Goal: Task Accomplishment & Management: Manage account settings

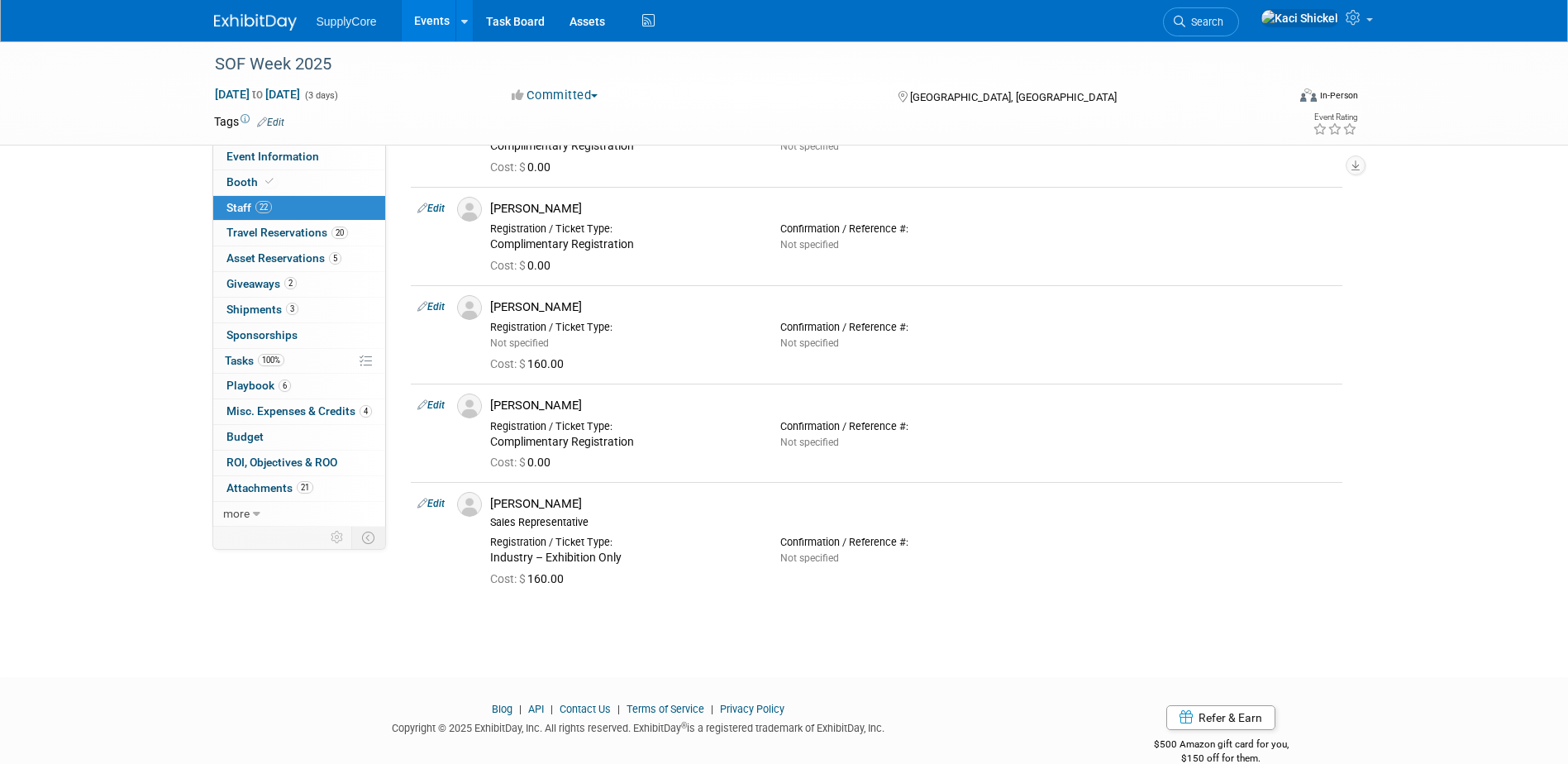
scroll to position [2149, 0]
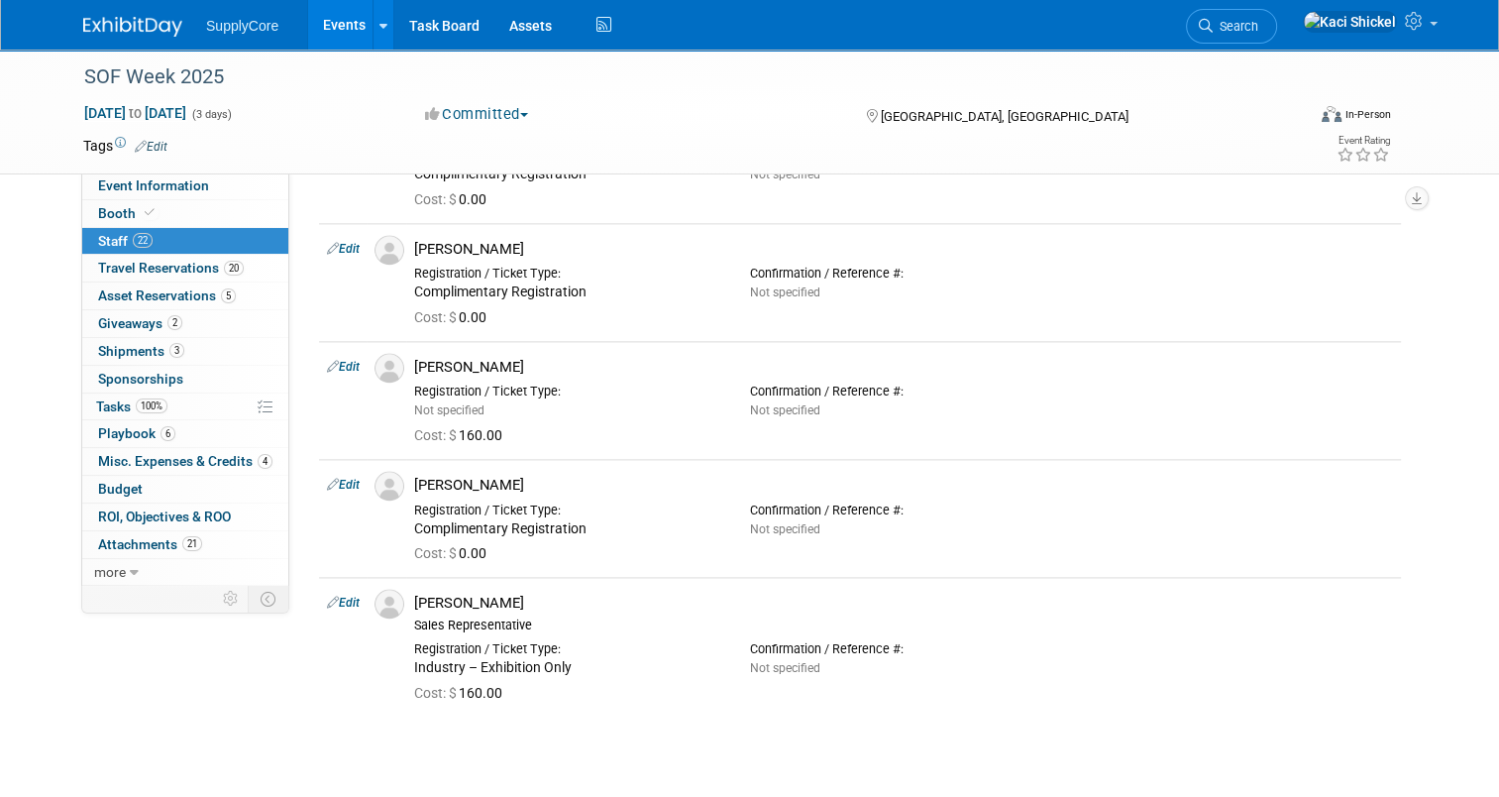
click at [89, 24] on img at bounding box center [132, 27] width 99 height 20
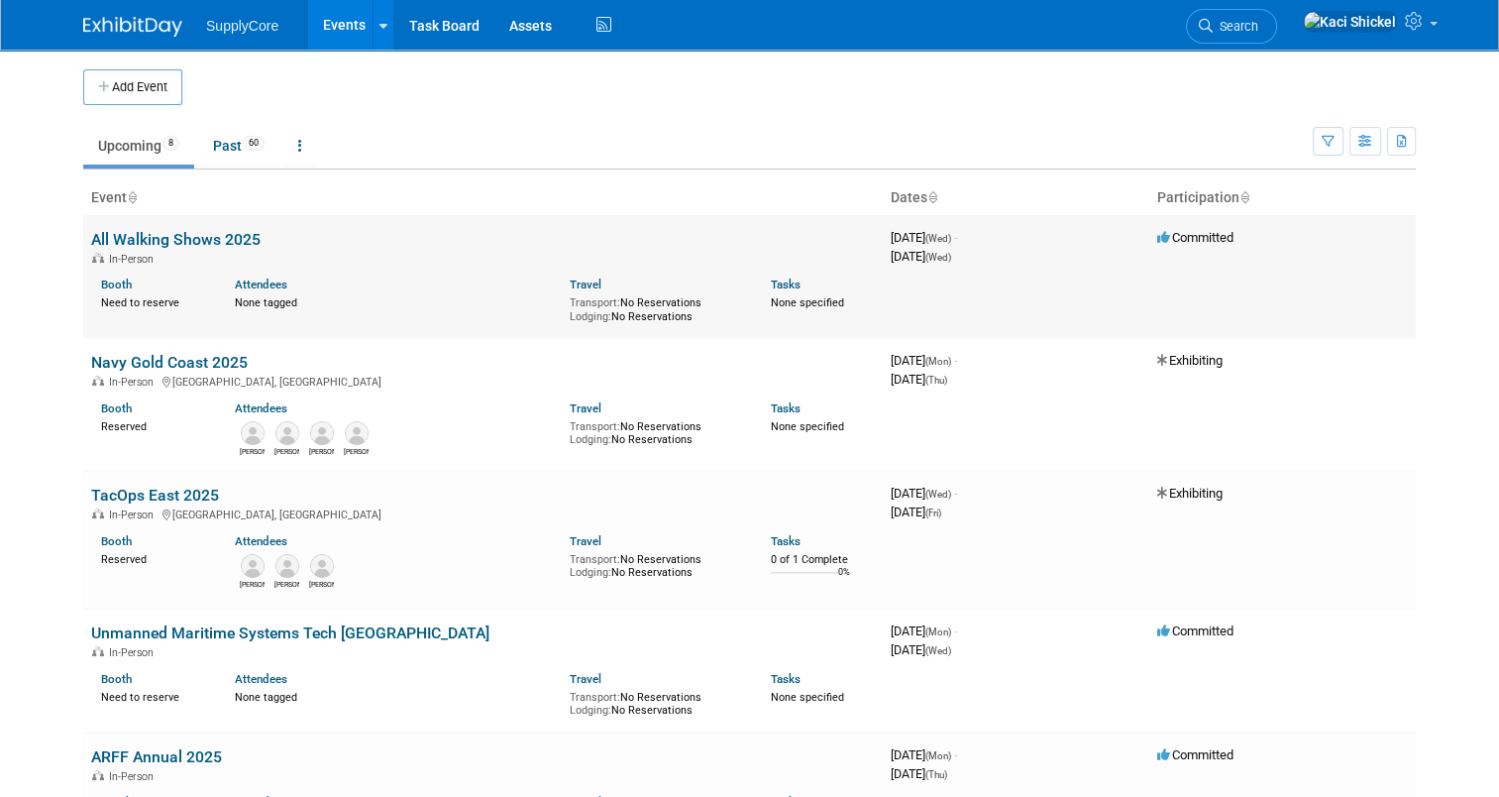
click at [127, 225] on td "All Walking Shows 2025 In-Person Booth Need to reserve Attendees None tagged Tr…" at bounding box center [483, 276] width 800 height 123
click at [226, 139] on link "Past 60" at bounding box center [238, 146] width 81 height 38
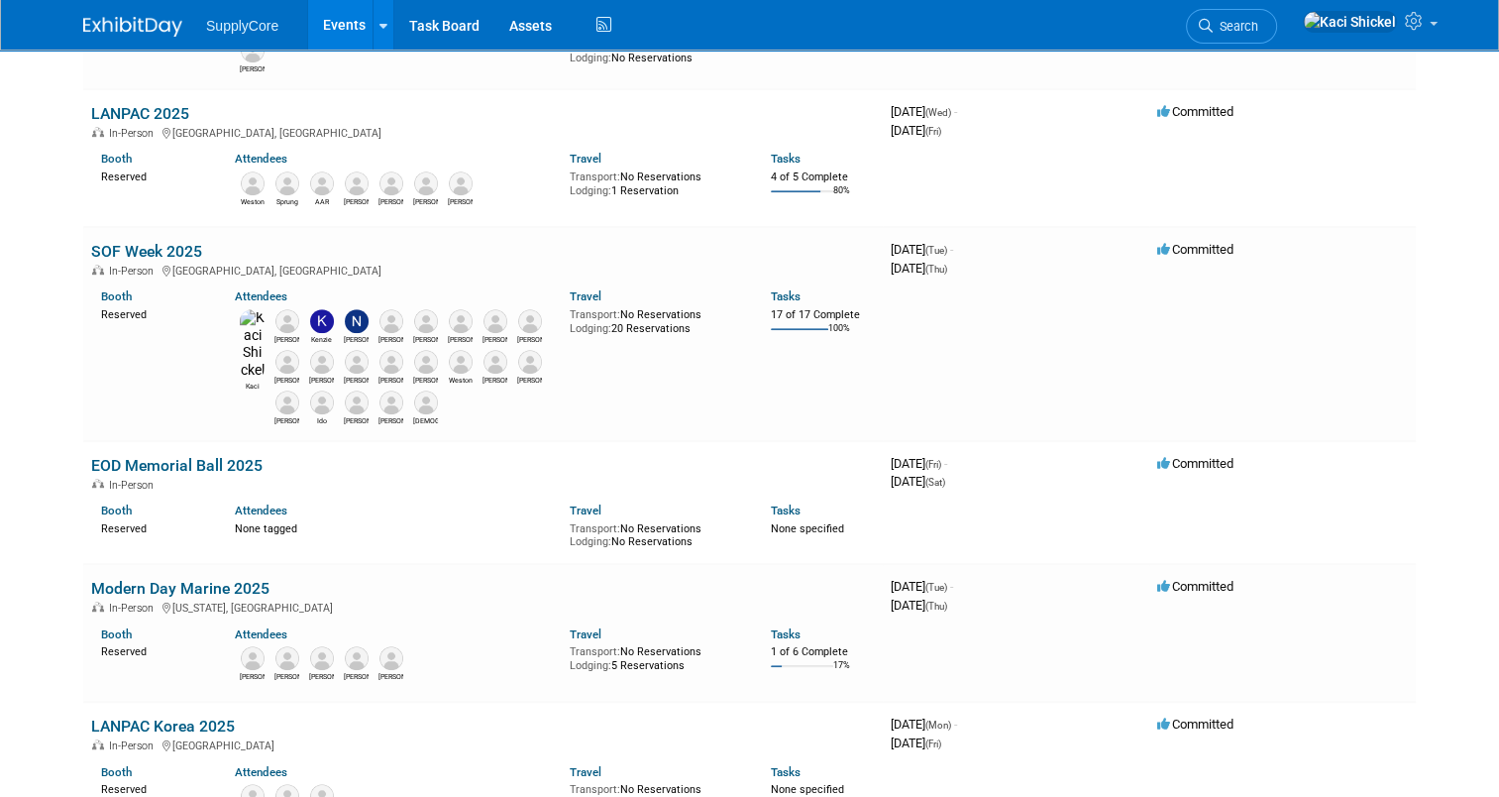
scroll to position [1044, 0]
click at [169, 250] on link "SOF Week 2025" at bounding box center [146, 253] width 111 height 19
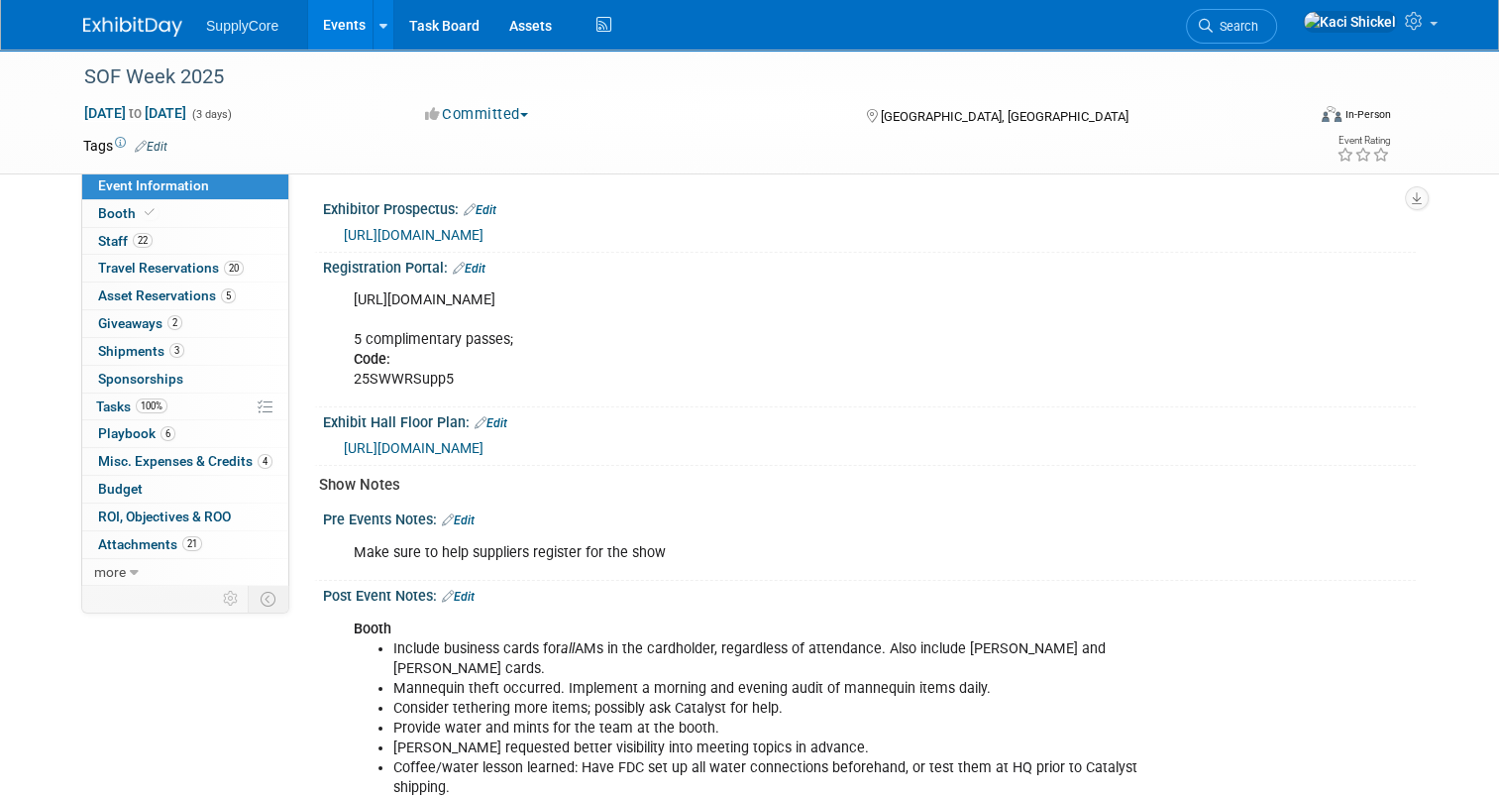
click at [490, 126] on div "[DATE] to [DATE] (3 days) [DATE] to [DATE] Committed Committed Considering Not …" at bounding box center [737, 118] width 1338 height 30
click at [491, 117] on button "Committed" at bounding box center [477, 114] width 118 height 21
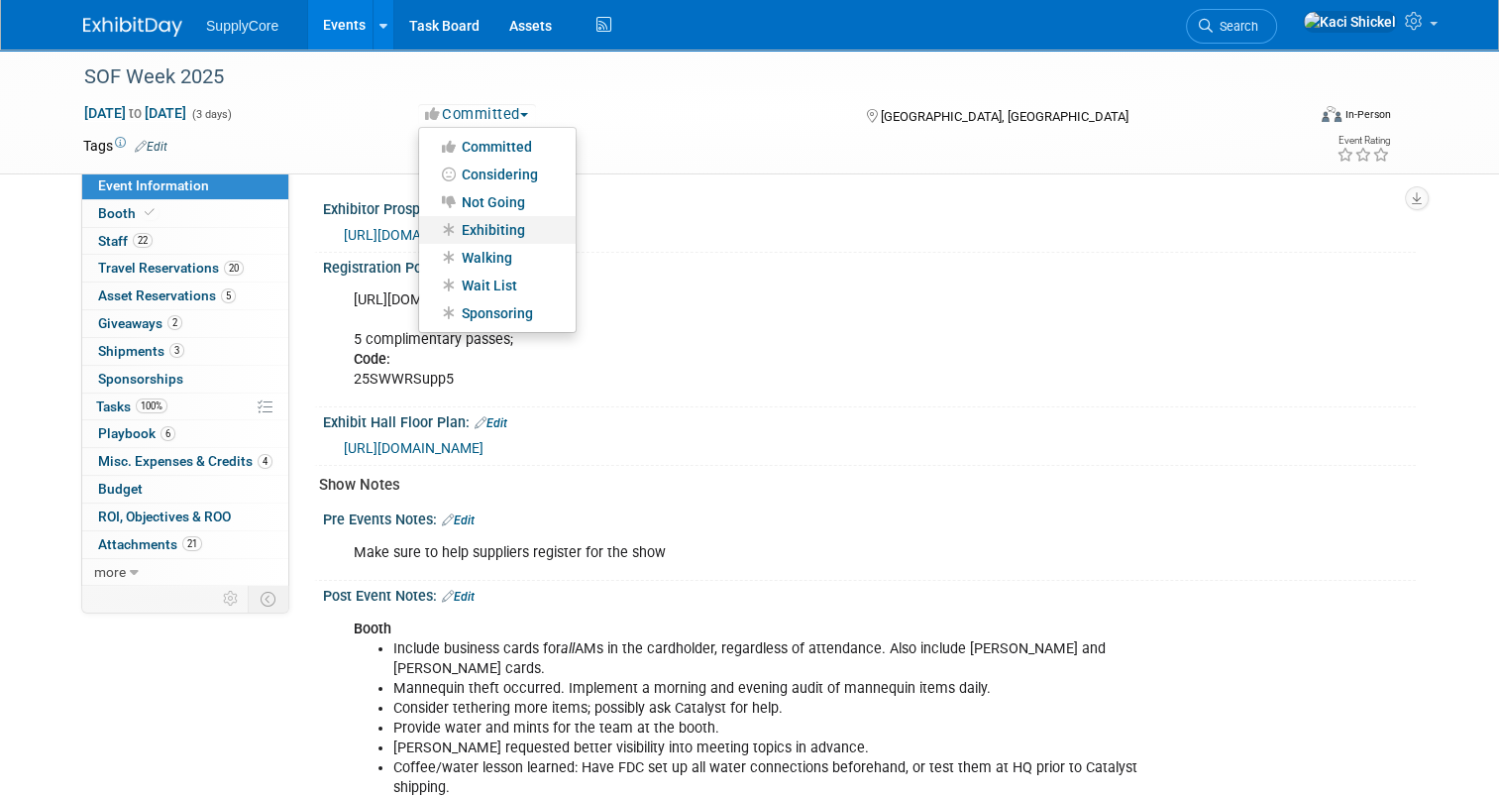
click at [481, 222] on link "Exhibiting" at bounding box center [497, 230] width 157 height 28
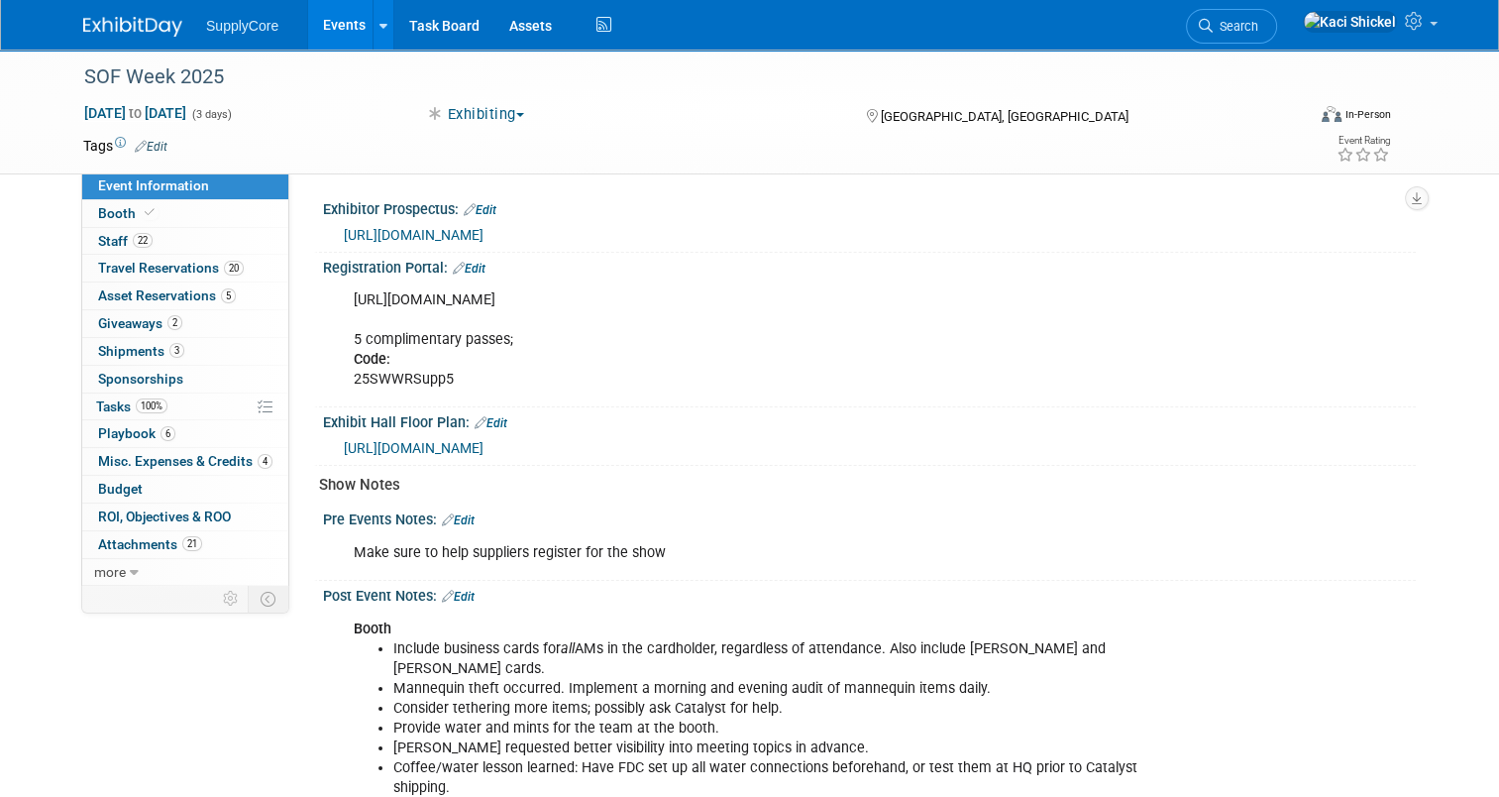
click at [399, 231] on span "https://sofw25.exh.mapyourshow.com/7_0/main/default" at bounding box center [414, 235] width 140 height 16
click at [470, 271] on link "Edit" at bounding box center [469, 269] width 33 height 14
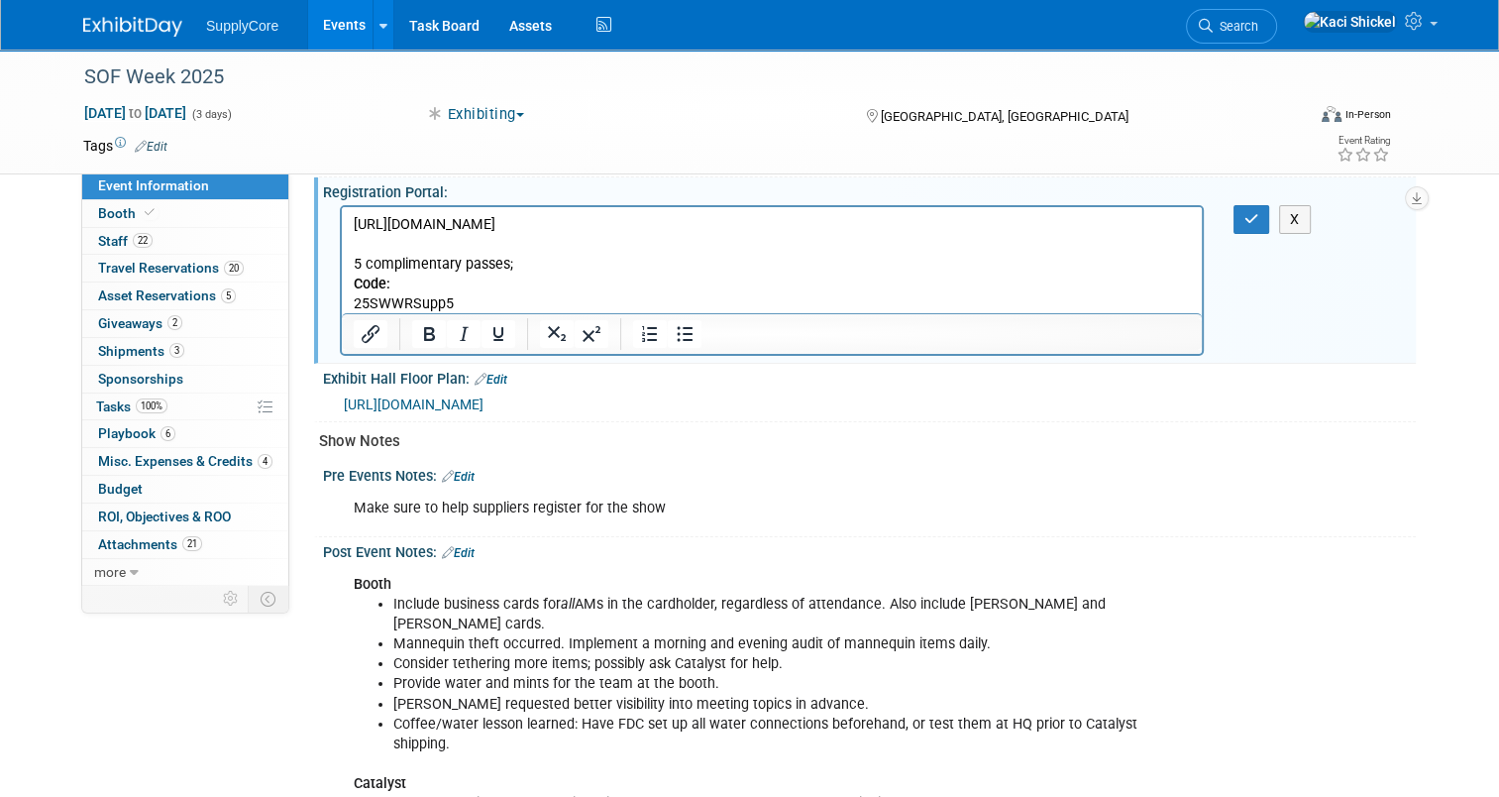
scroll to position [79, 0]
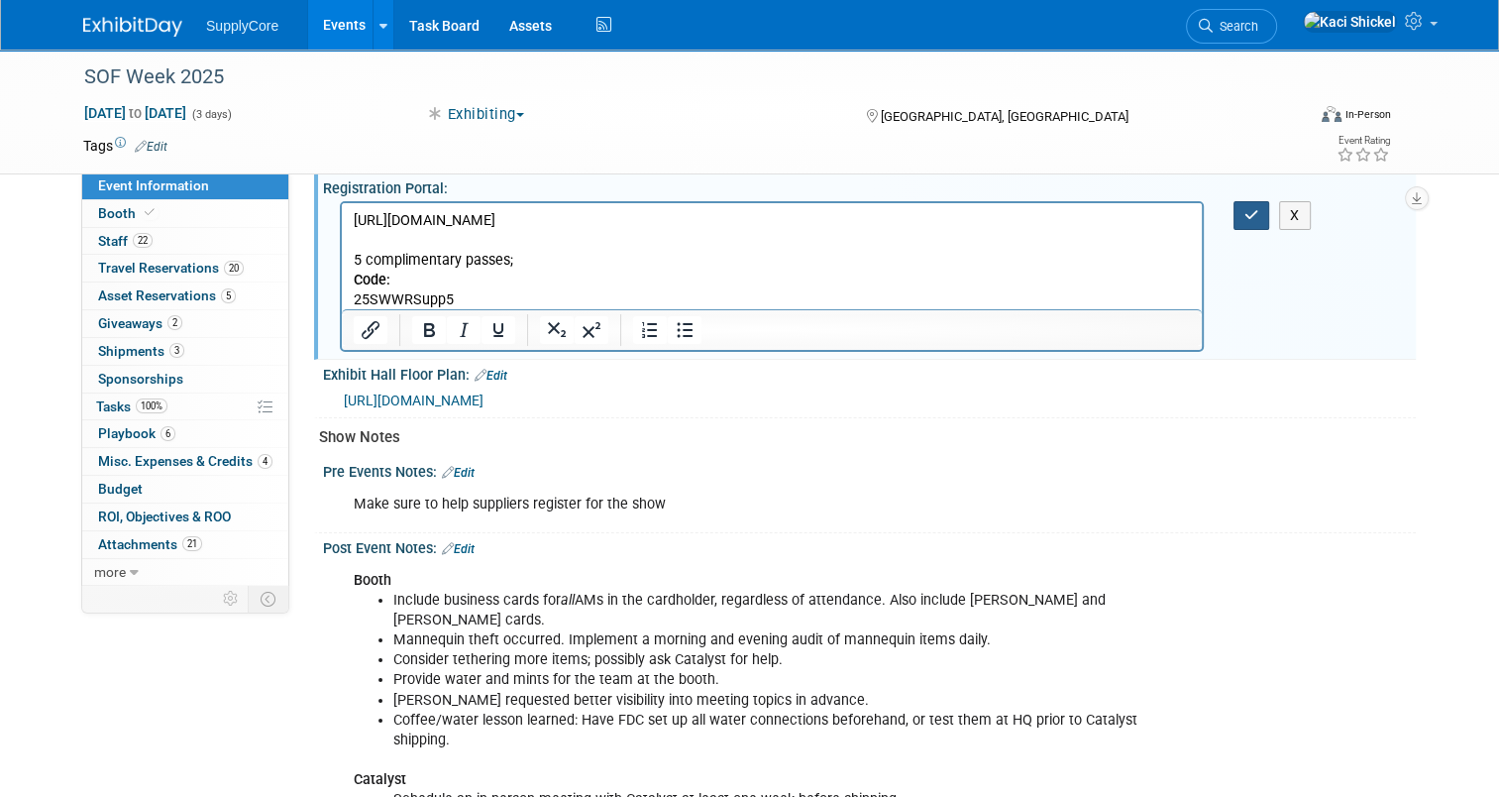
click at [1258, 224] on button "button" at bounding box center [1252, 215] width 37 height 29
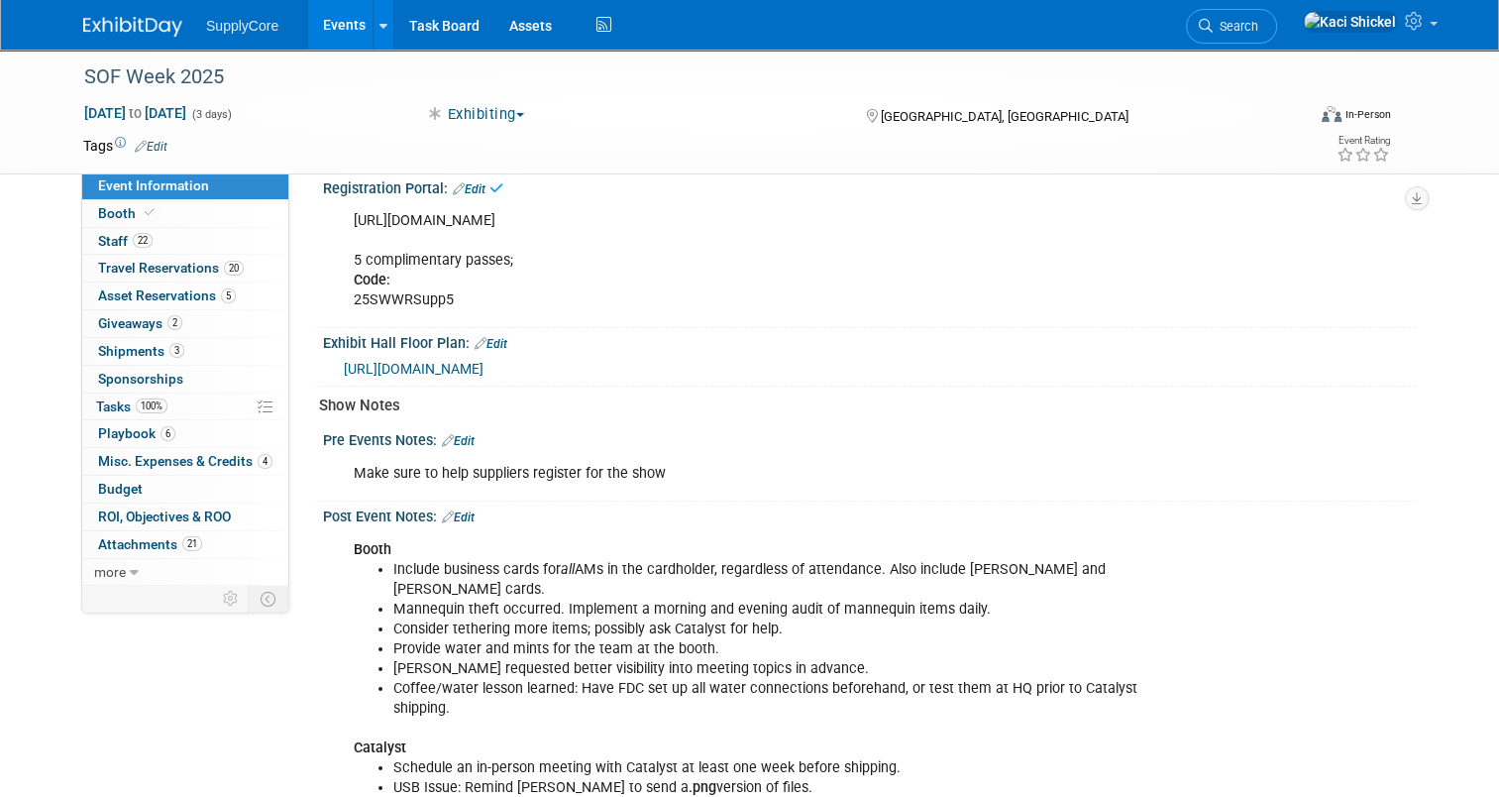
scroll to position [212, 0]
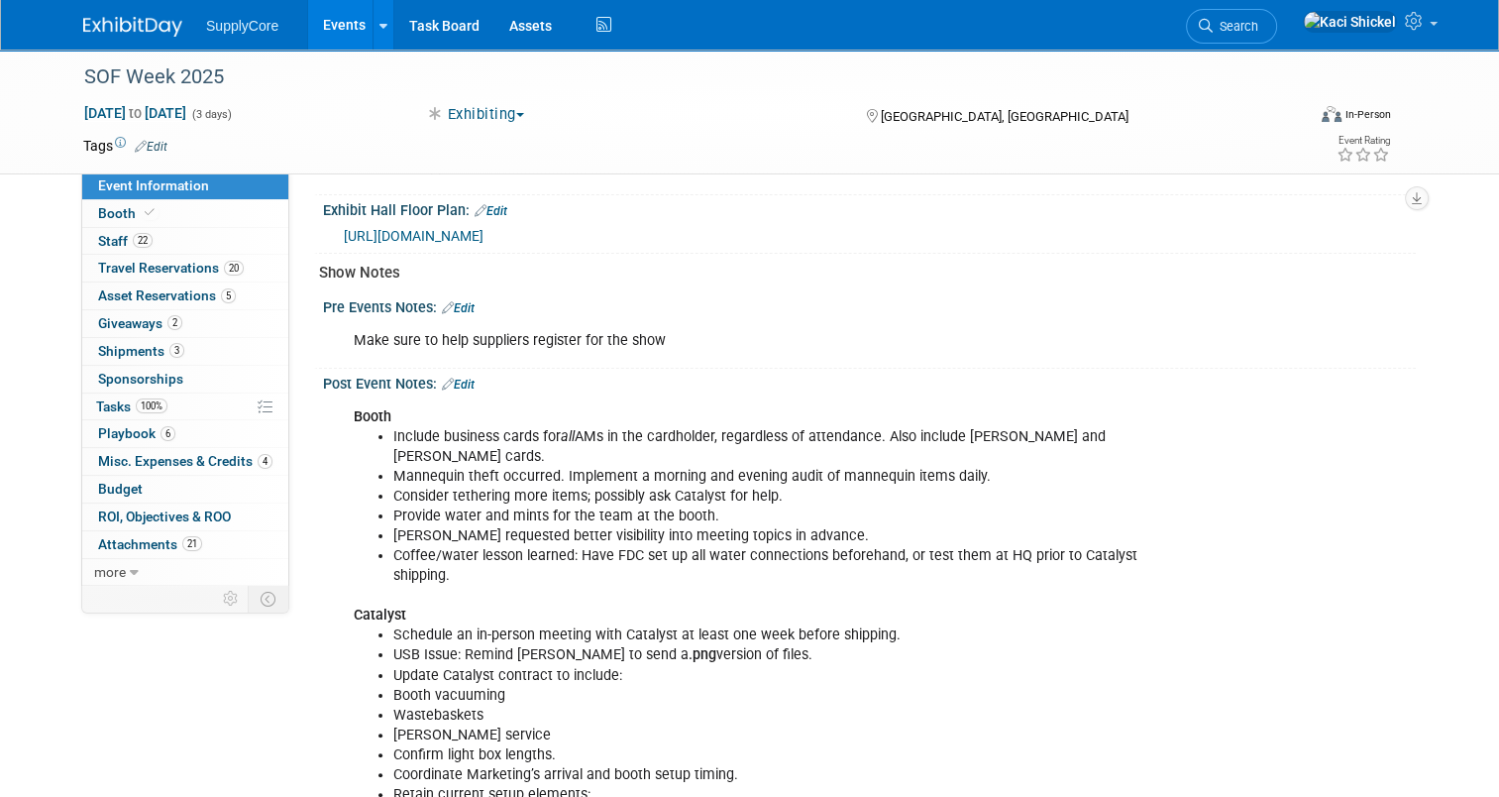
click at [394, 232] on span "https://sofw25.mapyourshow.com/8_0/floorplan/index.cfm;jsessionid=7CFF7CEE16D40…" at bounding box center [414, 236] width 140 height 16
click at [598, 526] on li "Josh Temple requested better visibility into meeting topics in advance." at bounding box center [792, 536] width 799 height 20
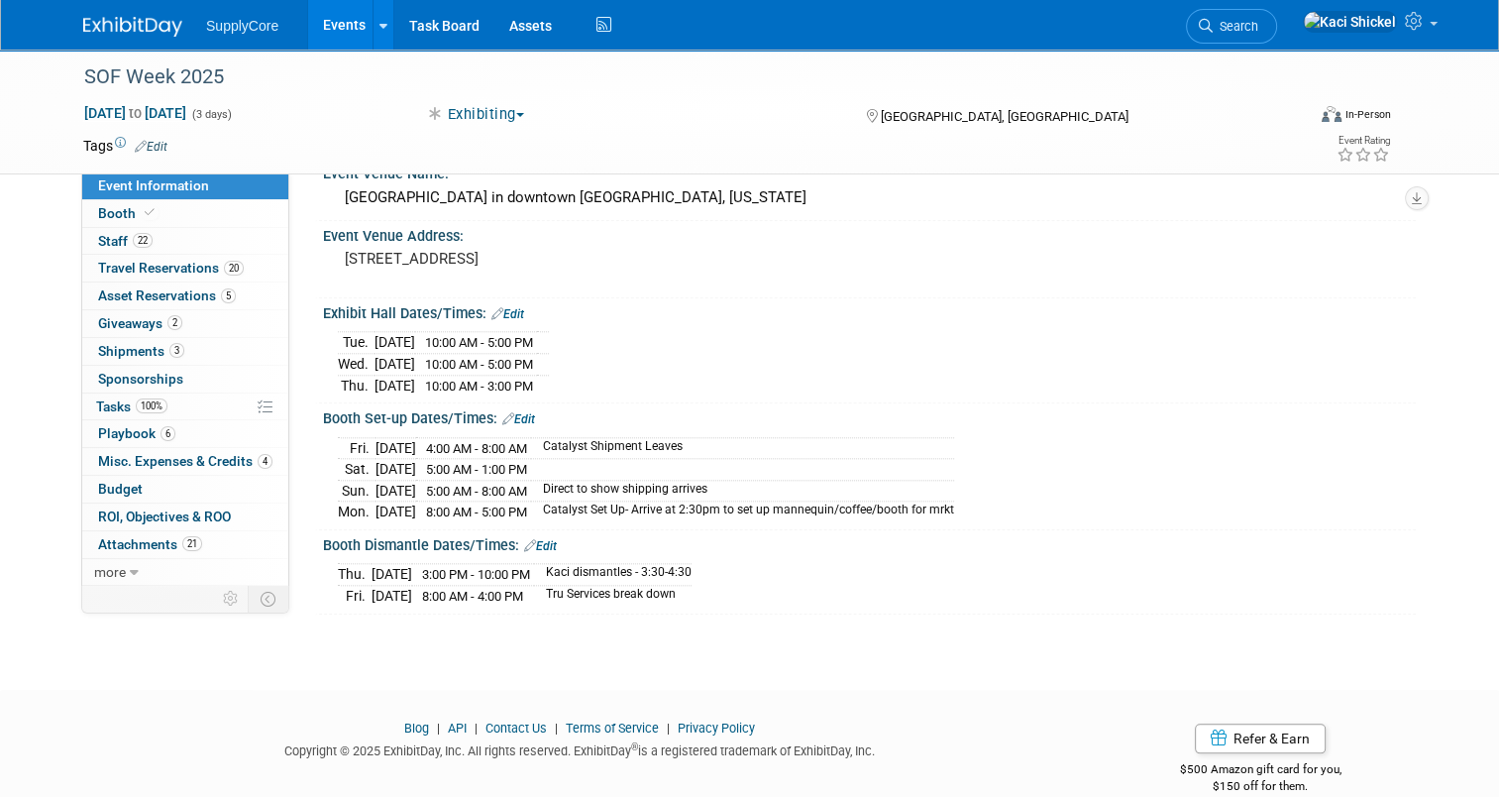
scroll to position [1897, 0]
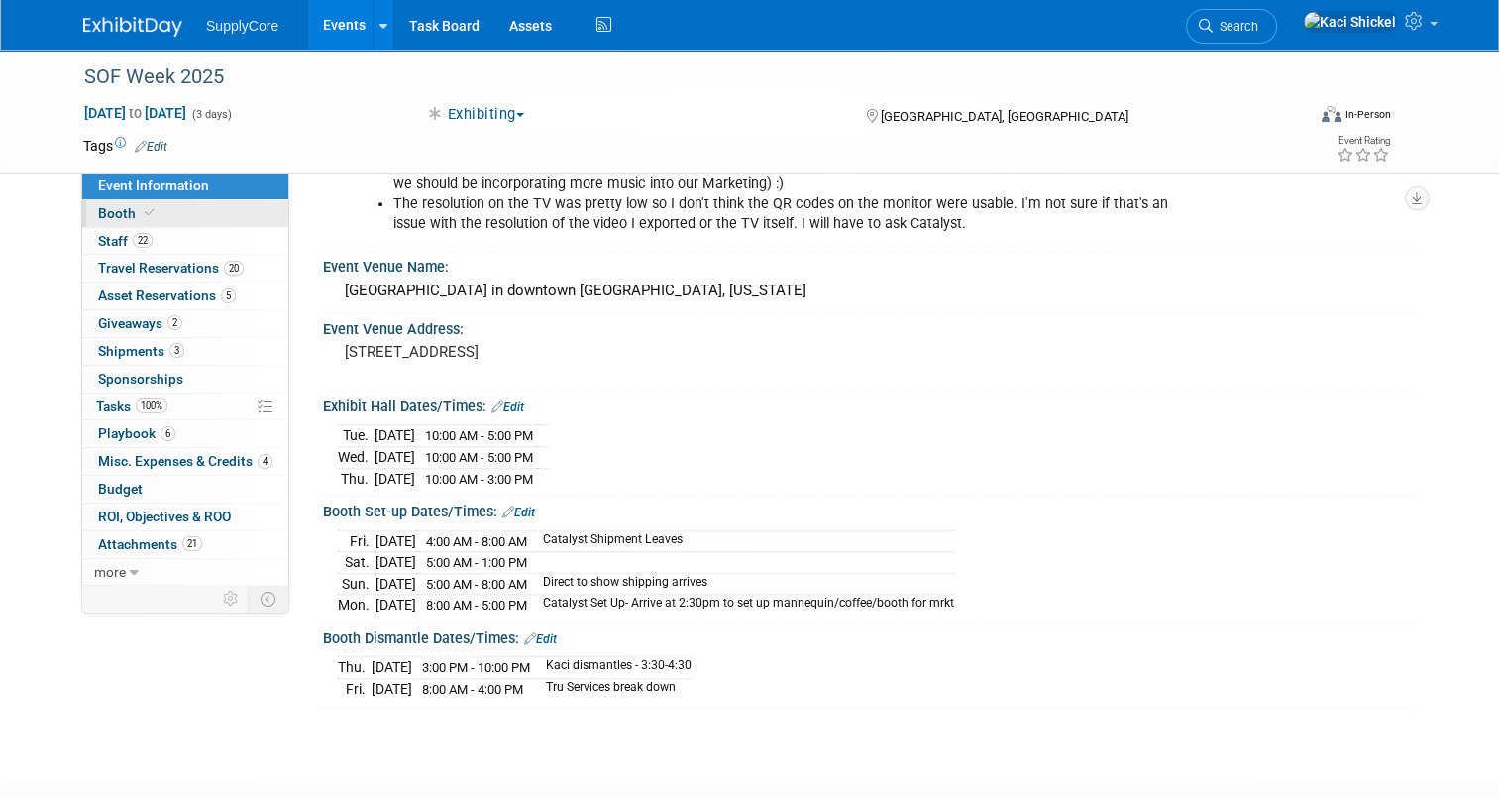
click at [145, 210] on icon at bounding box center [150, 212] width 10 height 11
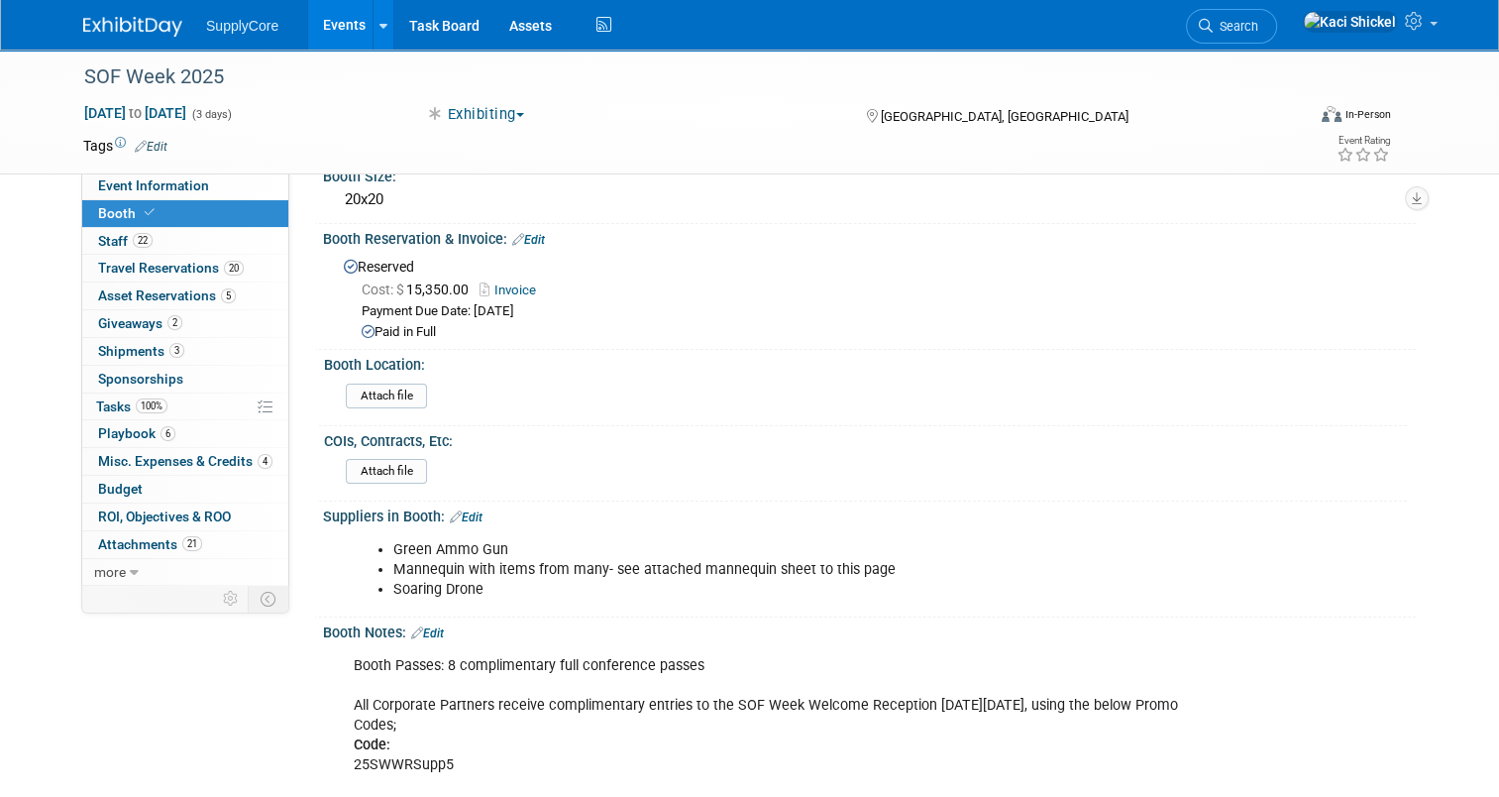
scroll to position [99, 0]
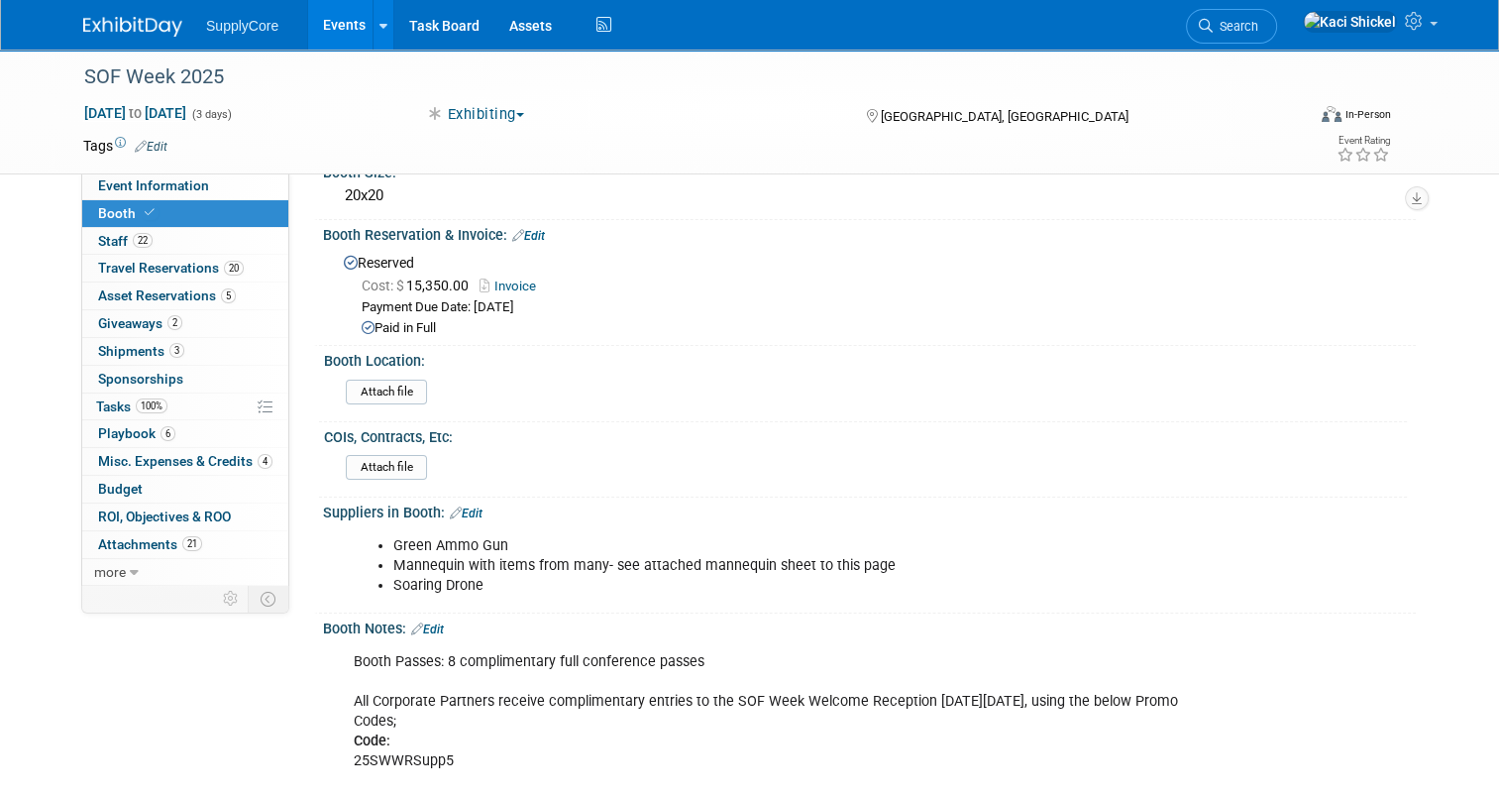
click at [501, 282] on link "Invoice" at bounding box center [513, 285] width 66 height 15
click at [1079, 490] on div "COIs, Contracts, Etc: Attach file" at bounding box center [863, 459] width 1088 height 75
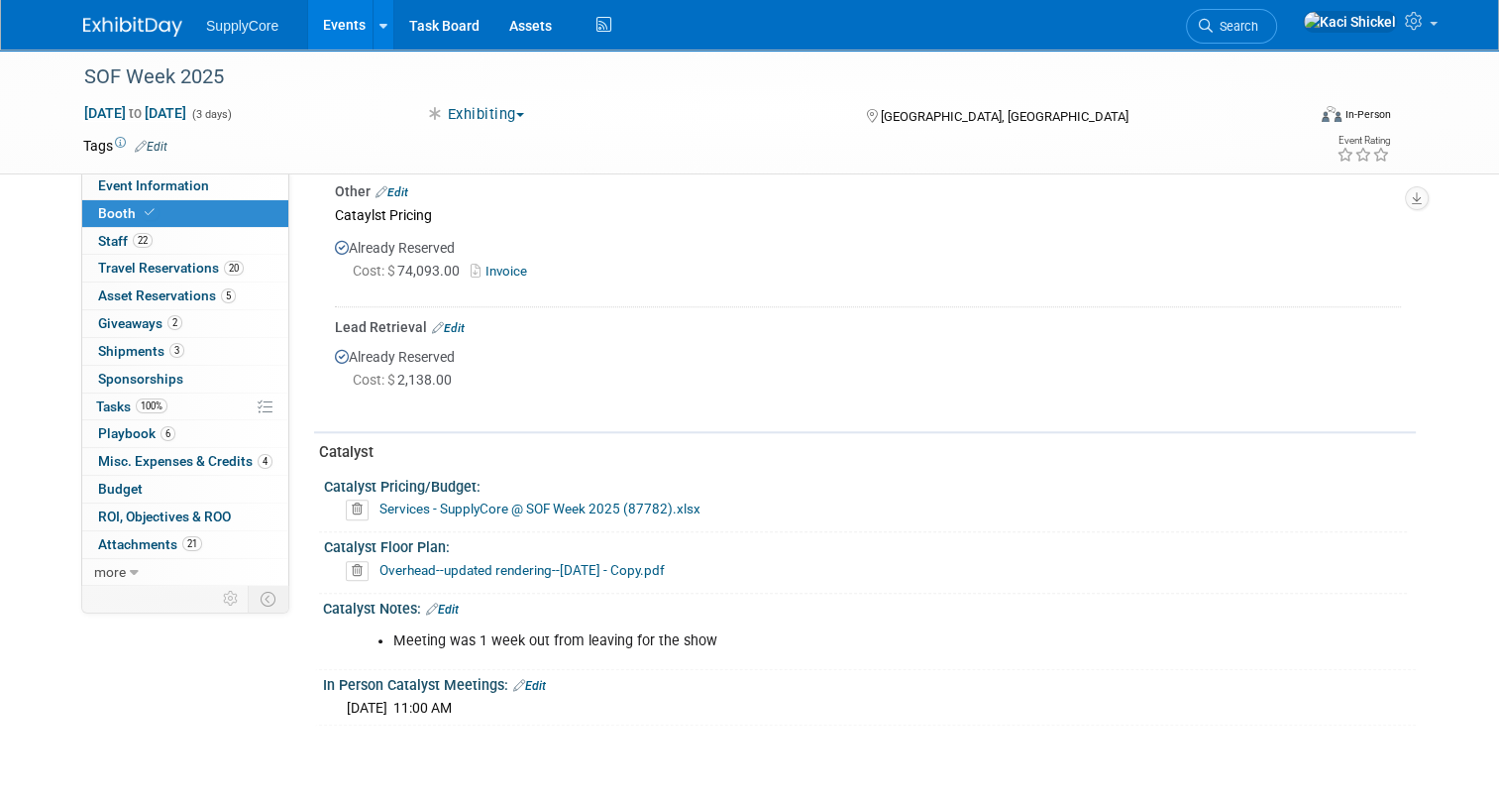
scroll to position [1851, 0]
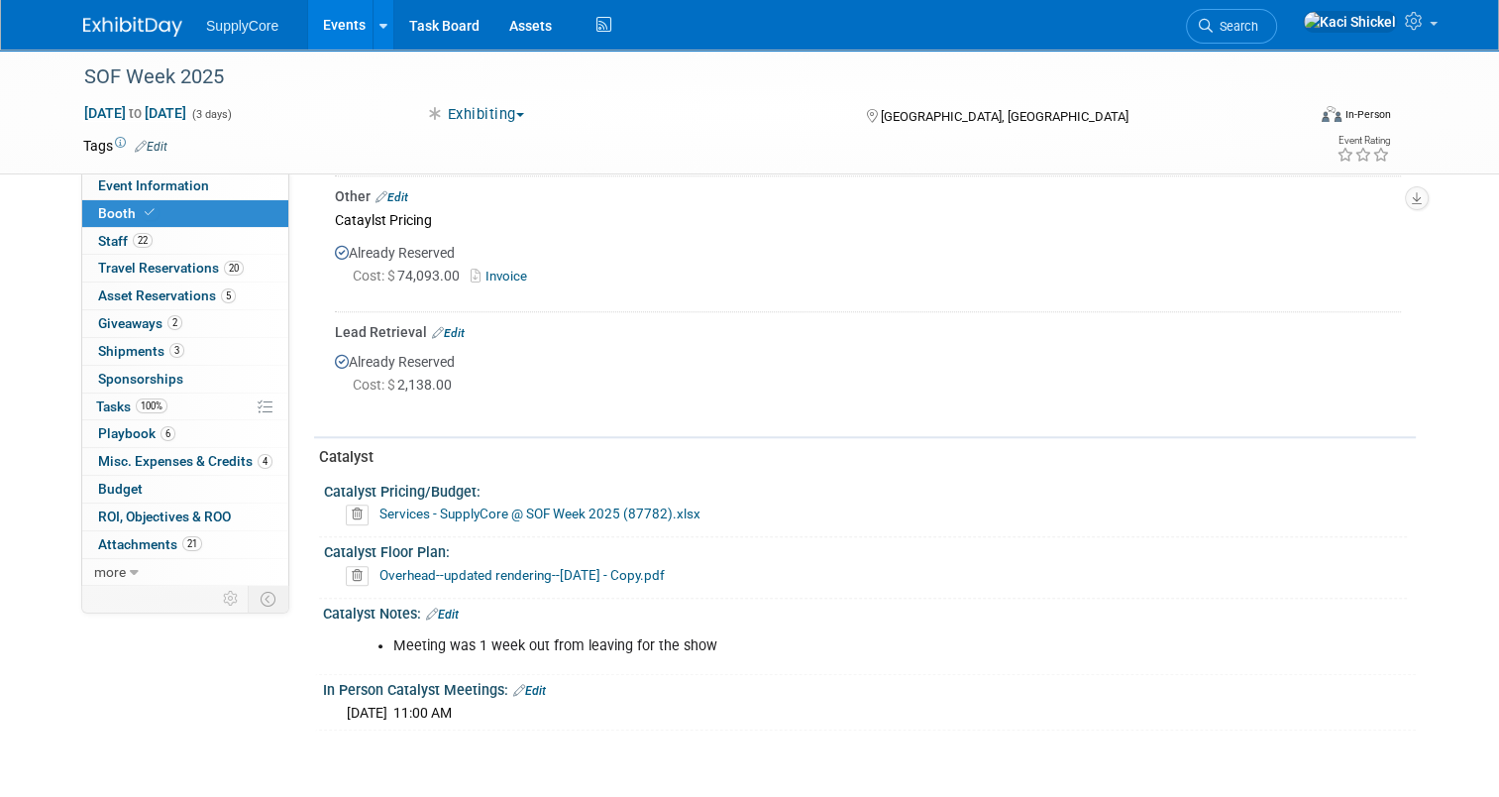
click at [500, 269] on link "Invoice" at bounding box center [503, 276] width 64 height 15
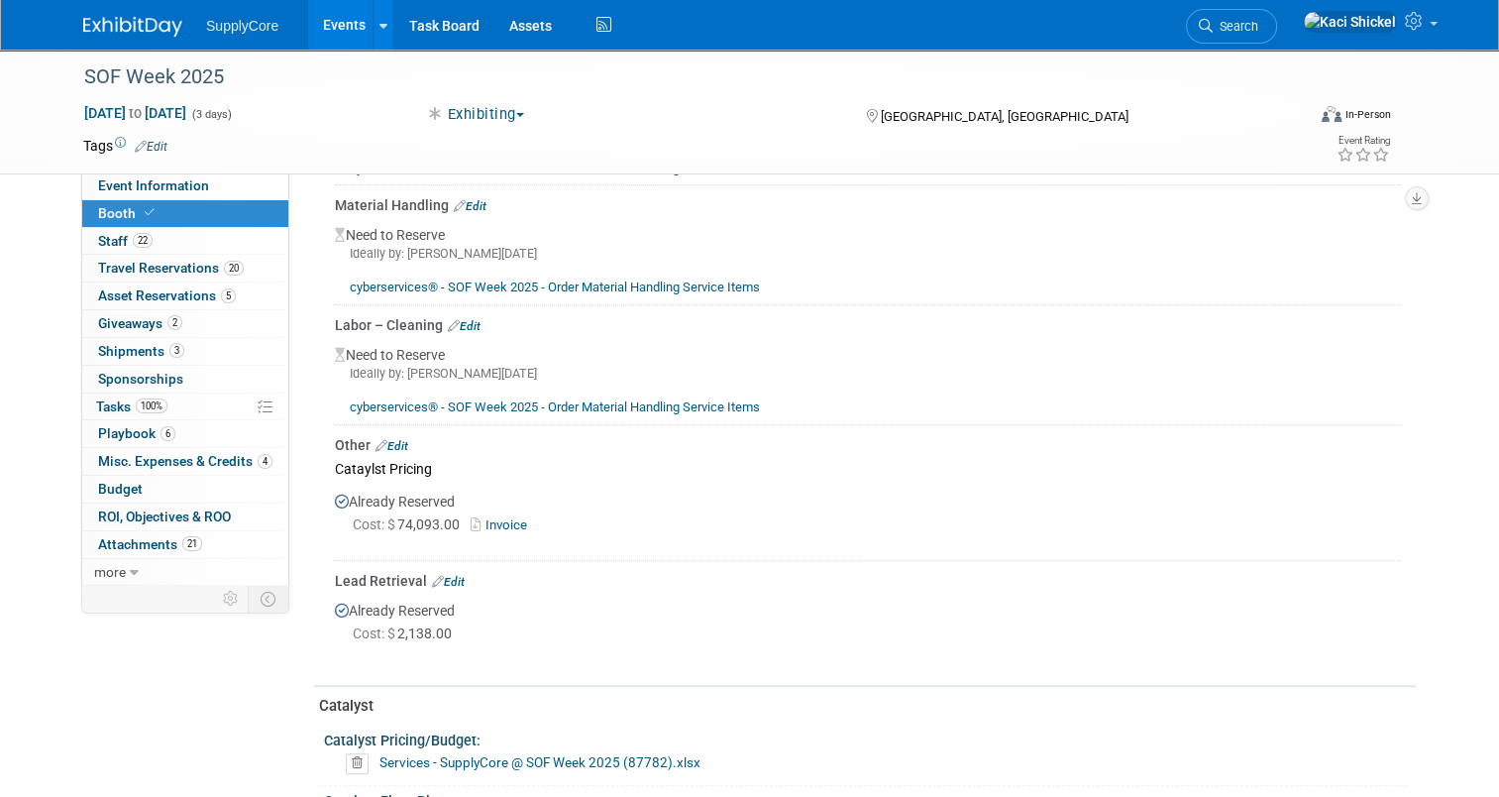
scroll to position [1990, 0]
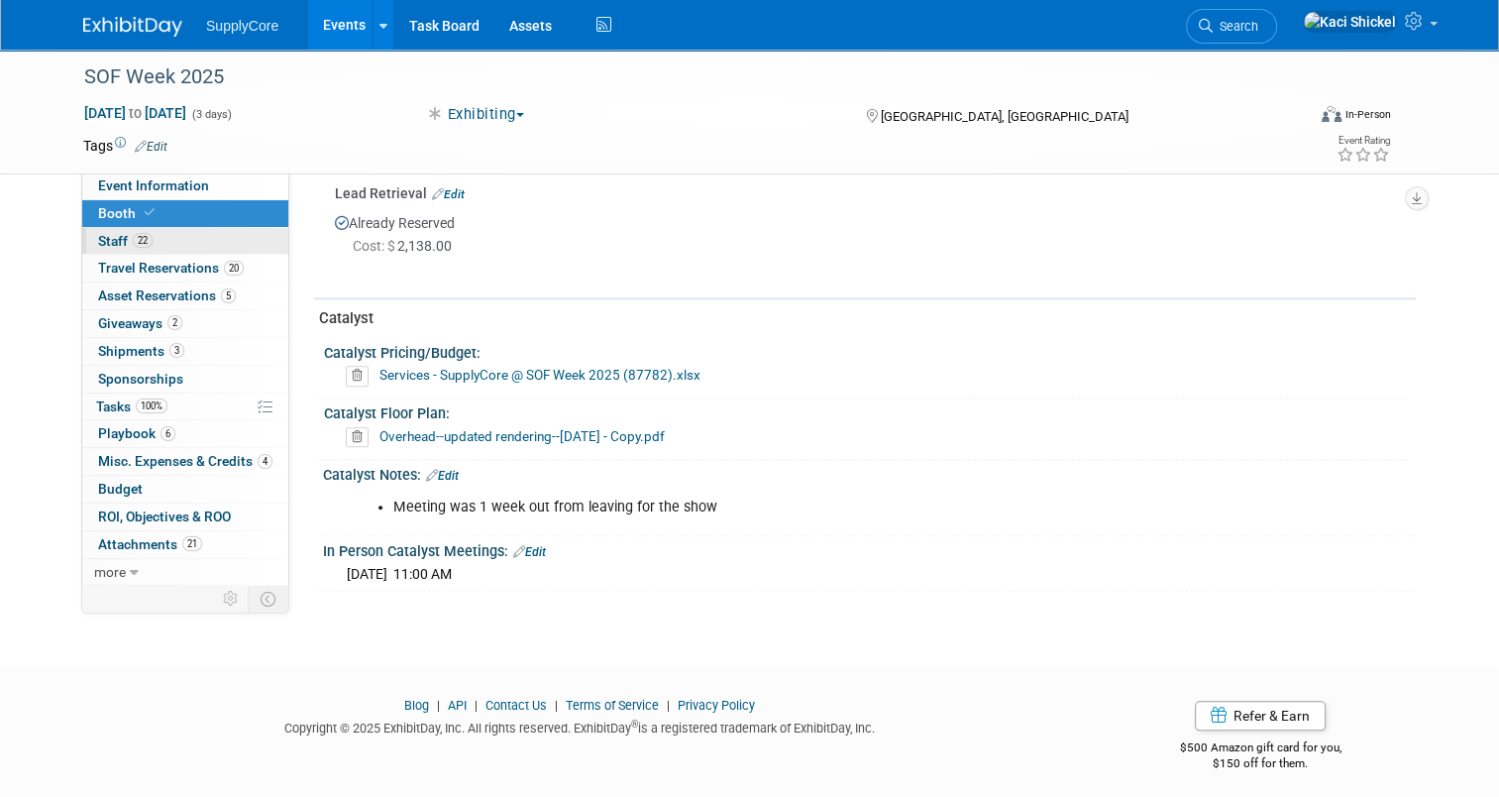
click at [198, 230] on link "22 Staff 22" at bounding box center [185, 241] width 206 height 27
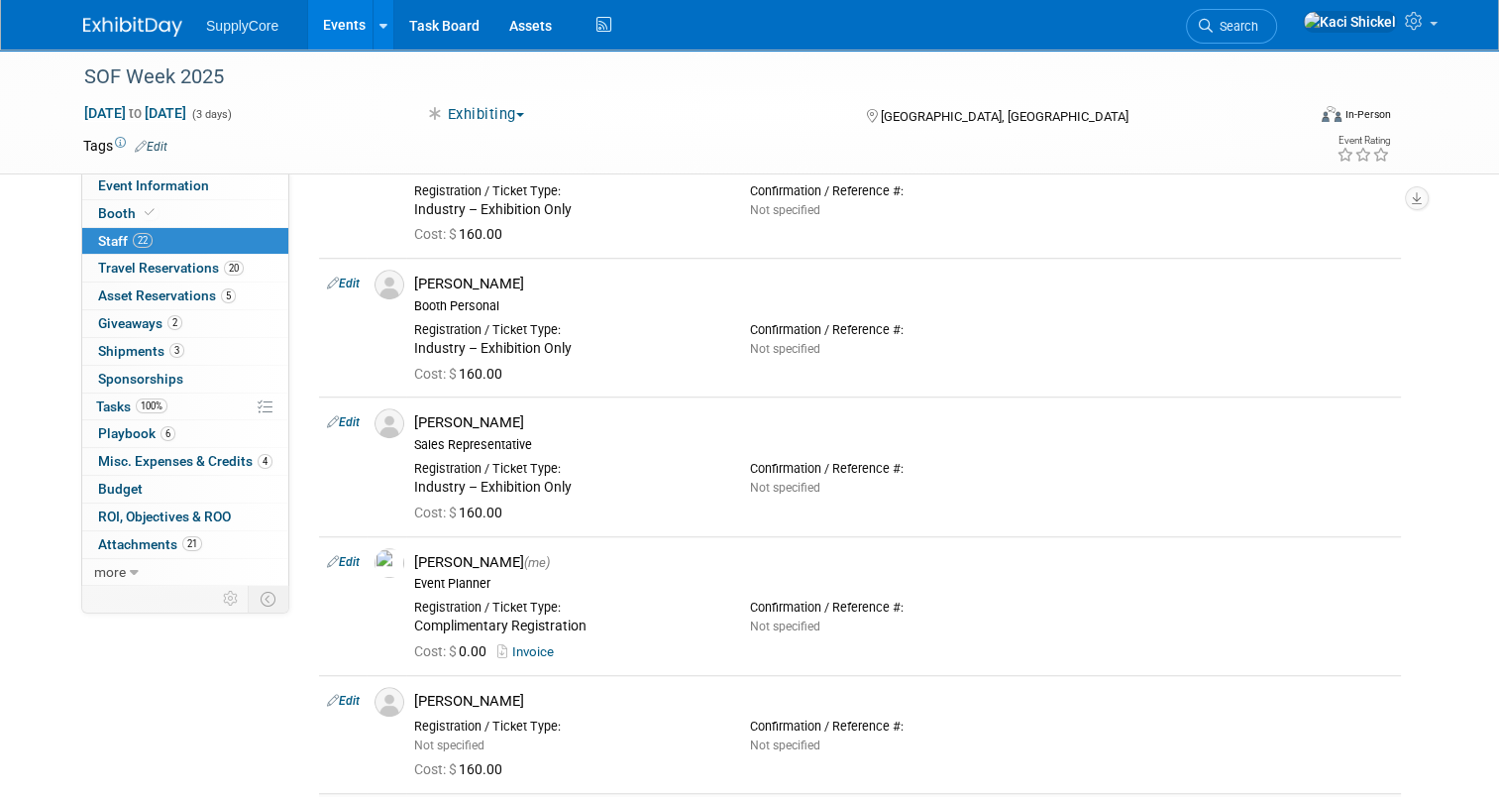
scroll to position [1391, 0]
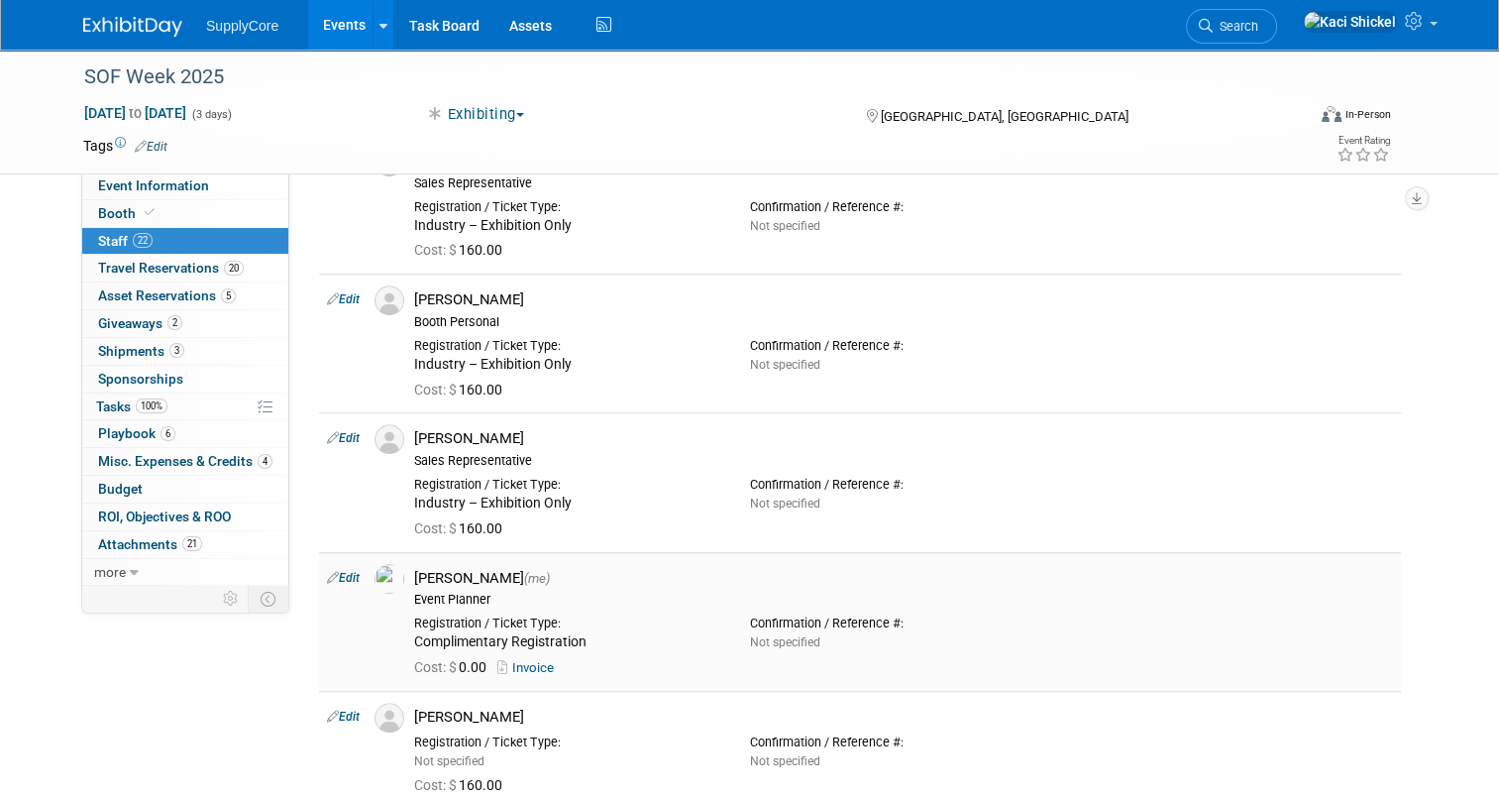
click at [523, 663] on link "Invoice" at bounding box center [529, 667] width 64 height 15
click at [1412, 171] on div "SOF Week 2025 May 6, 2025 to May 8, 2025 (3 days) May 6, 2025 to May 8, 2025 Ex…" at bounding box center [749, 112] width 1363 height 124
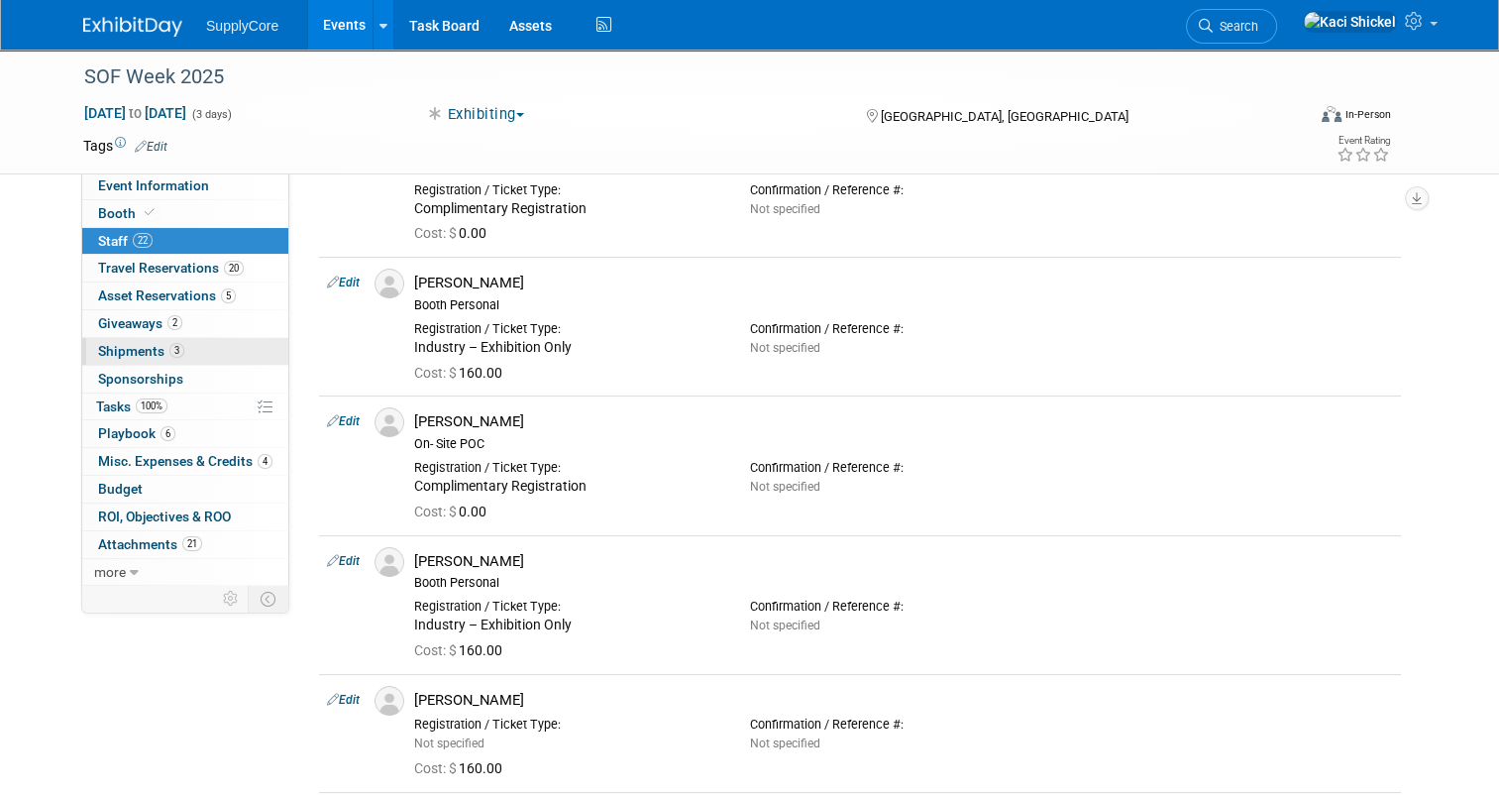
scroll to position [0, 0]
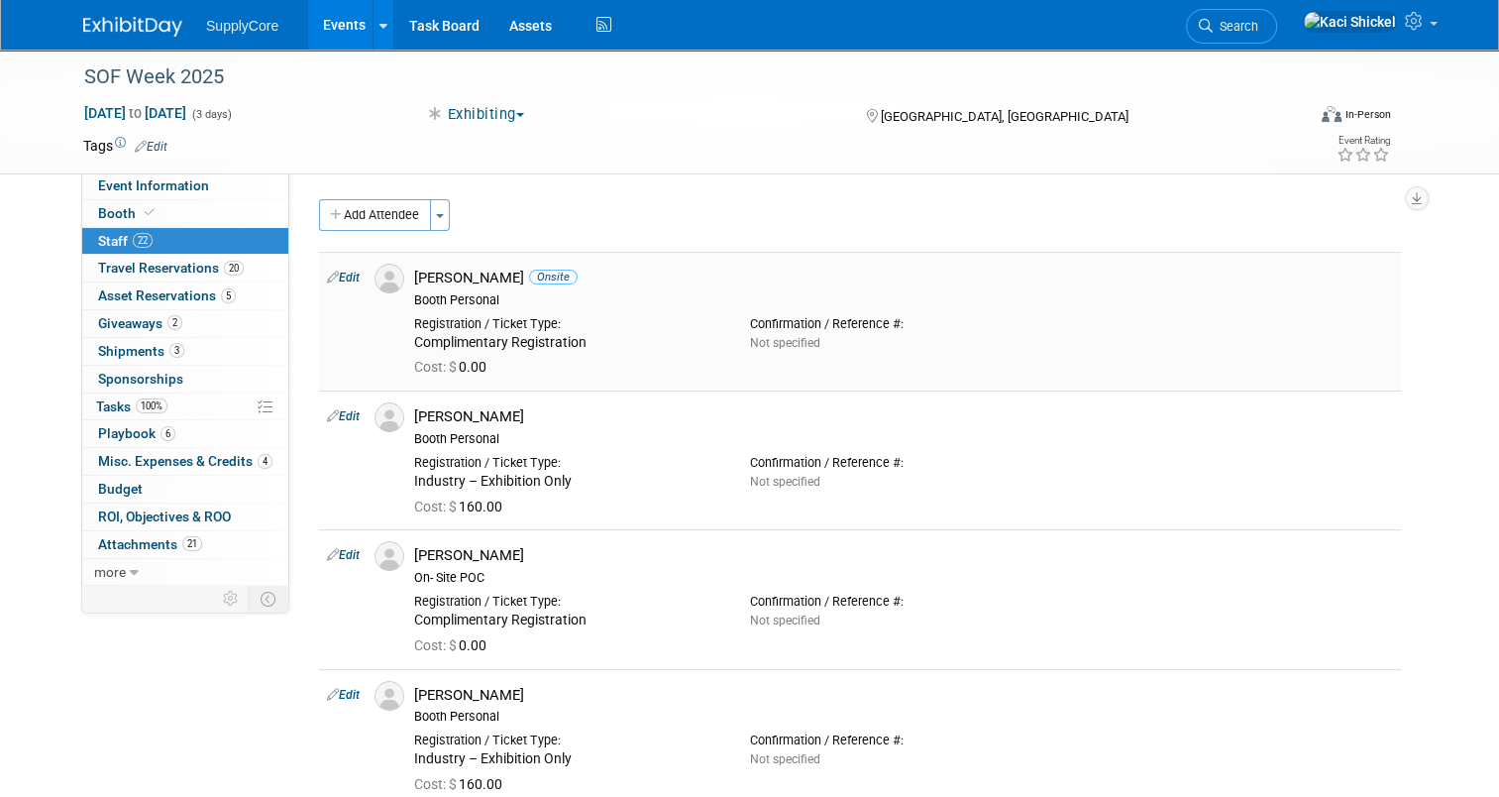
click at [431, 362] on span "Cost: $" at bounding box center [436, 367] width 45 height 16
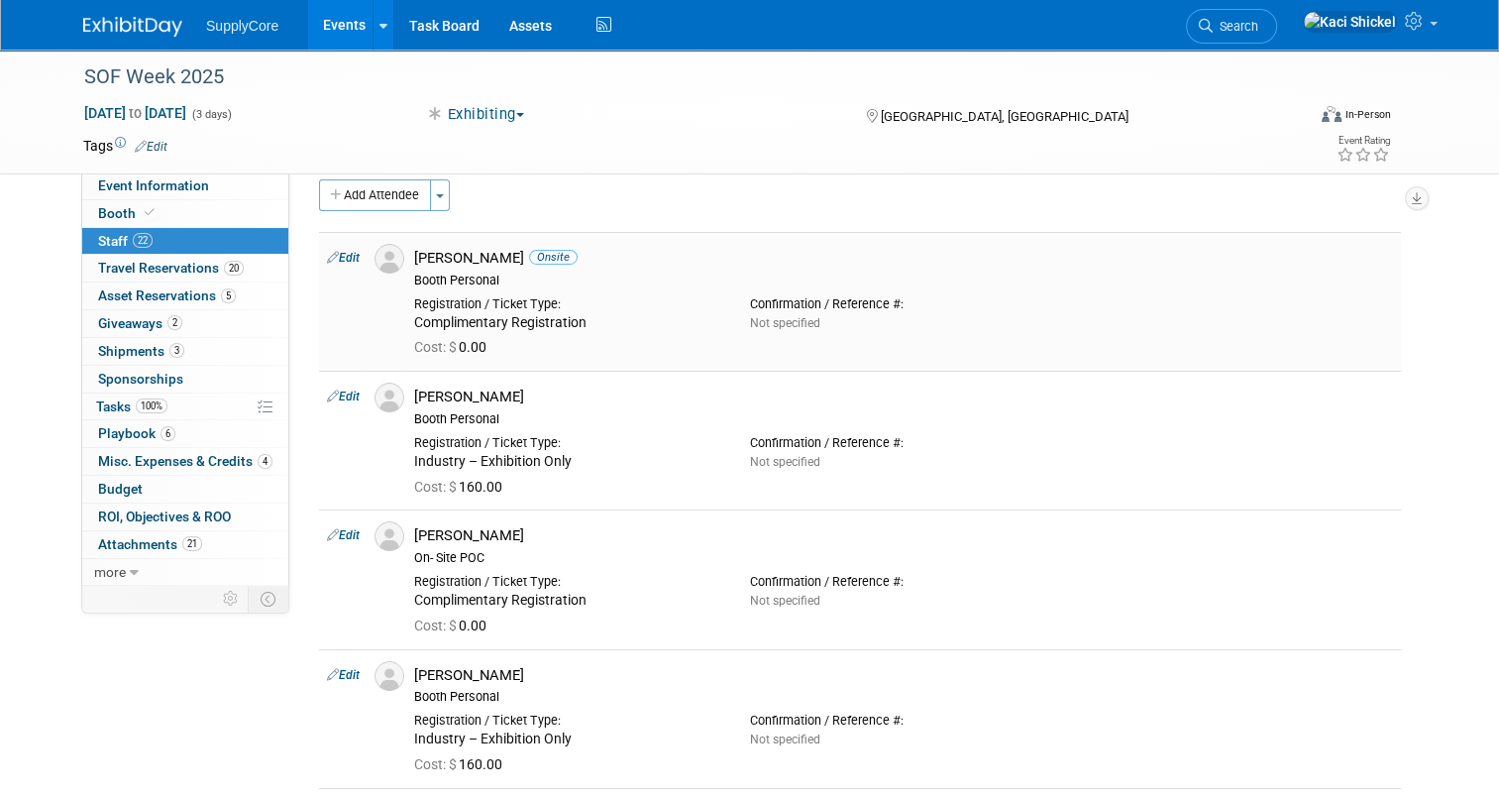
scroll to position [22, 0]
click at [356, 192] on button "Add Attendee" at bounding box center [375, 193] width 112 height 32
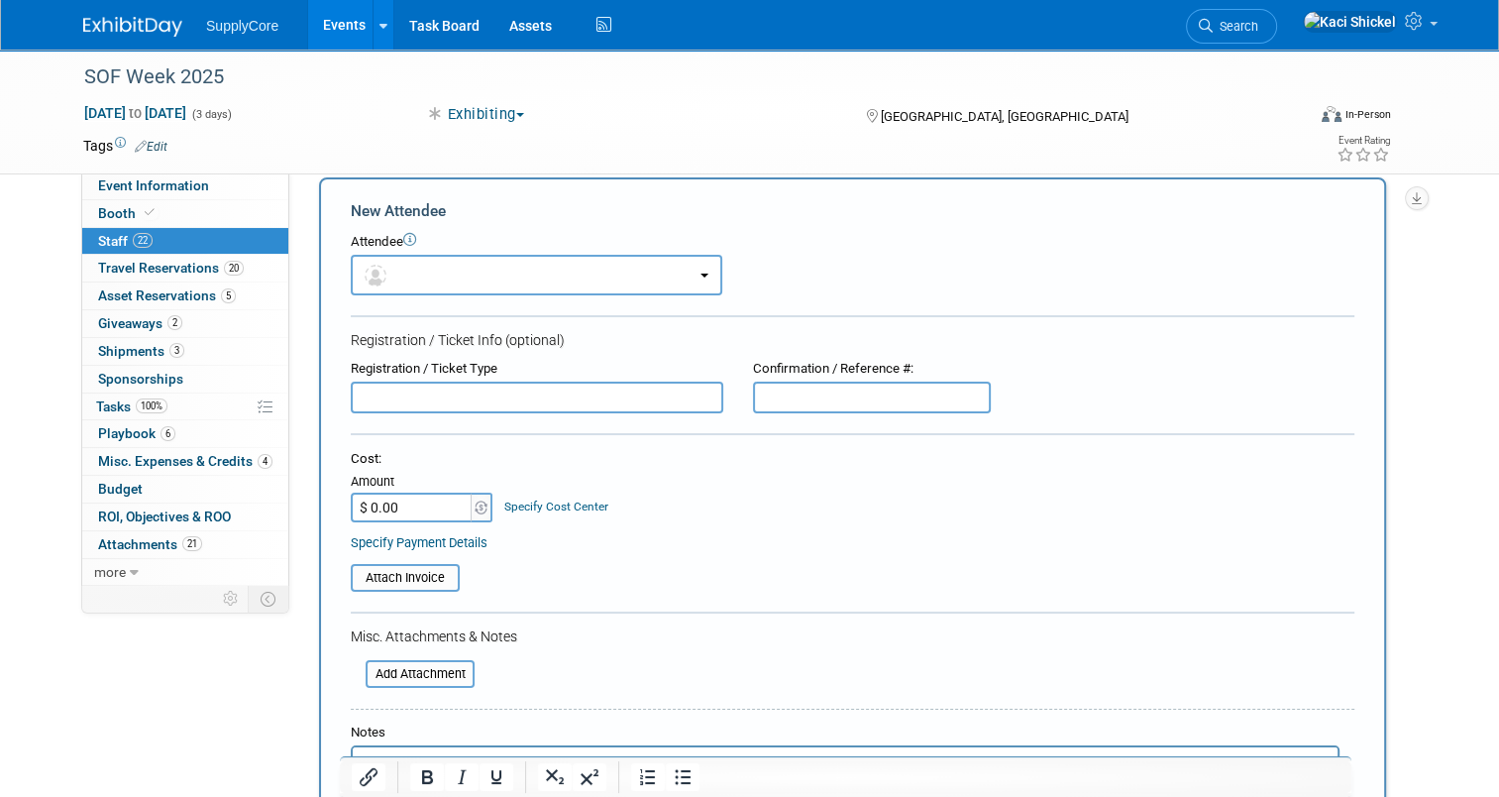
scroll to position [0, 0]
click at [472, 272] on button "button" at bounding box center [537, 275] width 372 height 41
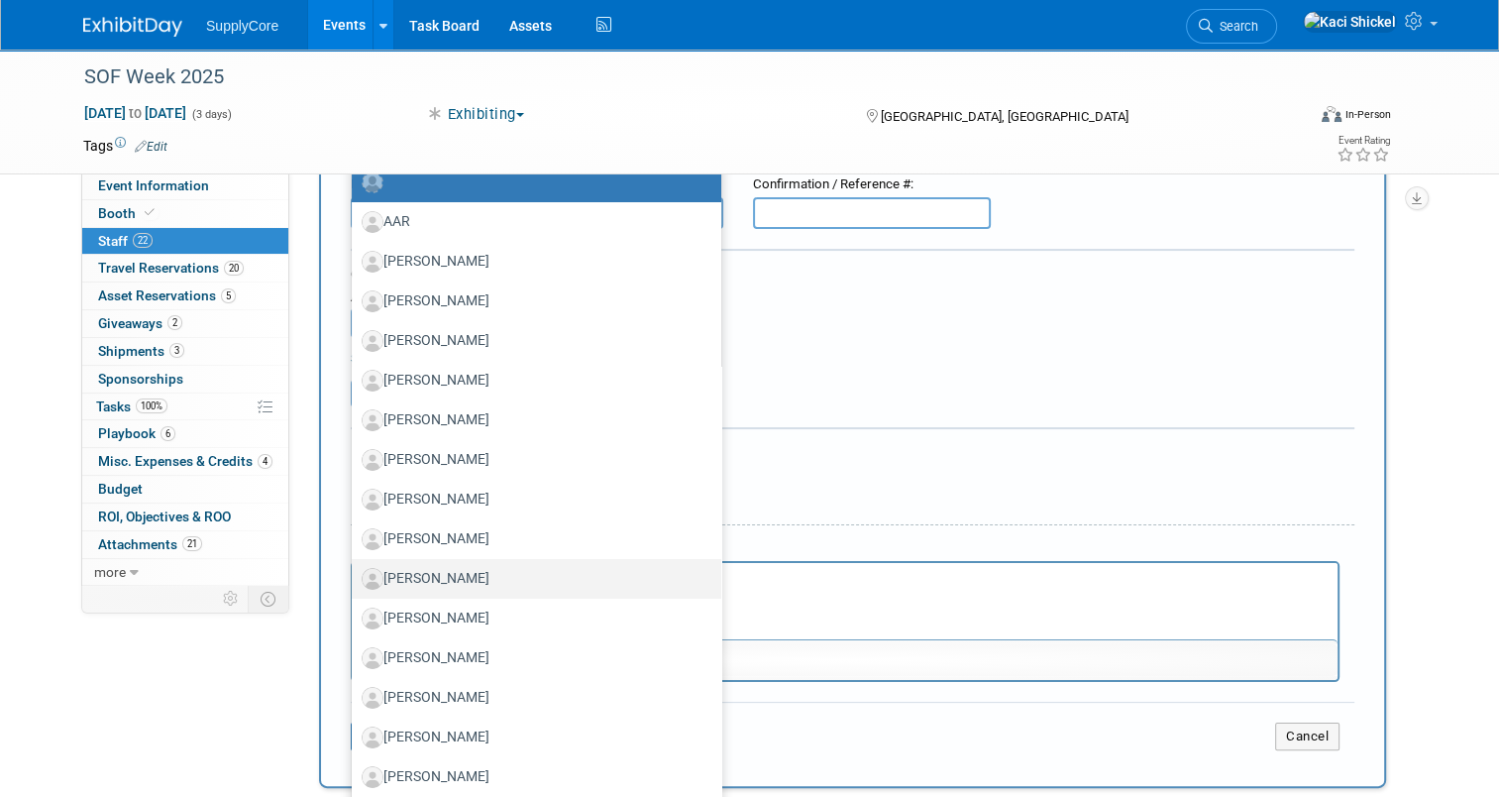
scroll to position [127, 0]
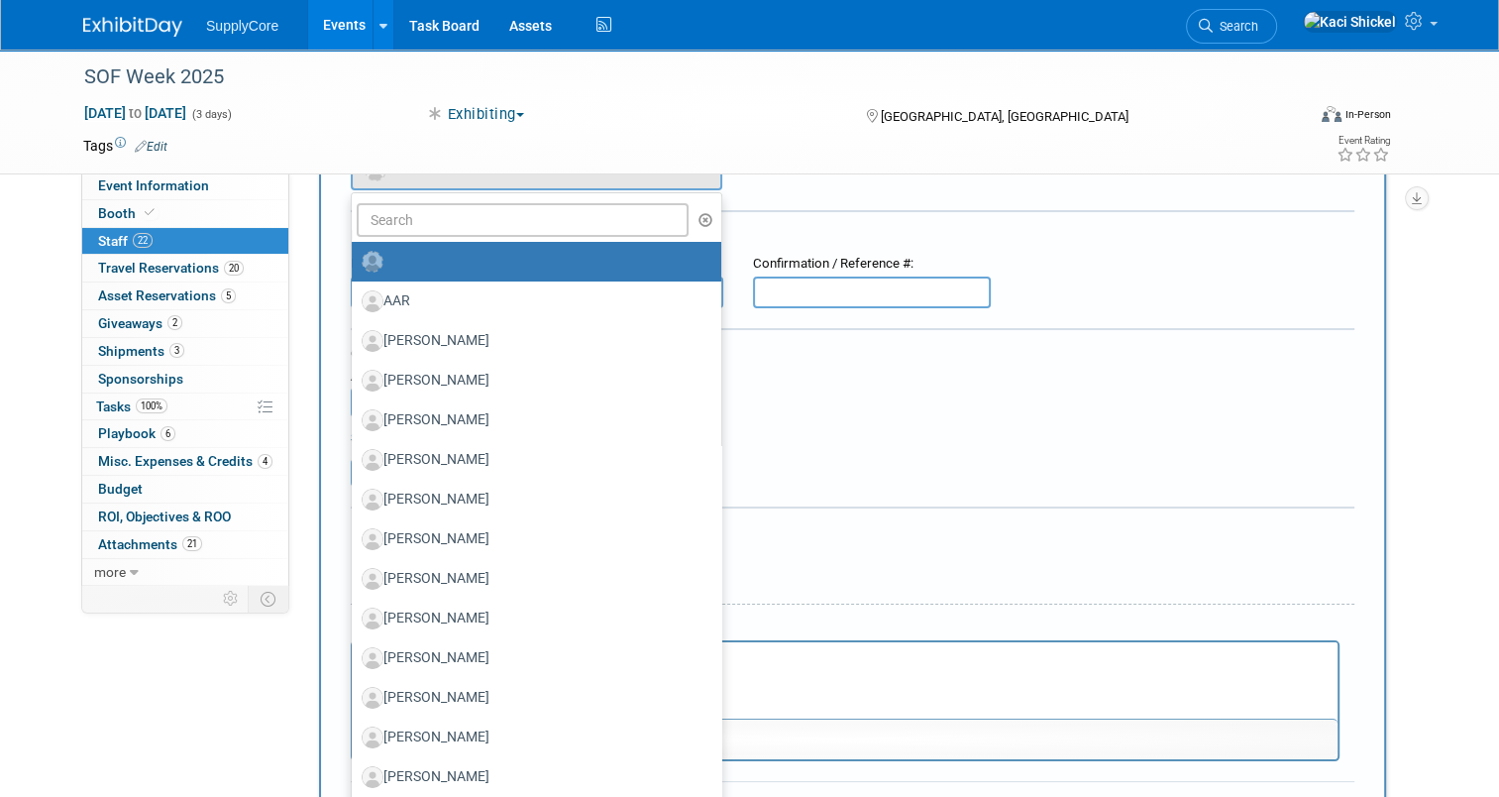
click at [857, 479] on table "Attach Invoice" at bounding box center [853, 473] width 1004 height 28
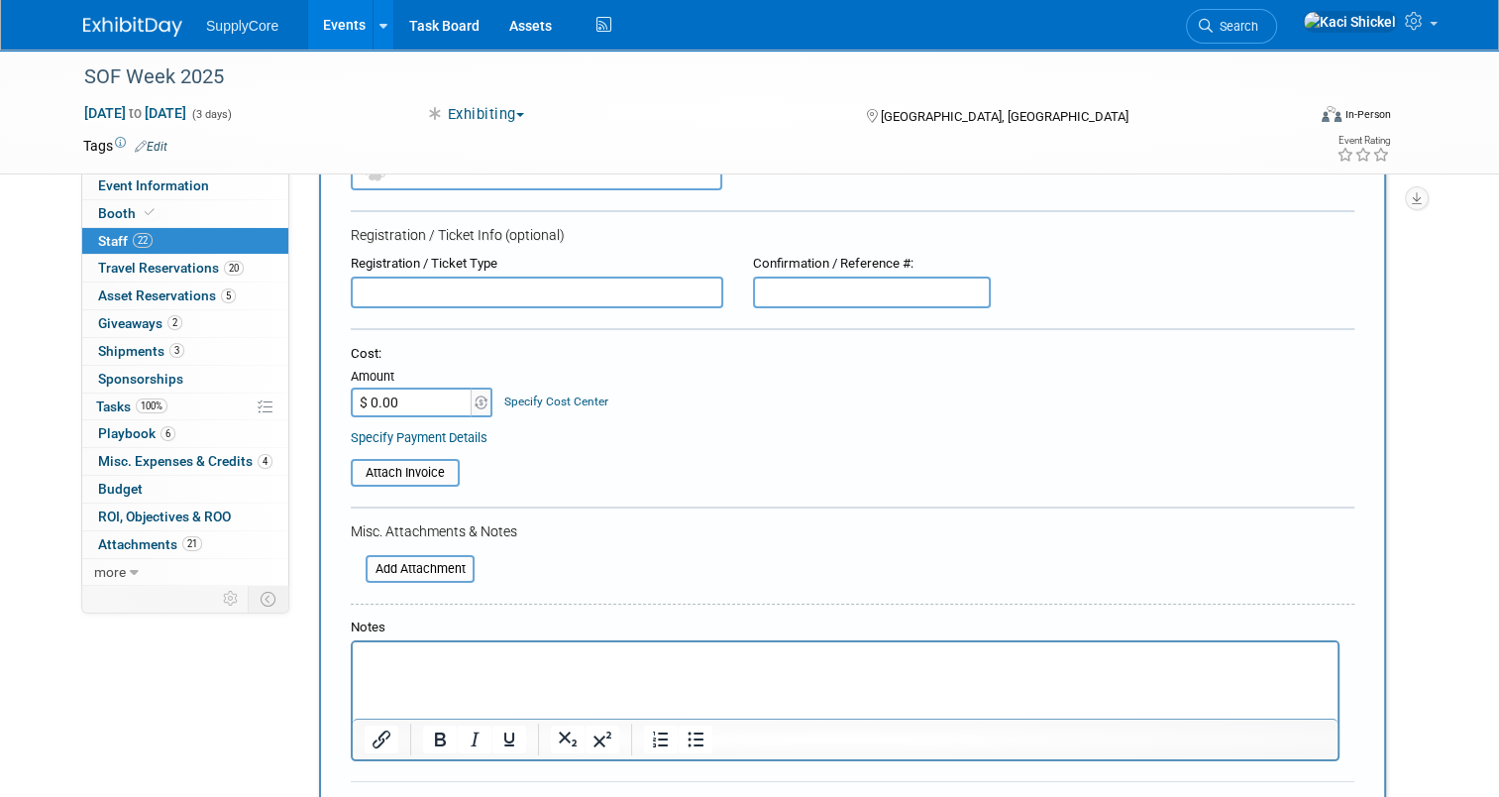
click at [491, 278] on input "text" at bounding box center [537, 292] width 373 height 32
click at [880, 283] on input "text" at bounding box center [872, 292] width 238 height 32
click at [365, 410] on input "$ 0.00" at bounding box center [413, 402] width 124 height 30
click at [397, 471] on input "file" at bounding box center [340, 473] width 236 height 24
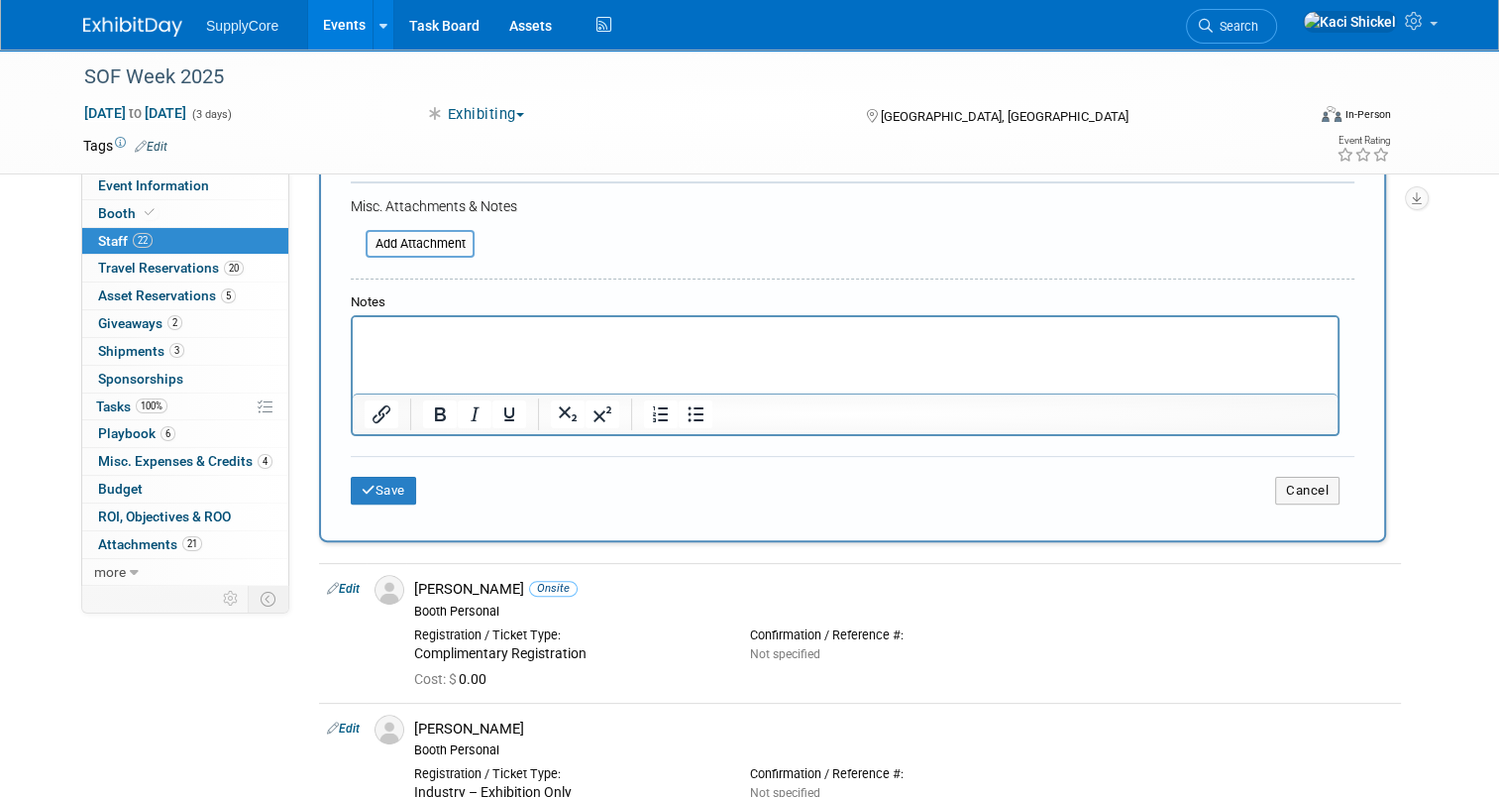
scroll to position [459, 0]
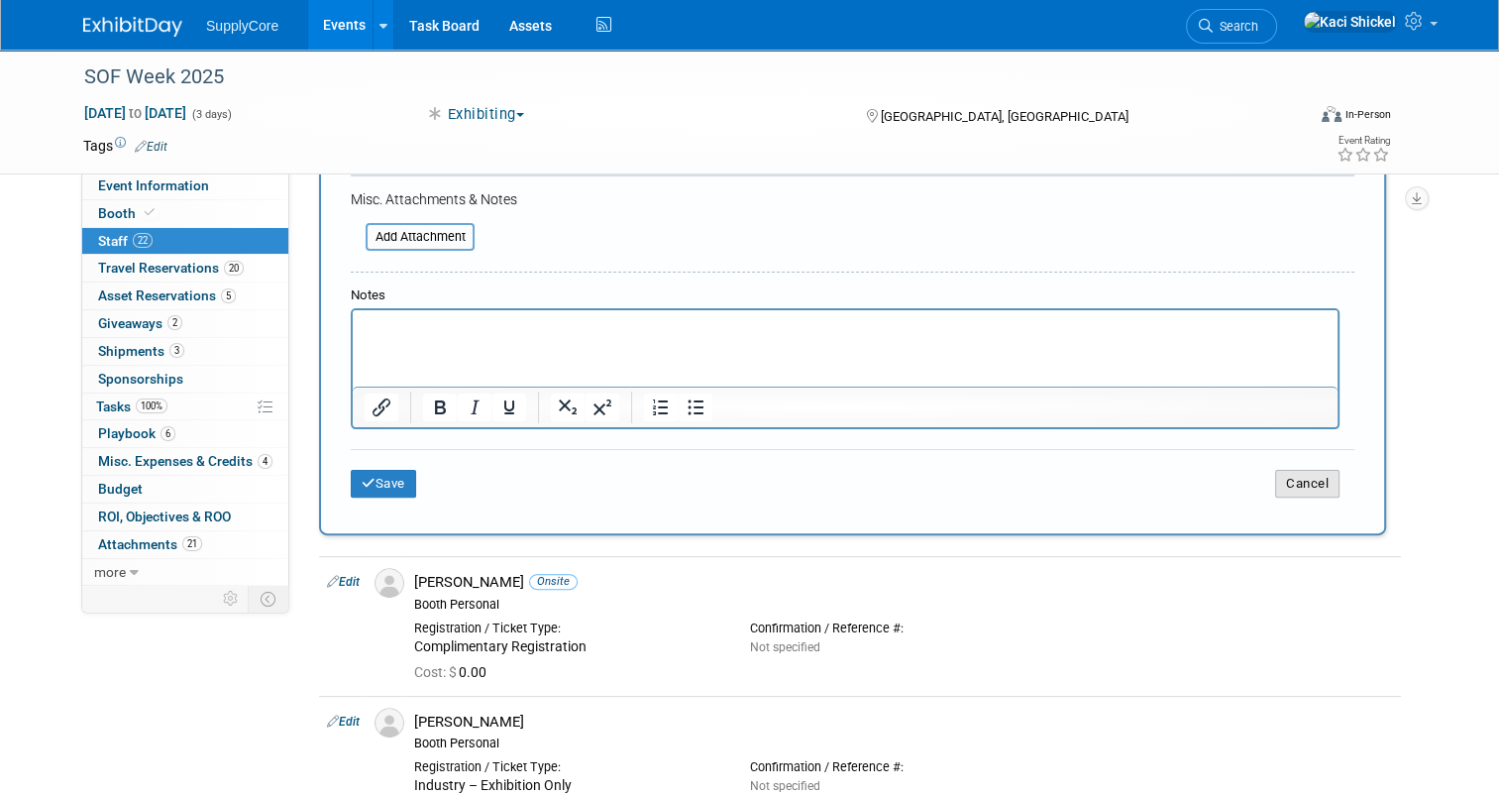
click at [1328, 470] on button "Cancel" at bounding box center [1307, 484] width 64 height 28
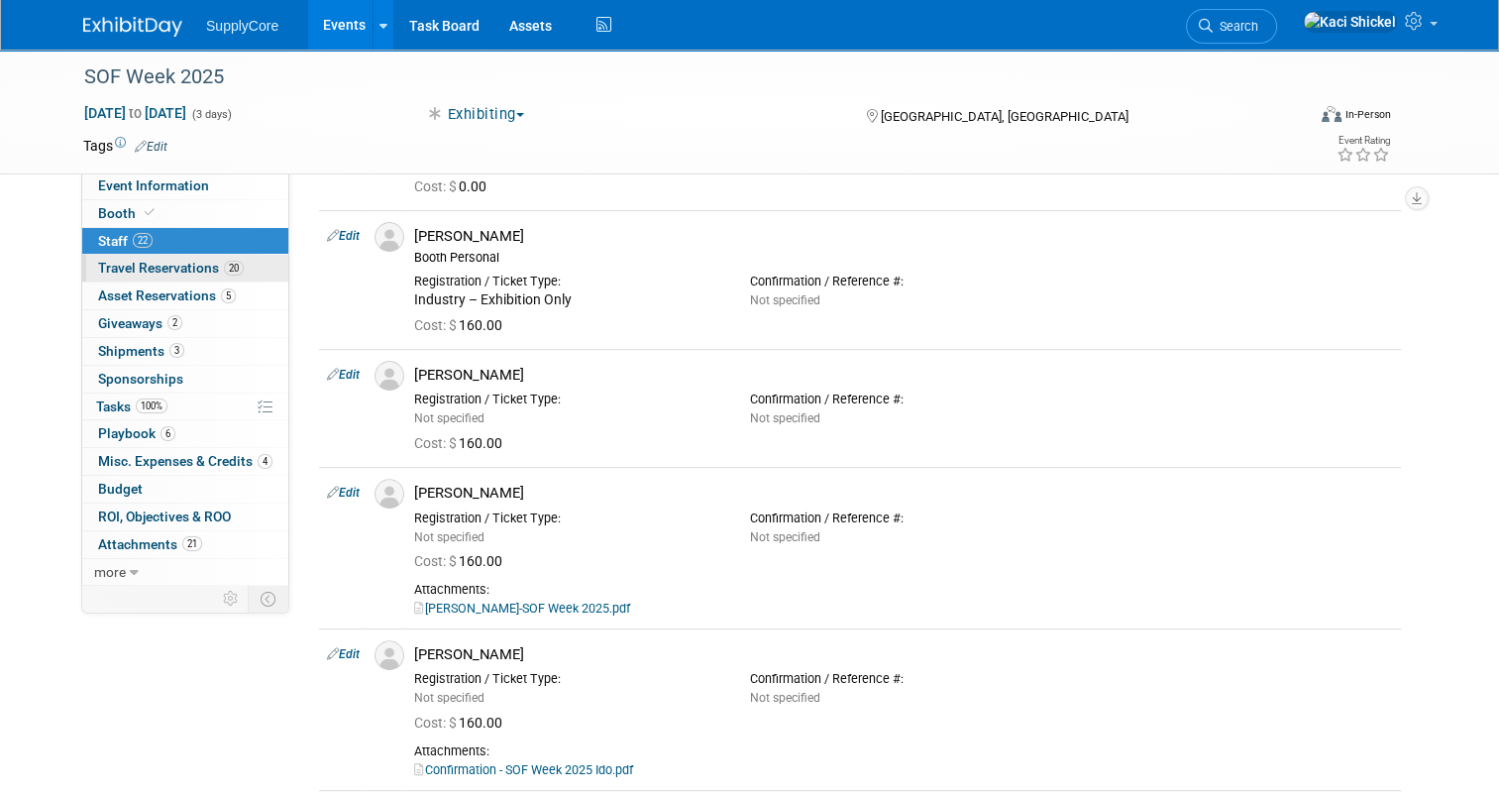
click at [98, 263] on span "Travel Reservations 20" at bounding box center [171, 268] width 146 height 16
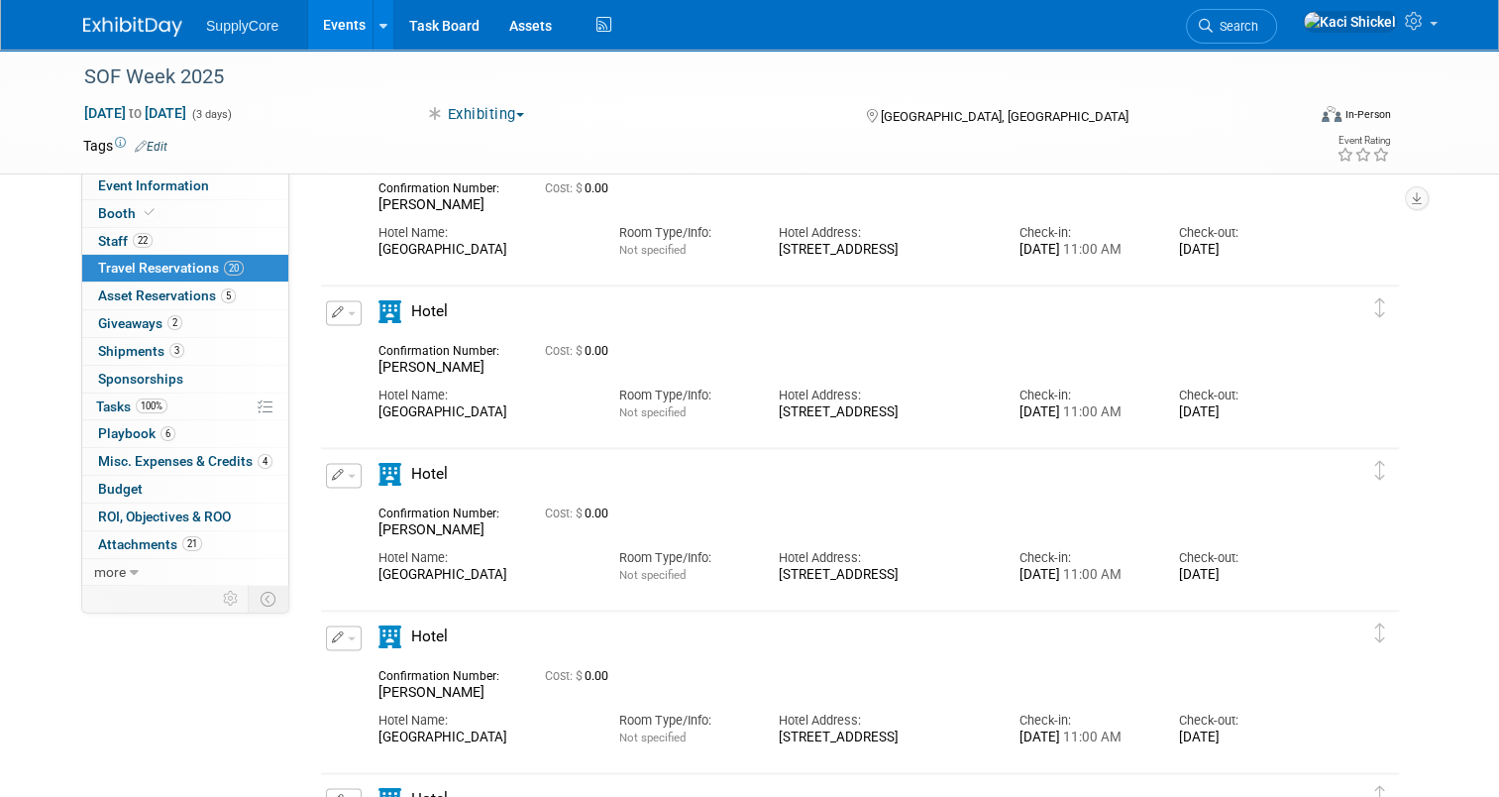
scroll to position [3289, 0]
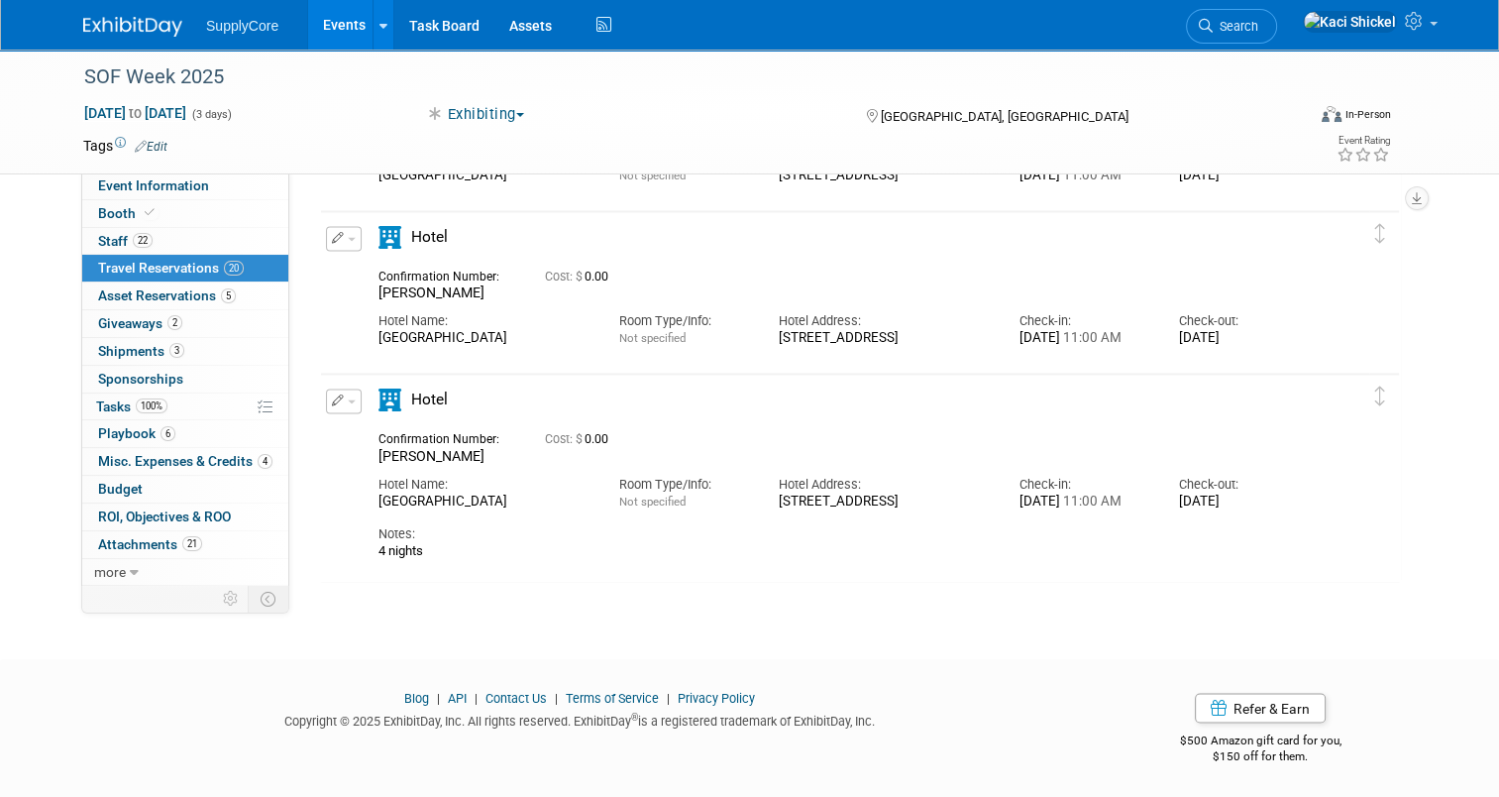
click at [364, 260] on div "Hotel" at bounding box center [844, 286] width 961 height 121
click at [348, 237] on span "button" at bounding box center [352, 239] width 8 height 4
click at [348, 266] on button "Edit Reservation" at bounding box center [410, 273] width 167 height 29
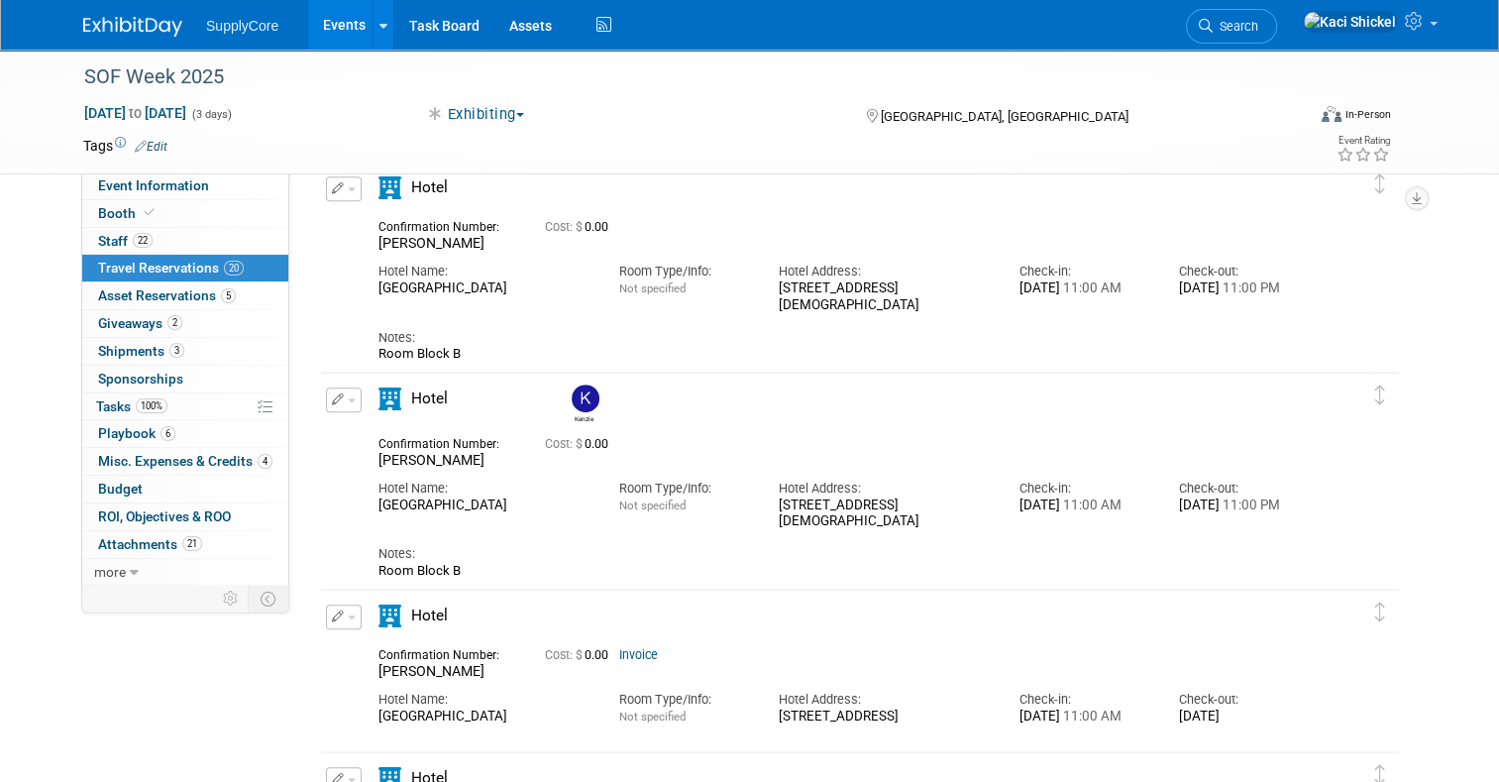
scroll to position [1277, 0]
click at [332, 395] on icon "button" at bounding box center [338, 401] width 13 height 12
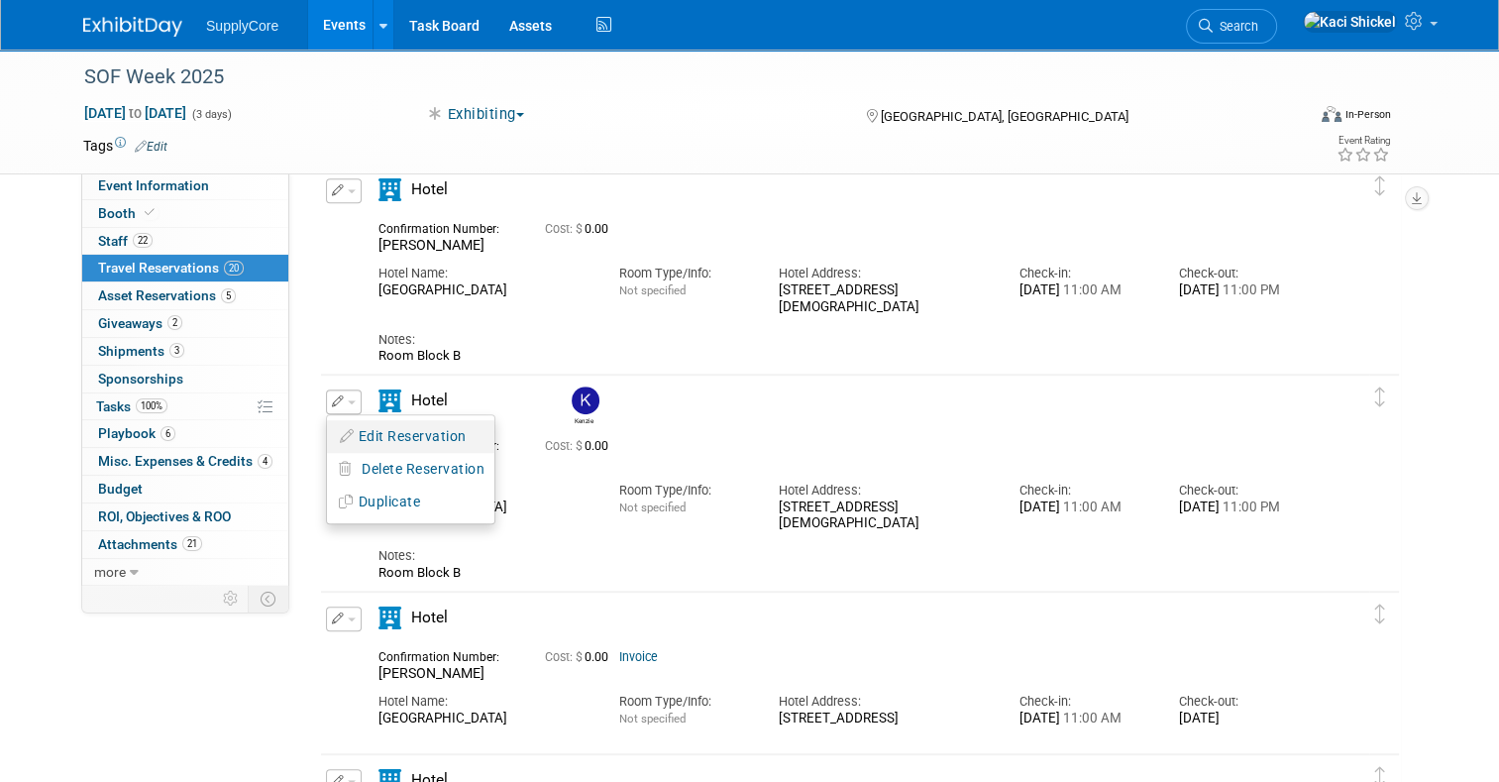
click at [349, 428] on button "Edit Reservation" at bounding box center [410, 436] width 167 height 29
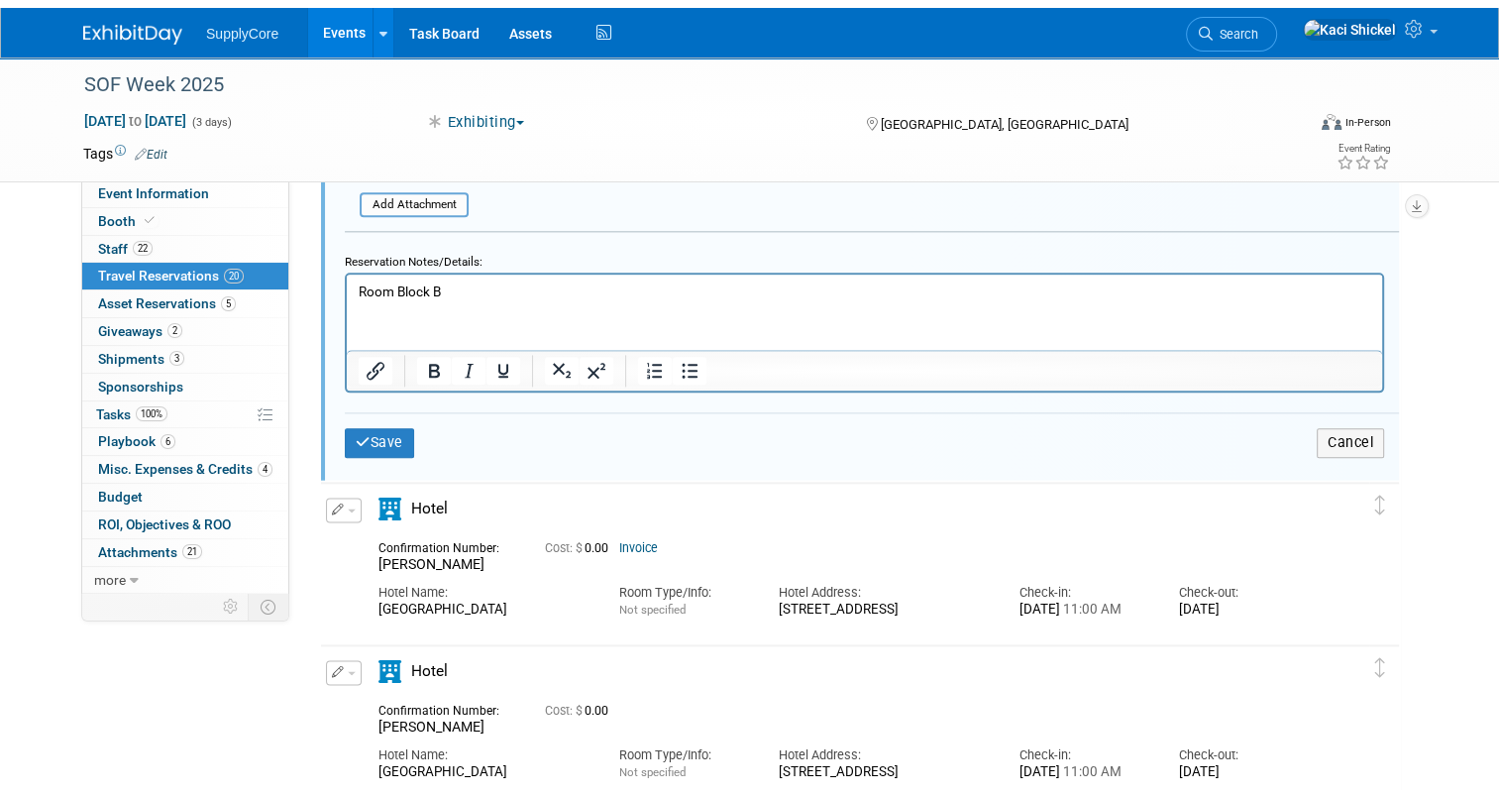
scroll to position [2355, 0]
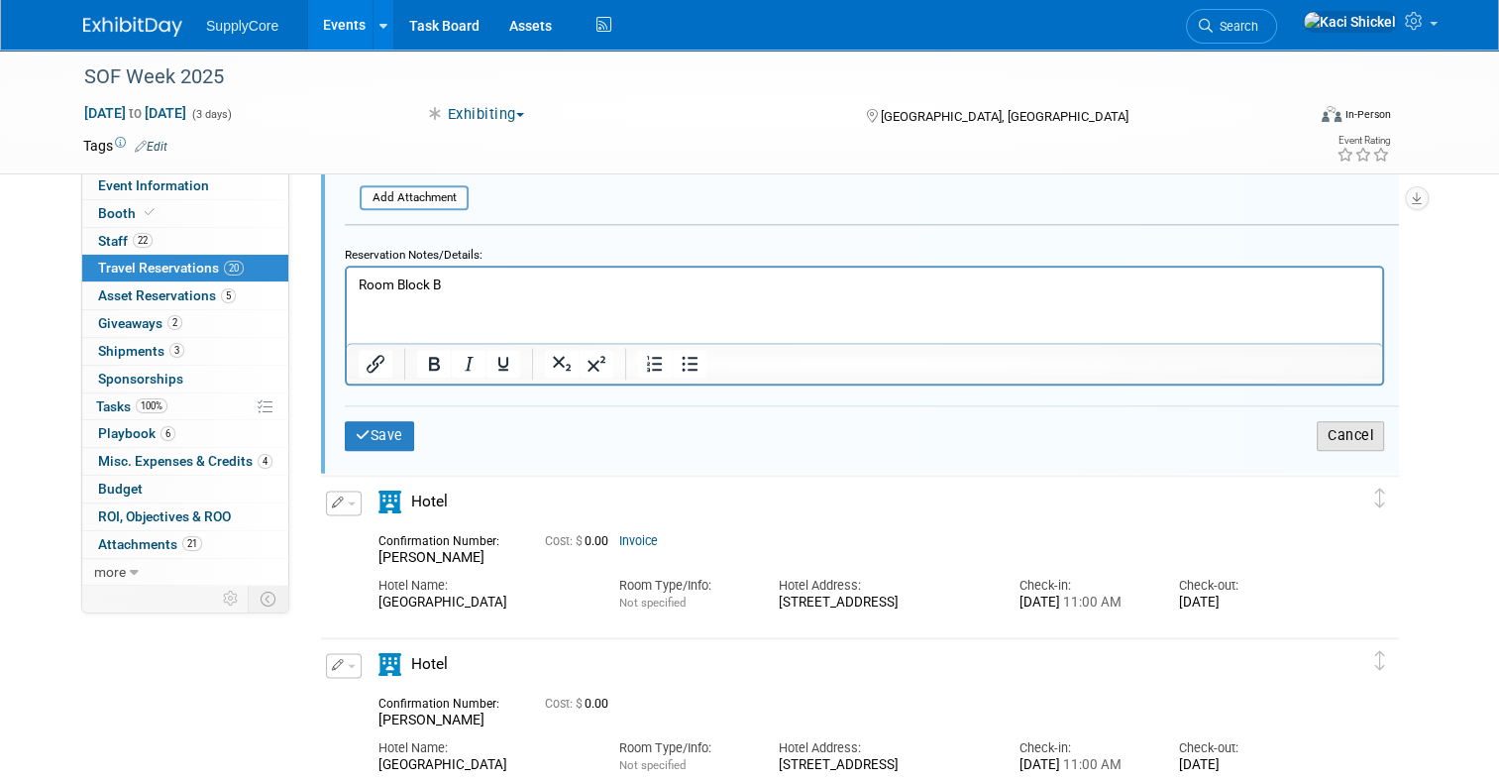
click at [1370, 424] on button "Cancel" at bounding box center [1350, 435] width 67 height 29
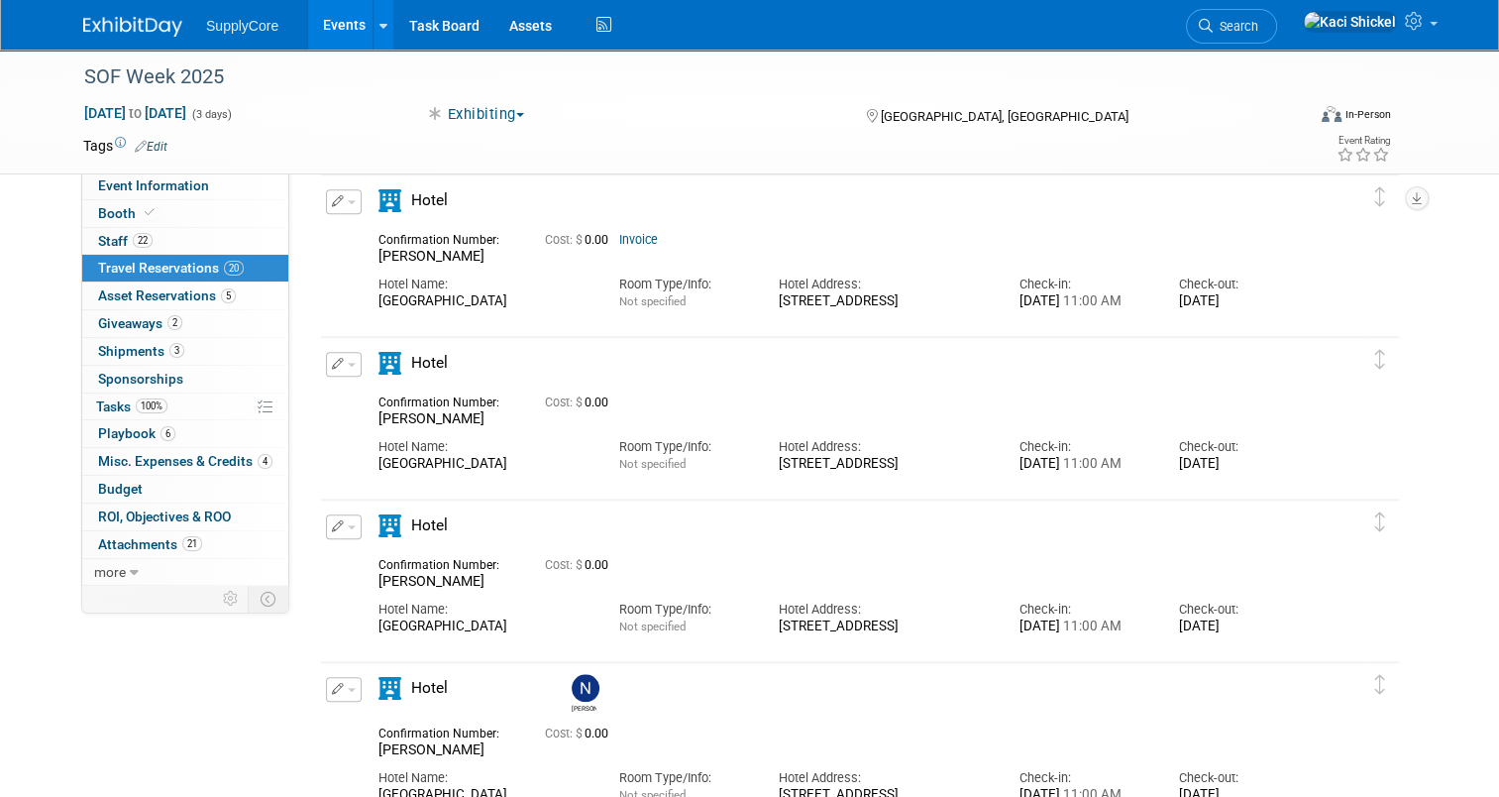
click at [1370, 424] on div "Edit Reservation Braden Upp" at bounding box center [845, 419] width 1048 height 134
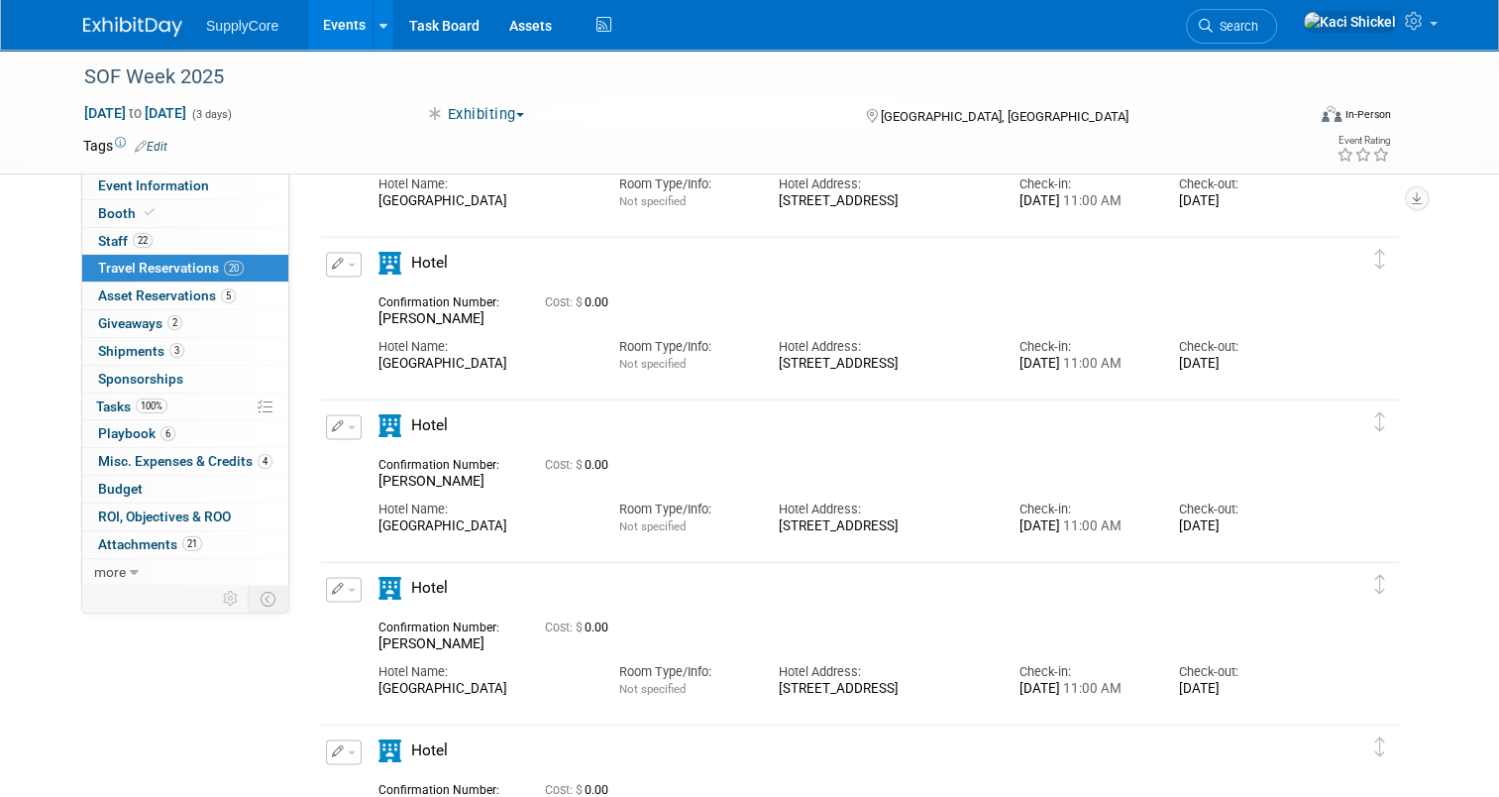
scroll to position [2194, 0]
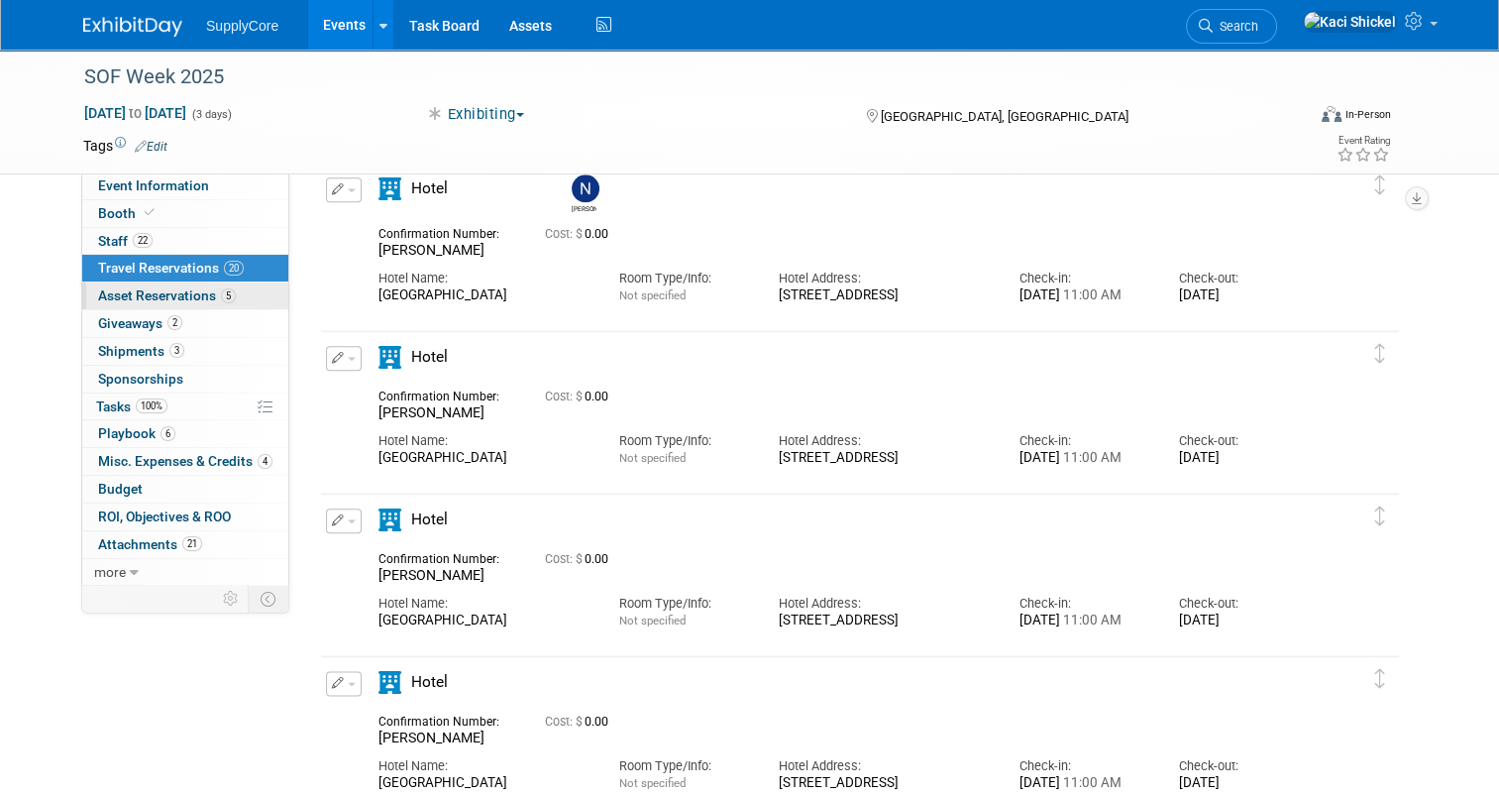
click at [192, 303] on link "5 Asset Reservations 5" at bounding box center [185, 295] width 206 height 27
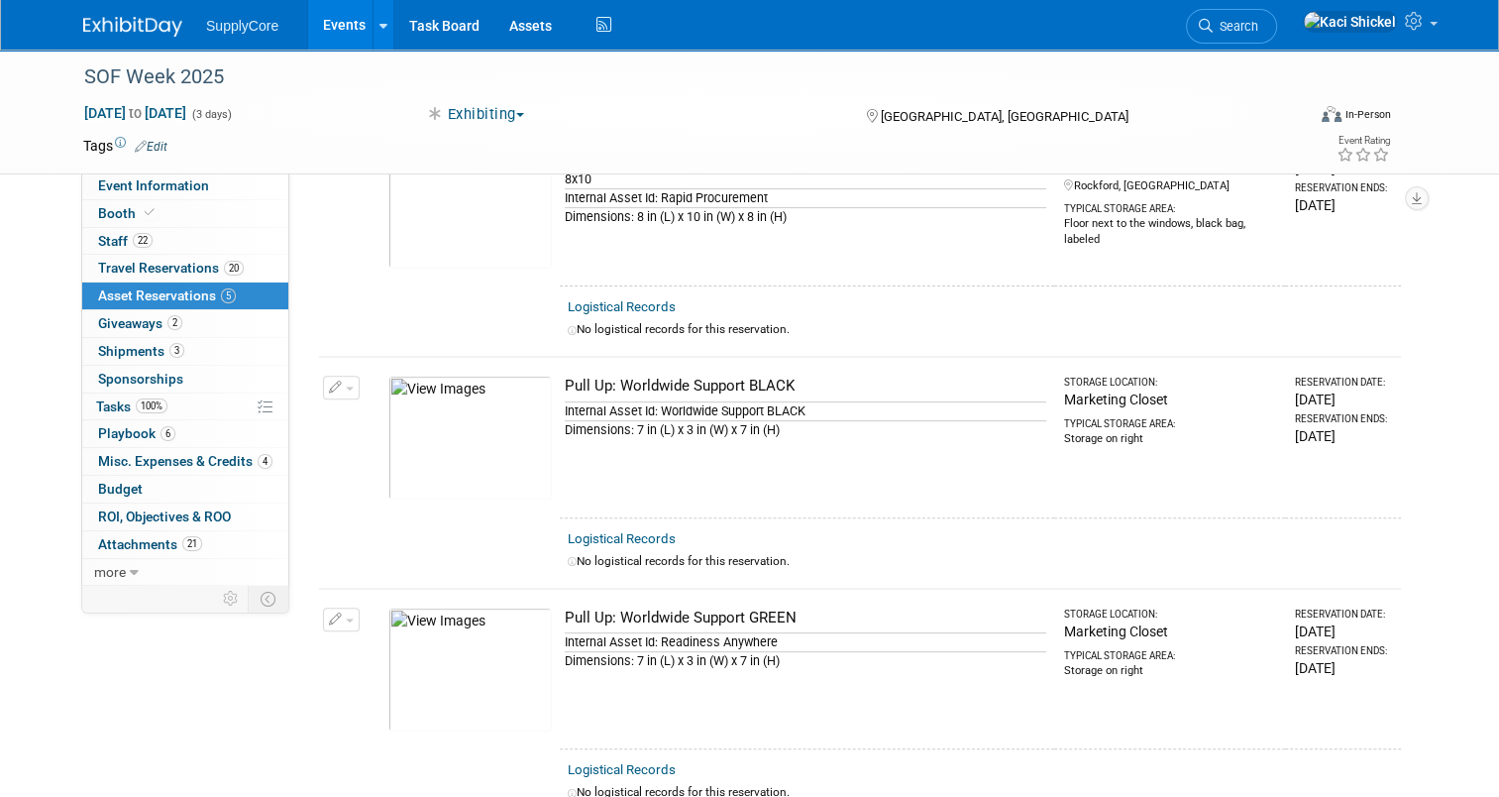
scroll to position [603, 0]
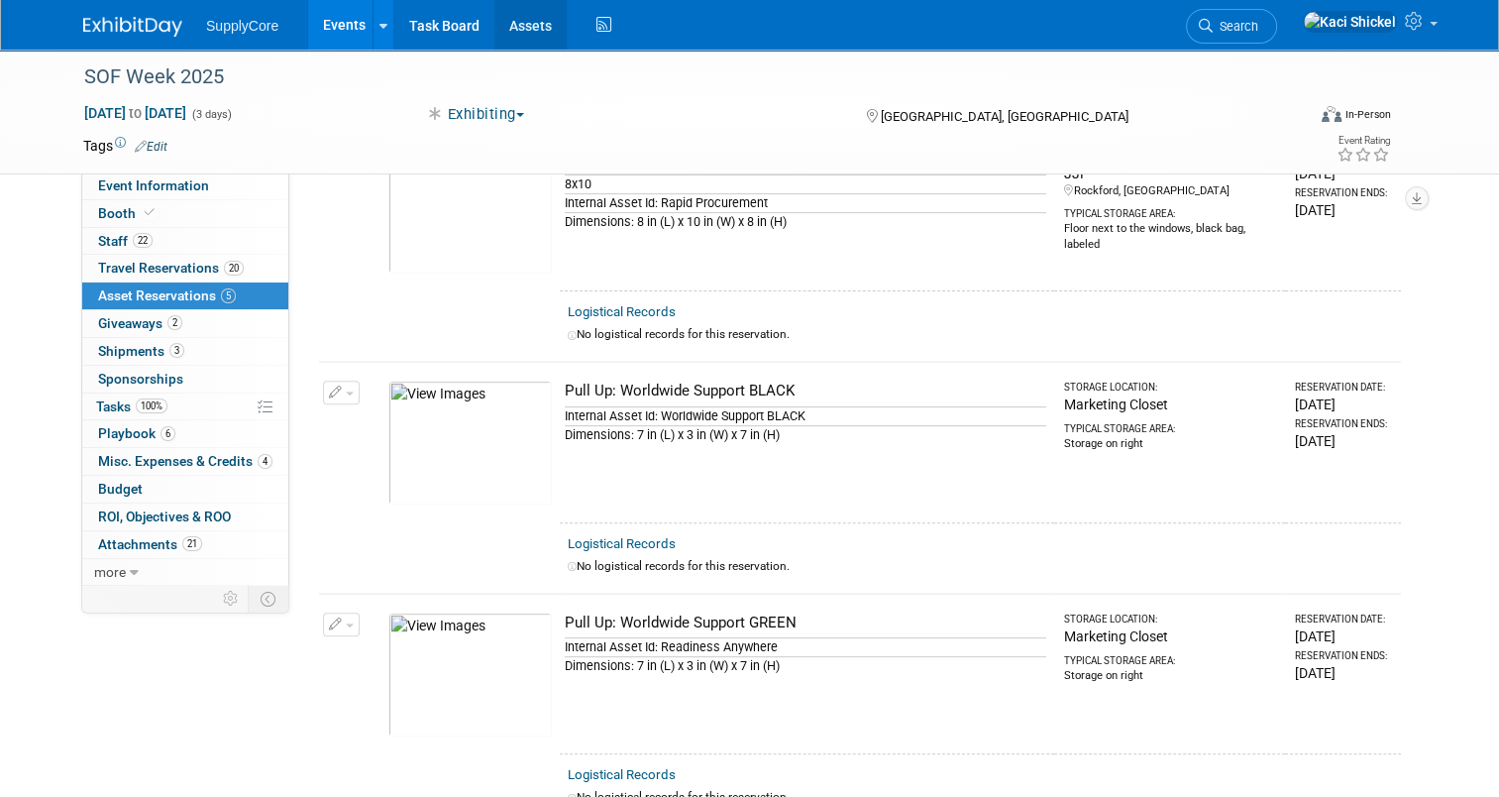
click at [501, 36] on link "Assets" at bounding box center [530, 25] width 72 height 50
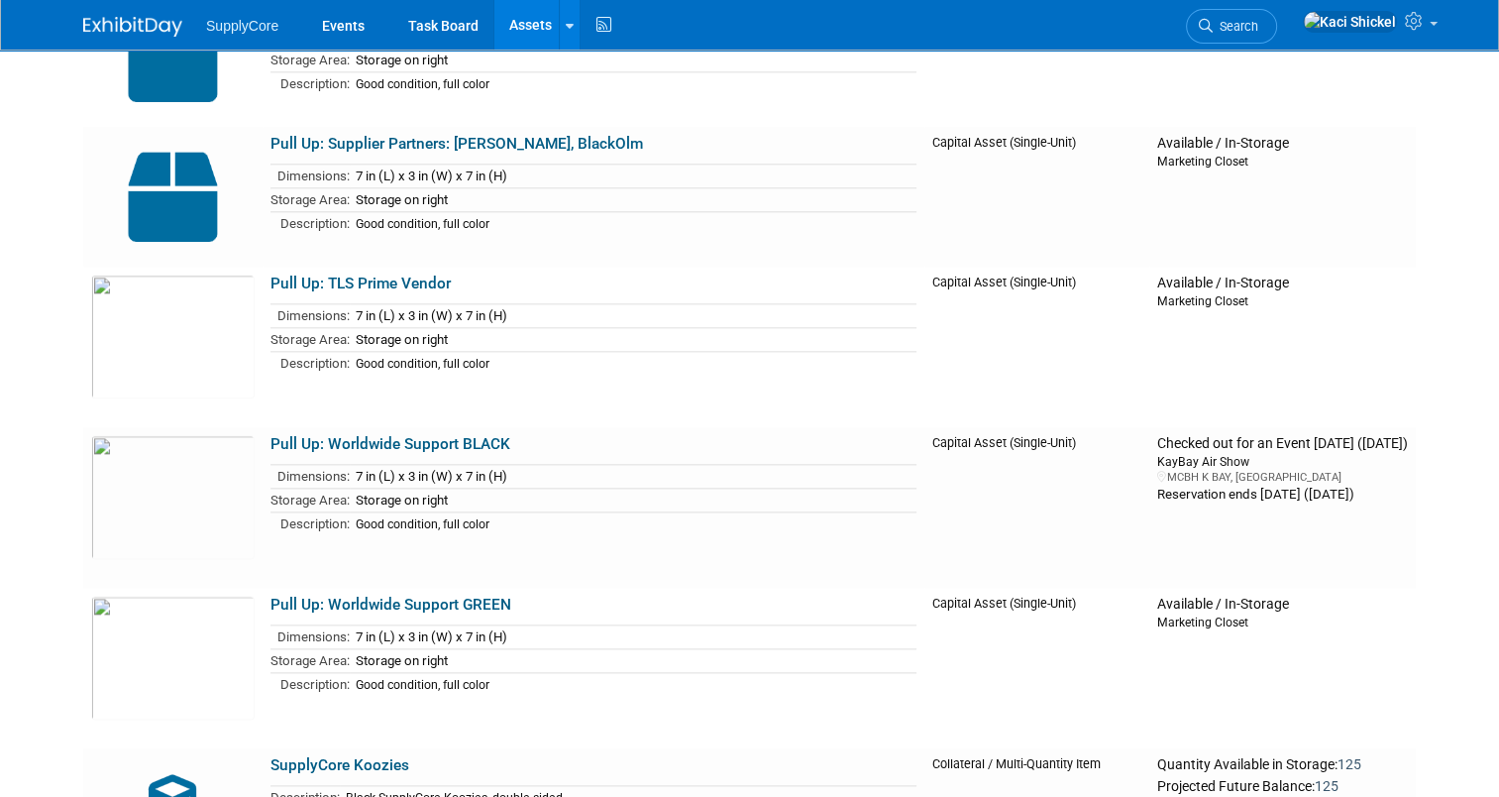
scroll to position [2267, 0]
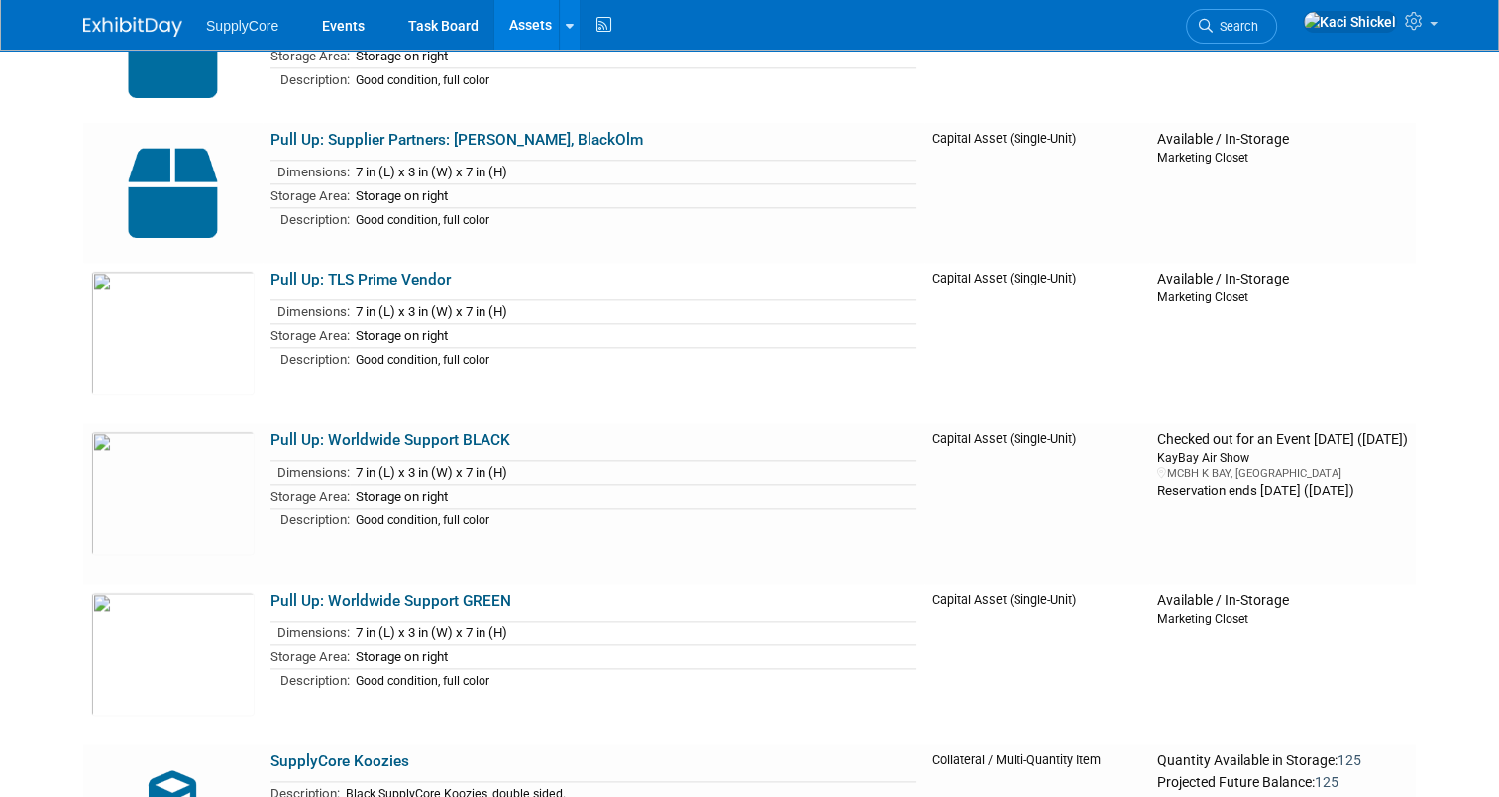
click at [254, 18] on span "SupplyCore" at bounding box center [242, 26] width 72 height 16
click at [321, 33] on link "Events" at bounding box center [343, 25] width 72 height 50
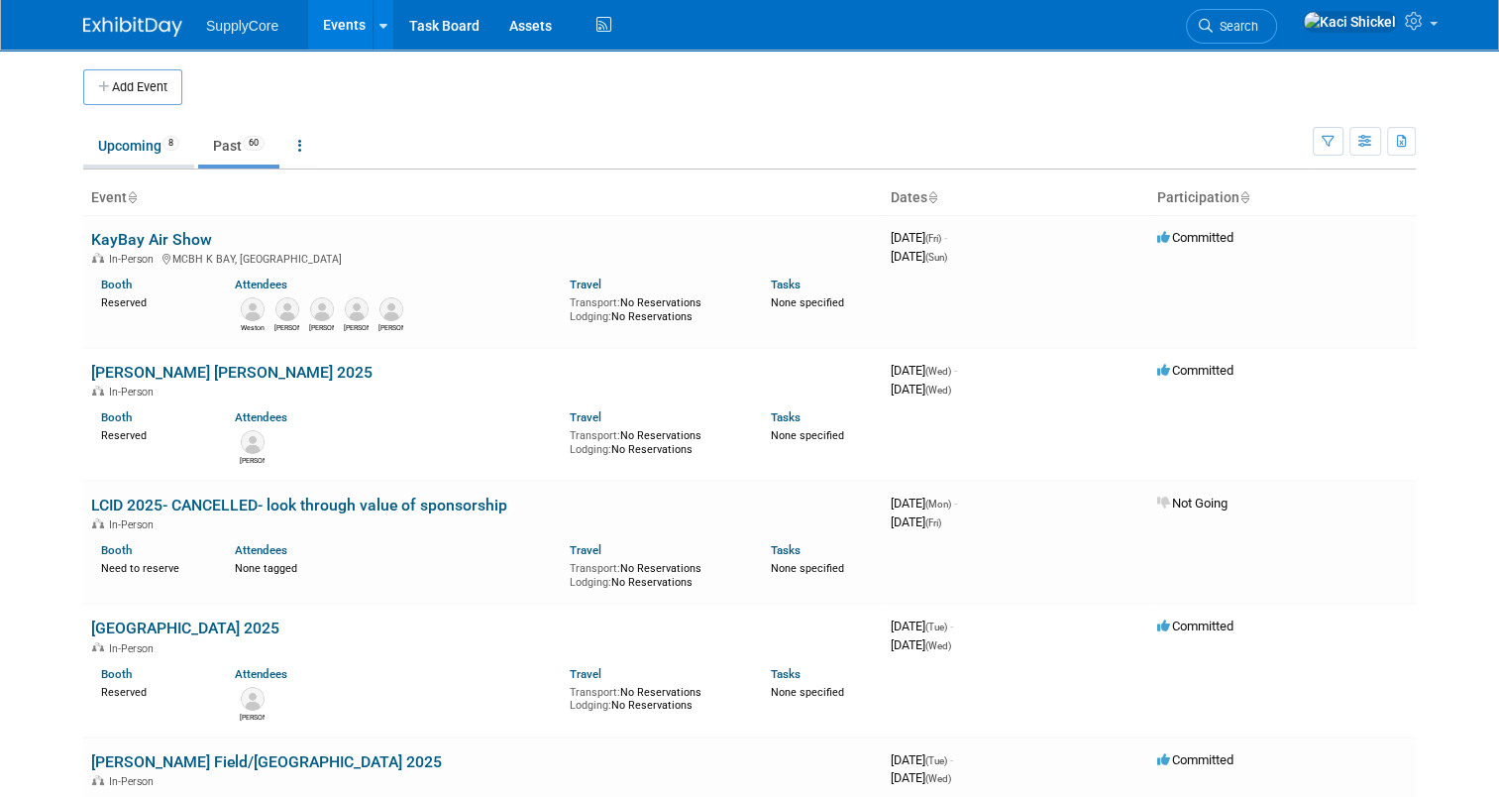
click at [97, 137] on link "Upcoming 8" at bounding box center [138, 146] width 111 height 38
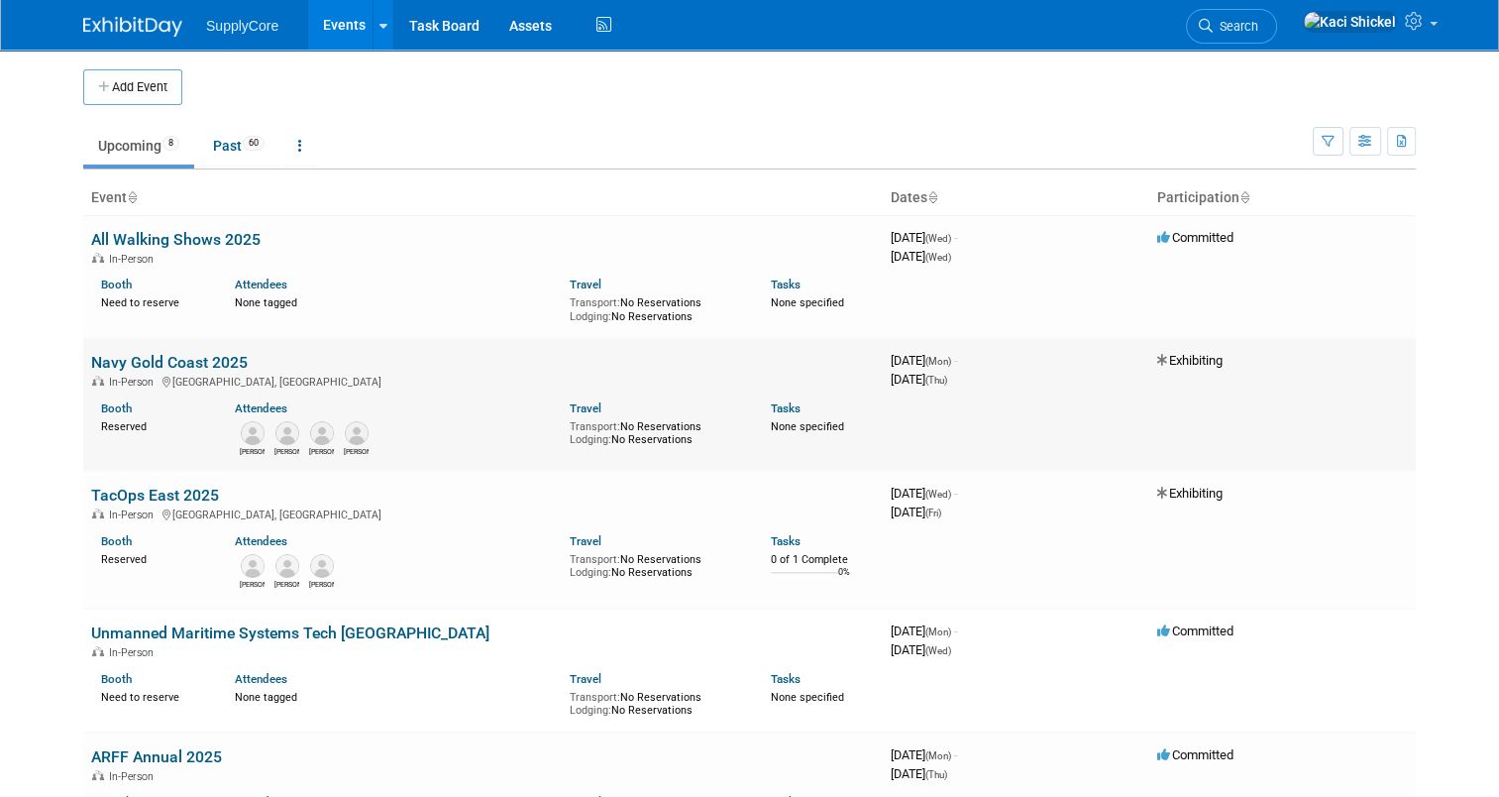
click at [116, 364] on link "Navy Gold Coast 2025" at bounding box center [169, 362] width 157 height 19
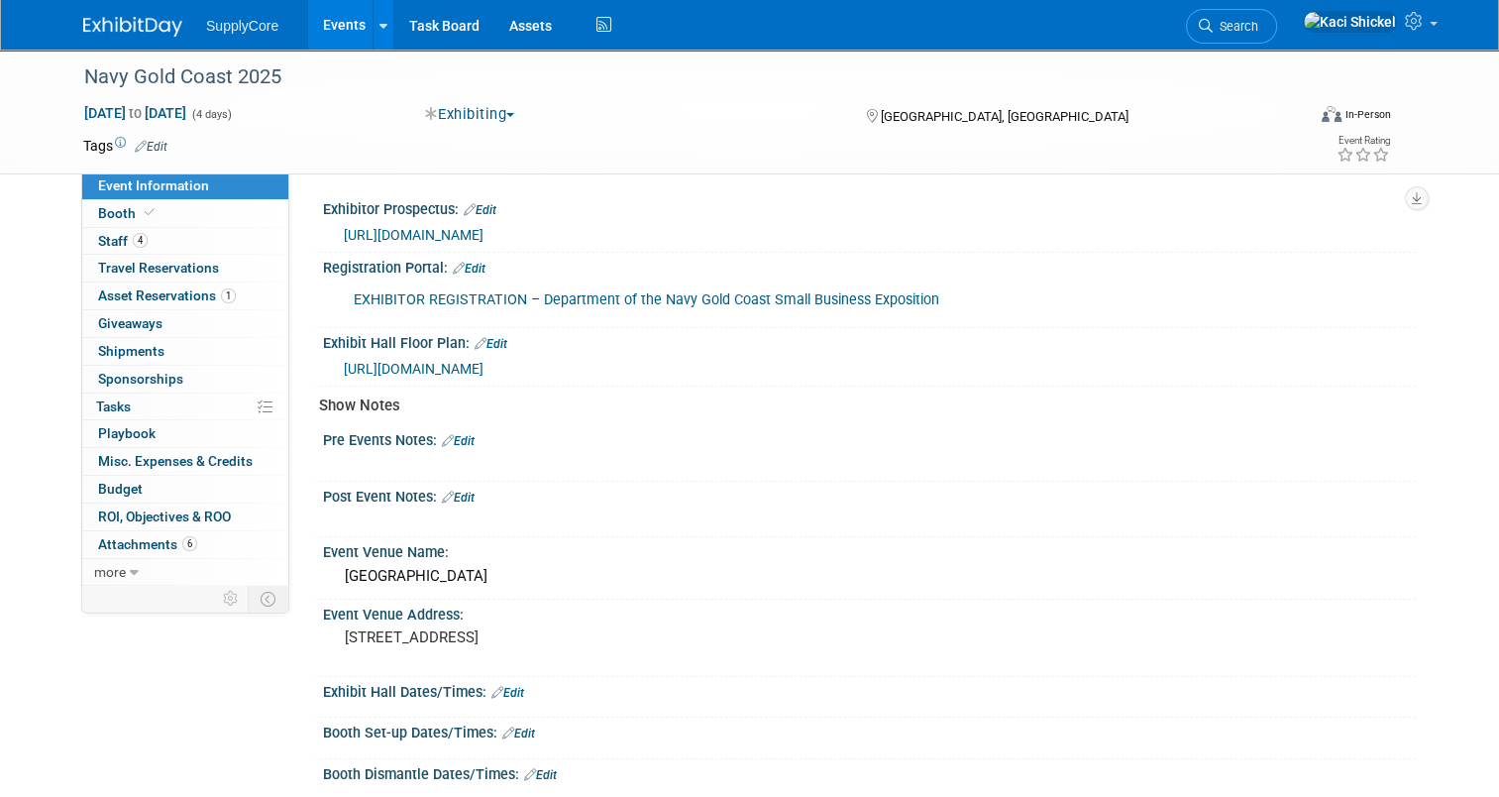
click at [89, 24] on img at bounding box center [132, 27] width 99 height 20
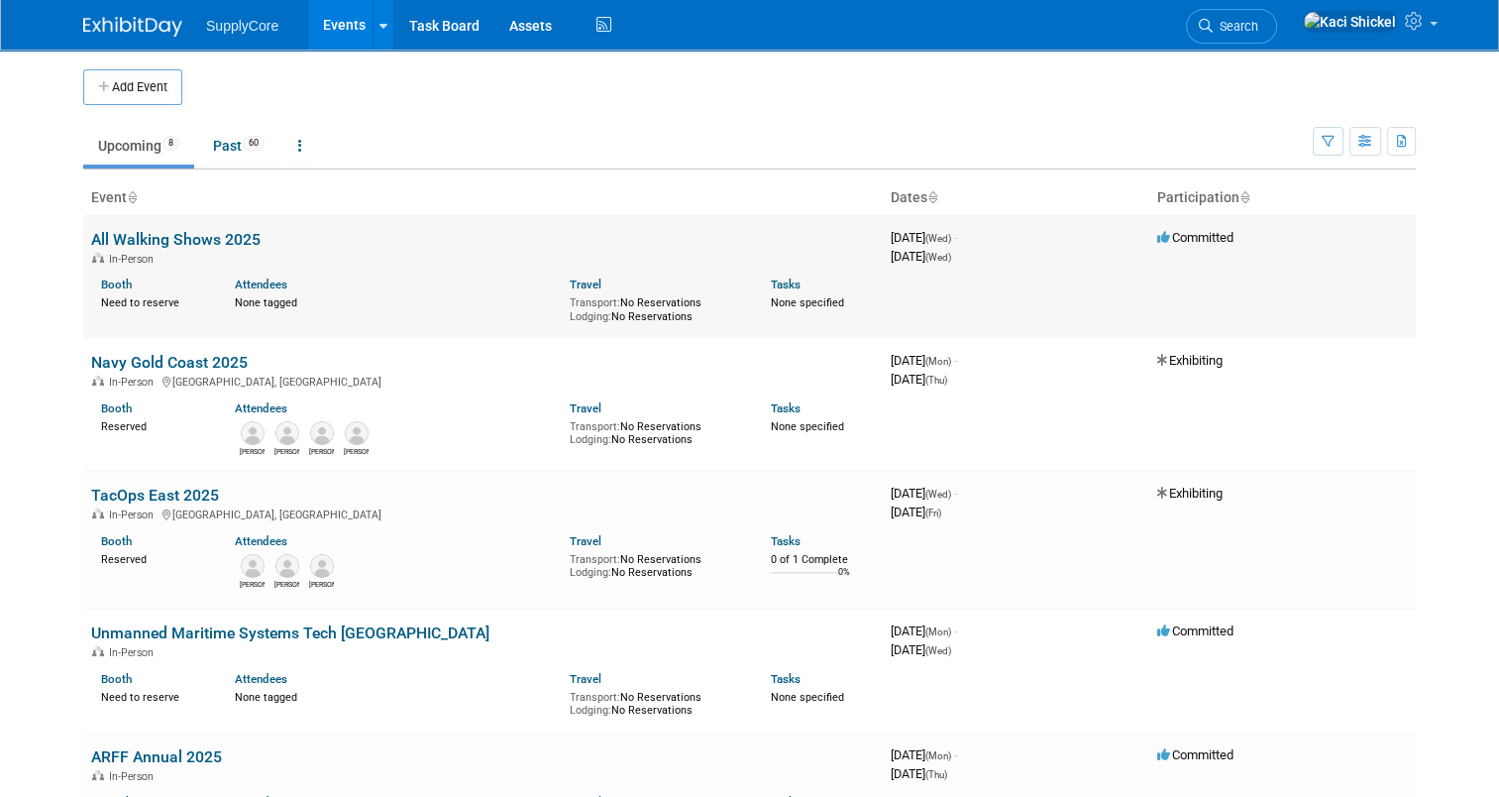
click at [151, 238] on link "All Walking Shows 2025" at bounding box center [175, 239] width 169 height 19
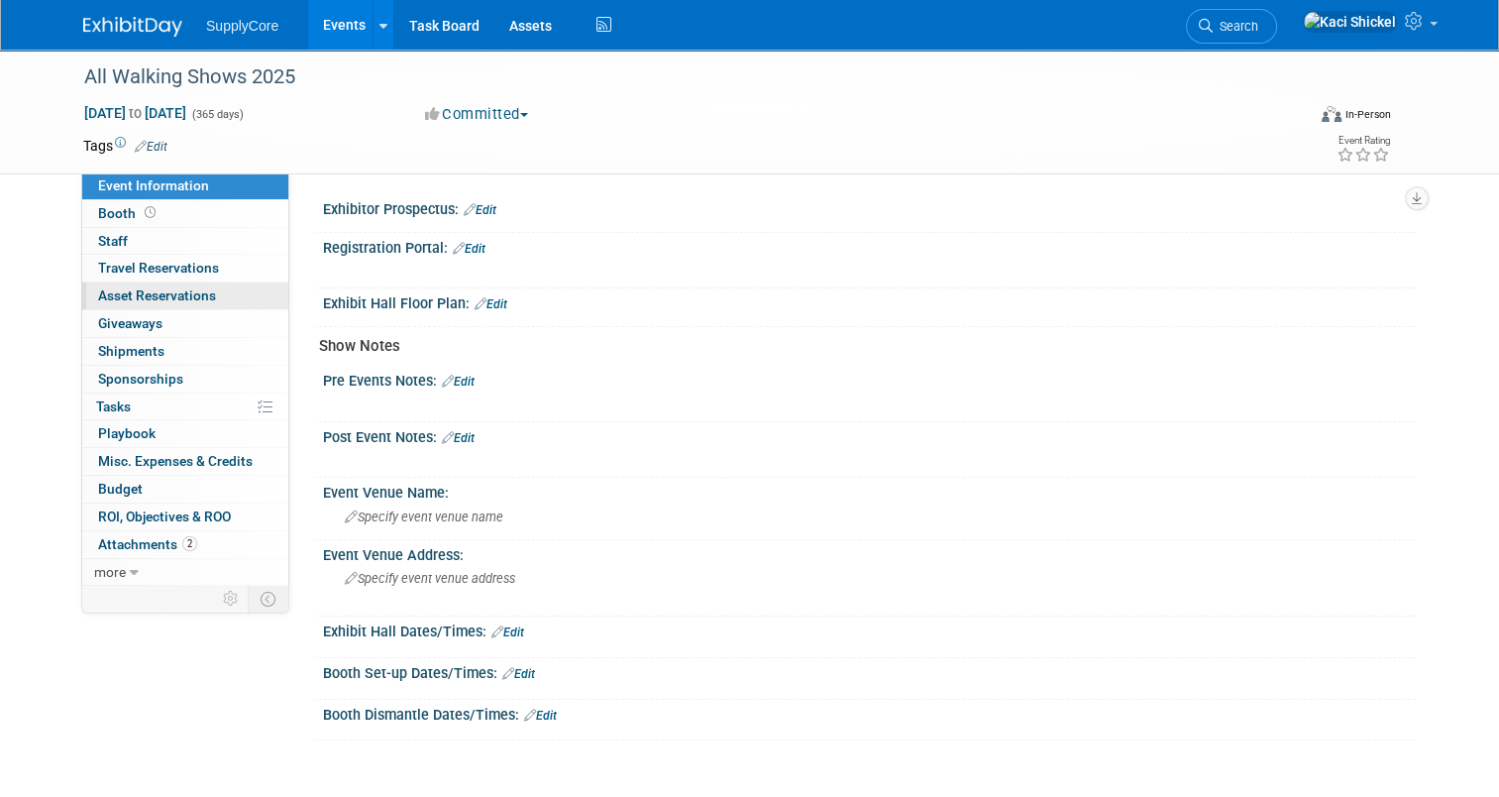
click at [156, 297] on span "Asset Reservations 0" at bounding box center [157, 295] width 118 height 16
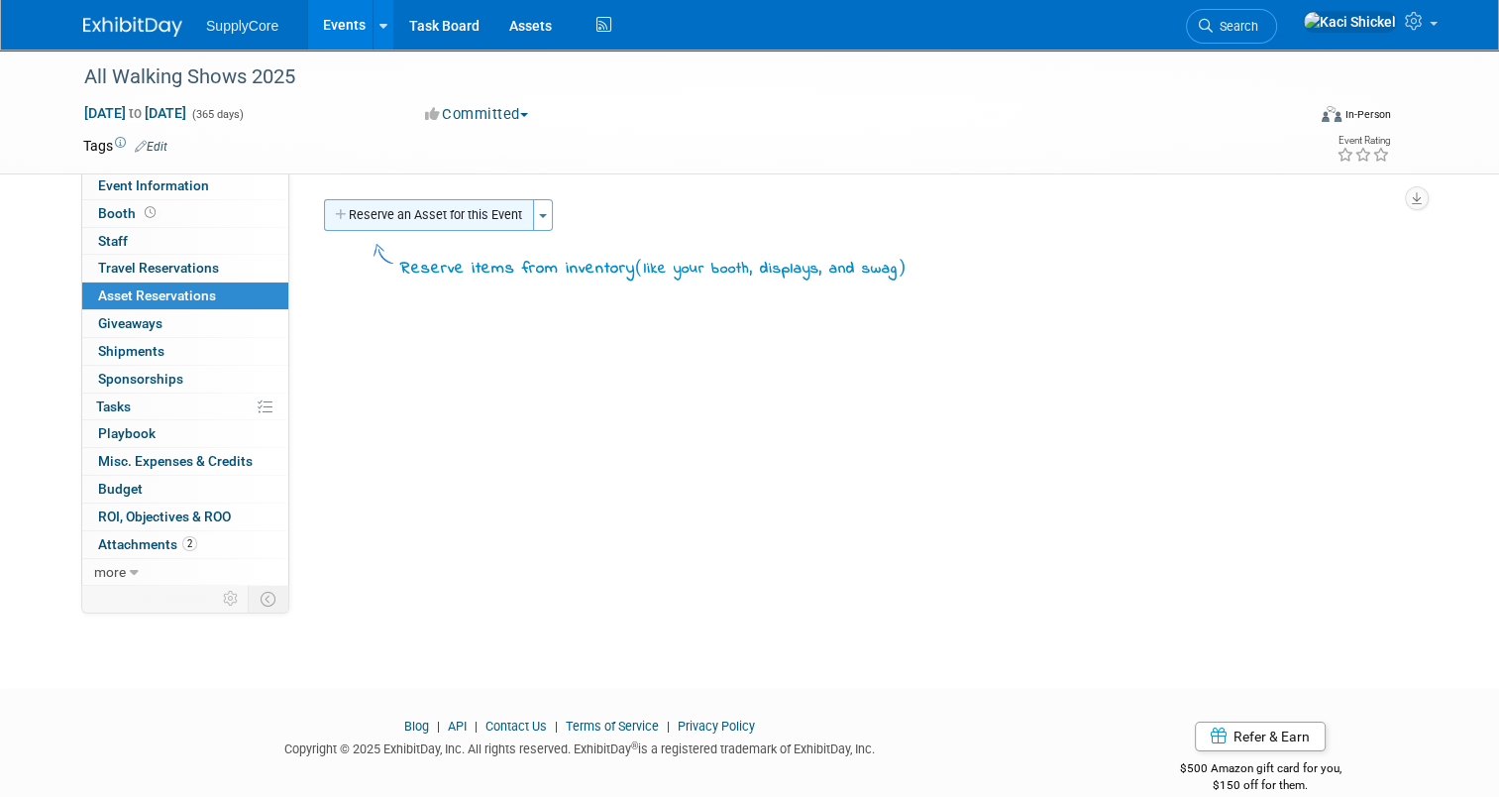
click at [392, 219] on button "Reserve an Asset for this Event" at bounding box center [429, 215] width 210 height 32
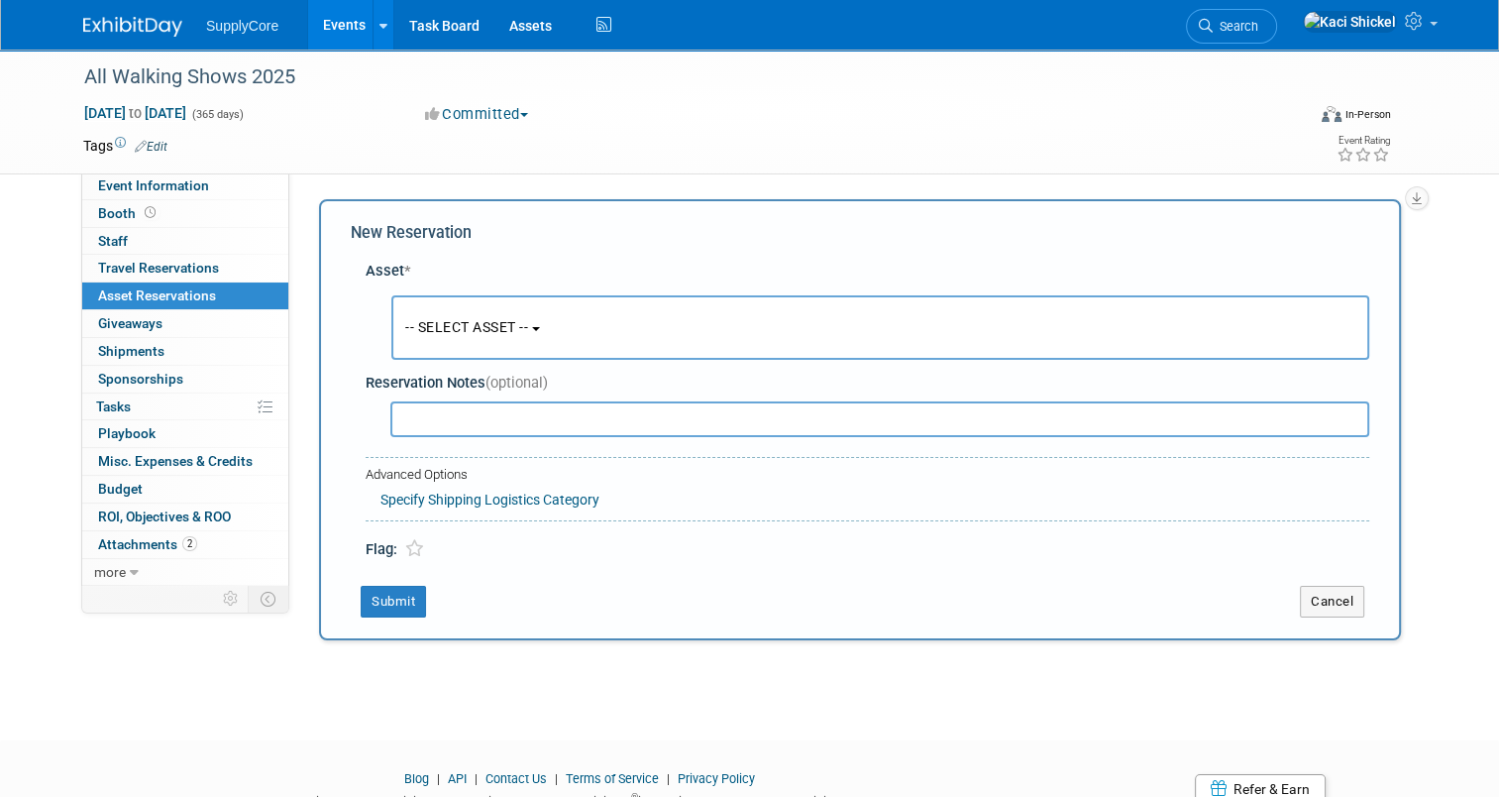
scroll to position [18, 0]
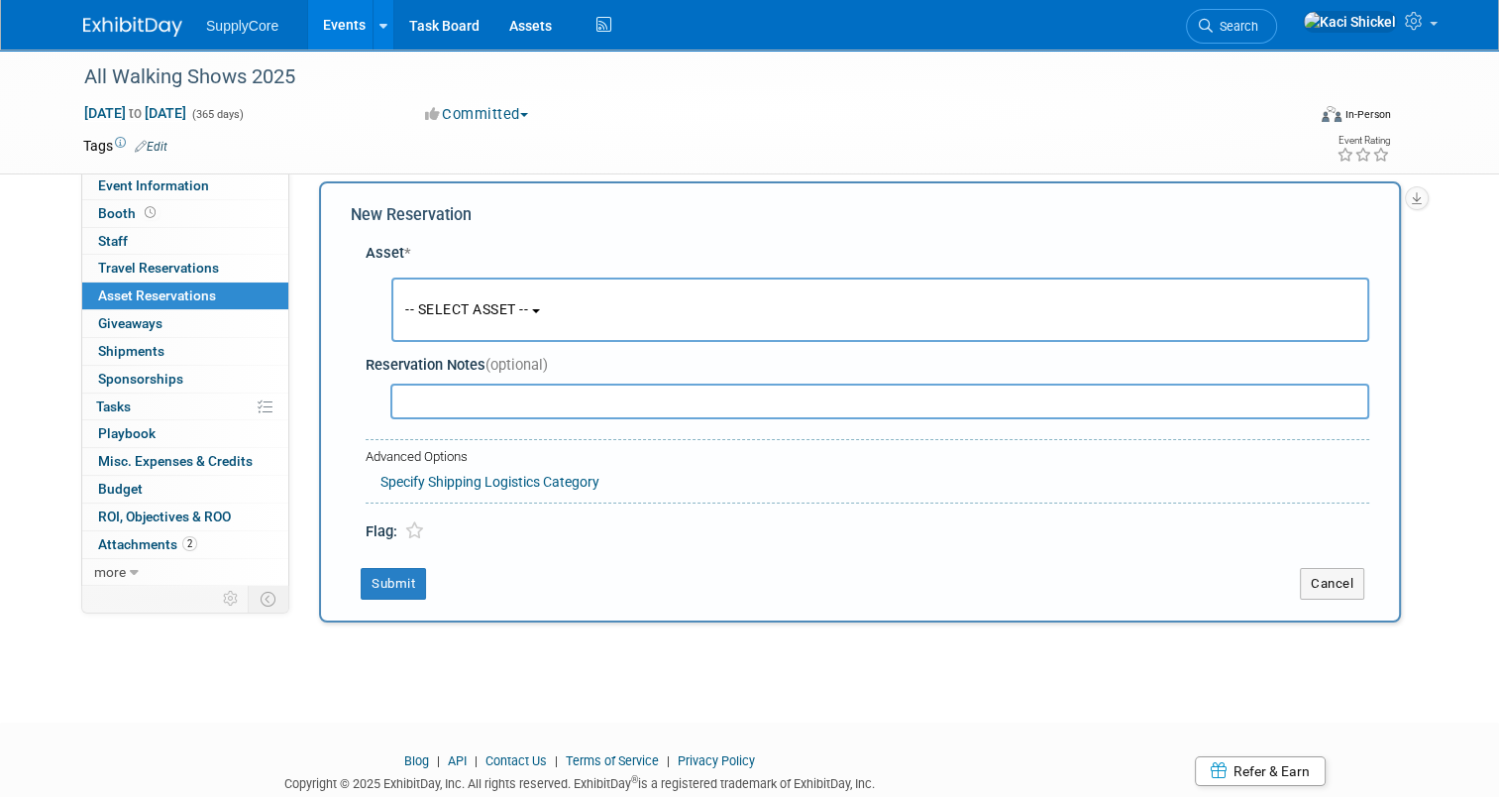
click at [414, 306] on span "-- SELECT ASSET --" at bounding box center [466, 309] width 123 height 16
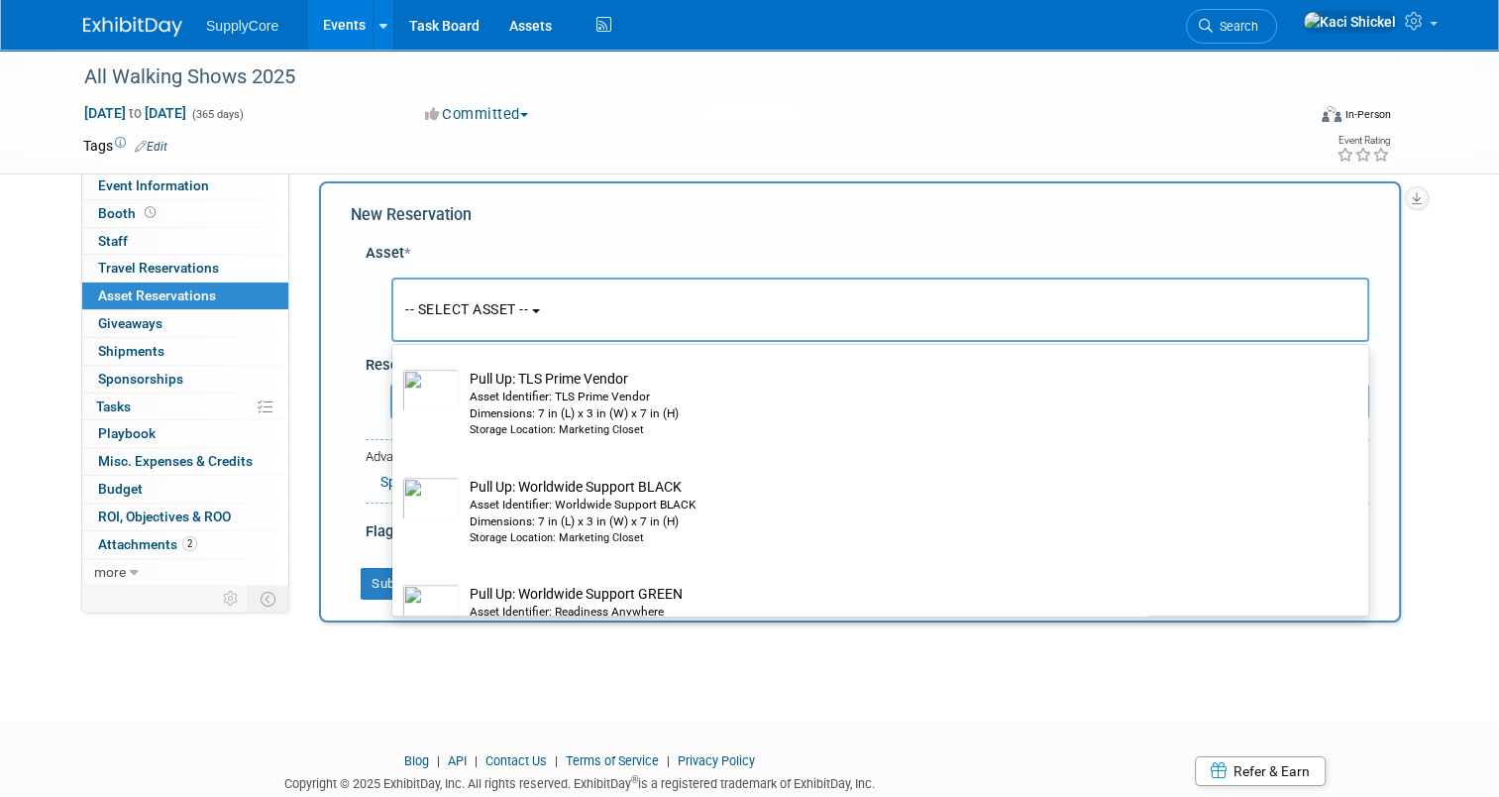
scroll to position [1625, 0]
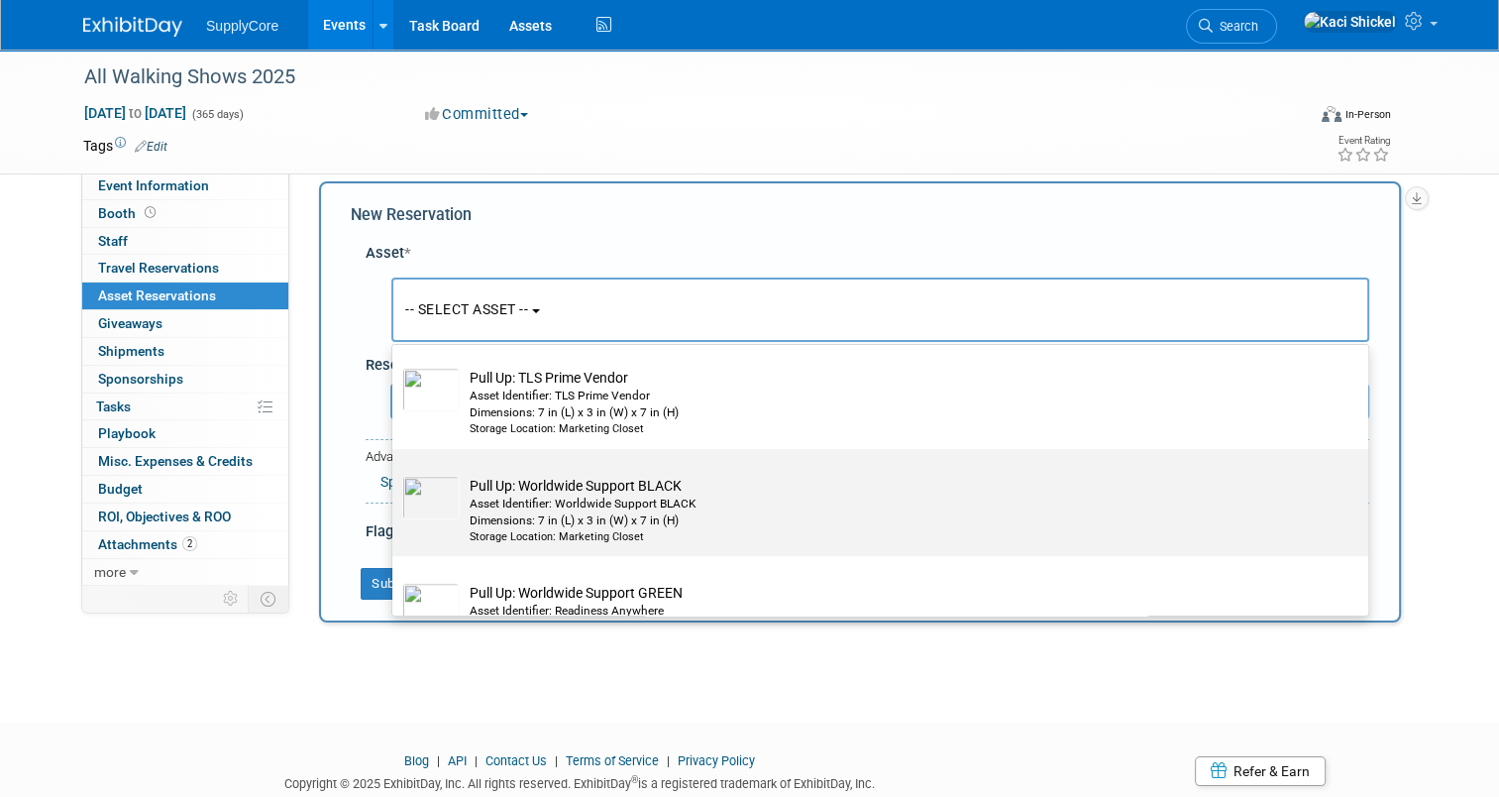
click at [474, 468] on label "Pull Up: Worldwide Support BLACK Asset Identifier: Worldwide Support BLACK Dime…" at bounding box center [875, 503] width 946 height 100
click at [395, 468] on input "Pull Up: Worldwide Support BLACK Asset Identifier: Worldwide Support BLACK Dime…" at bounding box center [389, 466] width 13 height 13
select select "10722153"
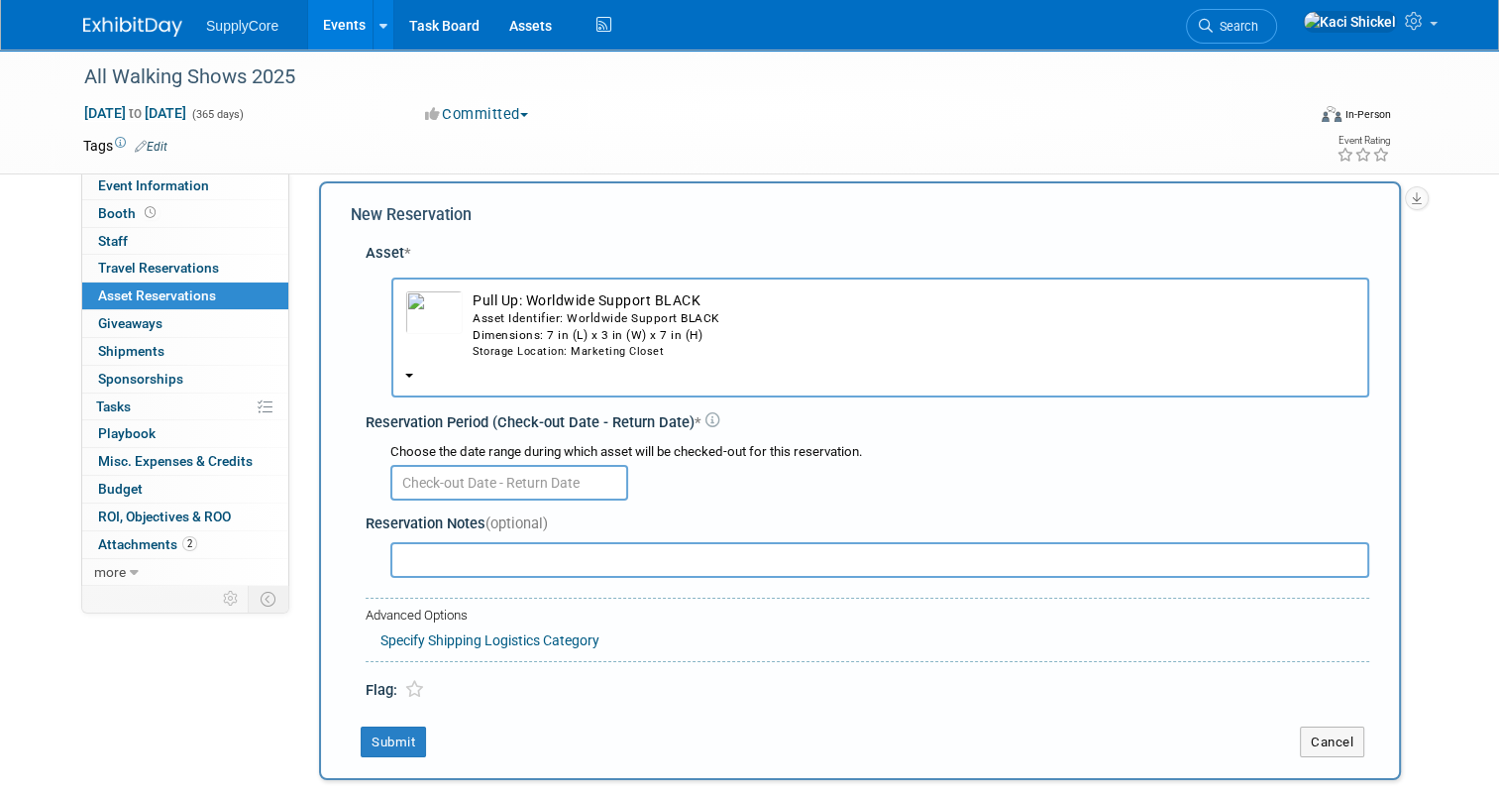
click at [475, 478] on input "text" at bounding box center [509, 483] width 238 height 36
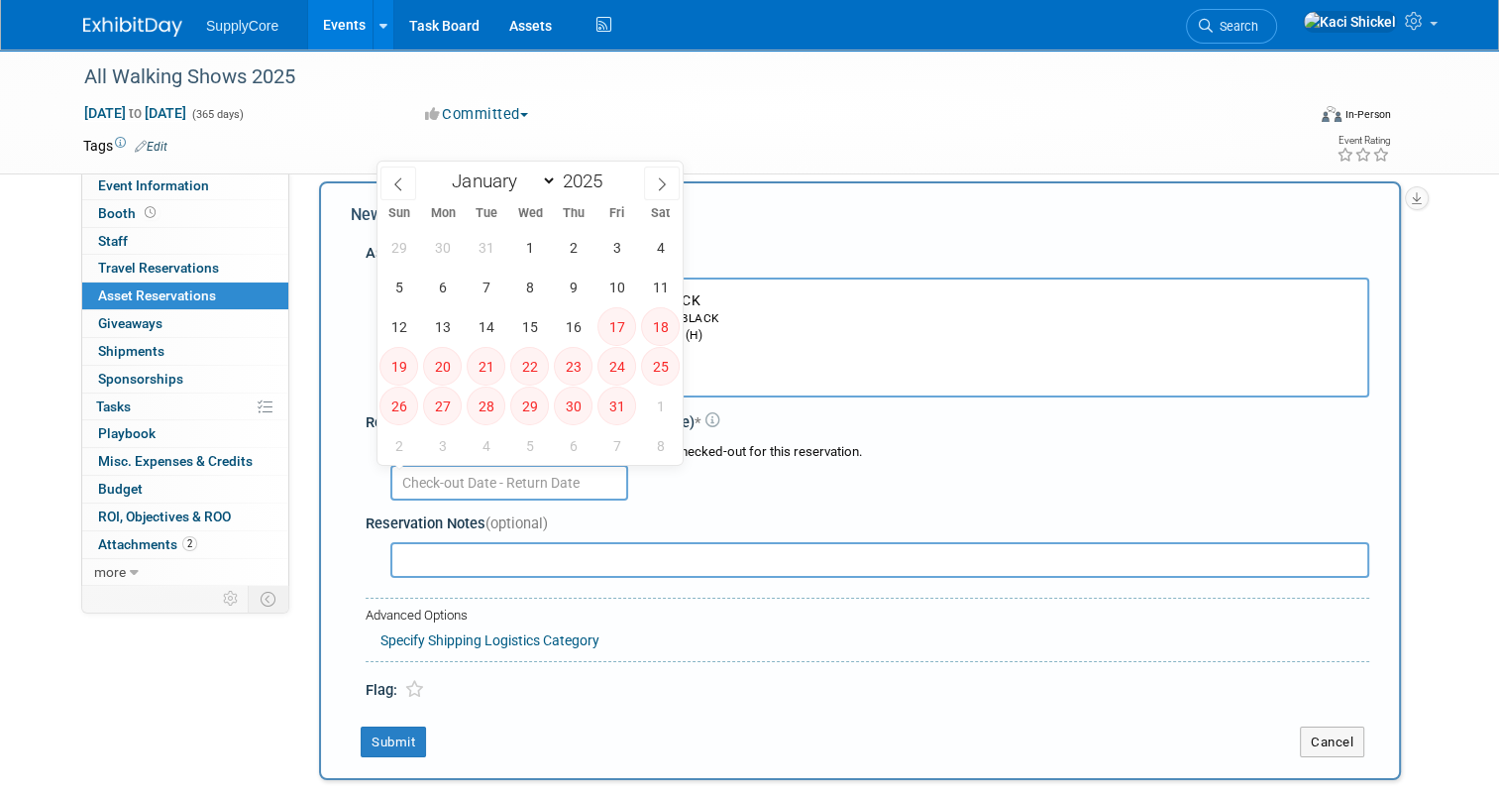
click at [612, 329] on span "17" at bounding box center [617, 326] width 39 height 39
click at [612, 357] on span "24" at bounding box center [617, 366] width 39 height 39
click at [653, 187] on span at bounding box center [662, 183] width 36 height 34
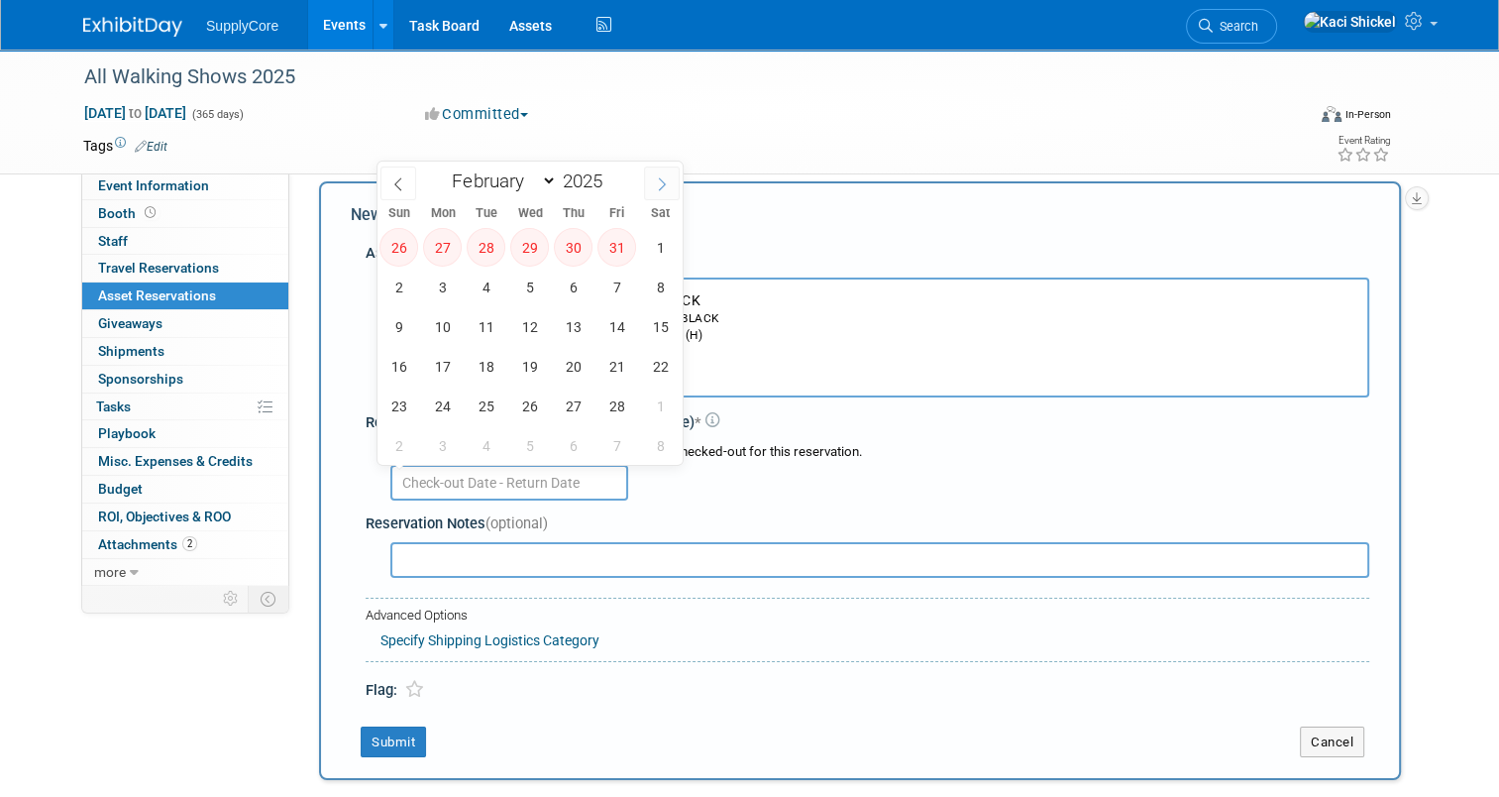
click at [653, 187] on span at bounding box center [662, 183] width 36 height 34
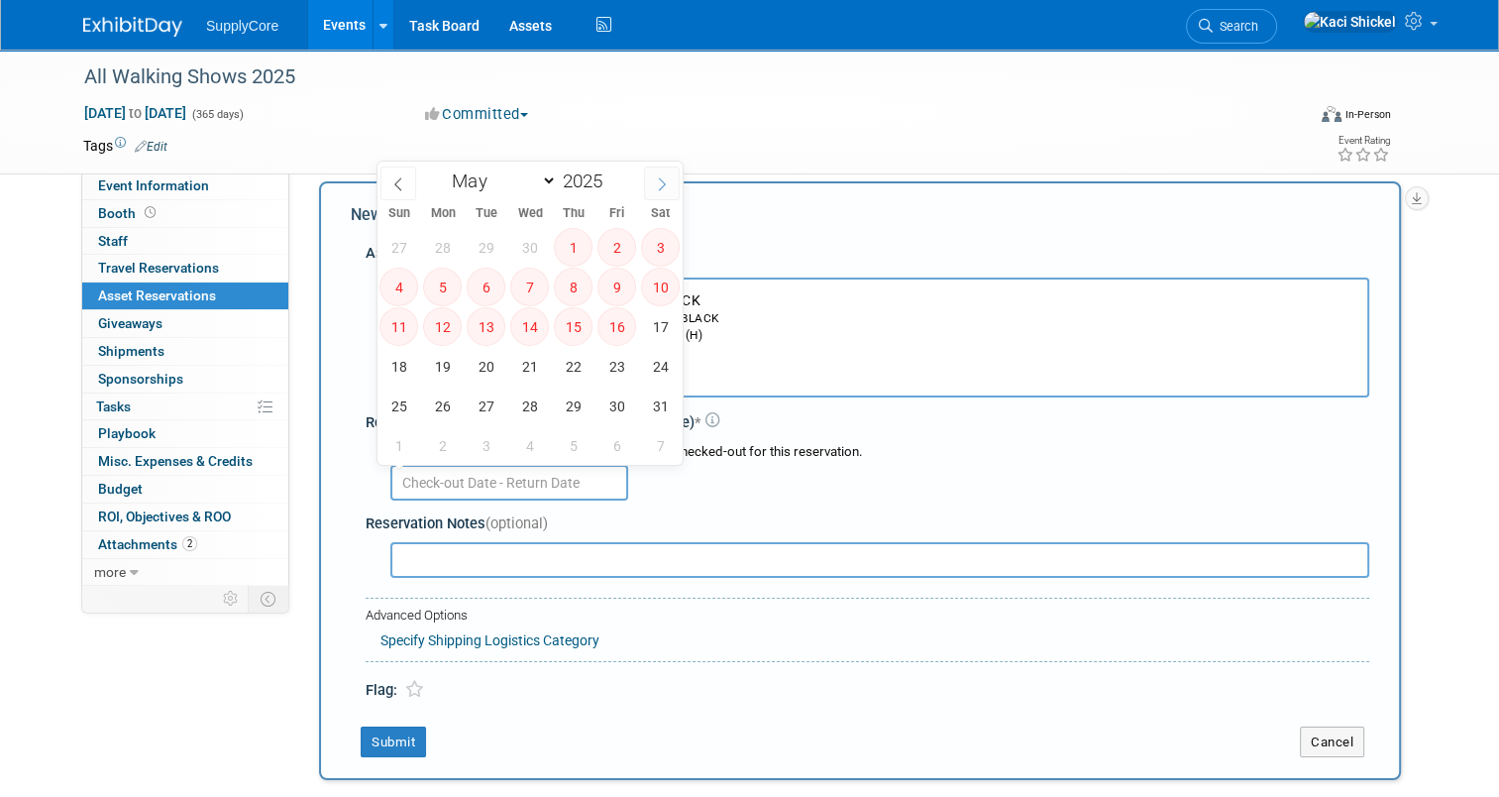
click at [653, 187] on span at bounding box center [662, 183] width 36 height 34
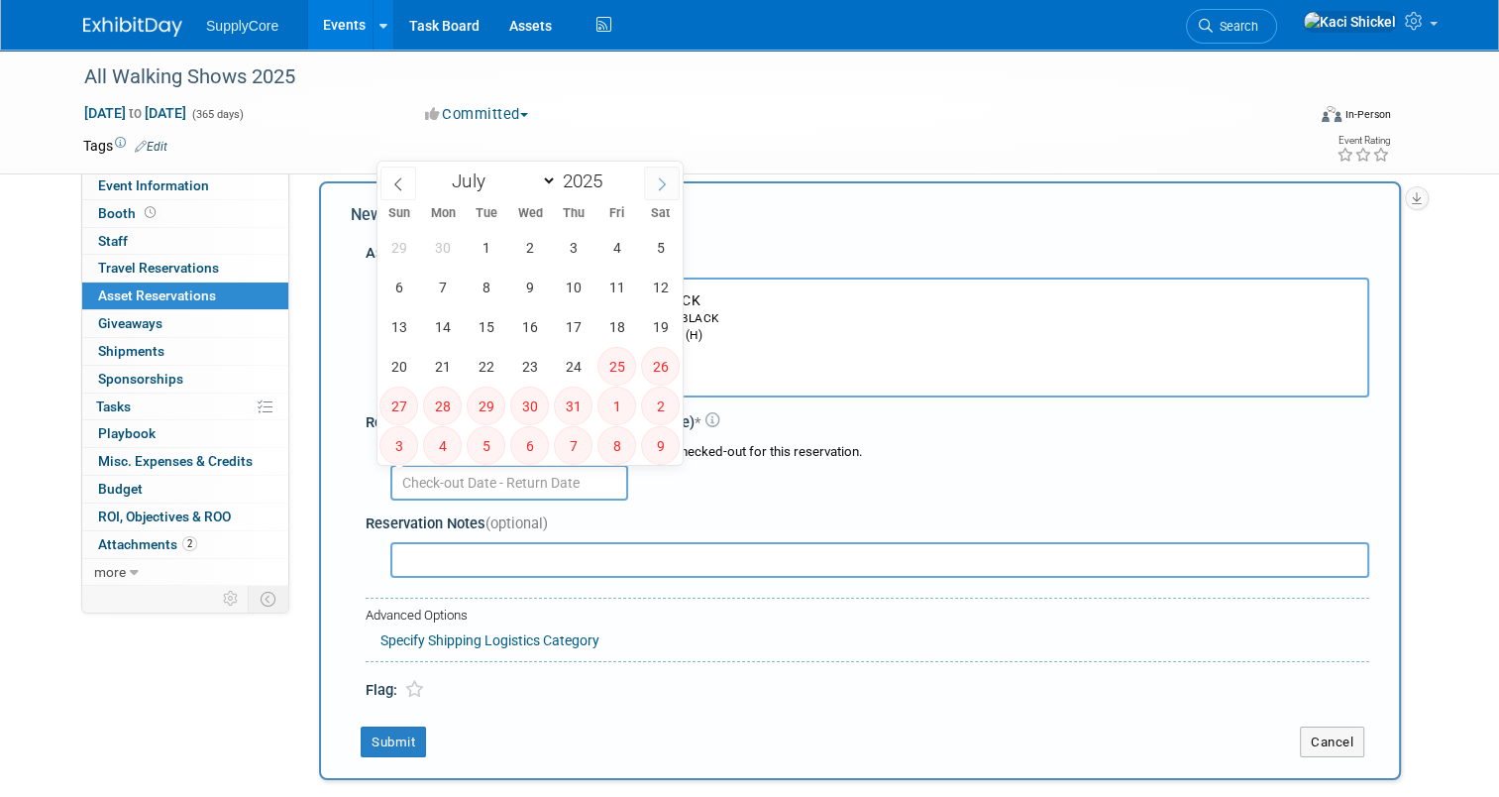
click at [653, 187] on span at bounding box center [662, 183] width 36 height 34
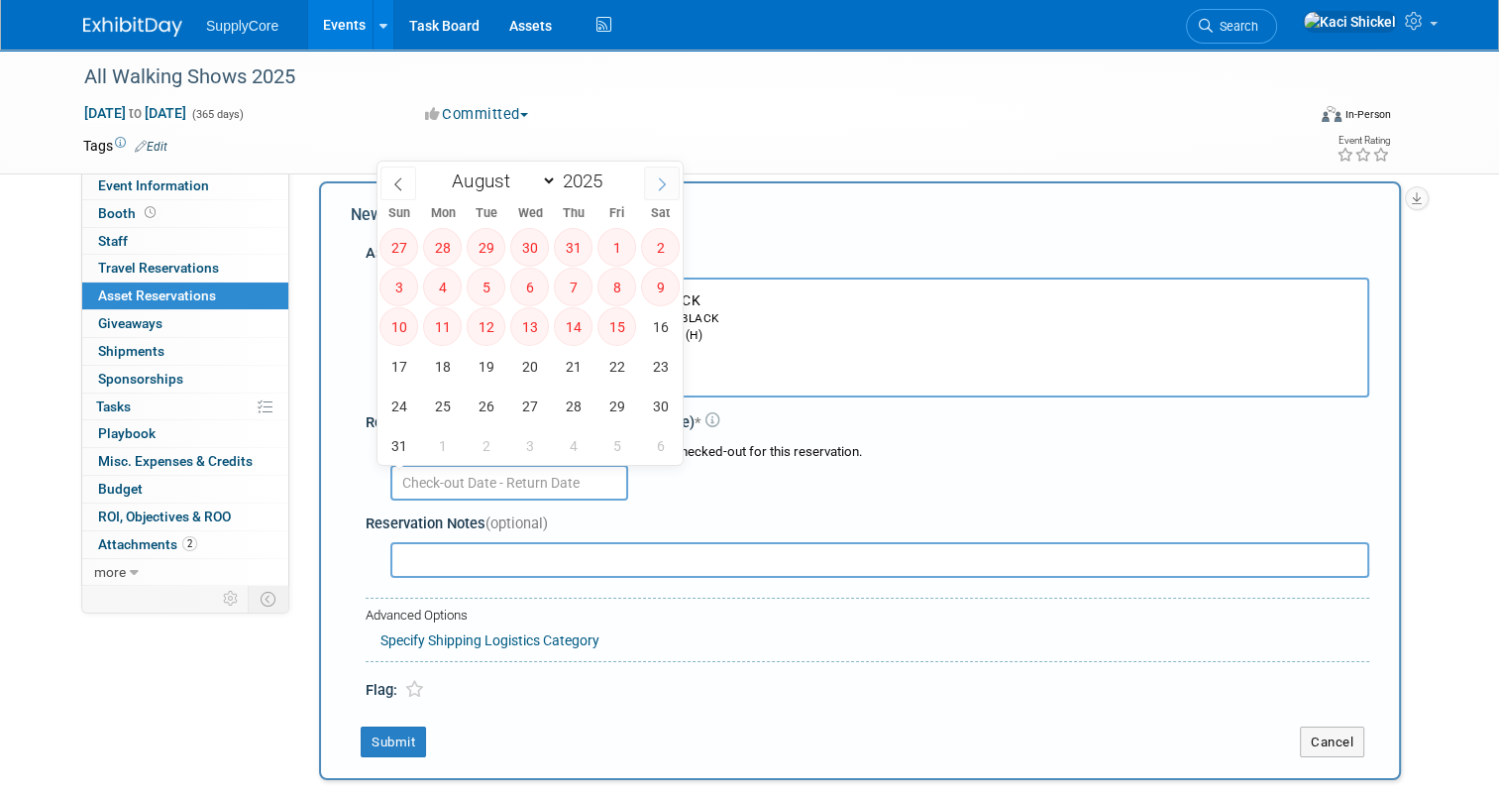
click at [653, 187] on span at bounding box center [662, 183] width 36 height 34
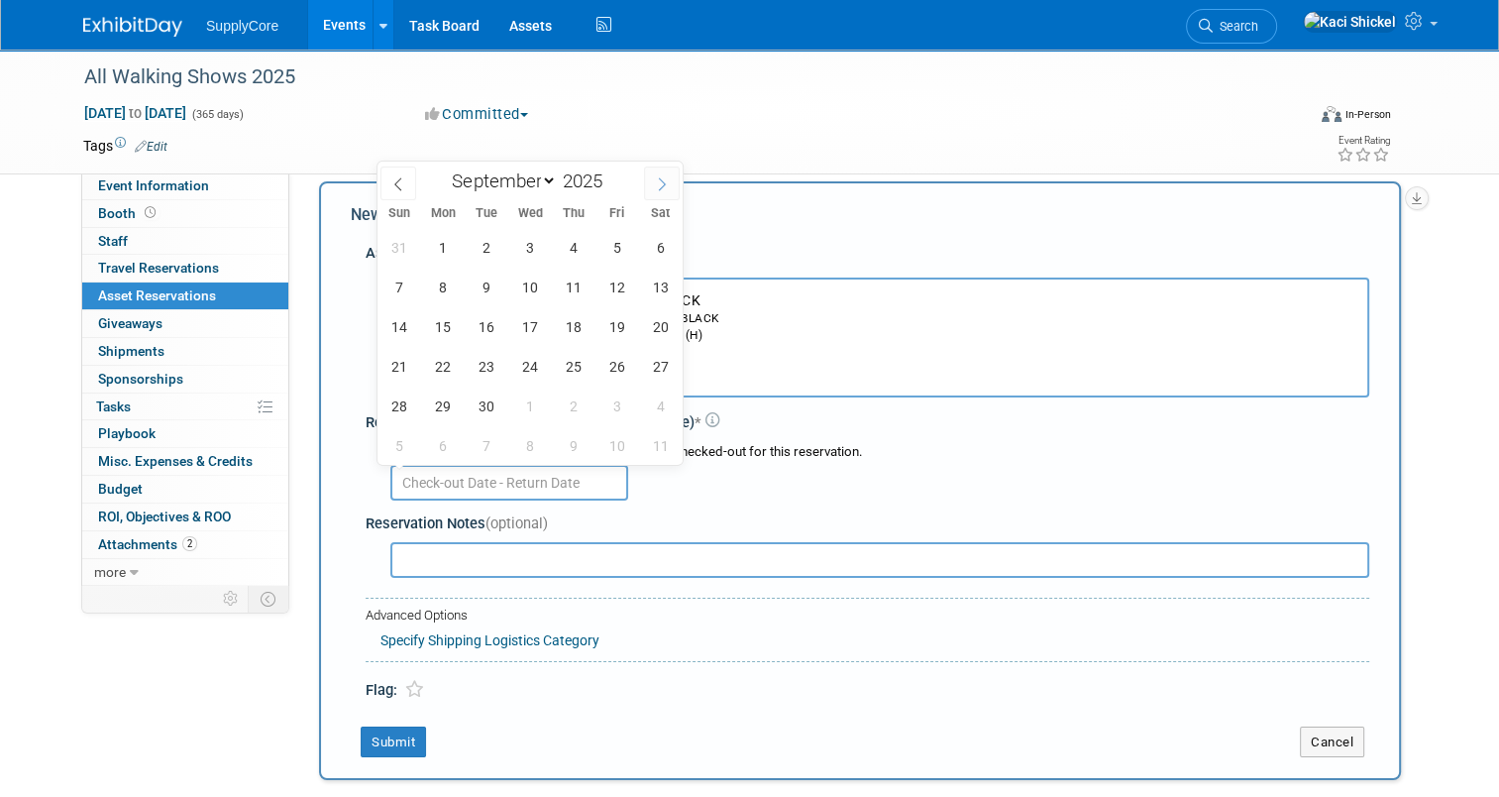
click at [653, 187] on span at bounding box center [662, 183] width 36 height 34
select select "10"
click at [658, 126] on div "Jan 1, 2025 to Dec 31, 2025 (365 days) Jan 1, 2025 to Dec 31, 2025 Committed Co…" at bounding box center [737, 118] width 1338 height 30
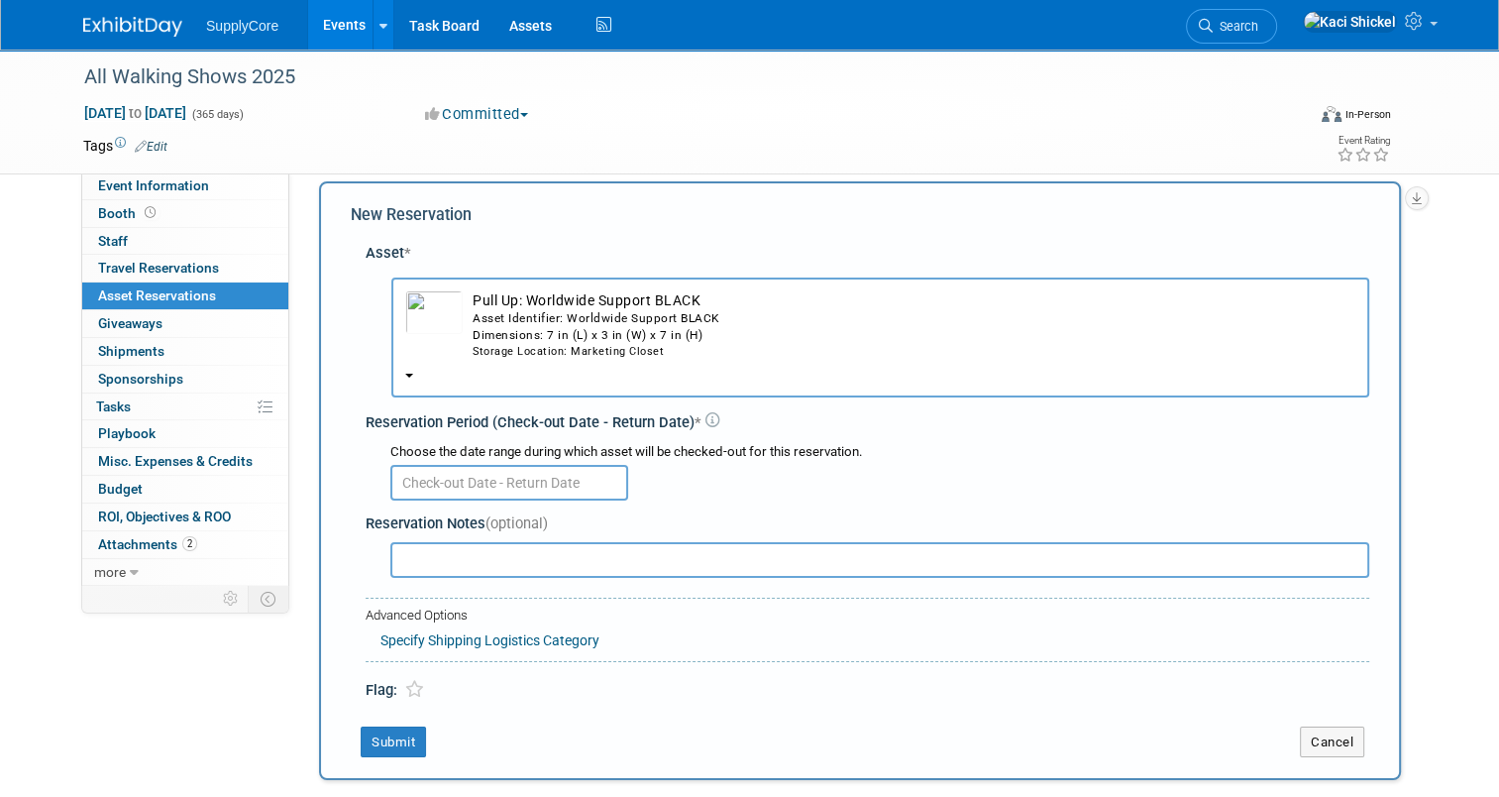
click at [104, 47] on div "SupplyCore Events Add Event Bulk Upload Events Shareable Event Boards Recently …" at bounding box center [749, 25] width 1333 height 50
click at [241, 42] on ul "SupplyCore Events Add Event Bulk Upload Events Shareable Event Boards Recently …" at bounding box center [411, 25] width 410 height 50
click at [308, 30] on link "Events" at bounding box center [344, 25] width 72 height 50
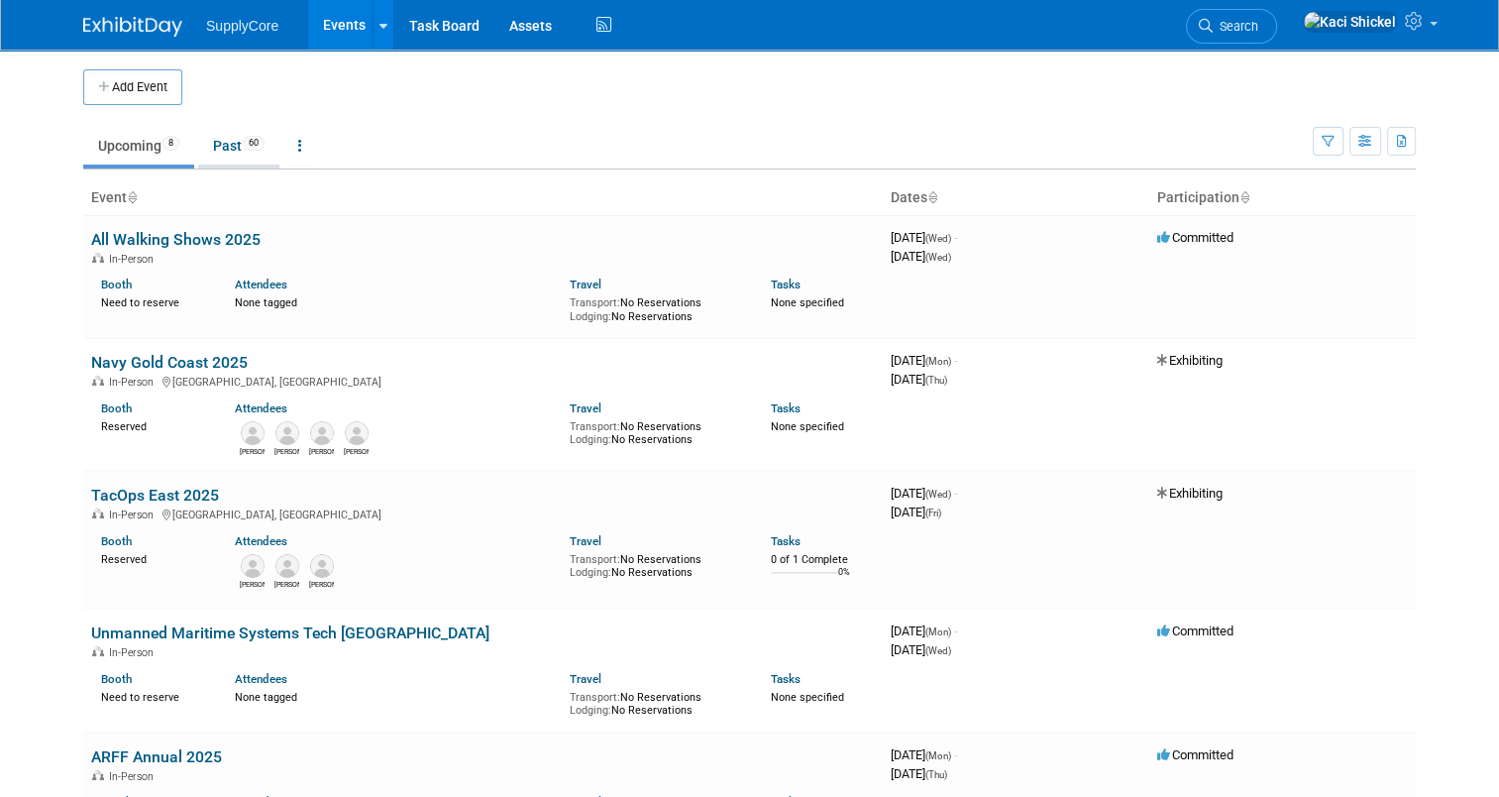
click at [228, 153] on link "Past 60" at bounding box center [238, 146] width 81 height 38
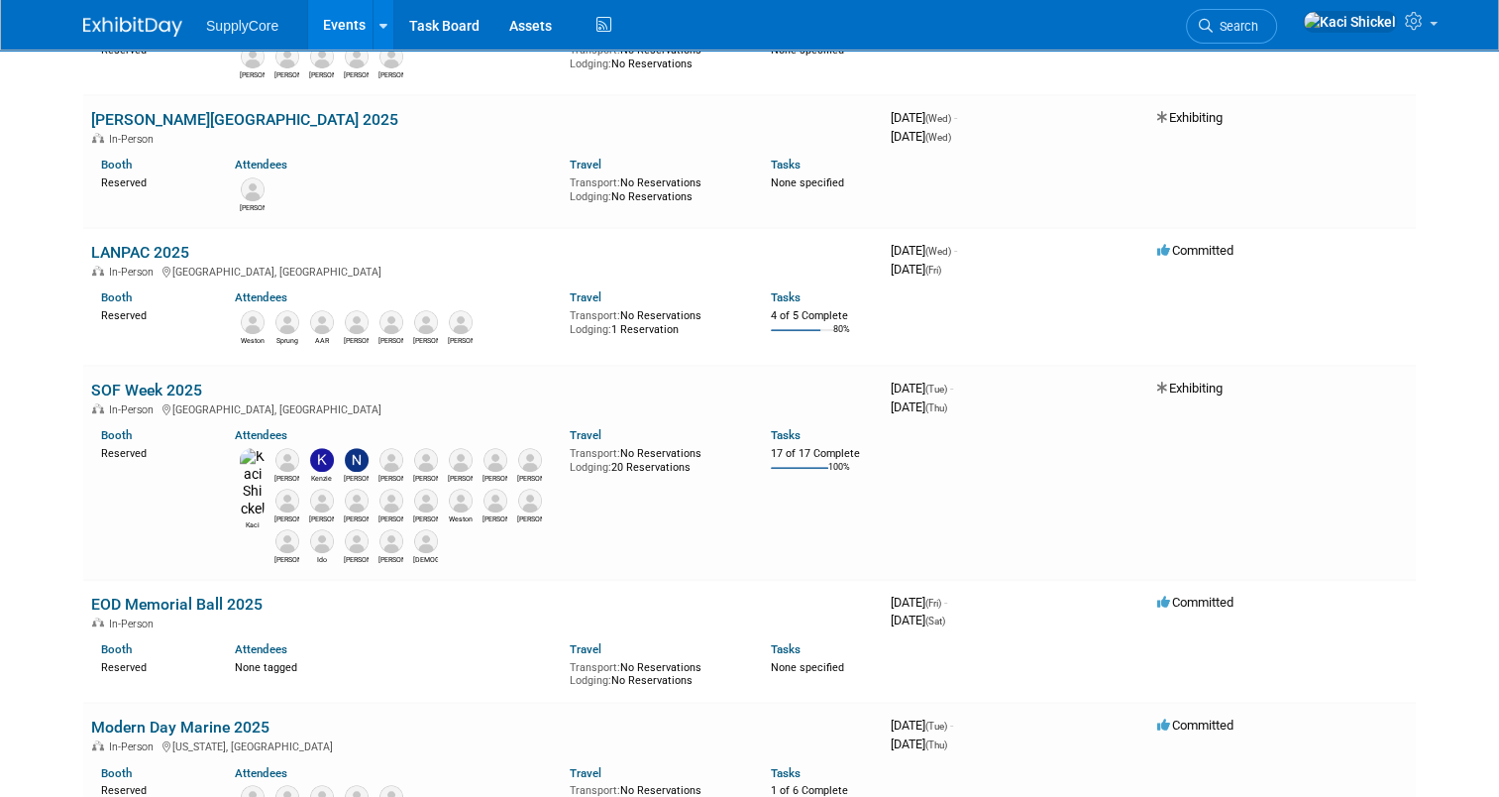
scroll to position [975, 0]
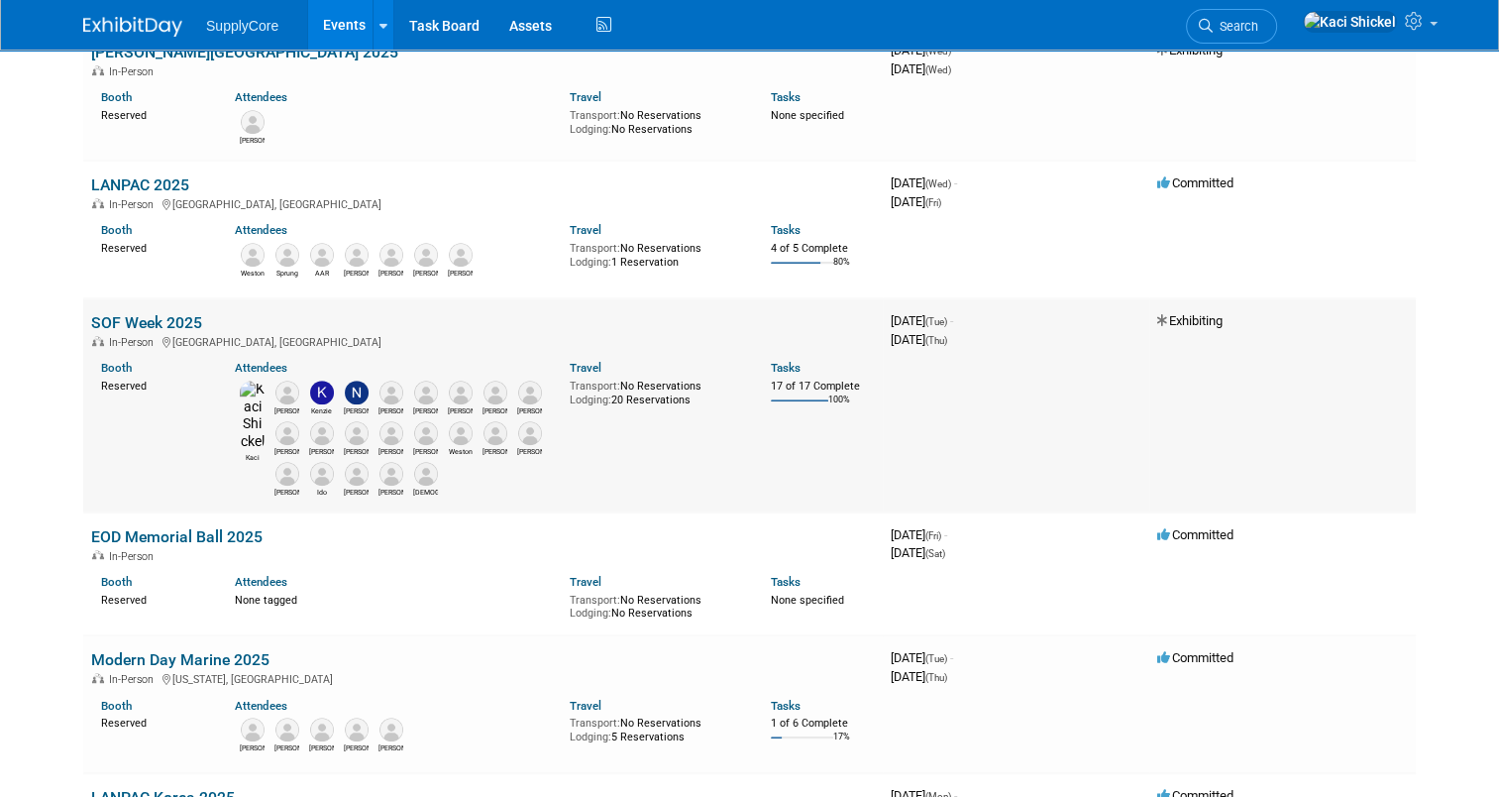
click at [107, 313] on link "SOF Week 2025" at bounding box center [146, 322] width 111 height 19
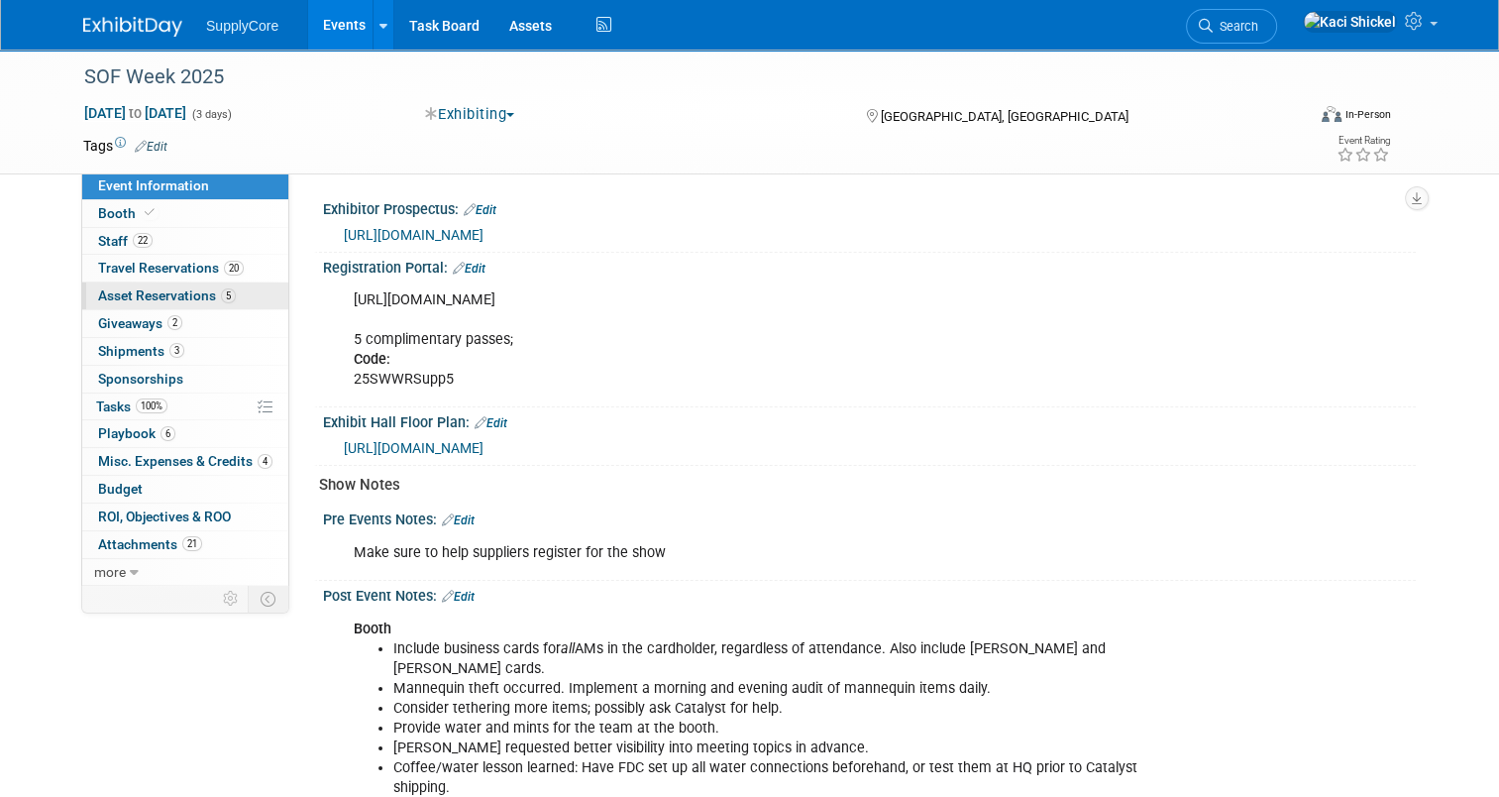
click at [139, 295] on span "Asset Reservations 5" at bounding box center [167, 295] width 138 height 16
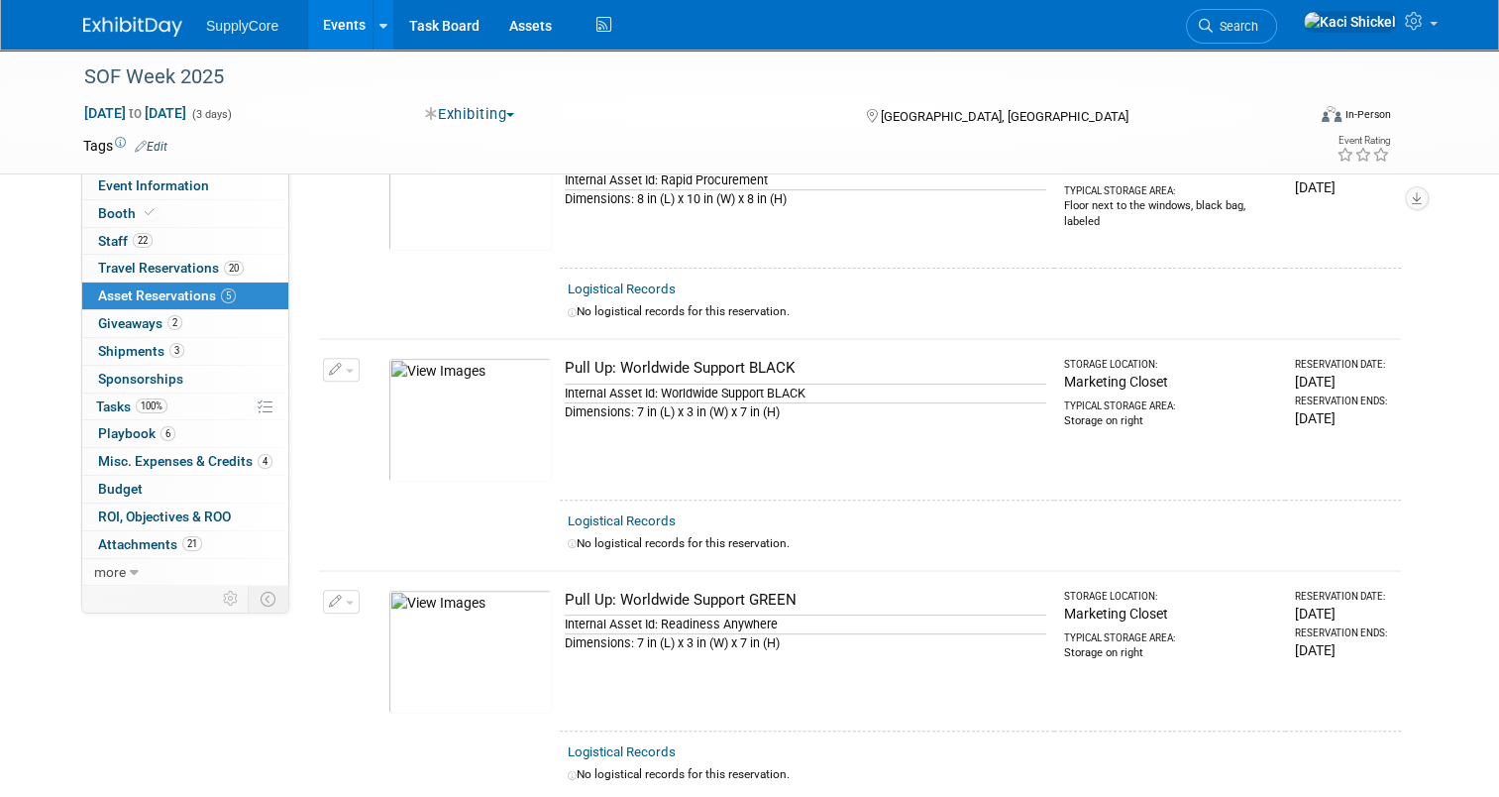
scroll to position [626, 0]
click at [148, 317] on span "Giveaways 2" at bounding box center [140, 323] width 84 height 16
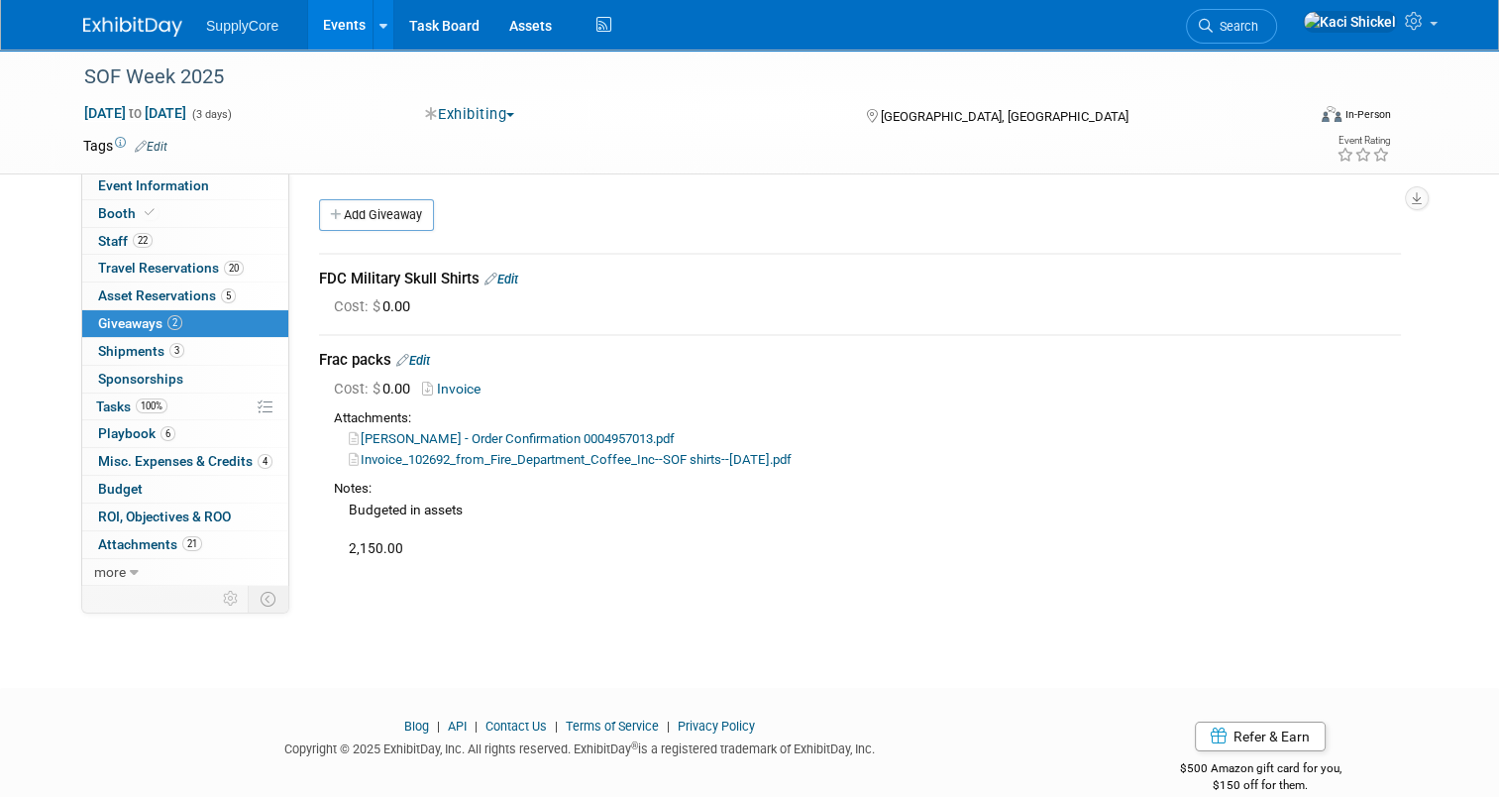
scroll to position [30, 0]
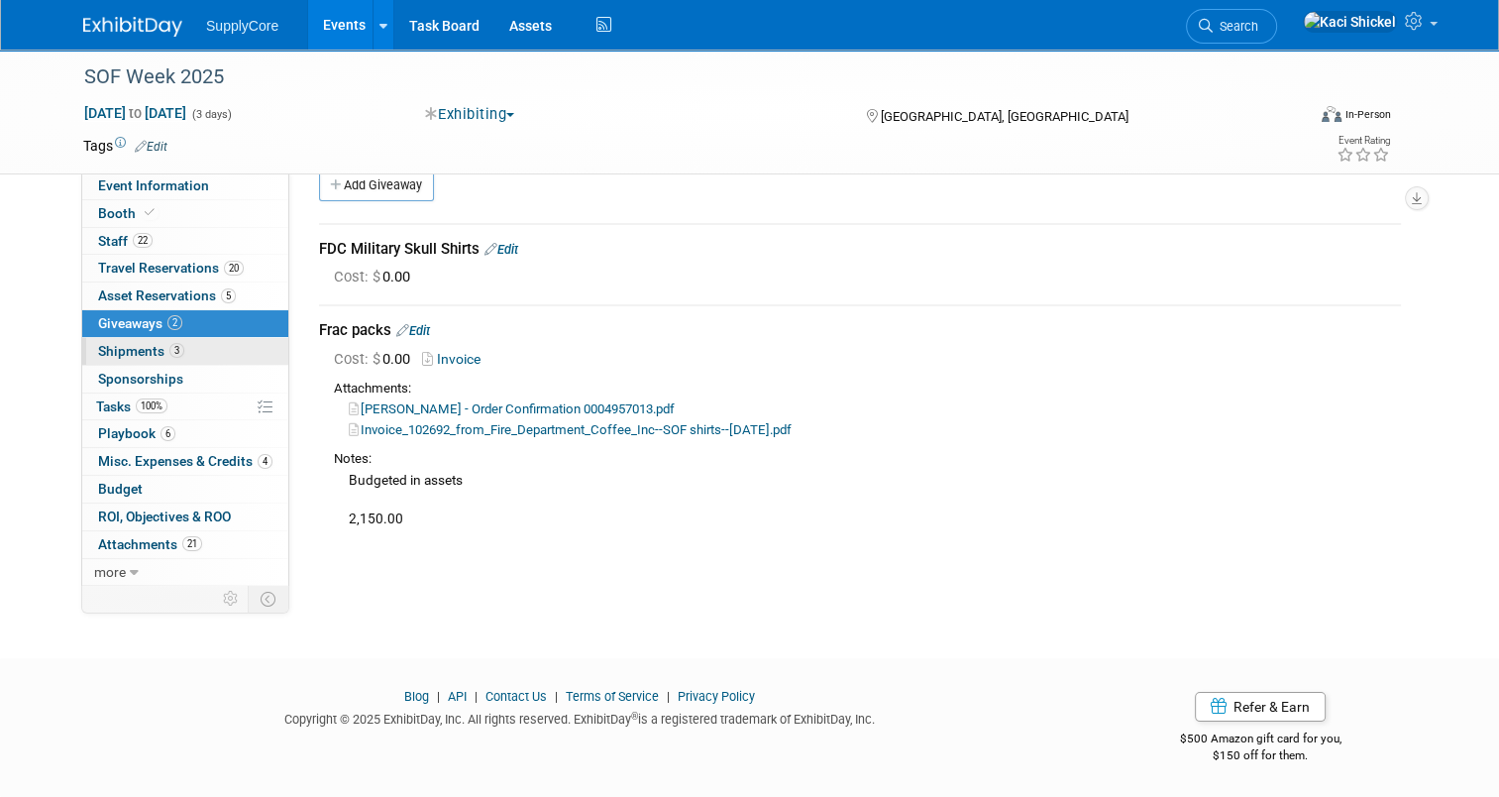
click at [225, 348] on link "3 Shipments 3" at bounding box center [185, 351] width 206 height 27
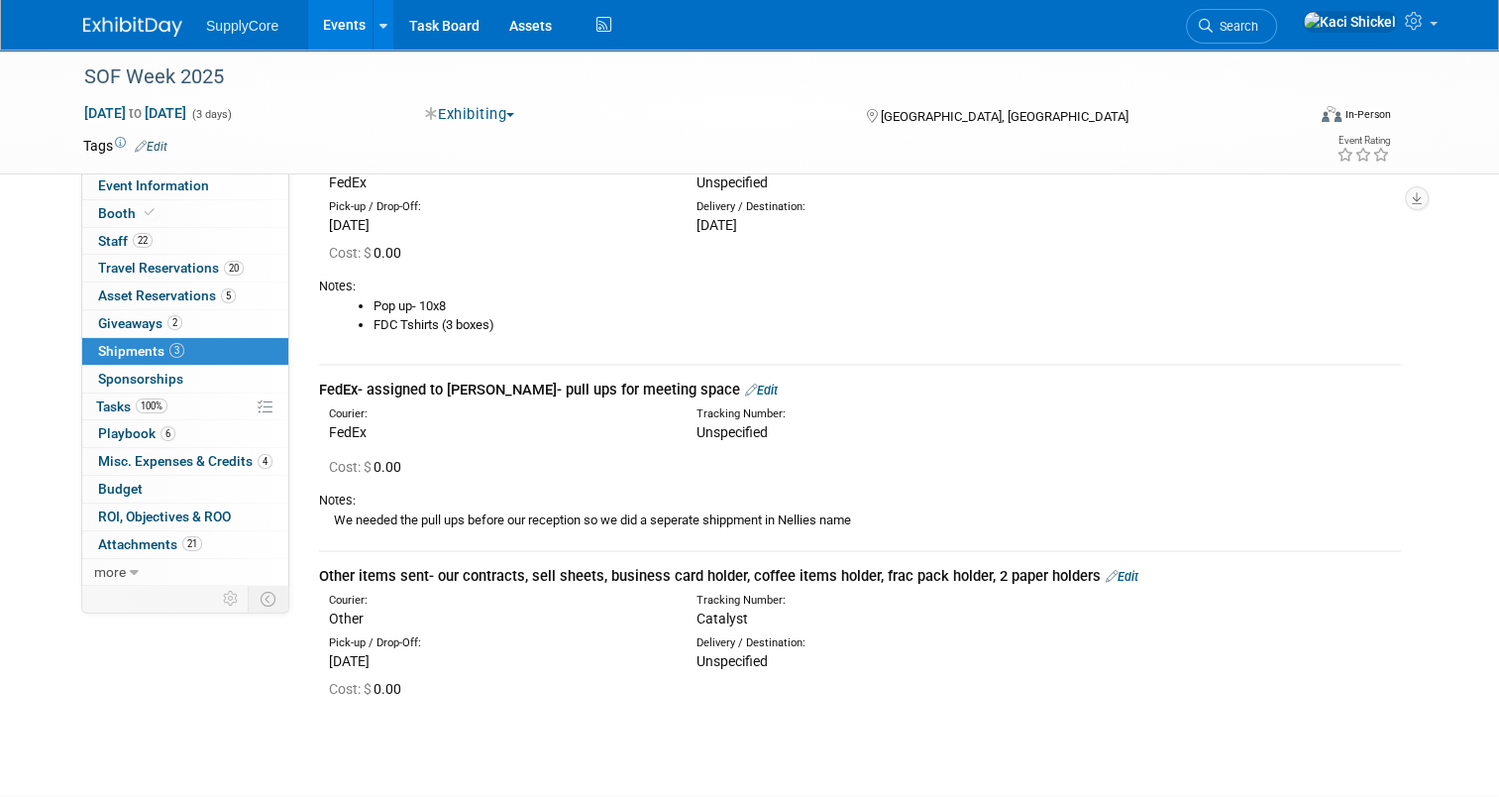
scroll to position [0, 0]
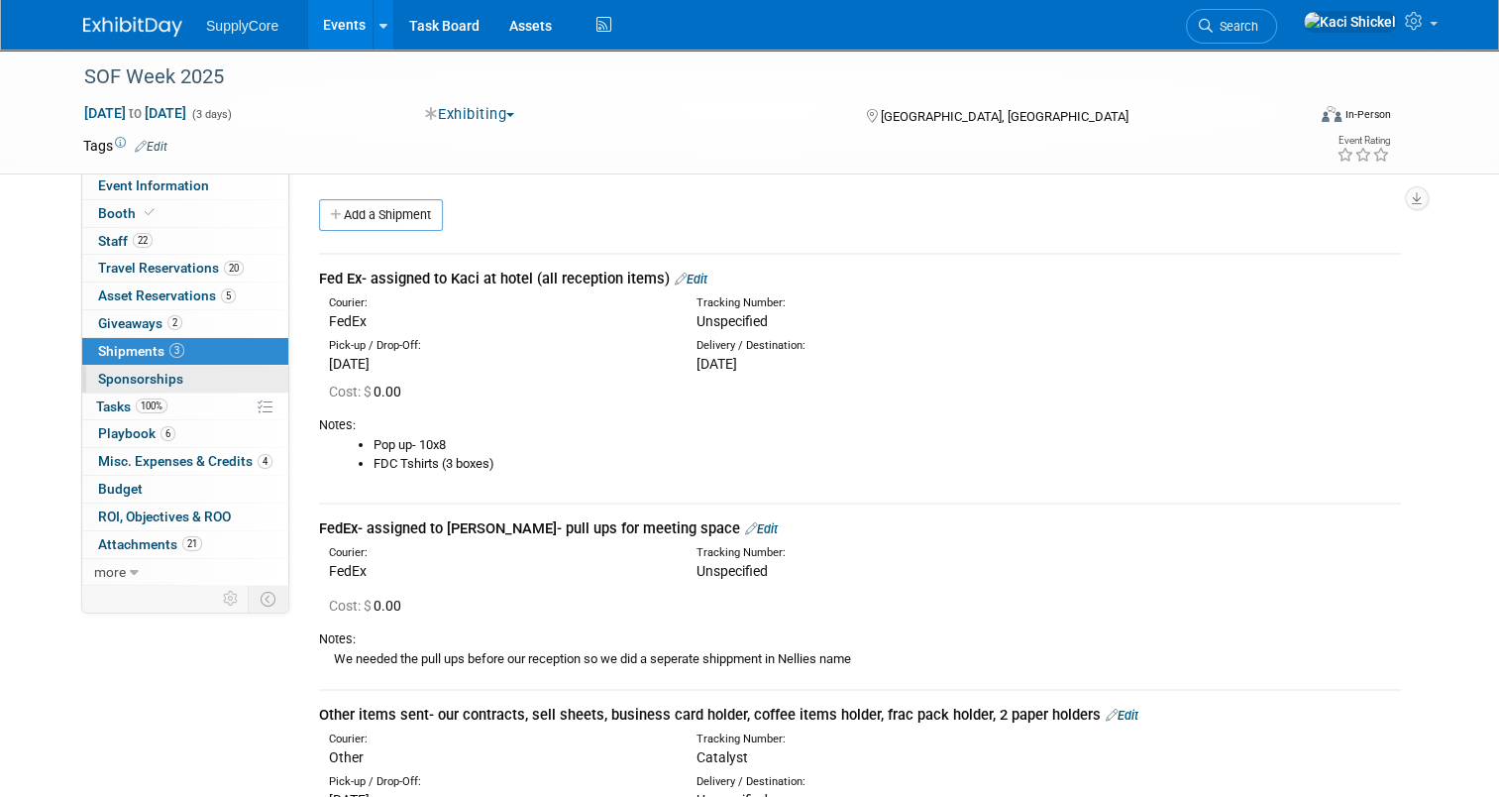
click at [170, 375] on link "0 Sponsorships 0" at bounding box center [185, 379] width 206 height 27
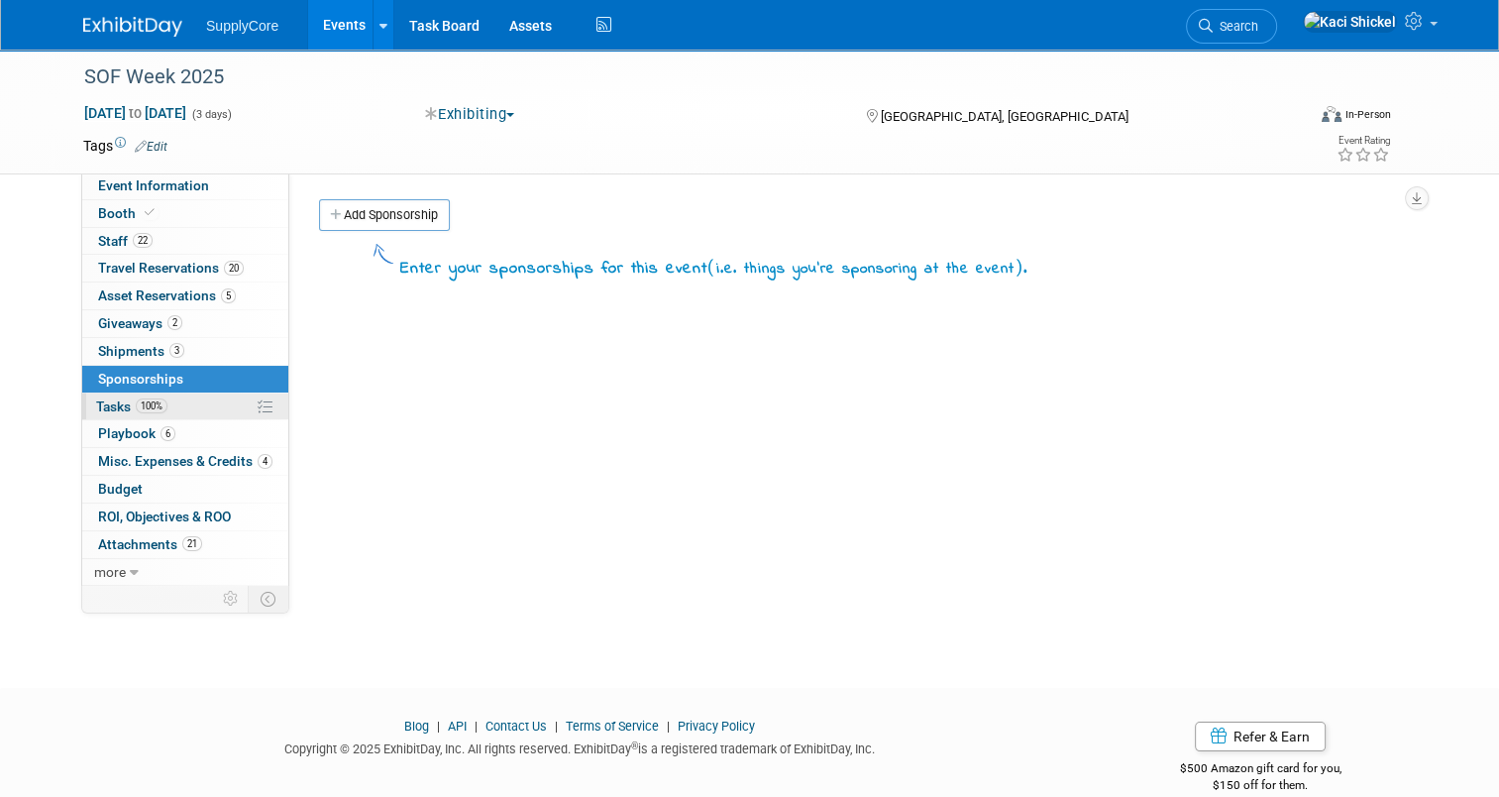
click at [164, 397] on link "100% Tasks 100%" at bounding box center [185, 406] width 206 height 27
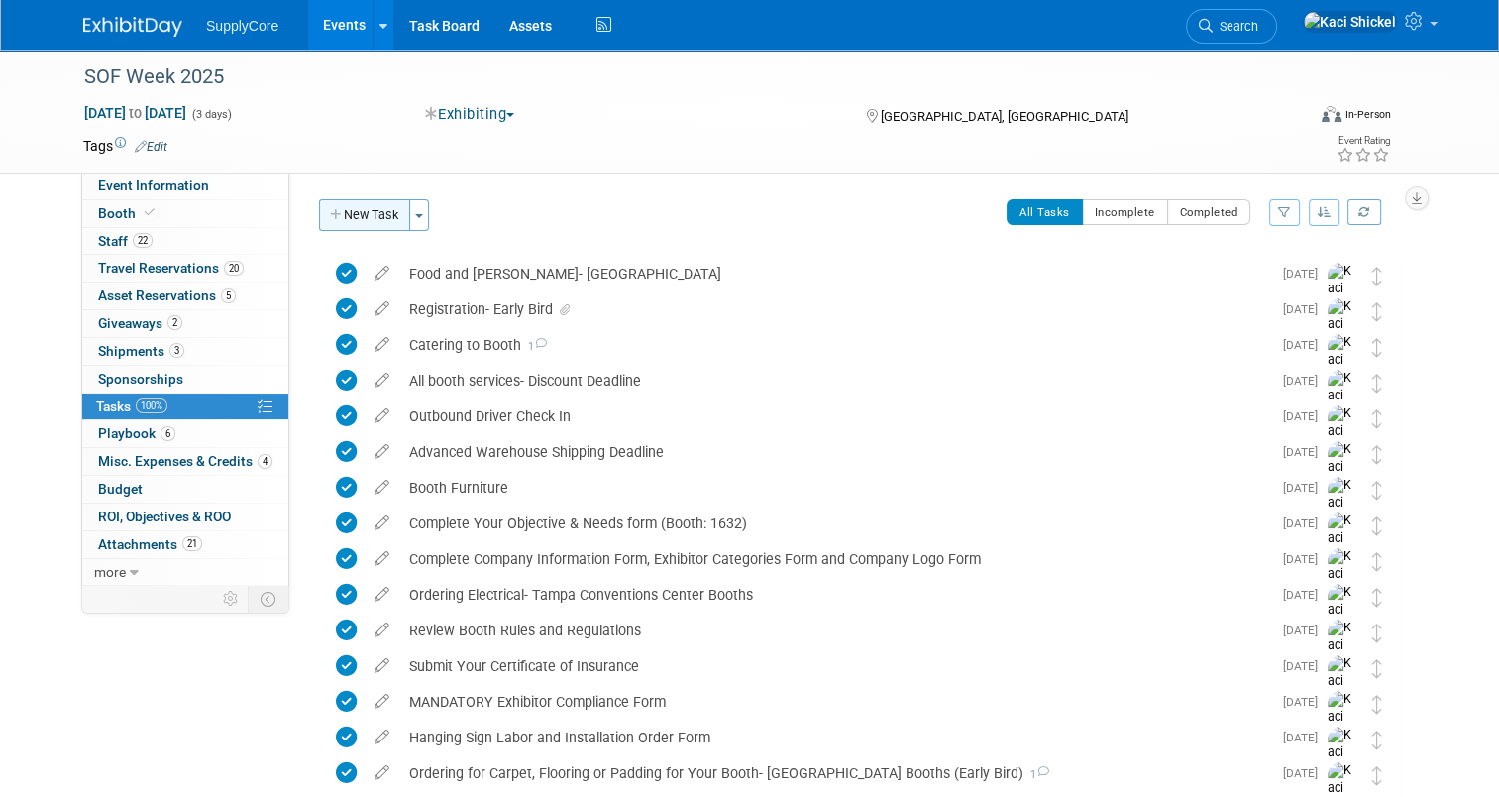
click at [345, 206] on button "New Task" at bounding box center [364, 215] width 91 height 32
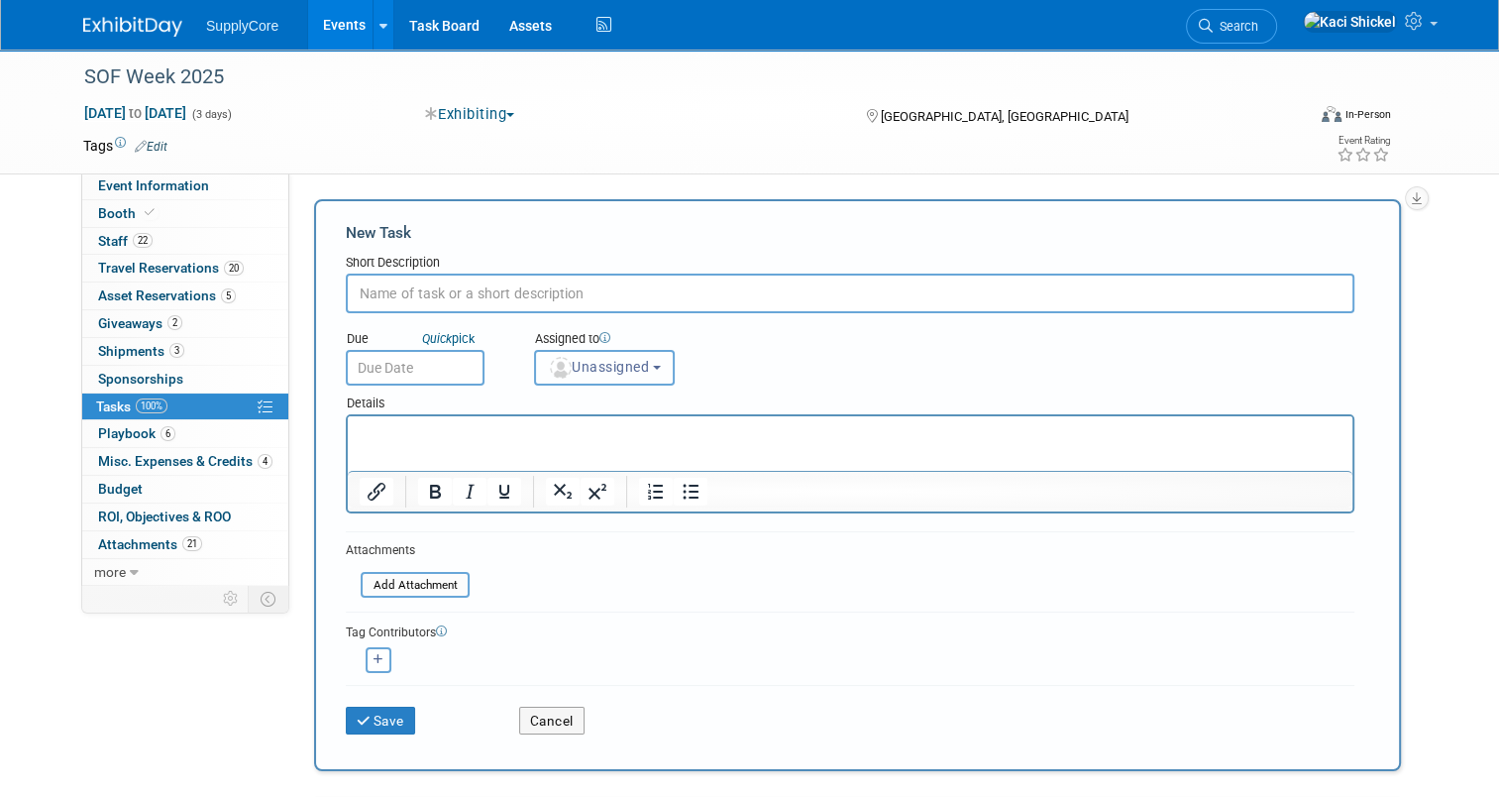
click at [540, 377] on button "Unassigned" at bounding box center [604, 368] width 141 height 36
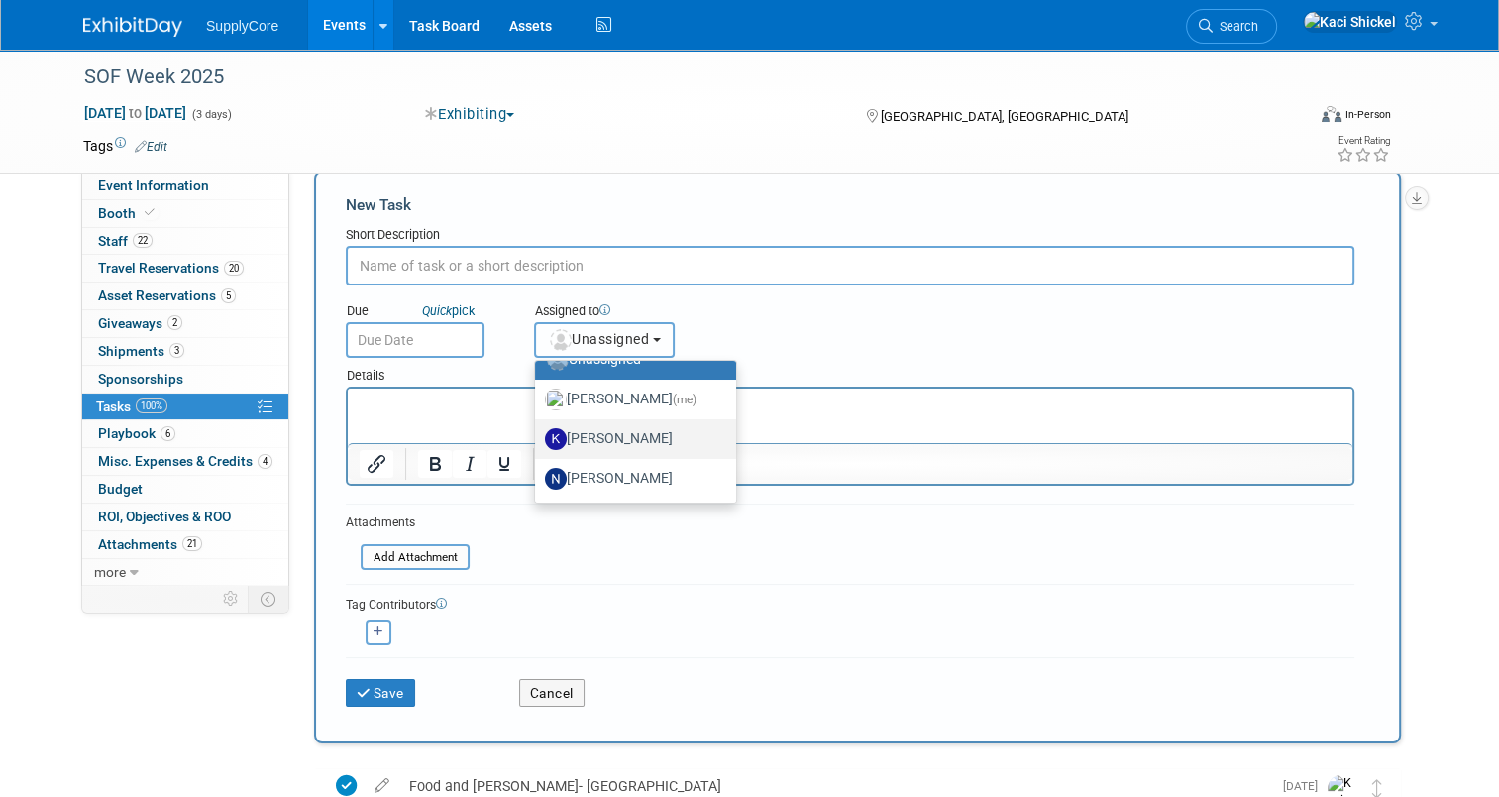
scroll to position [28, 0]
click at [614, 384] on label "Kaci Shickel (me)" at bounding box center [630, 400] width 171 height 32
click at [538, 390] on input "Kaci Shickel (me)" at bounding box center [531, 396] width 13 height 13
select select "5e791343-a0cc-4744-b33b-674fcfdd8cfc"
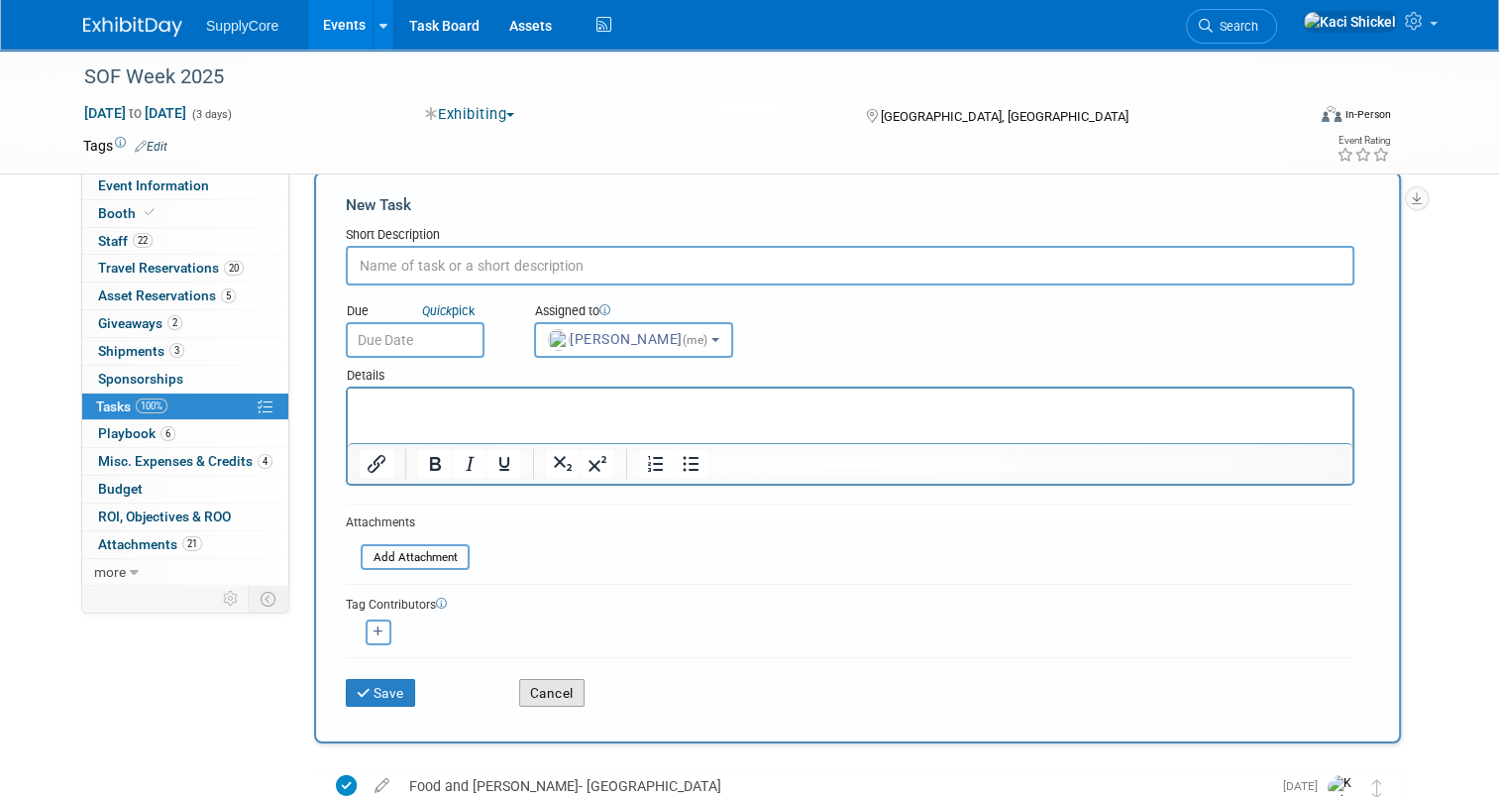
click at [519, 693] on button "Cancel" at bounding box center [551, 693] width 65 height 28
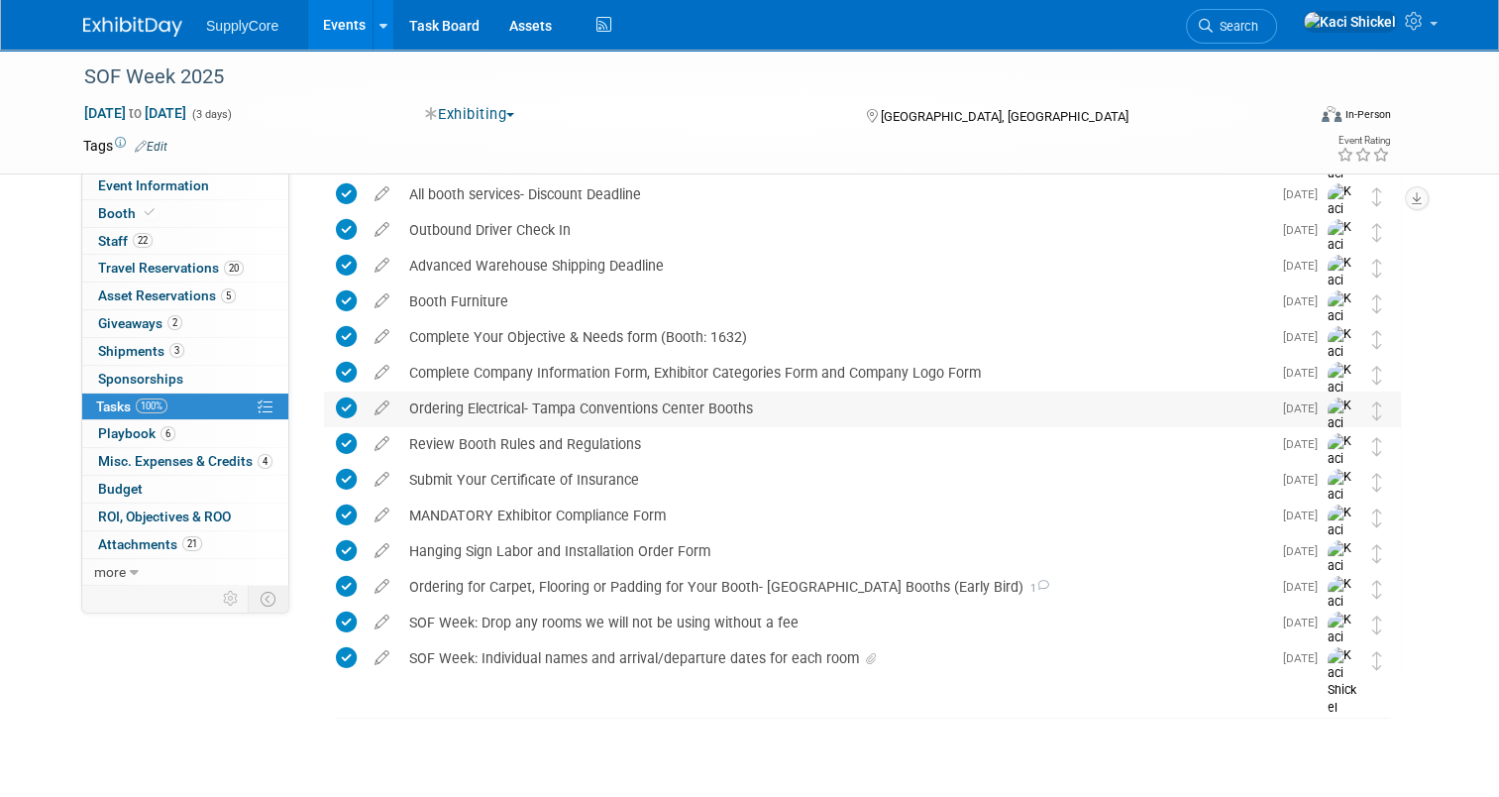
scroll to position [0, 0]
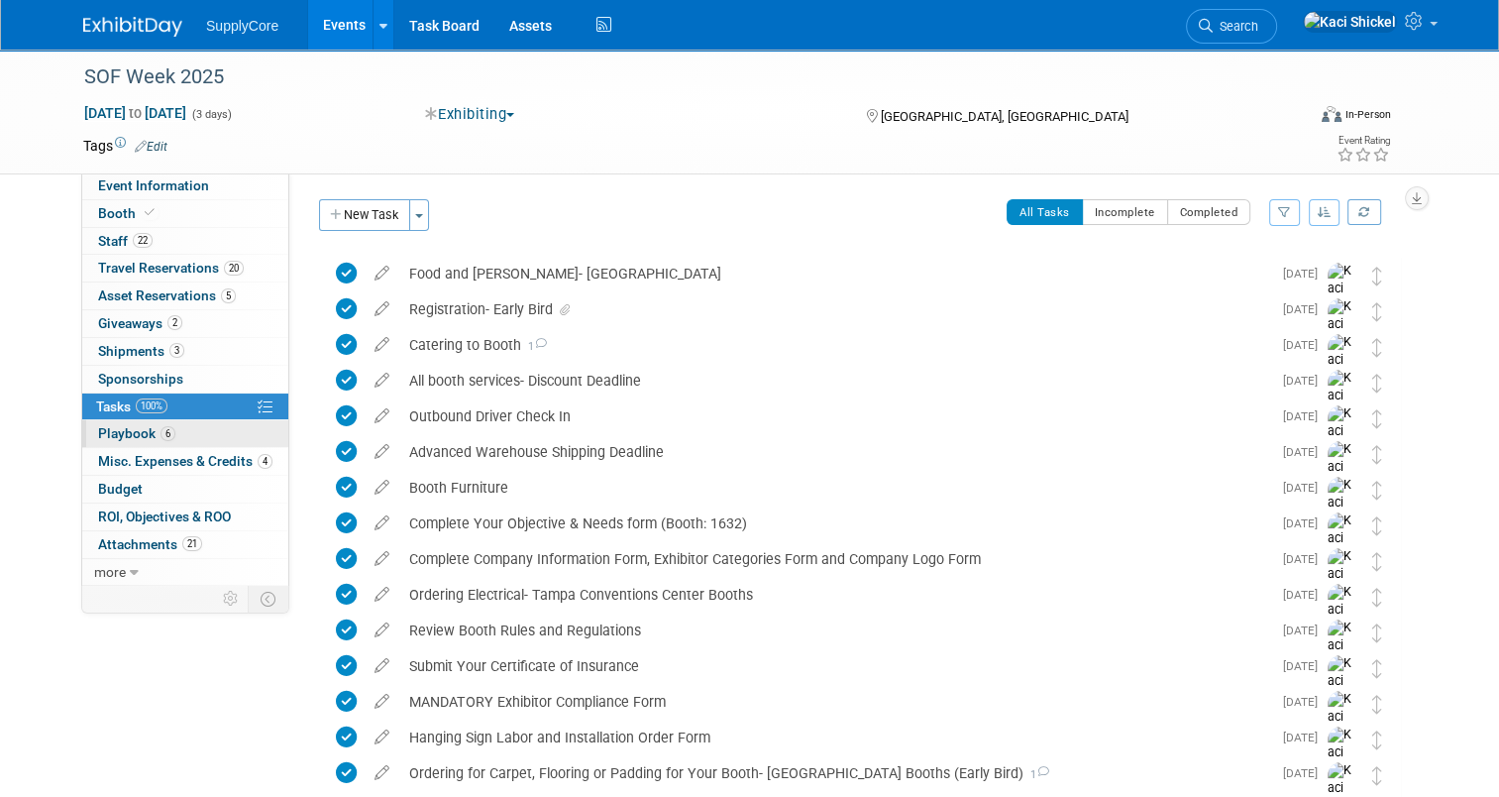
click at [192, 427] on link "6 Playbook 6" at bounding box center [185, 433] width 206 height 27
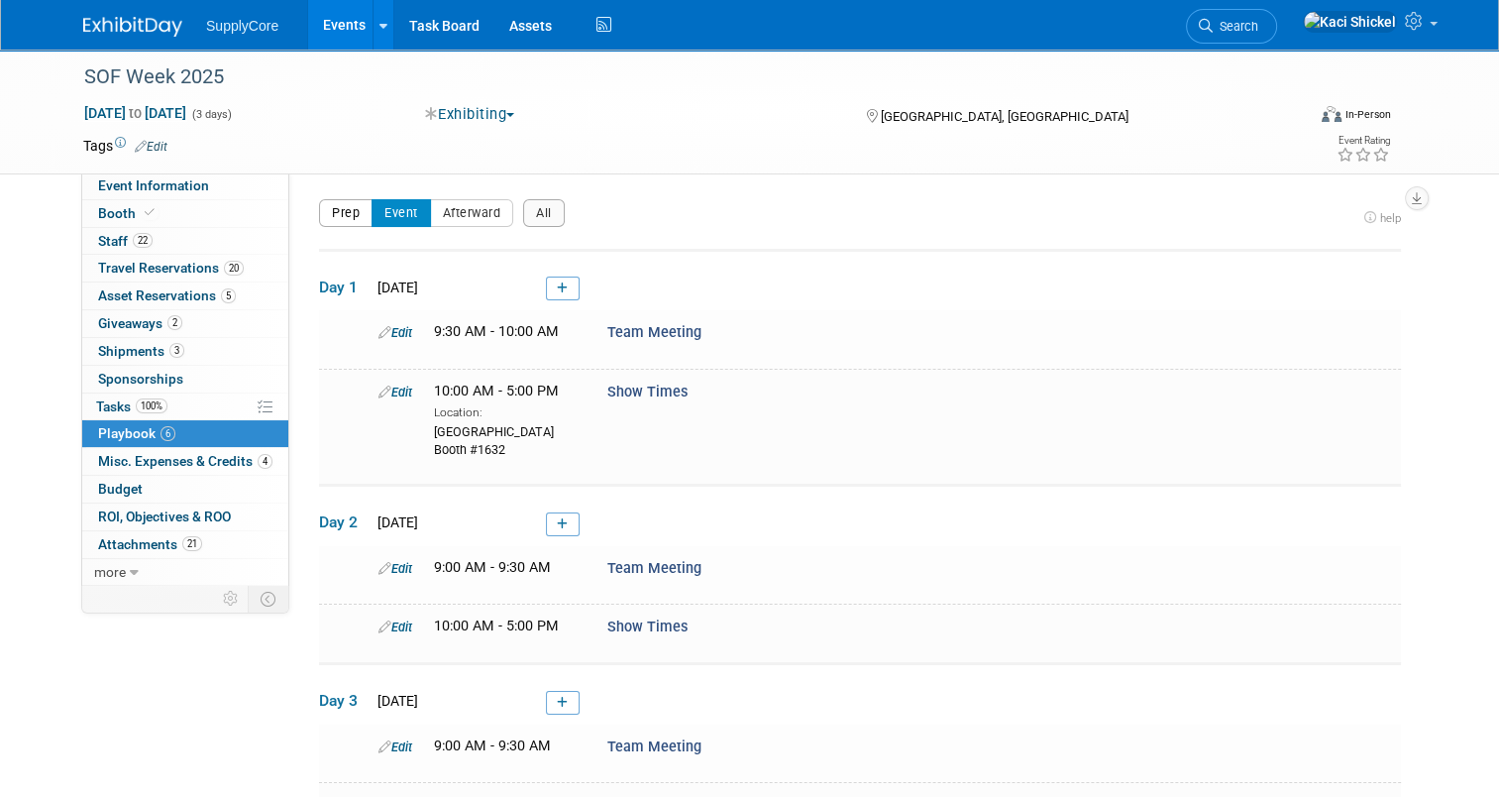
click at [319, 211] on button "Prep" at bounding box center [346, 213] width 54 height 28
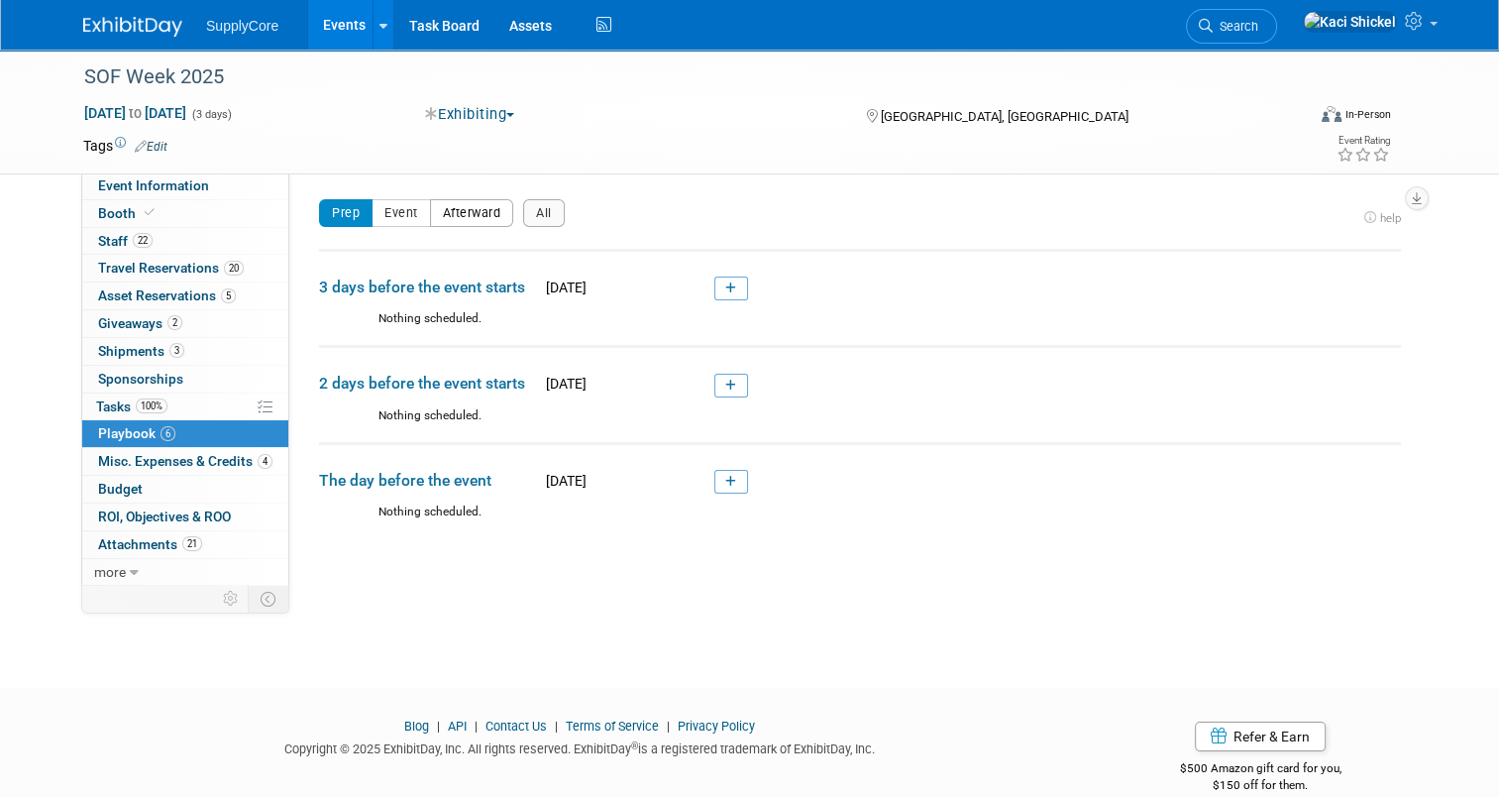
click at [468, 206] on button "Afterward" at bounding box center [472, 213] width 84 height 28
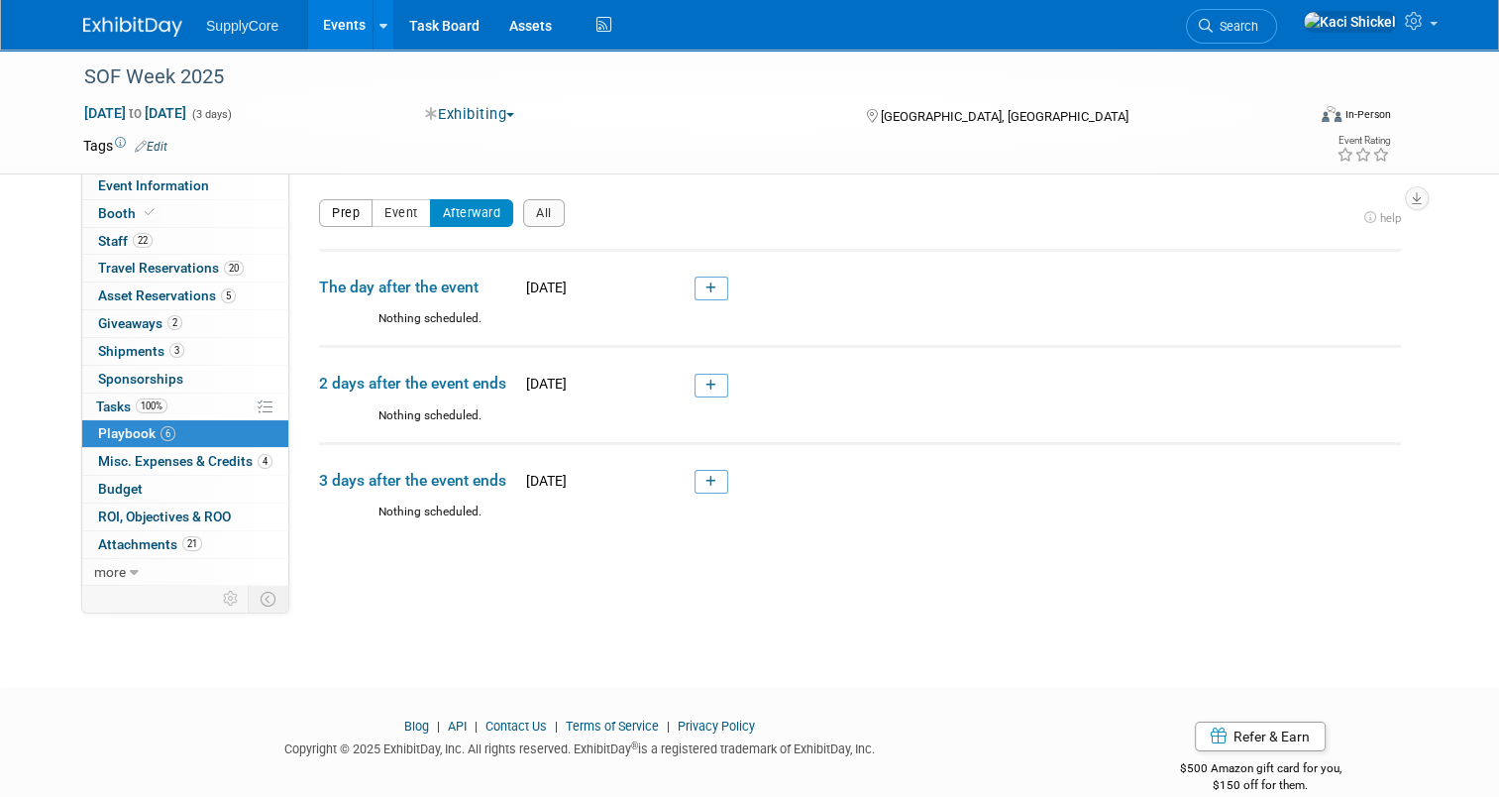
click at [330, 210] on button "Prep" at bounding box center [346, 213] width 54 height 28
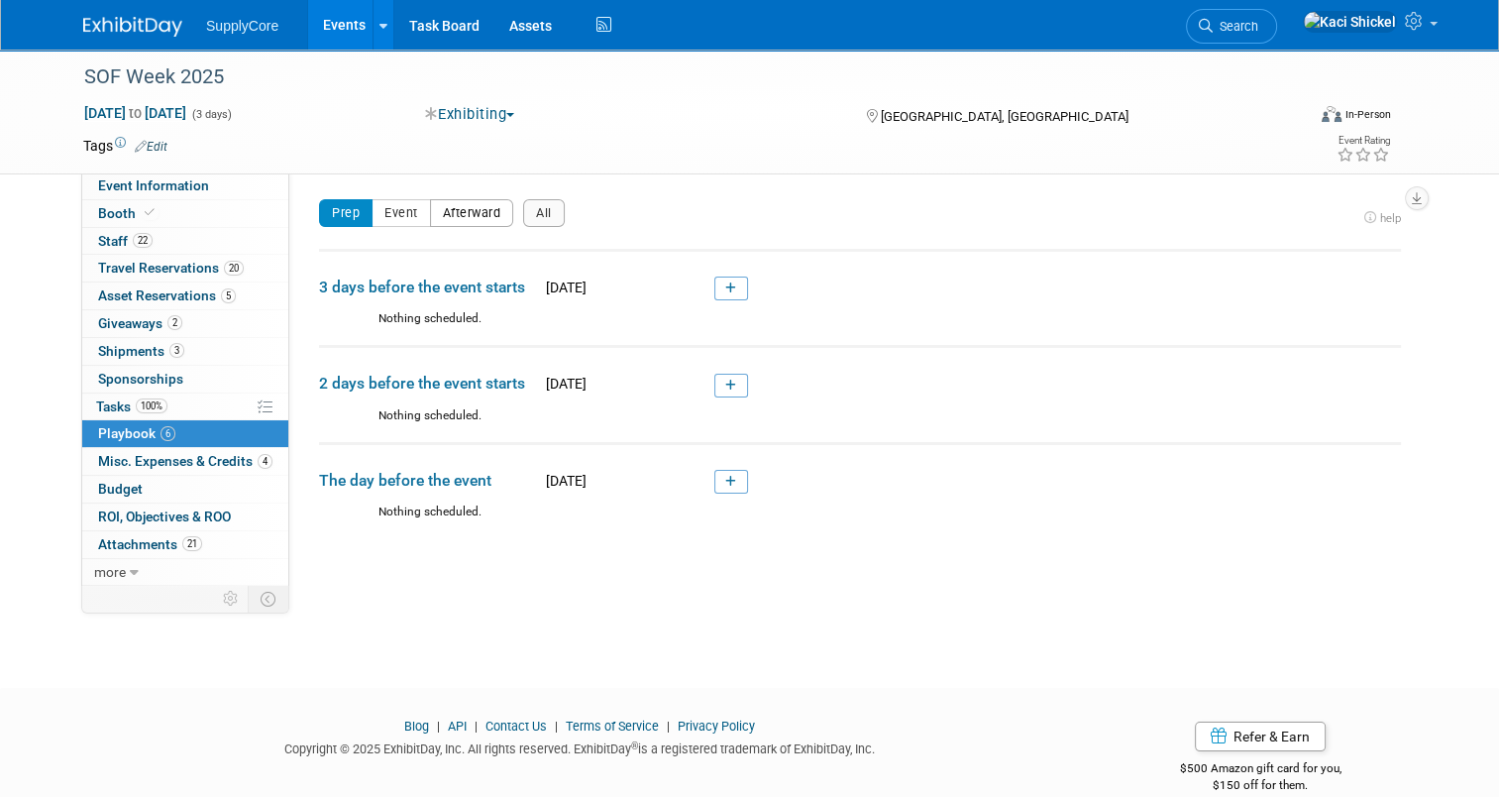
click at [430, 220] on button "Afterward" at bounding box center [472, 213] width 84 height 28
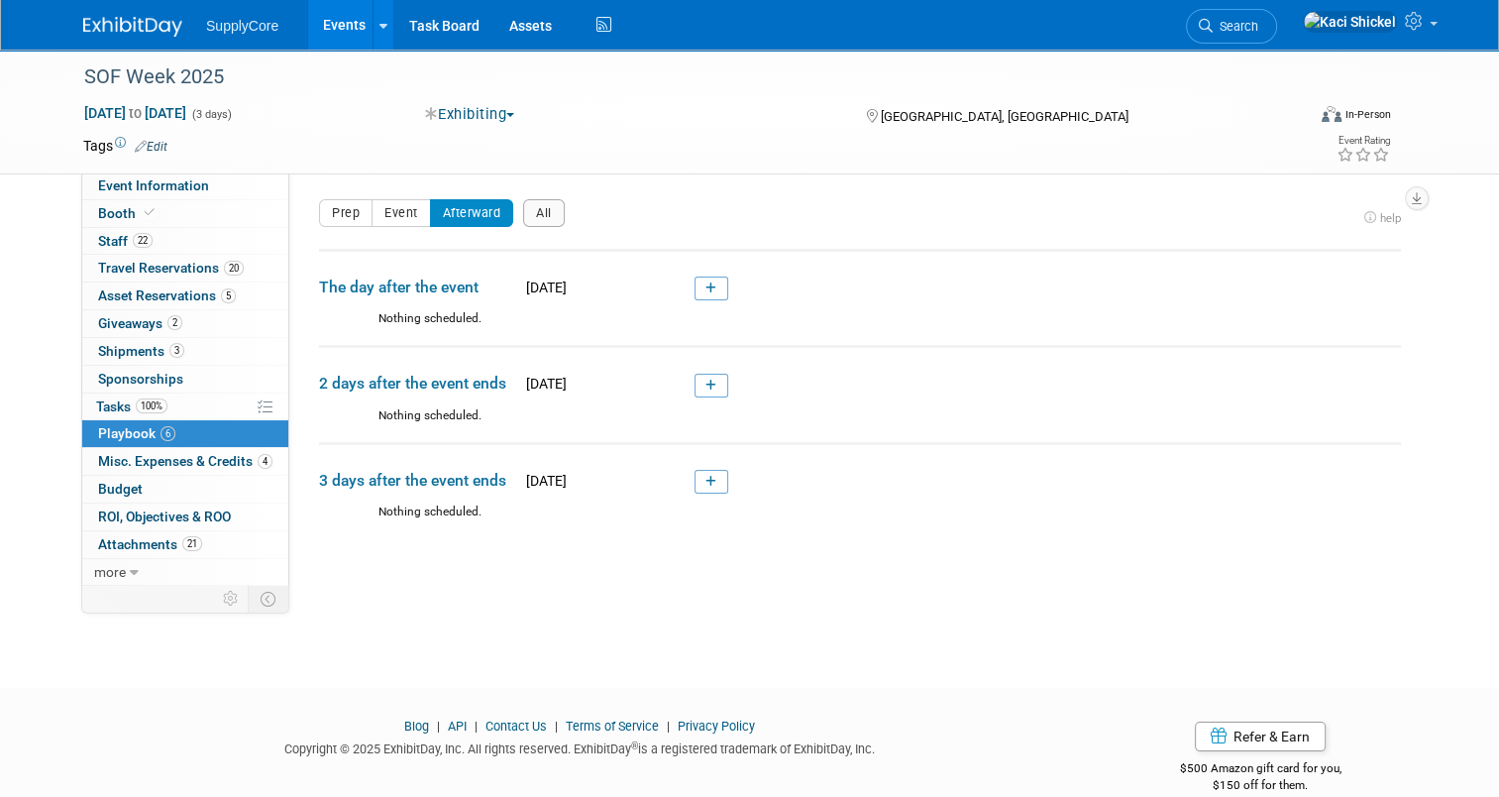
click at [378, 196] on div "Exhibitor Prospectus: Edit https://sofw25.exh.mapyourshow.com/7_0/main/default …" at bounding box center [852, 377] width 1127 height 411
click at [384, 213] on button "Event" at bounding box center [401, 213] width 59 height 28
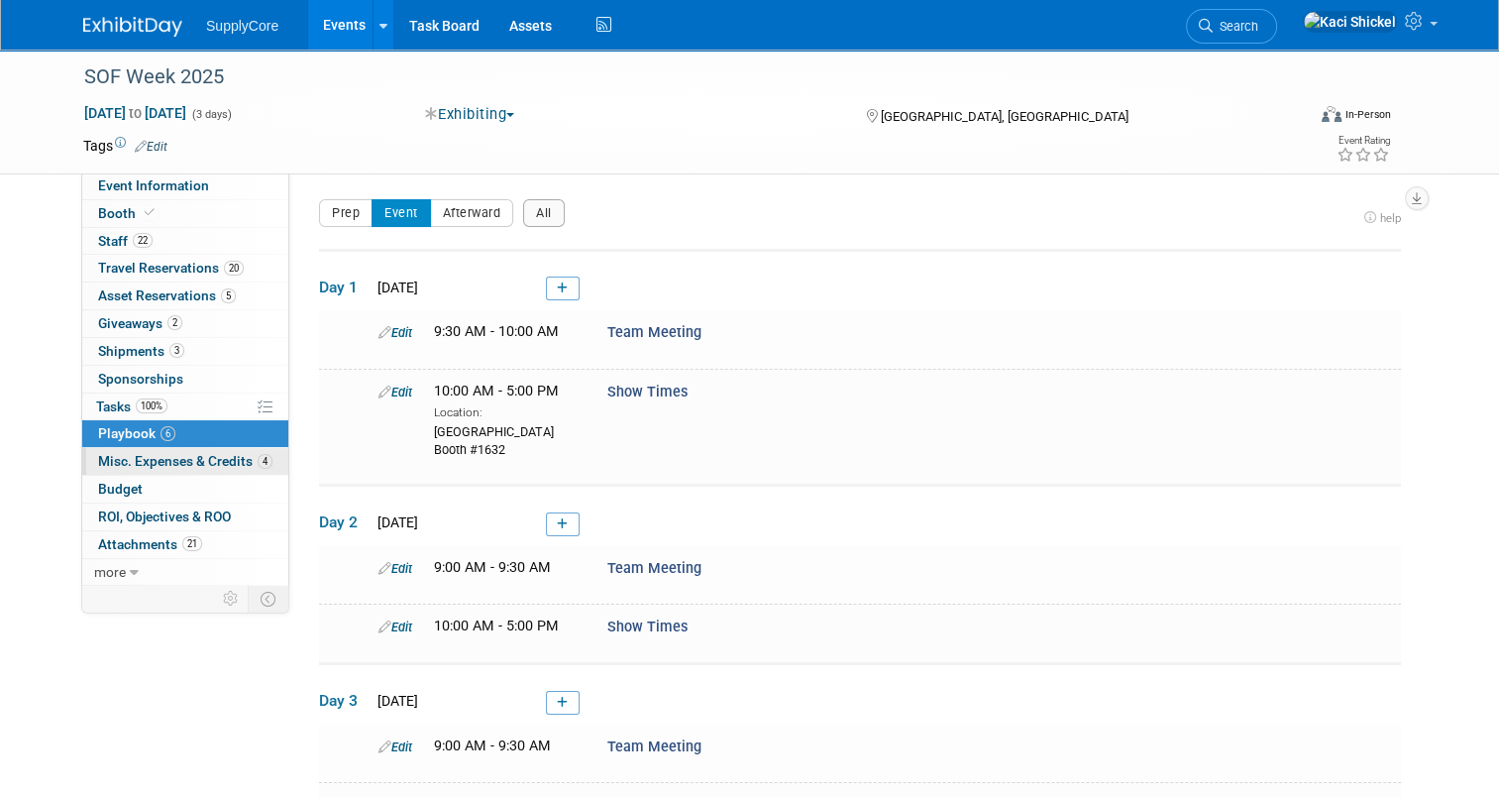
click at [211, 451] on link "4 Misc. Expenses & Credits 4" at bounding box center [185, 461] width 206 height 27
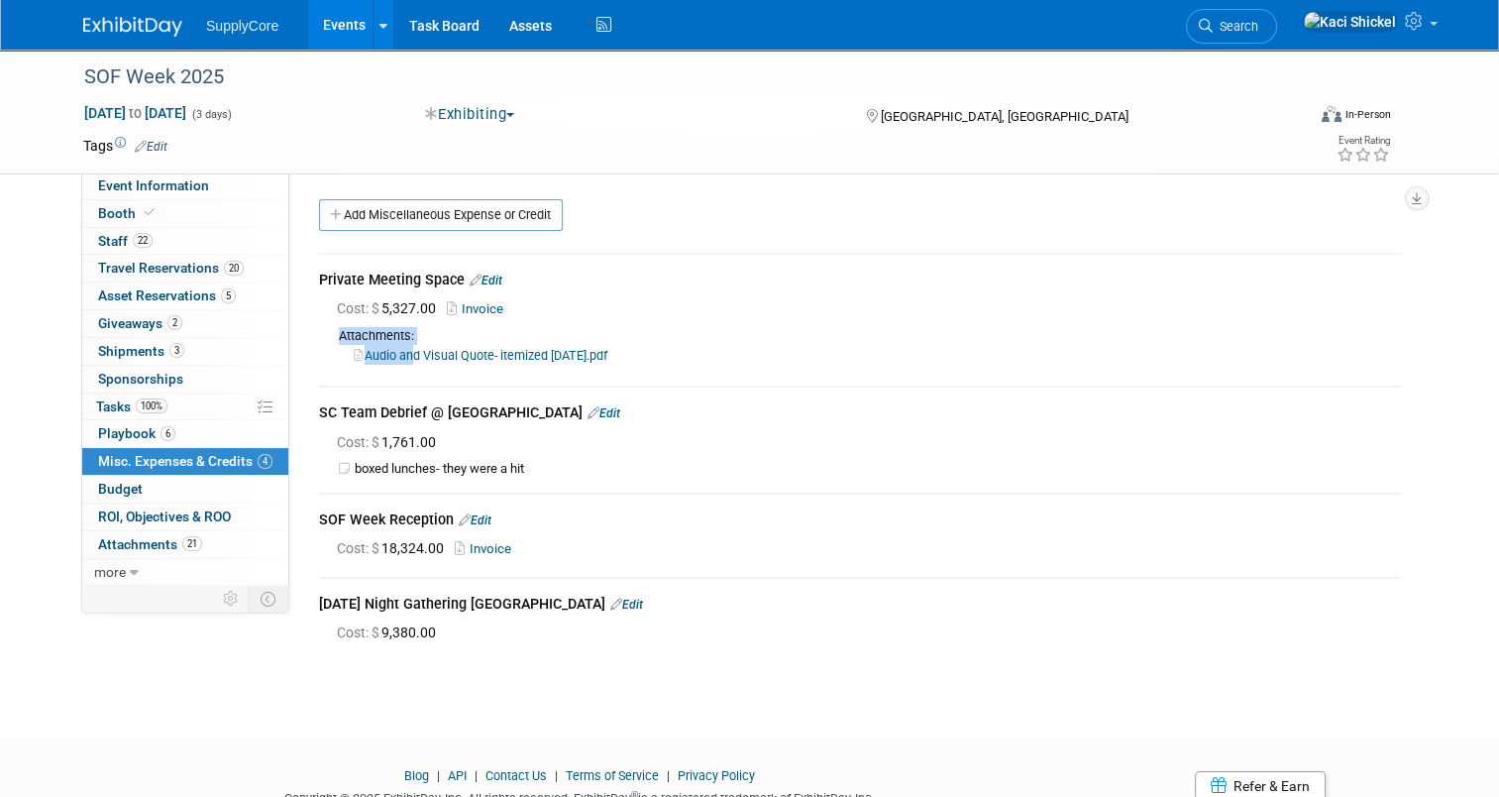
drag, startPoint x: 394, startPoint y: 378, endPoint x: 780, endPoint y: 289, distance: 395.4
click at [780, 289] on td "Private Meeting Space Edit Cost: $ 5,327.00 Invoice" at bounding box center [860, 320] width 1082 height 132
drag, startPoint x: 780, startPoint y: 289, endPoint x: 722, endPoint y: 224, distance: 87.1
click at [722, 224] on div "Add Miscellaneous Expense or Credit" at bounding box center [865, 217] width 1102 height 37
click at [497, 555] on div "Cost: $ 18,324.00 Invoice" at bounding box center [869, 548] width 1064 height 21
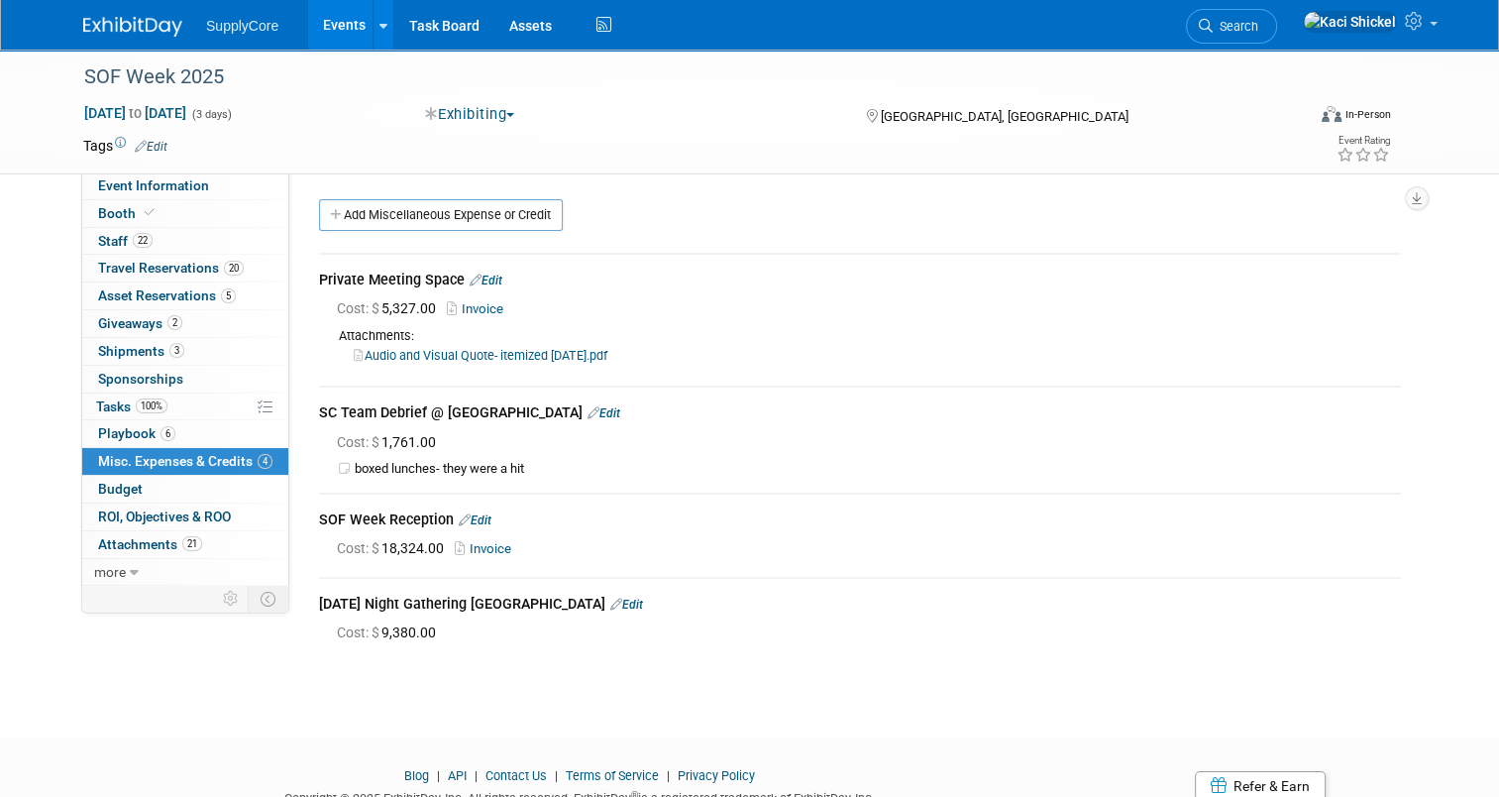
click at [490, 547] on link "Invoice" at bounding box center [487, 548] width 64 height 15
click at [670, 123] on div "Exhibiting Committed Considering Not Going Exhibiting Walking Wait List Sponsor…" at bounding box center [626, 115] width 416 height 22
click at [145, 208] on icon at bounding box center [150, 212] width 10 height 11
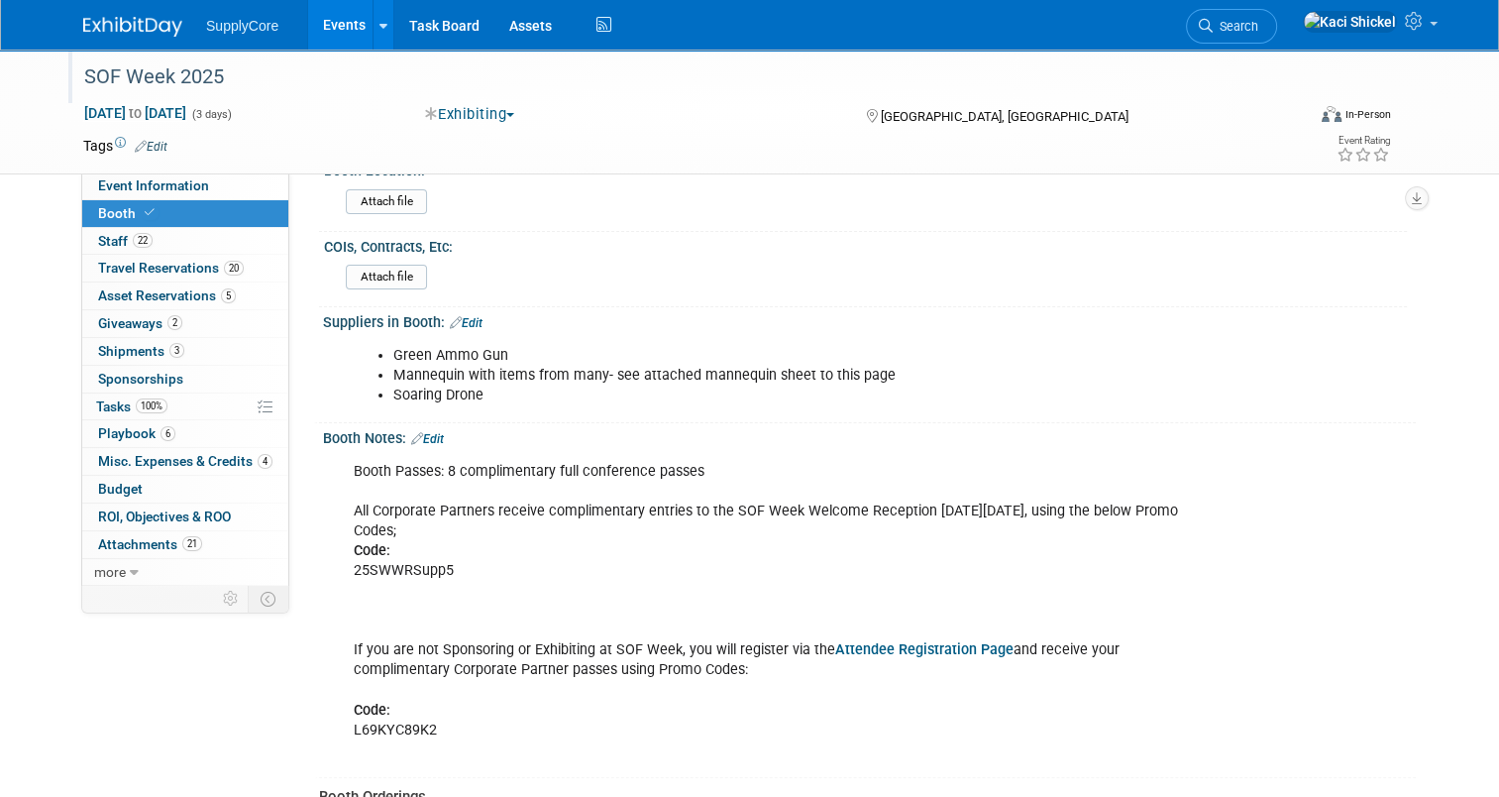
scroll to position [288, 0]
click at [154, 183] on span "Event Information" at bounding box center [153, 185] width 111 height 16
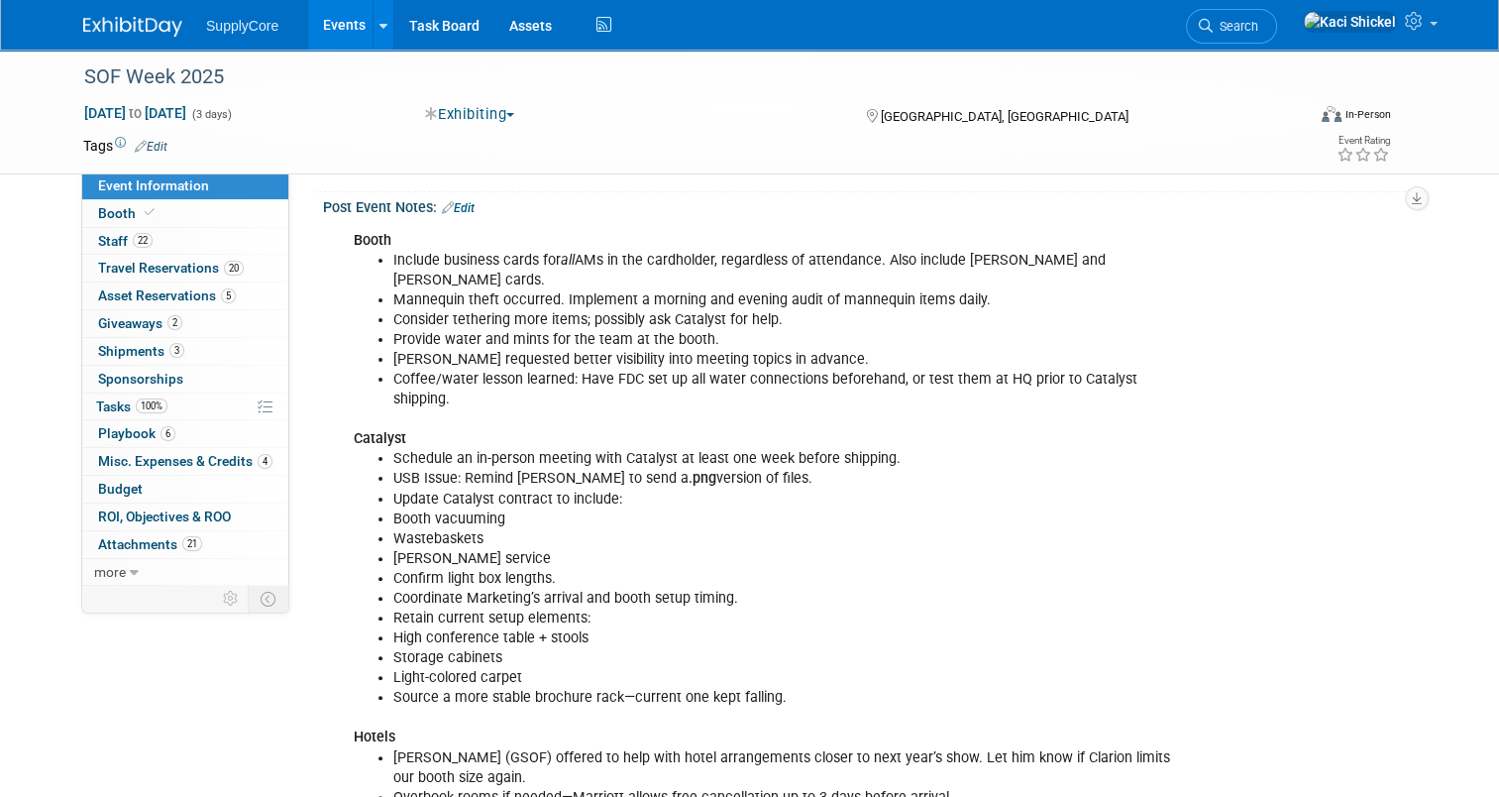
scroll to position [388, 0]
click at [181, 457] on span "Misc. Expenses & Credits 4" at bounding box center [185, 461] width 174 height 16
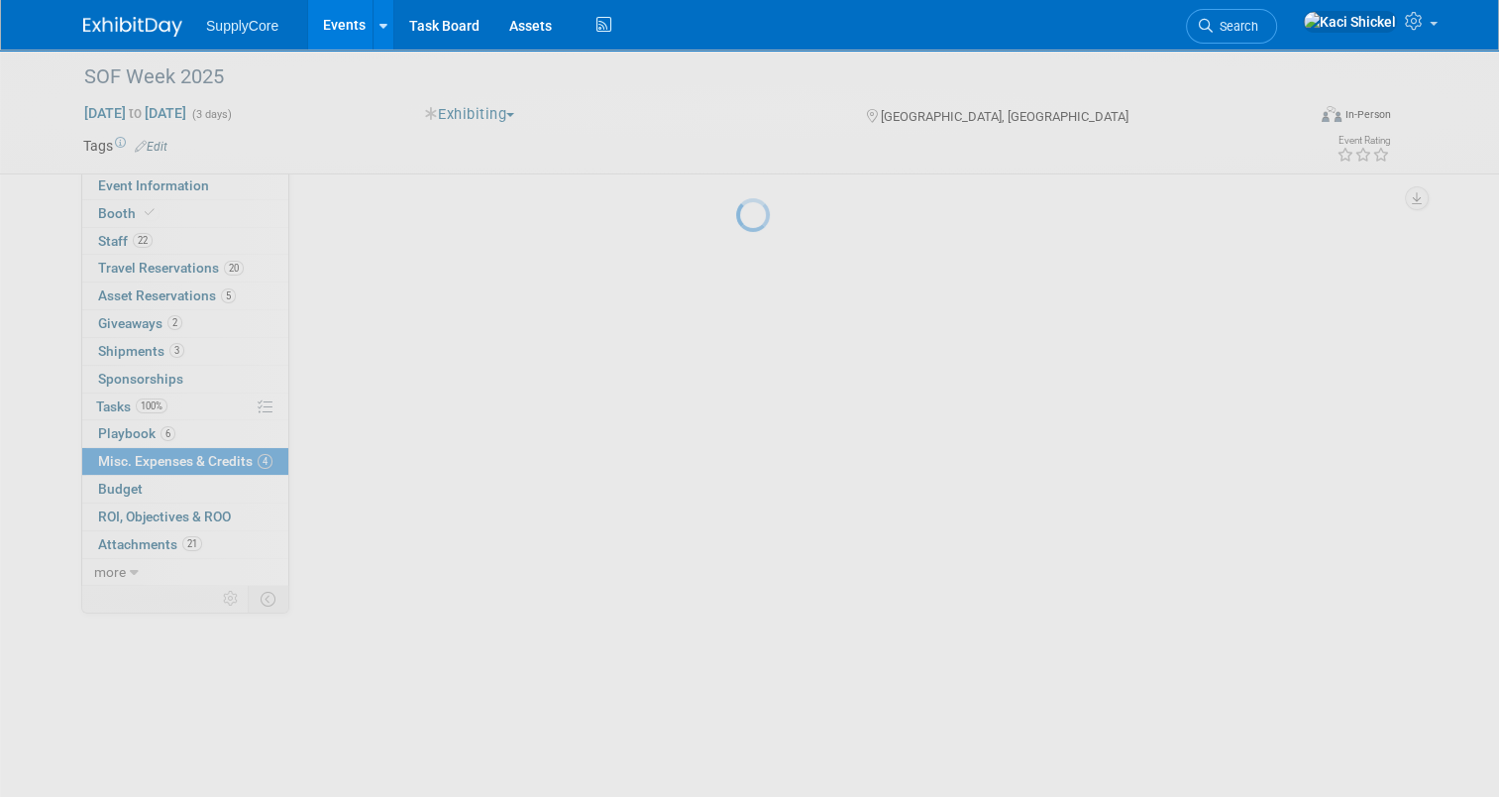
scroll to position [0, 0]
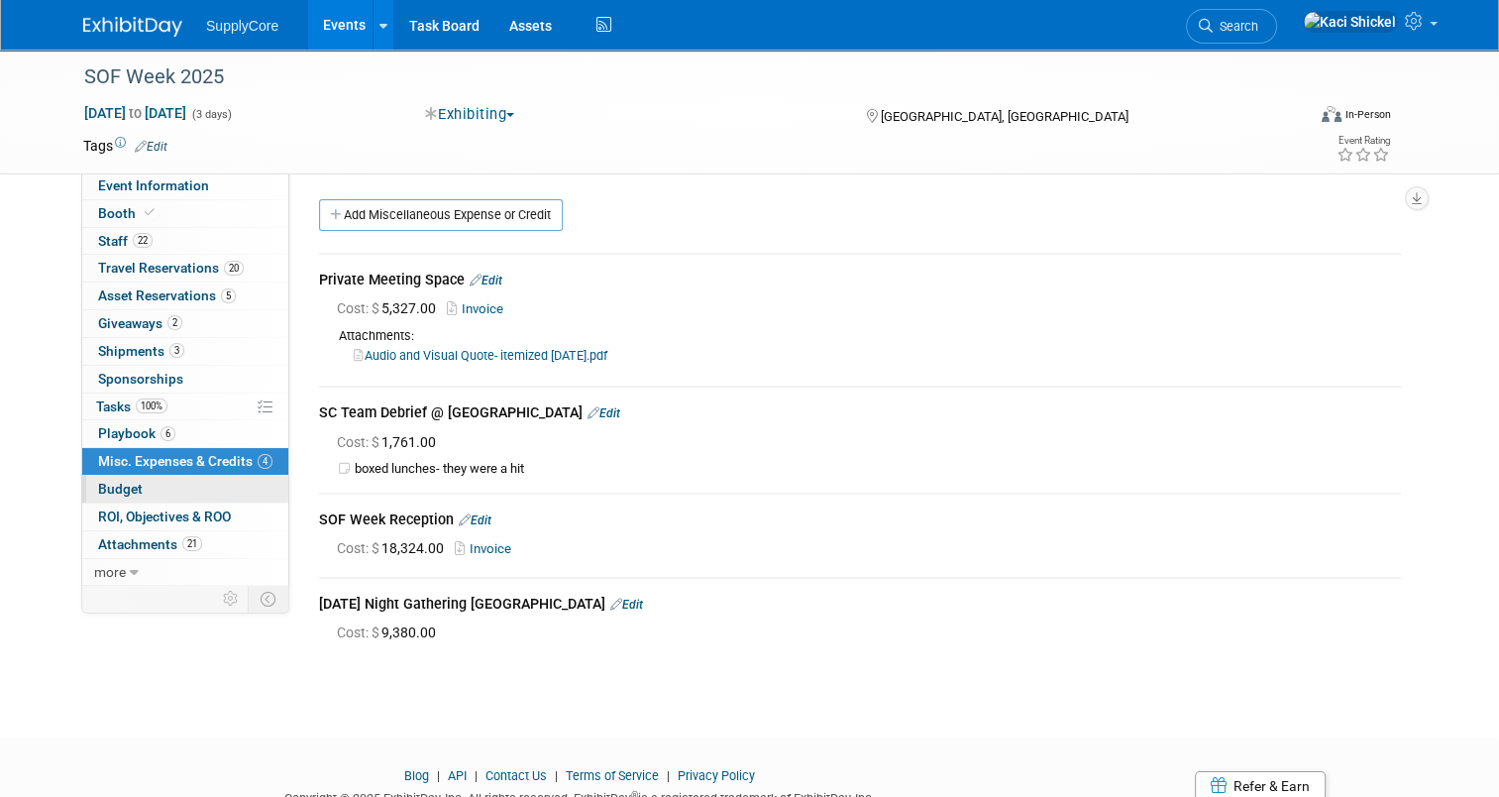
click at [152, 490] on link "Budget" at bounding box center [185, 489] width 206 height 27
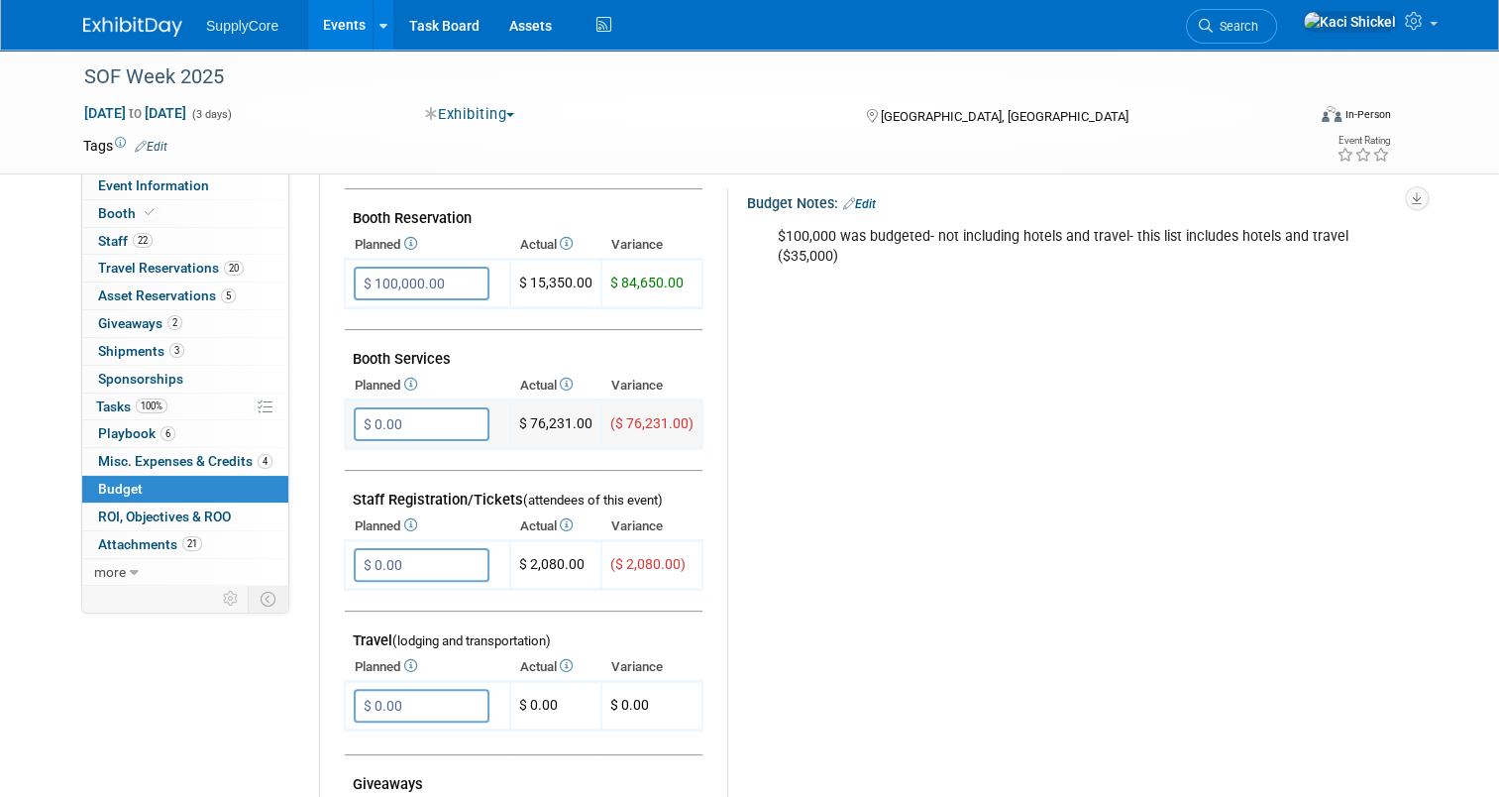
scroll to position [369, 0]
click at [182, 545] on span "21" at bounding box center [192, 543] width 20 height 15
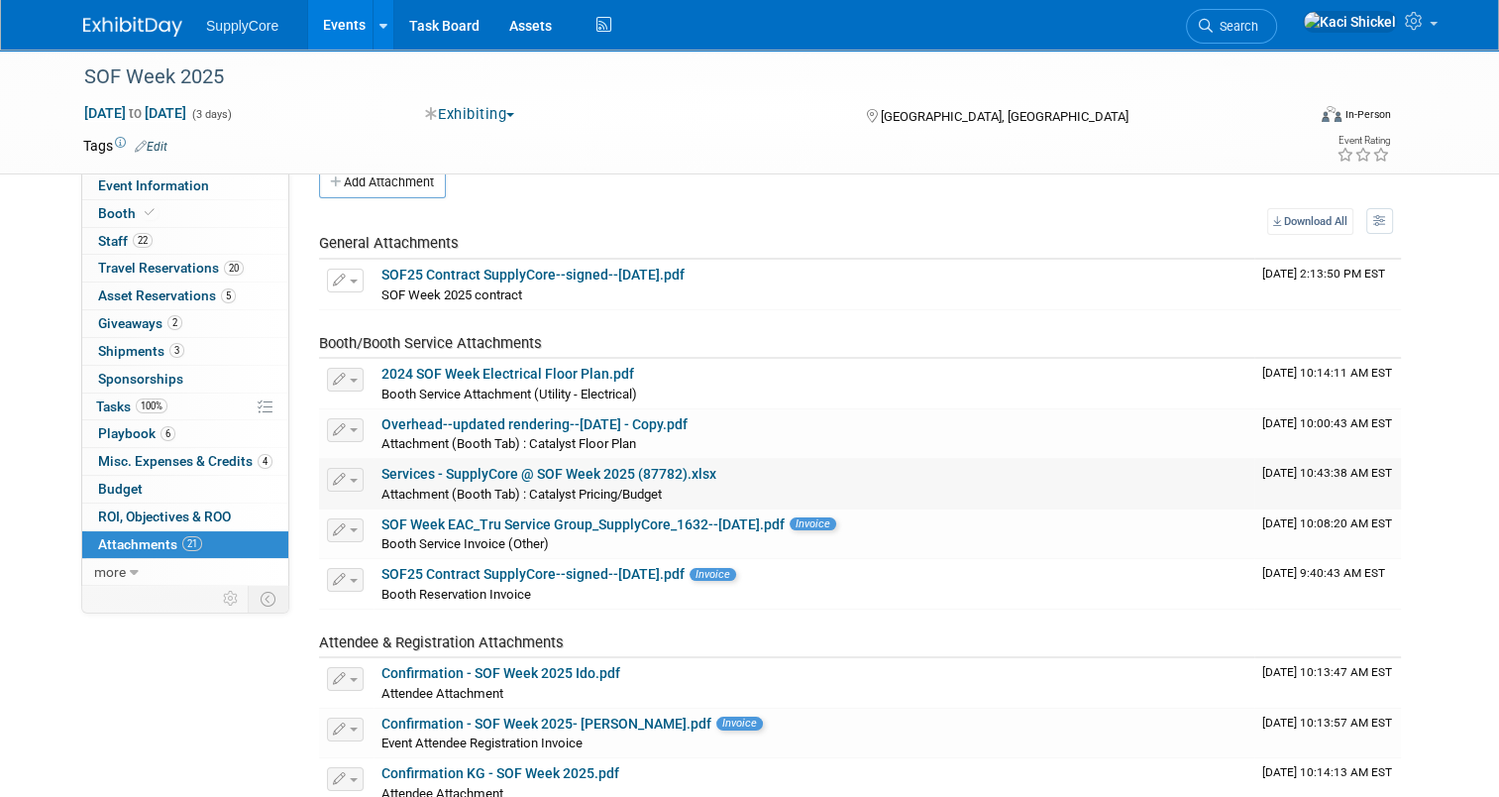
scroll to position [0, 0]
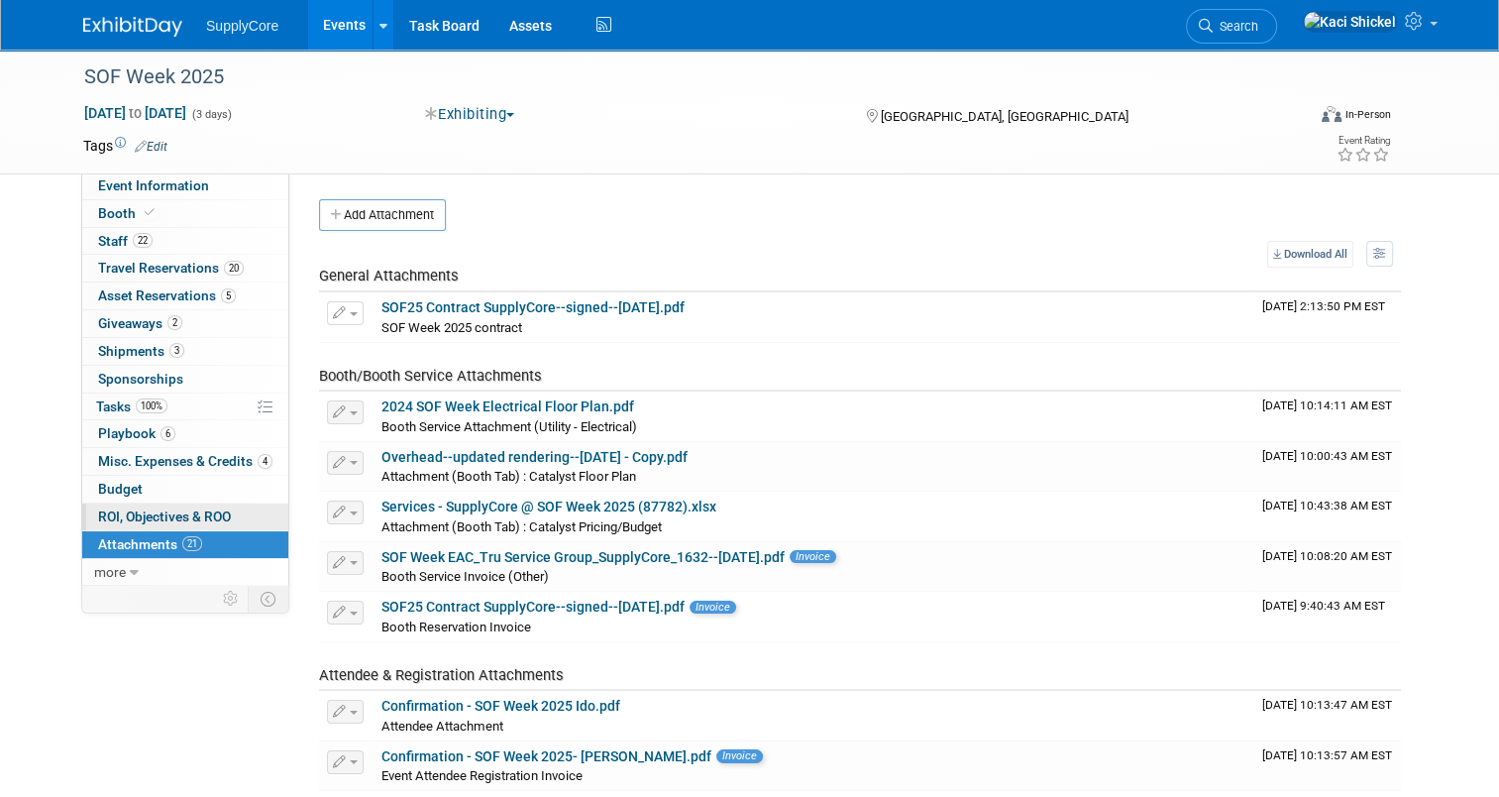
click at [209, 518] on span "ROI, Objectives & ROO 0" at bounding box center [164, 516] width 133 height 16
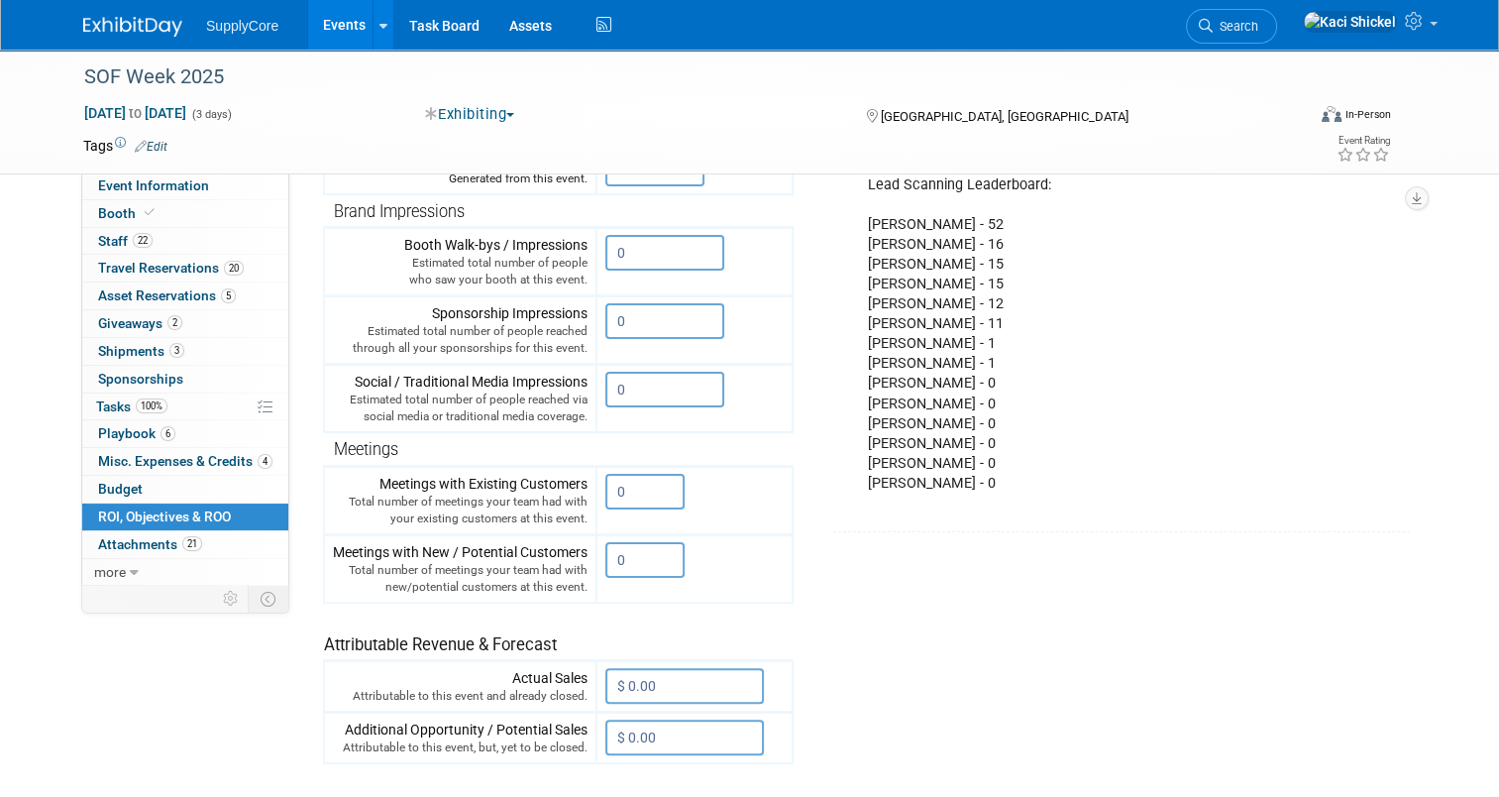
scroll to position [329, 0]
click at [161, 544] on span "Attachments 21" at bounding box center [150, 544] width 104 height 16
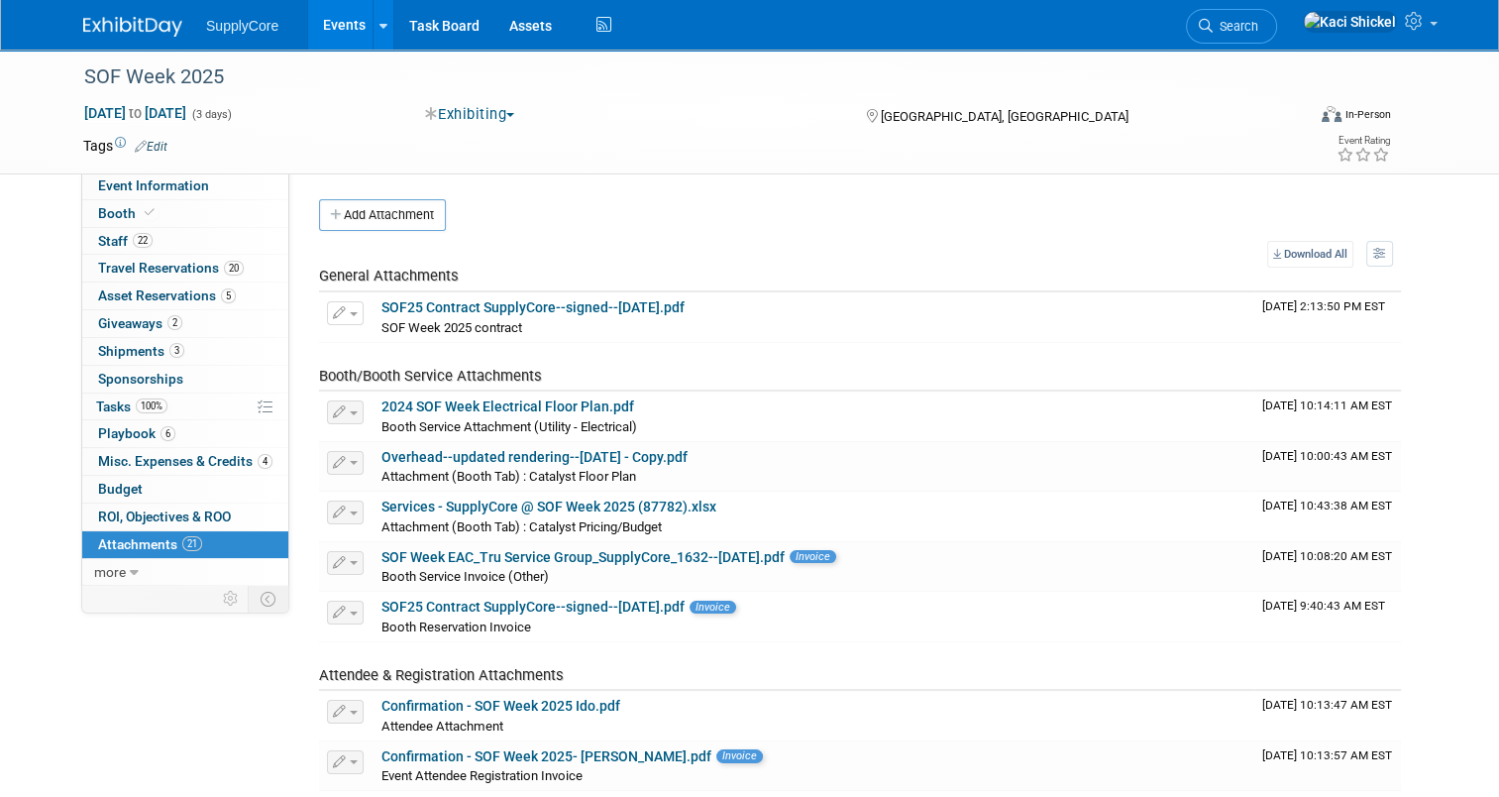
click at [334, 38] on link "Events" at bounding box center [344, 25] width 72 height 50
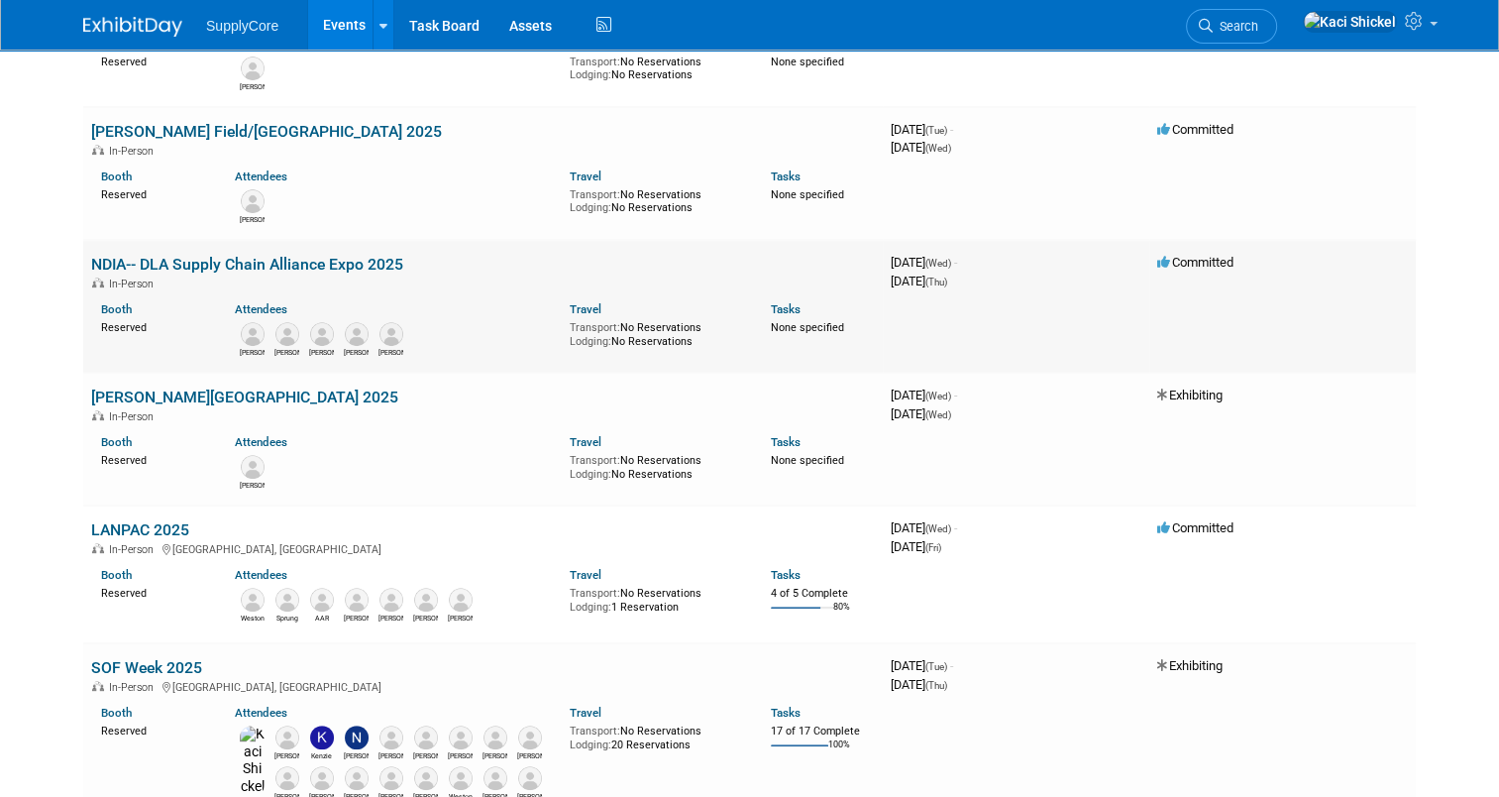
scroll to position [632, 0]
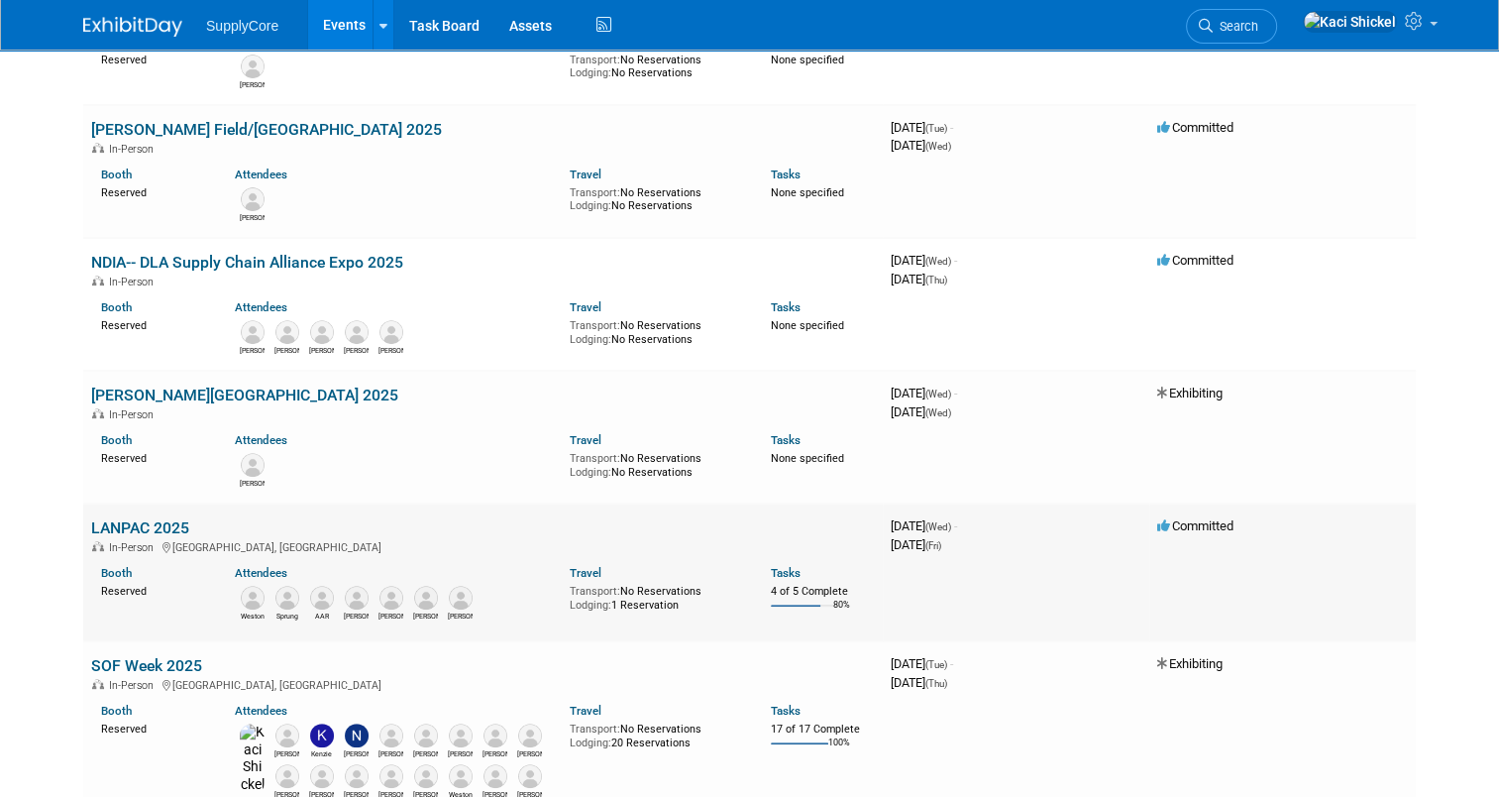
click at [129, 521] on link "LANPAC 2025" at bounding box center [140, 527] width 98 height 19
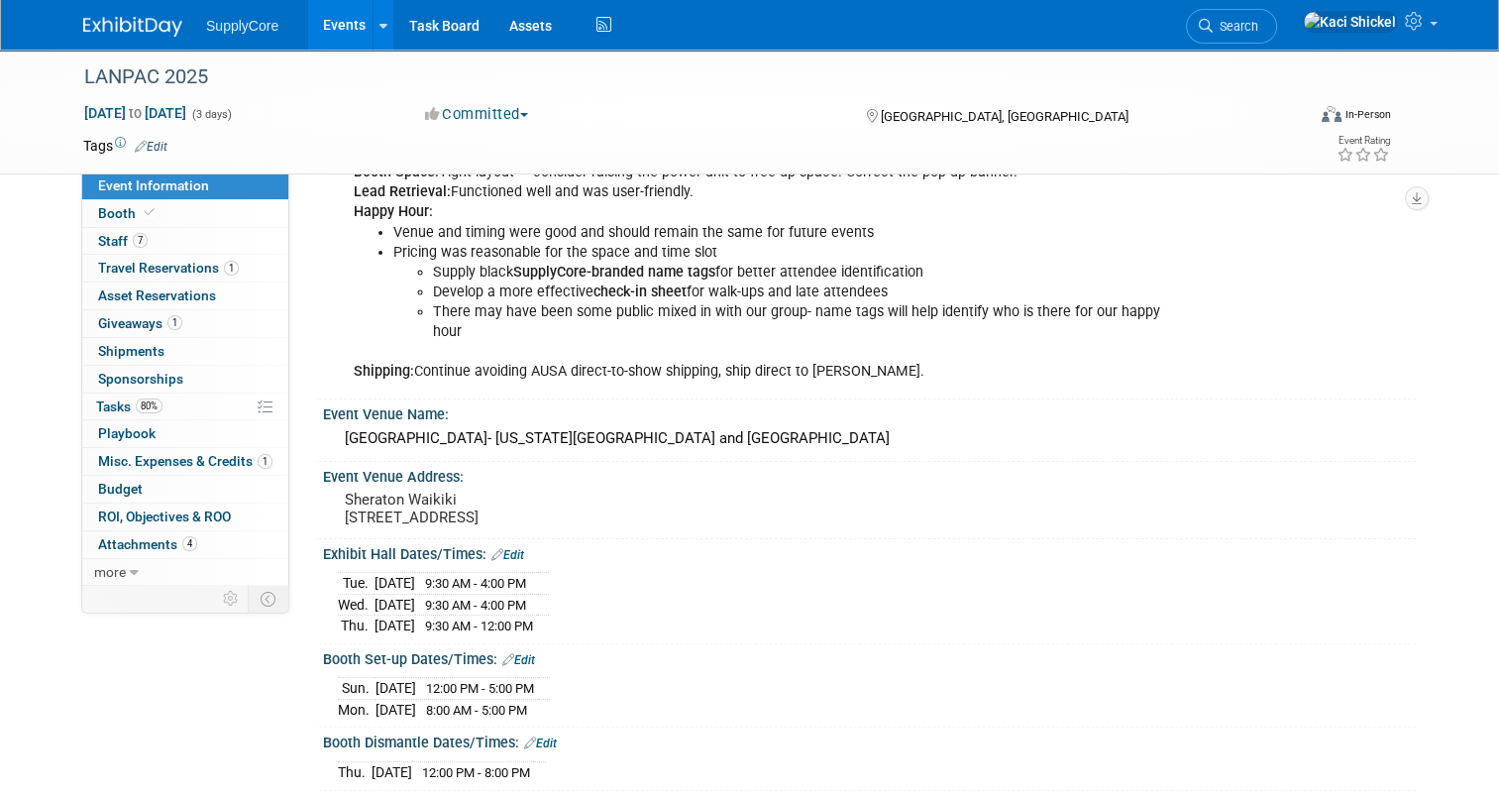
scroll to position [573, 0]
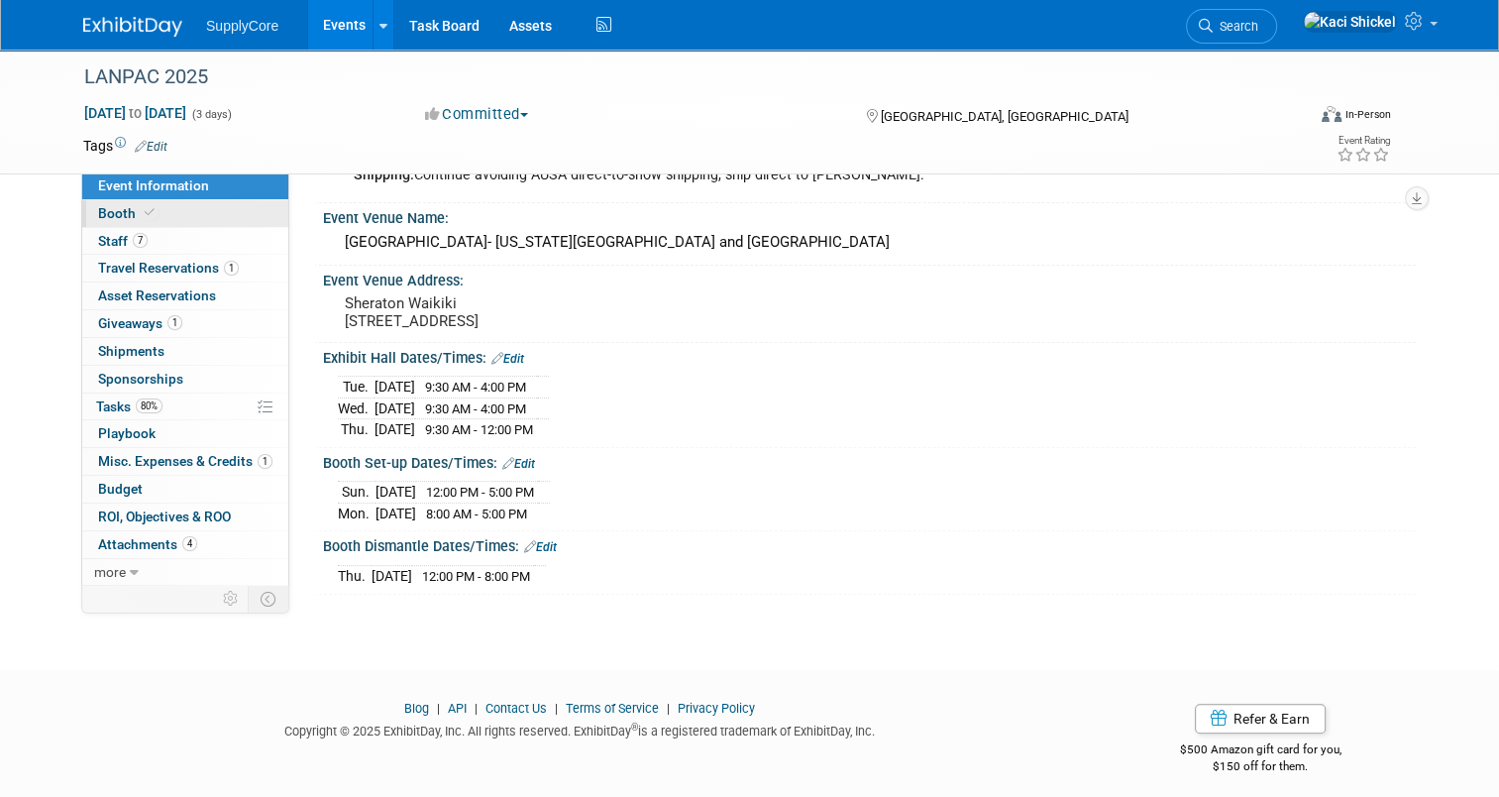
click at [185, 214] on link "Booth" at bounding box center [185, 213] width 206 height 27
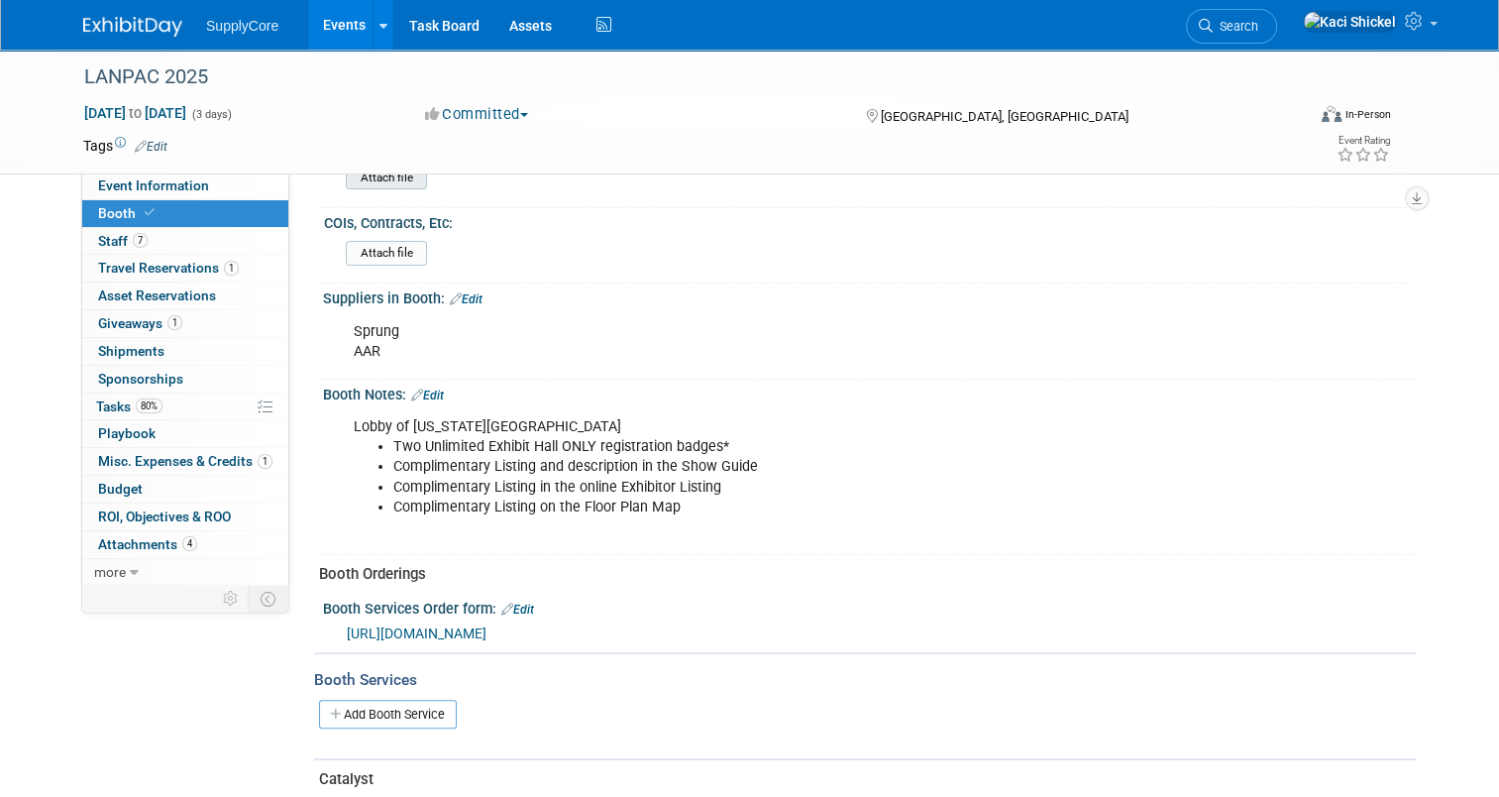
scroll to position [333, 0]
click at [199, 226] on link "Booth" at bounding box center [185, 213] width 206 height 27
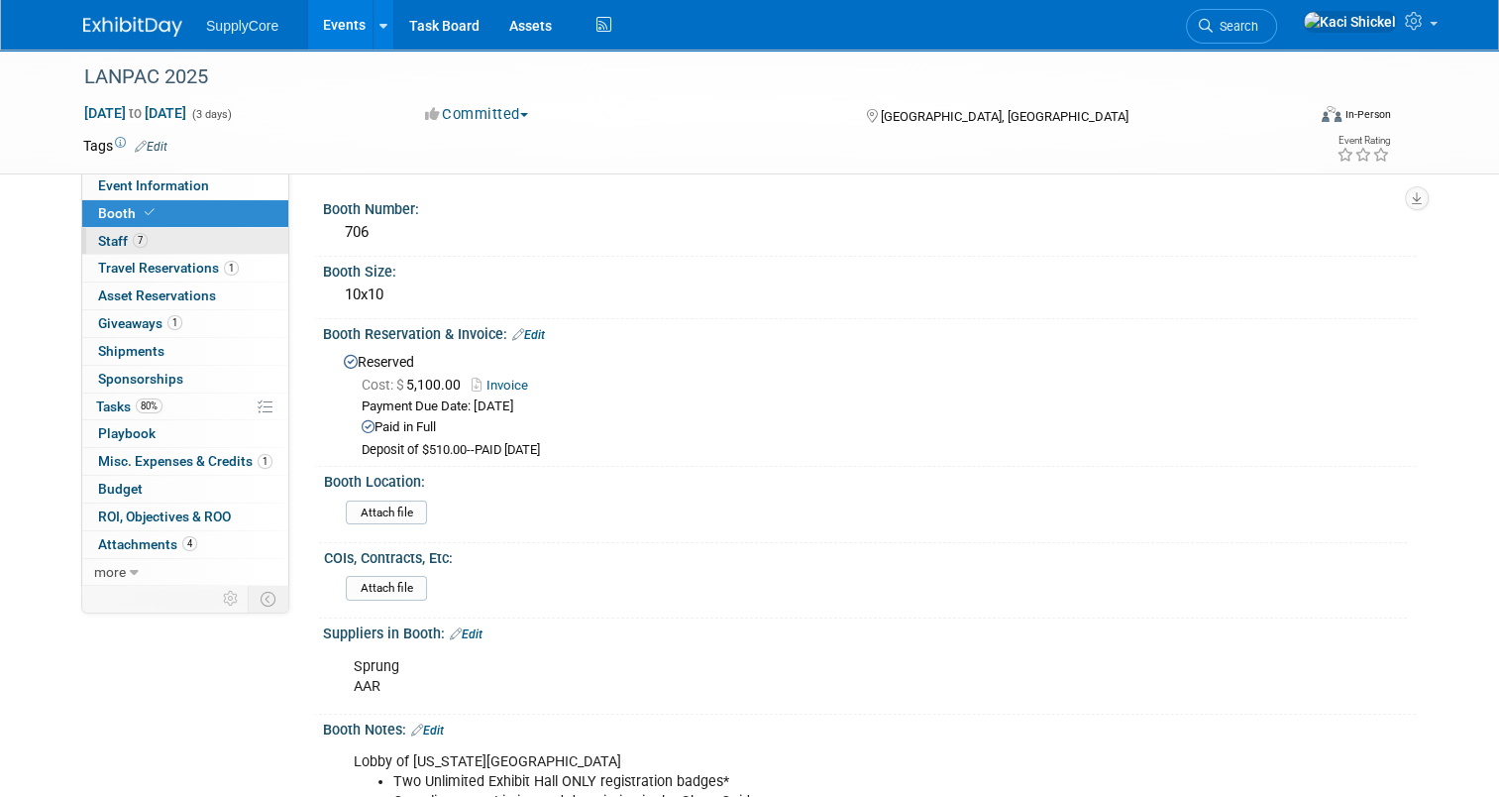
click at [193, 233] on link "7 Staff 7" at bounding box center [185, 241] width 206 height 27
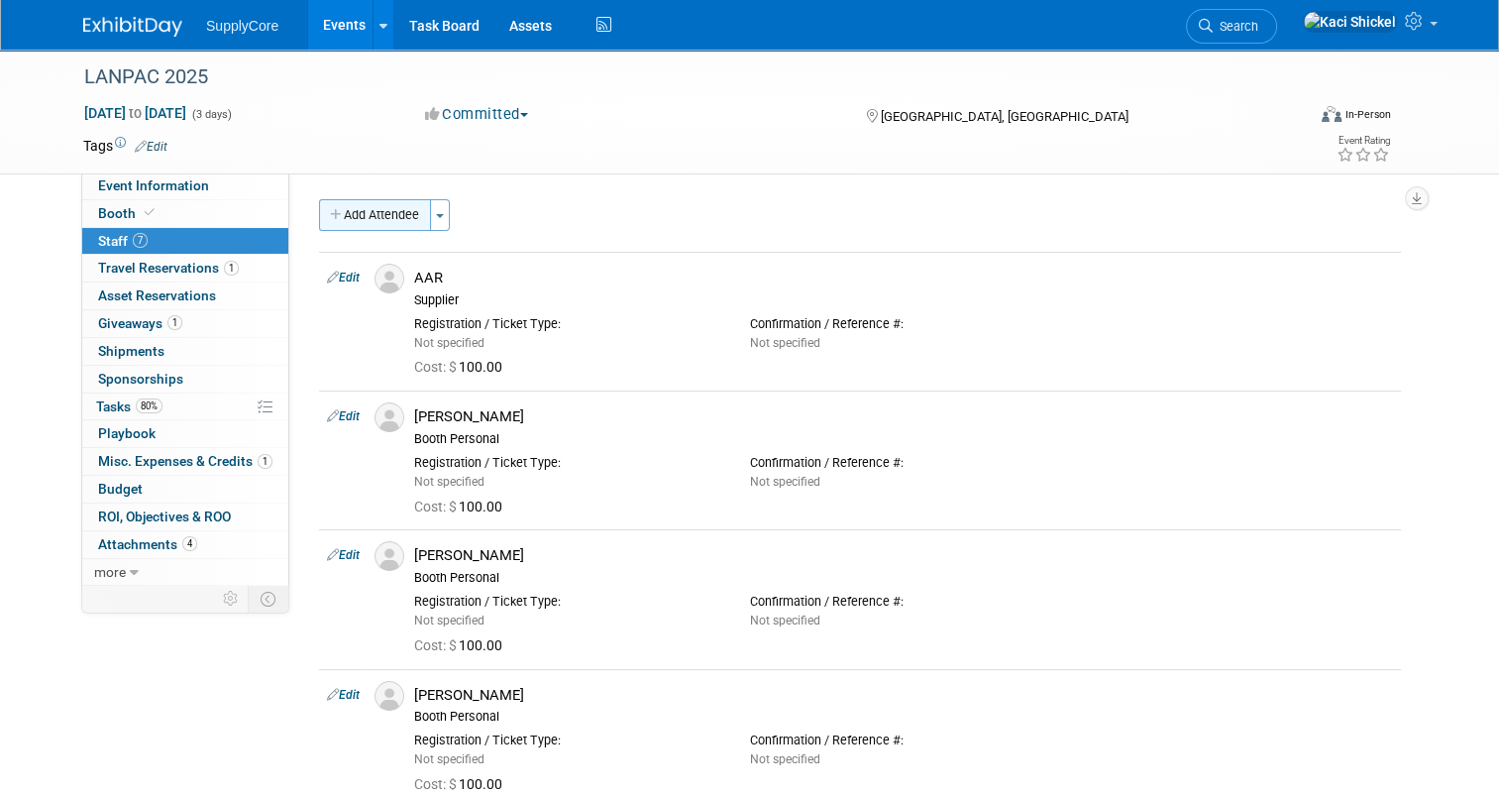
click at [362, 215] on button "Add Attendee" at bounding box center [375, 215] width 112 height 32
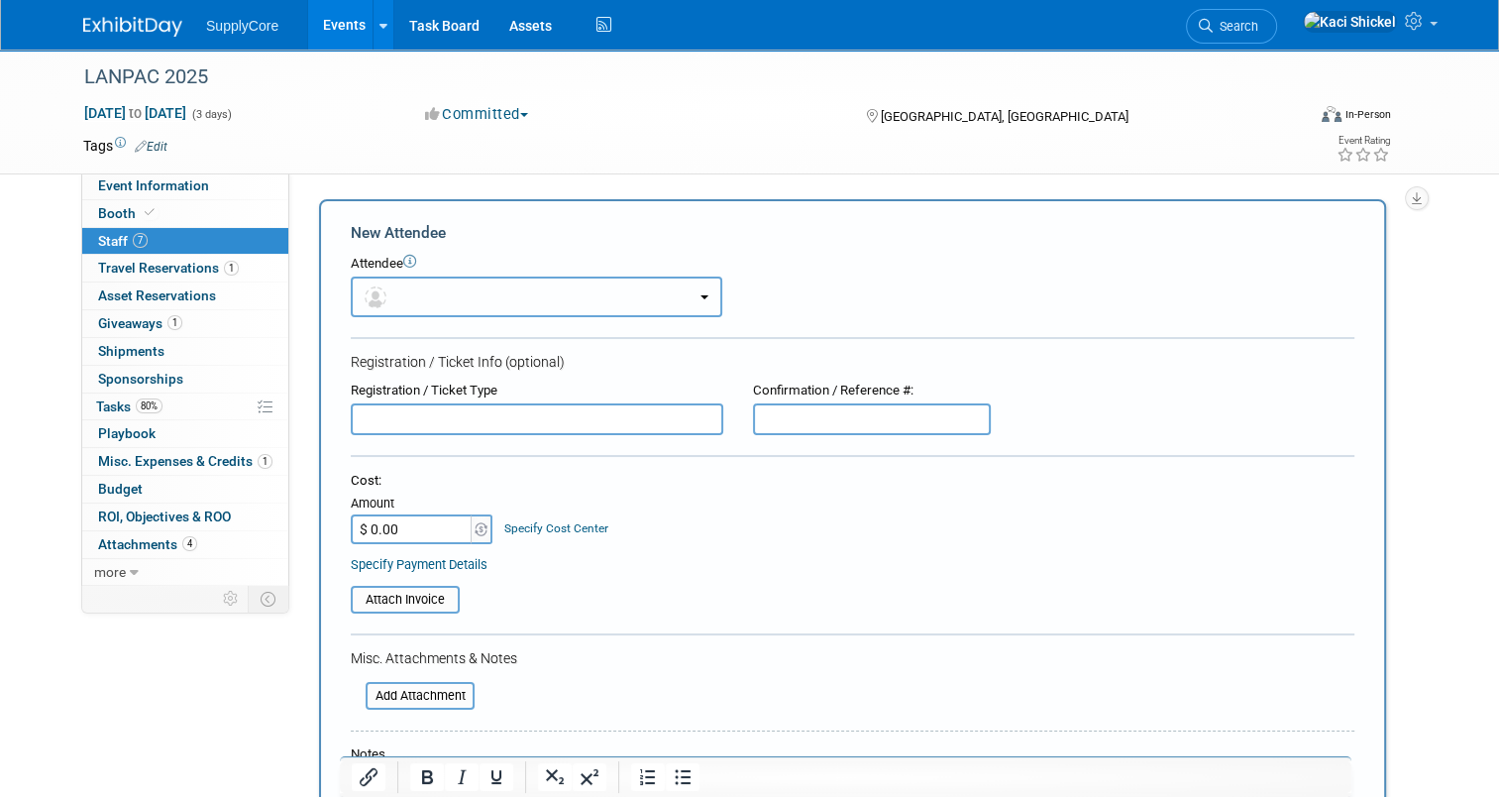
click at [388, 306] on button "button" at bounding box center [537, 296] width 372 height 41
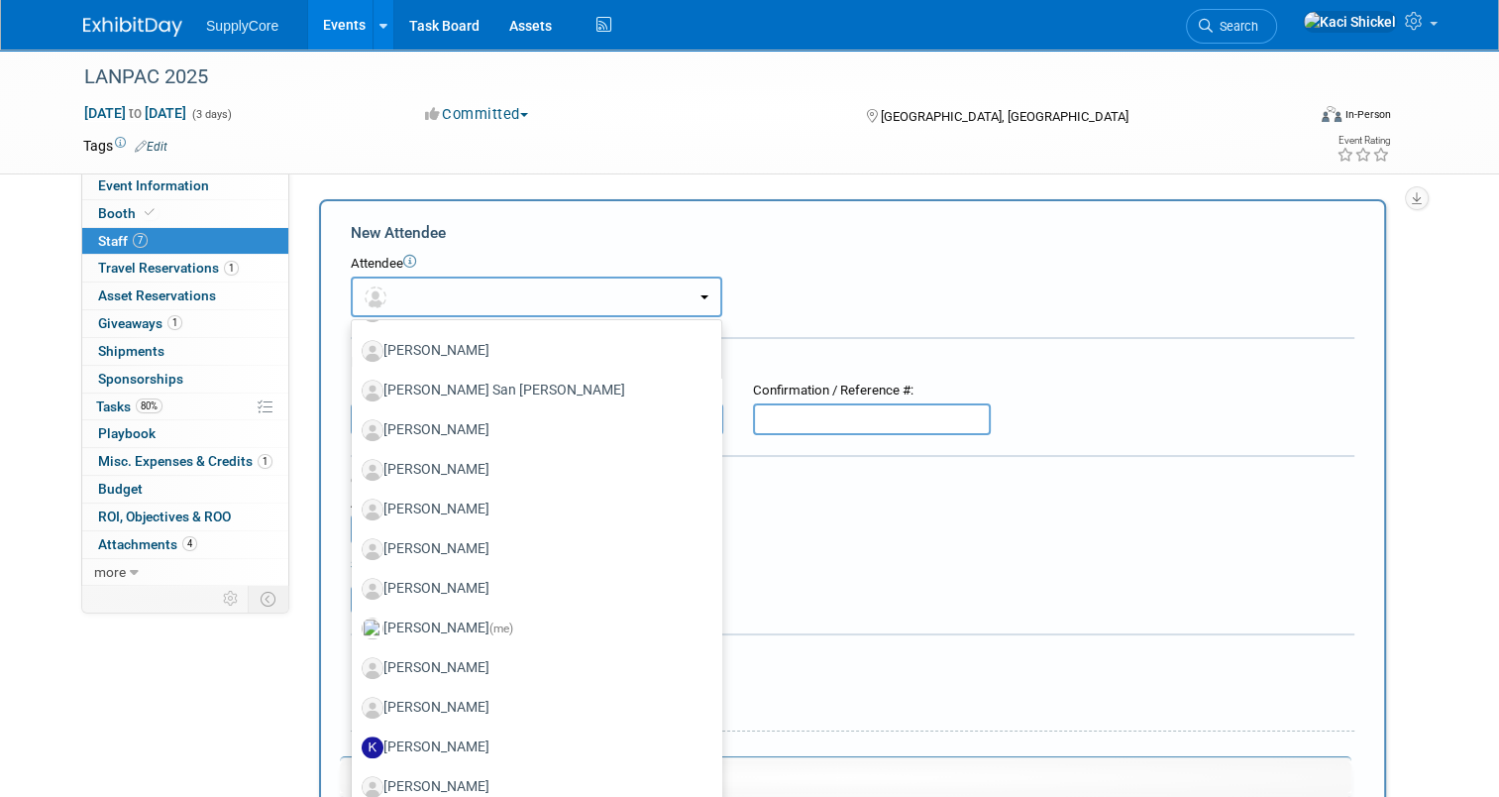
scroll to position [950, 0]
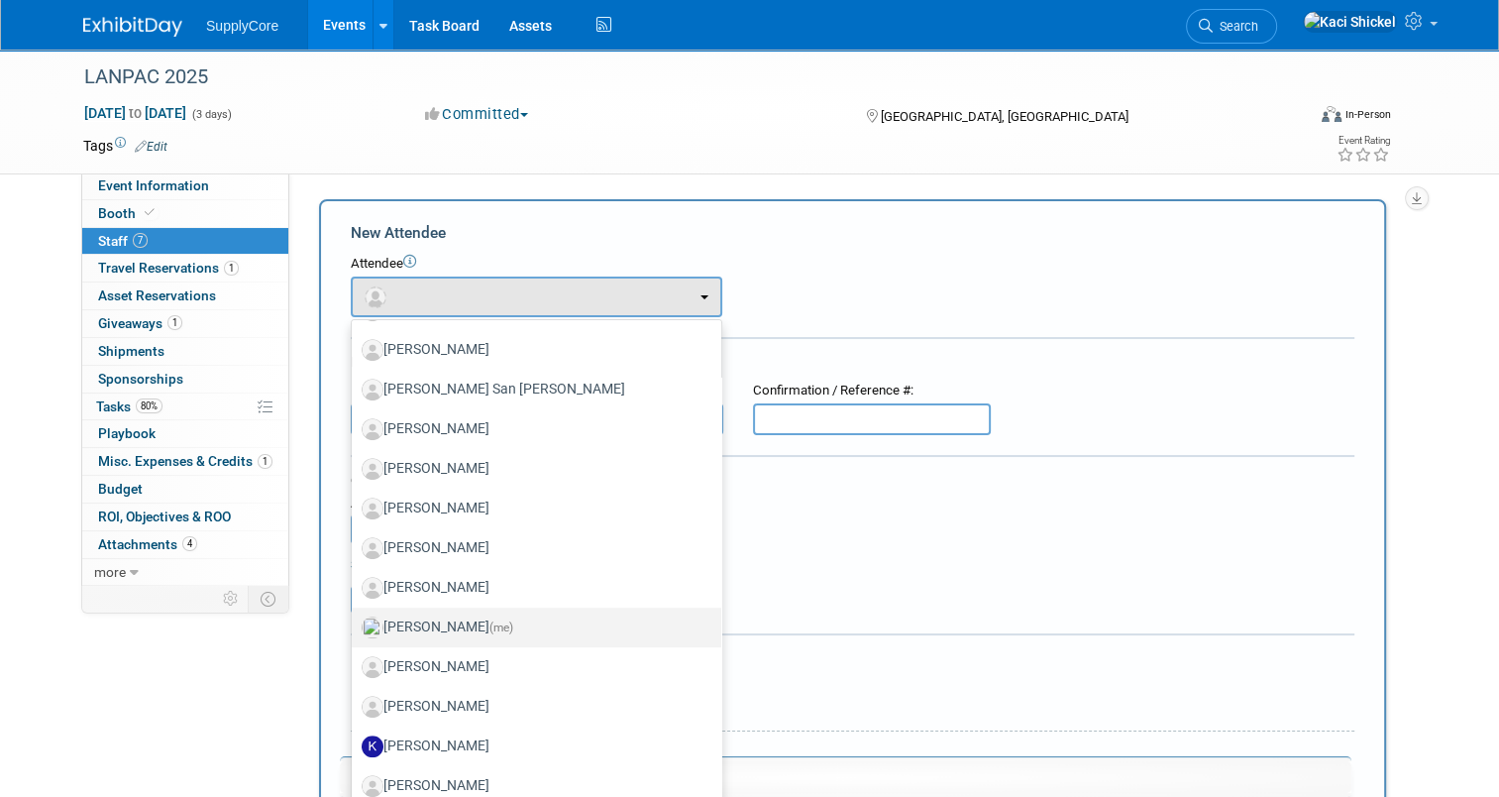
click at [490, 621] on span "(me)" at bounding box center [502, 627] width 24 height 14
click at [355, 621] on input "Kaci Shickel (me)" at bounding box center [348, 624] width 13 height 13
select select "5e791343-a0cc-4744-b33b-674fcfdd8cfc"
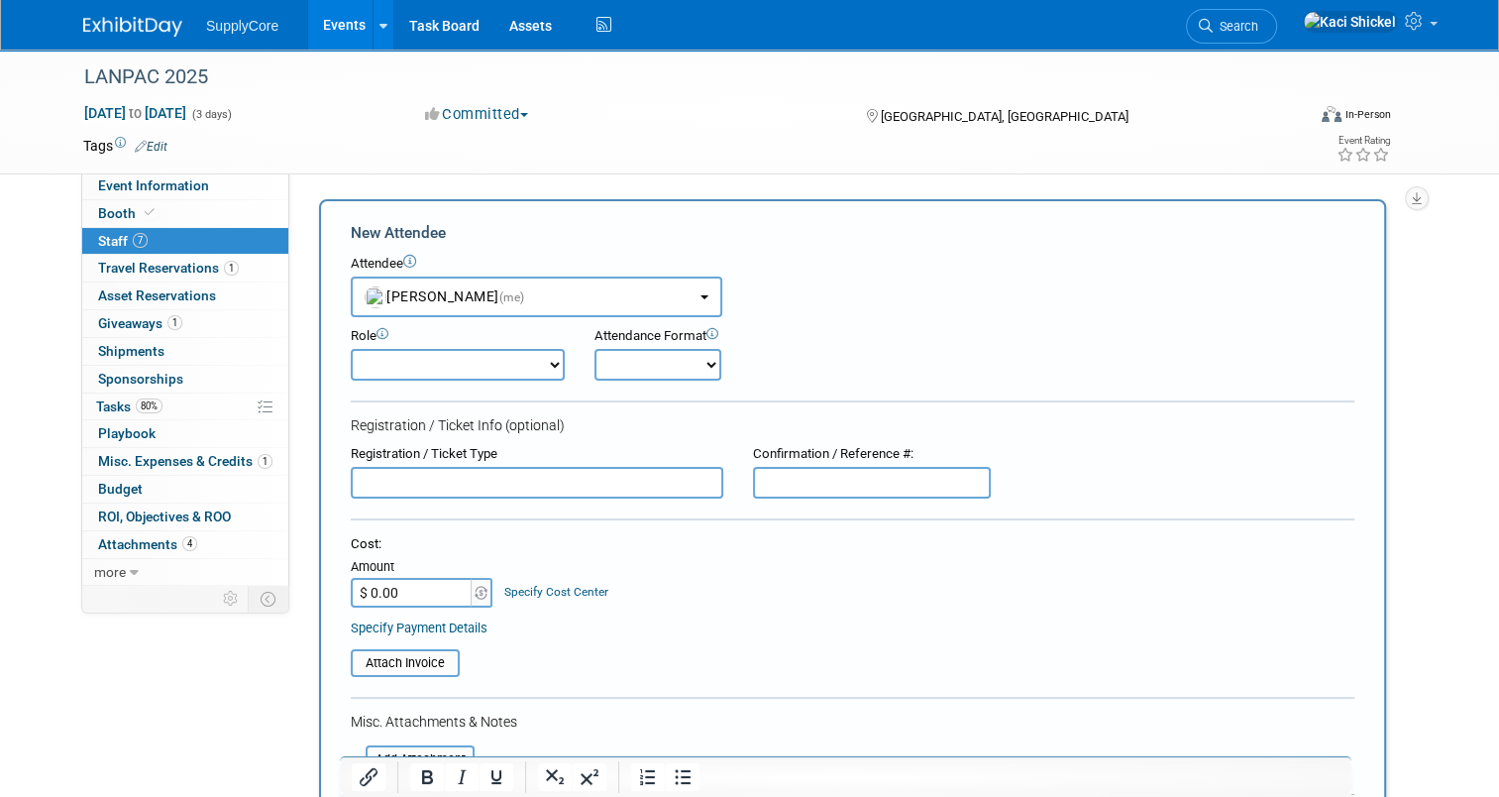
click at [452, 362] on select "Booth Personal Demonstrator Event Planner Host Marketing Lead Marketing Persona…" at bounding box center [458, 365] width 214 height 32
select select "300"
click at [351, 349] on select "Booth Personal Demonstrator Event Planner Host Marketing Lead Marketing Persona…" at bounding box center [458, 365] width 214 height 32
click at [440, 367] on select "Booth Personal Demonstrator Event Planner Host Marketing Lead Marketing Persona…" at bounding box center [458, 365] width 214 height 32
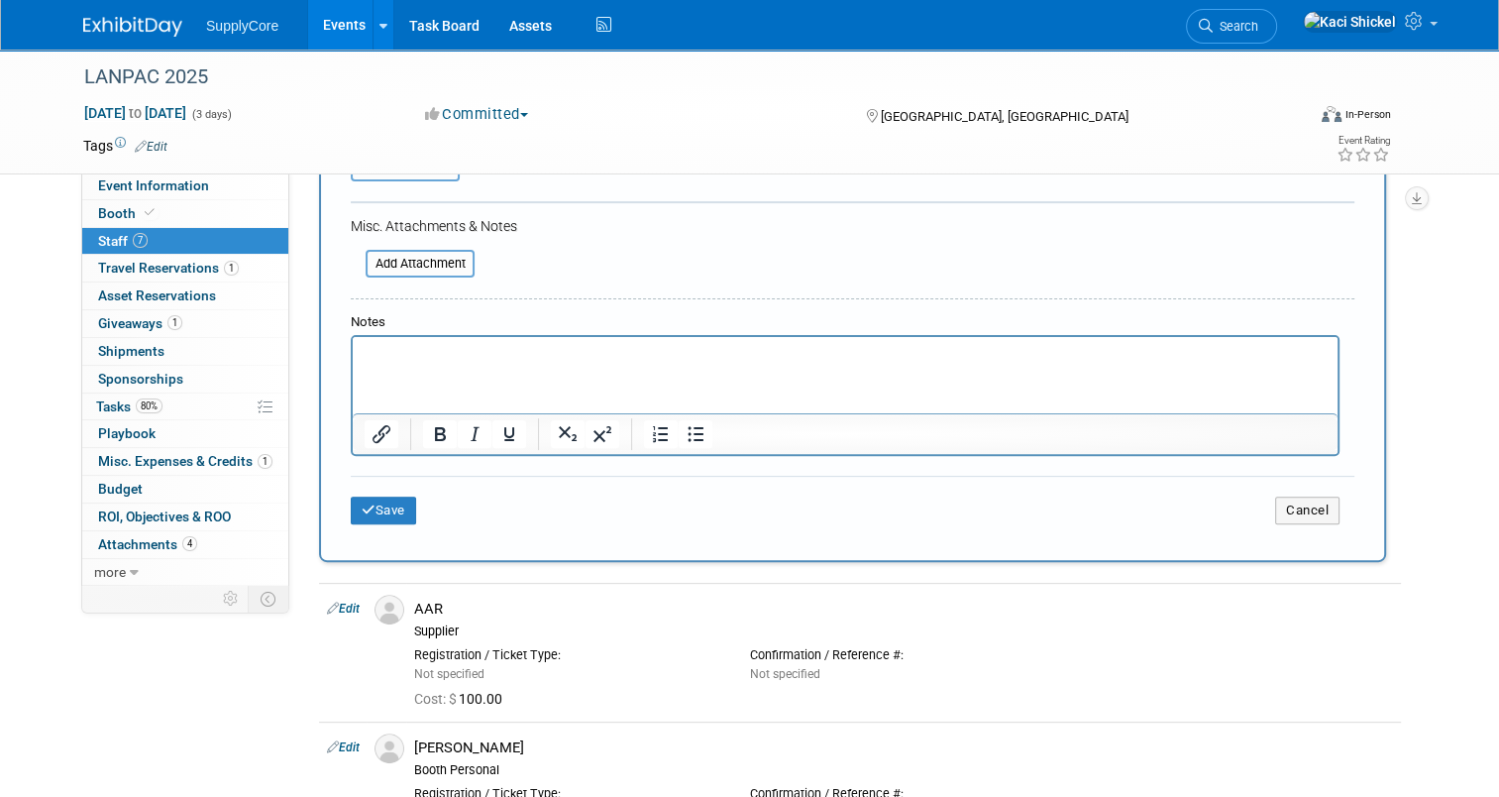
scroll to position [591, 0]
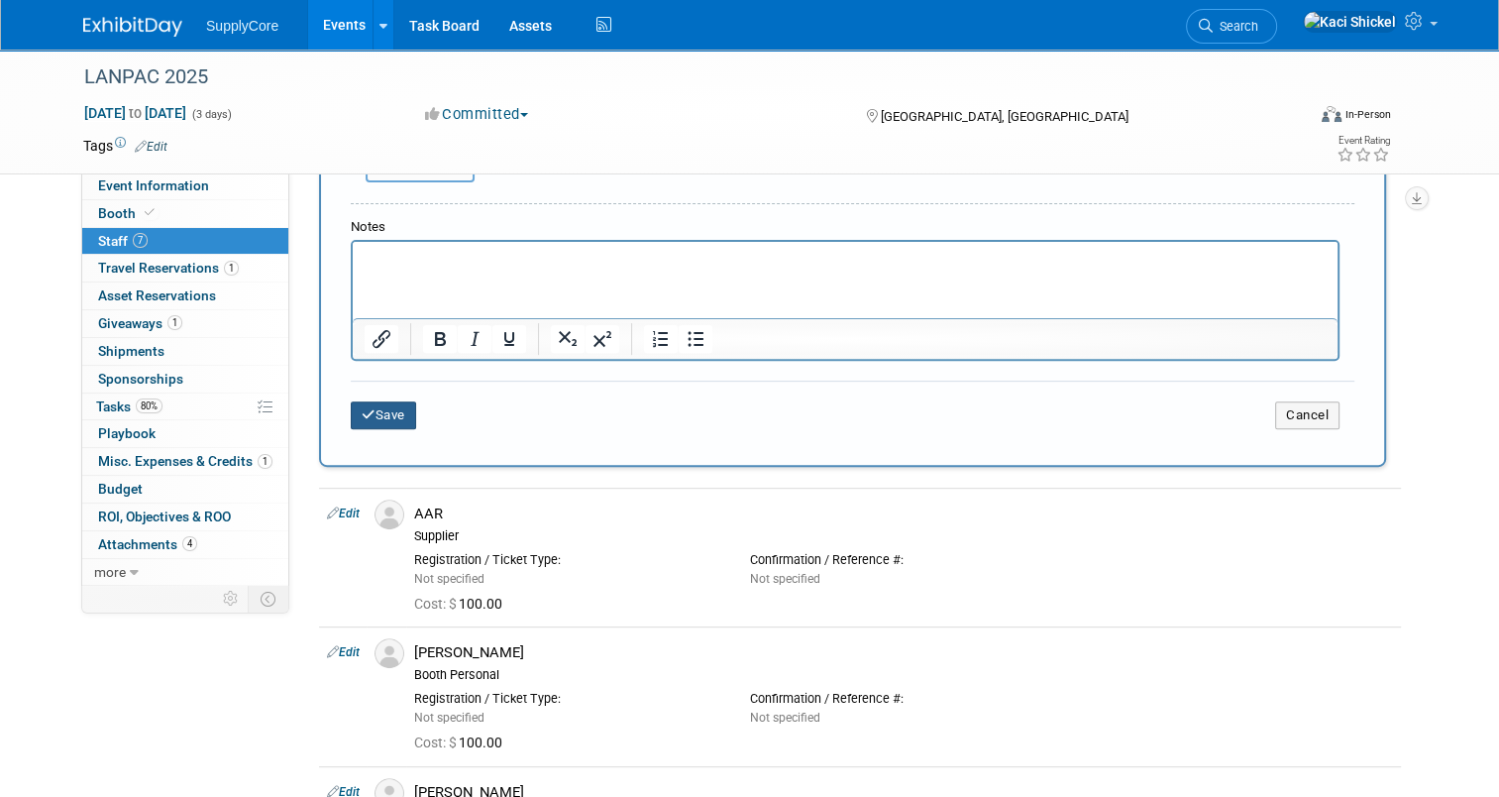
click at [377, 409] on button "Save" at bounding box center [383, 415] width 65 height 28
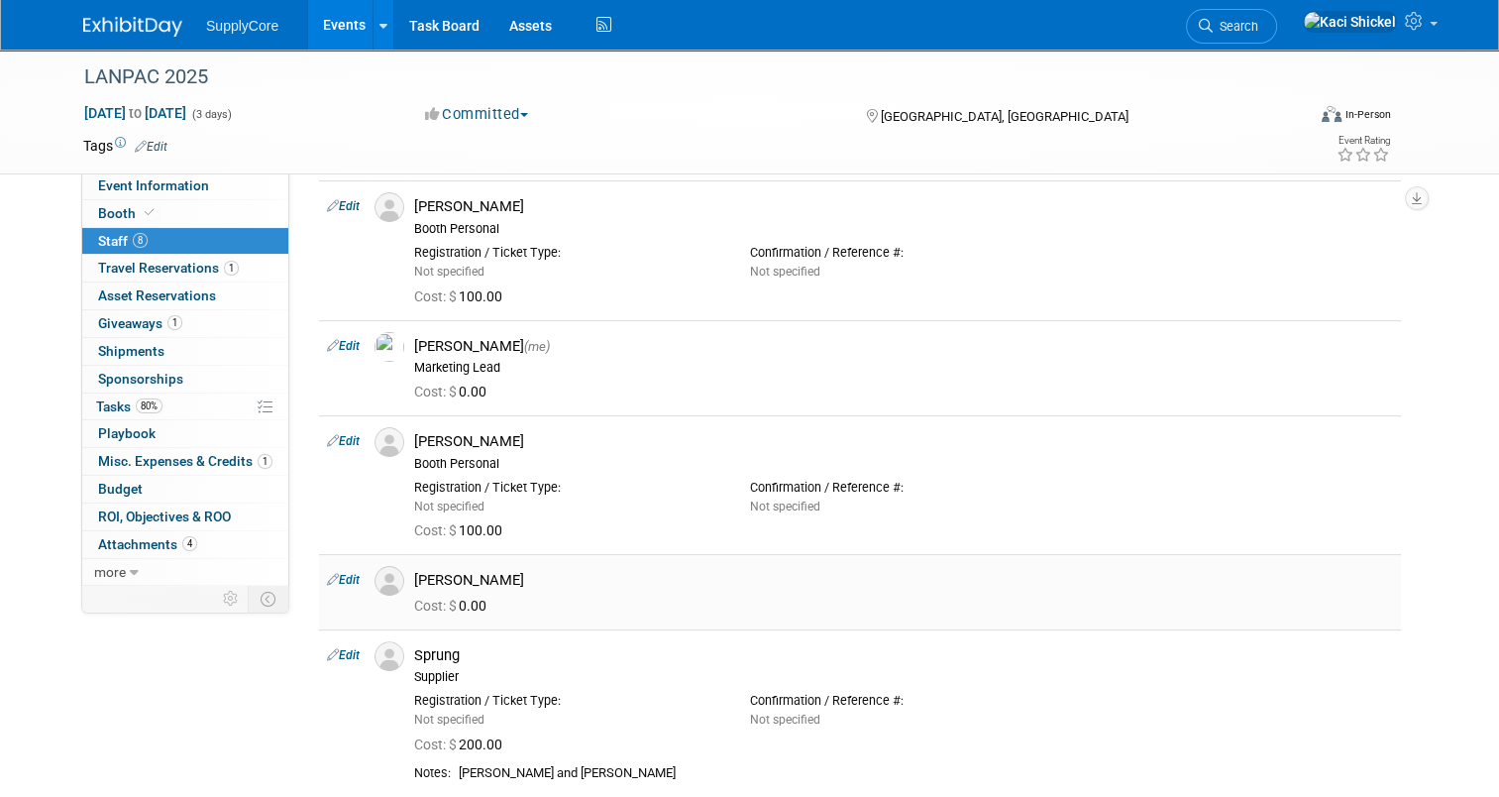
scroll to position [327, 0]
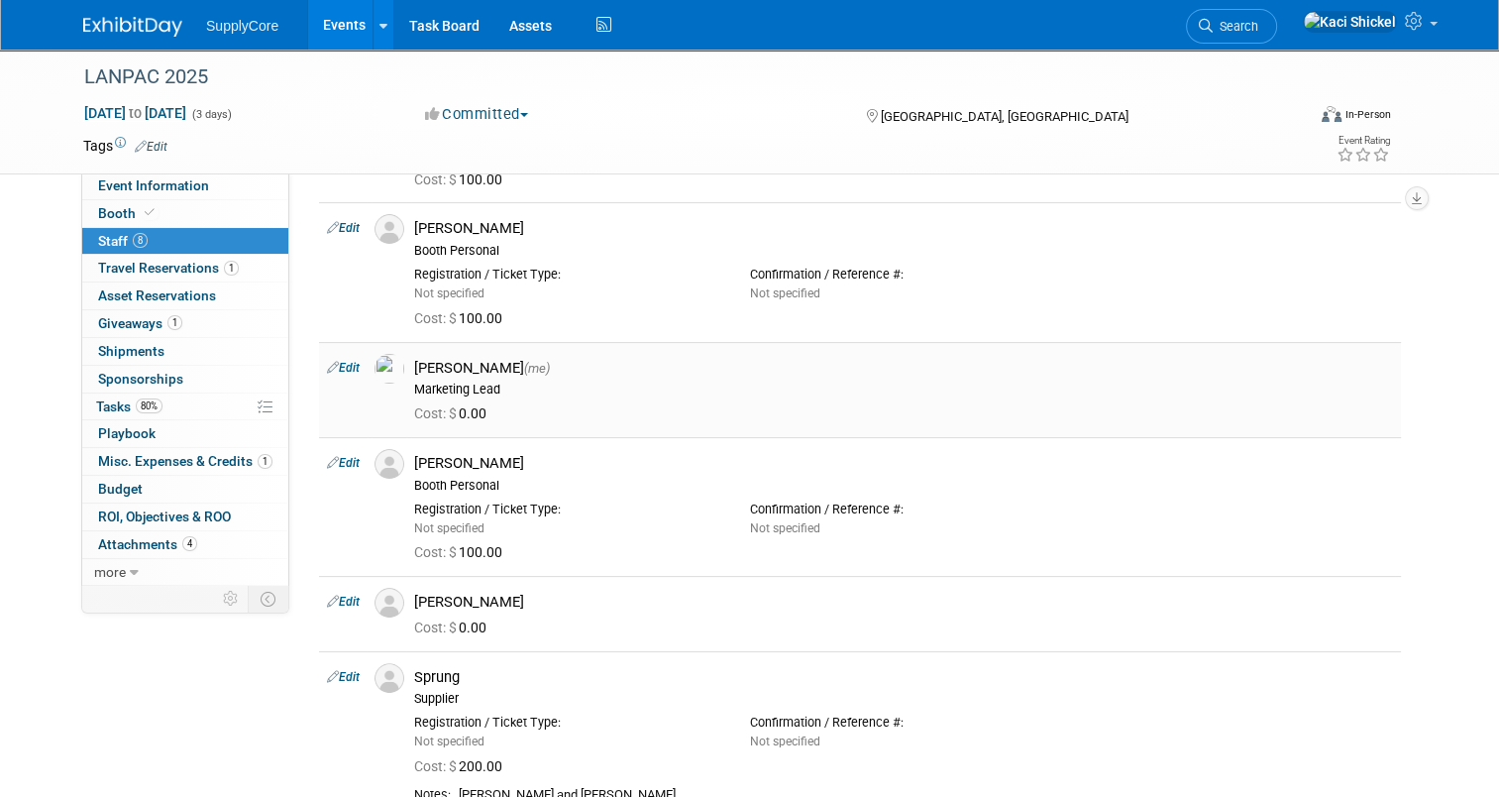
click at [341, 365] on link "Edit" at bounding box center [343, 368] width 33 height 14
select select "5e791343-a0cc-4744-b33b-674fcfdd8cfc"
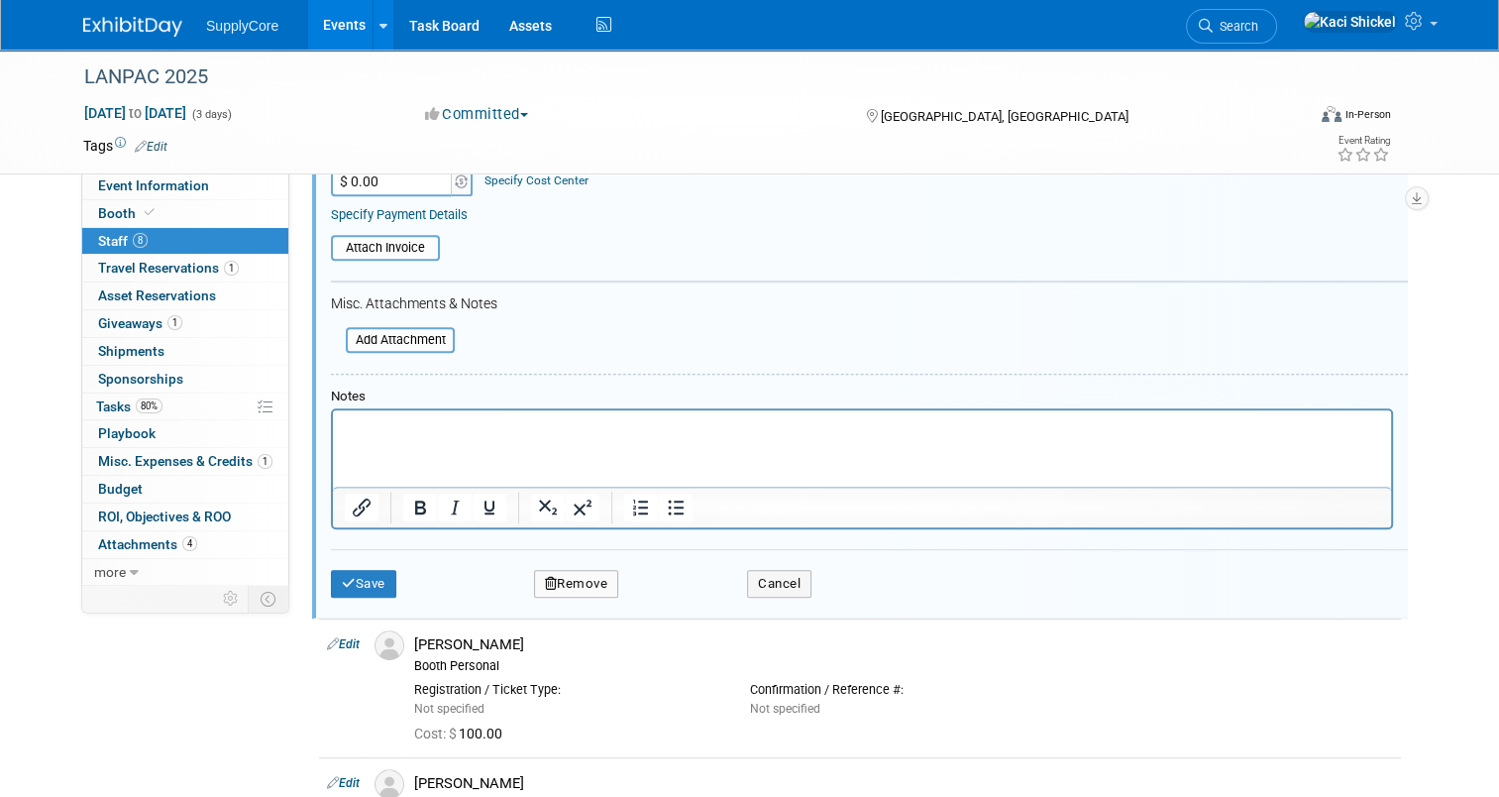
scroll to position [848, 0]
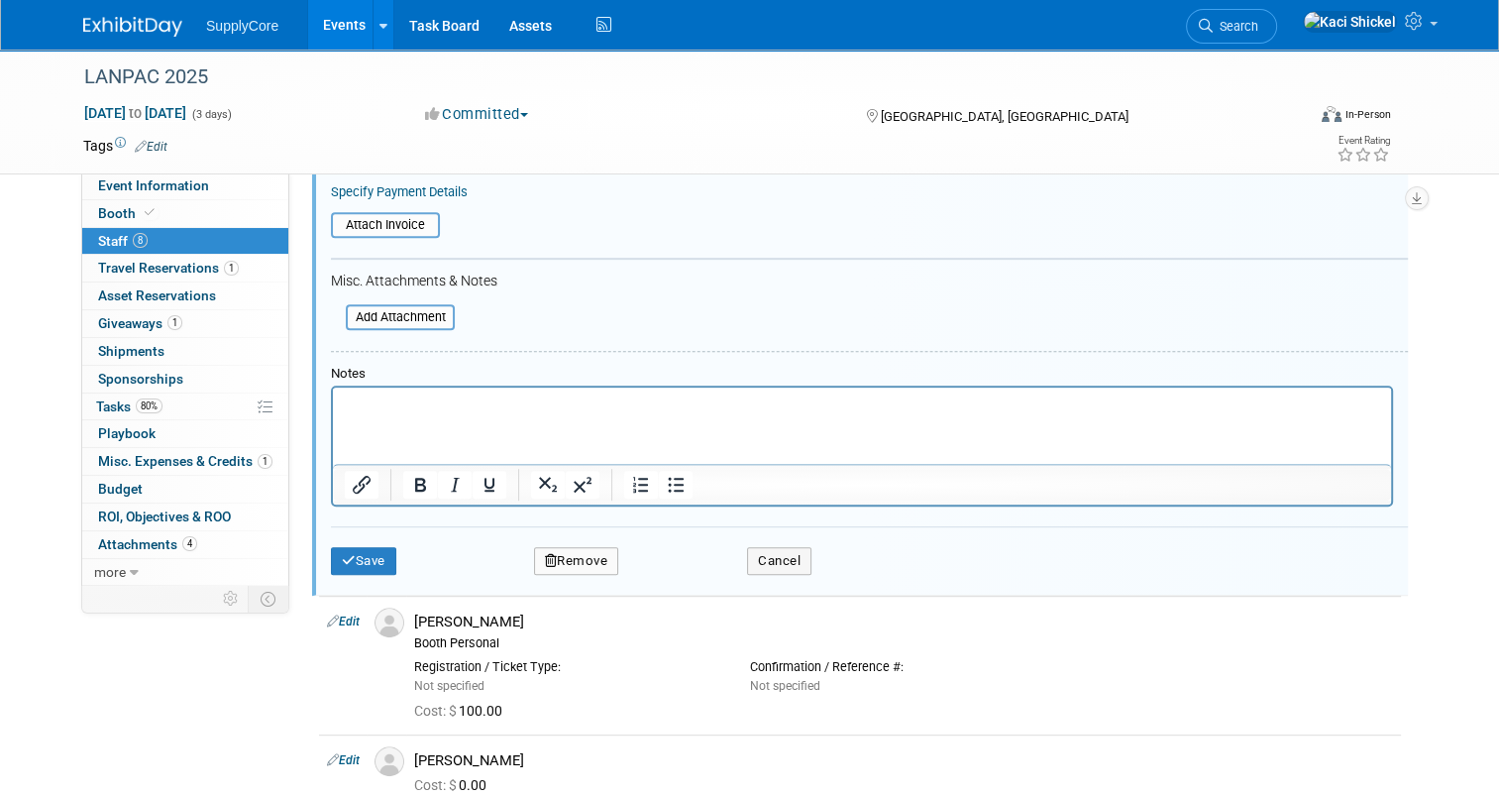
click at [589, 555] on button "Remove" at bounding box center [576, 561] width 85 height 28
click at [657, 582] on link "Yes" at bounding box center [684, 571] width 57 height 32
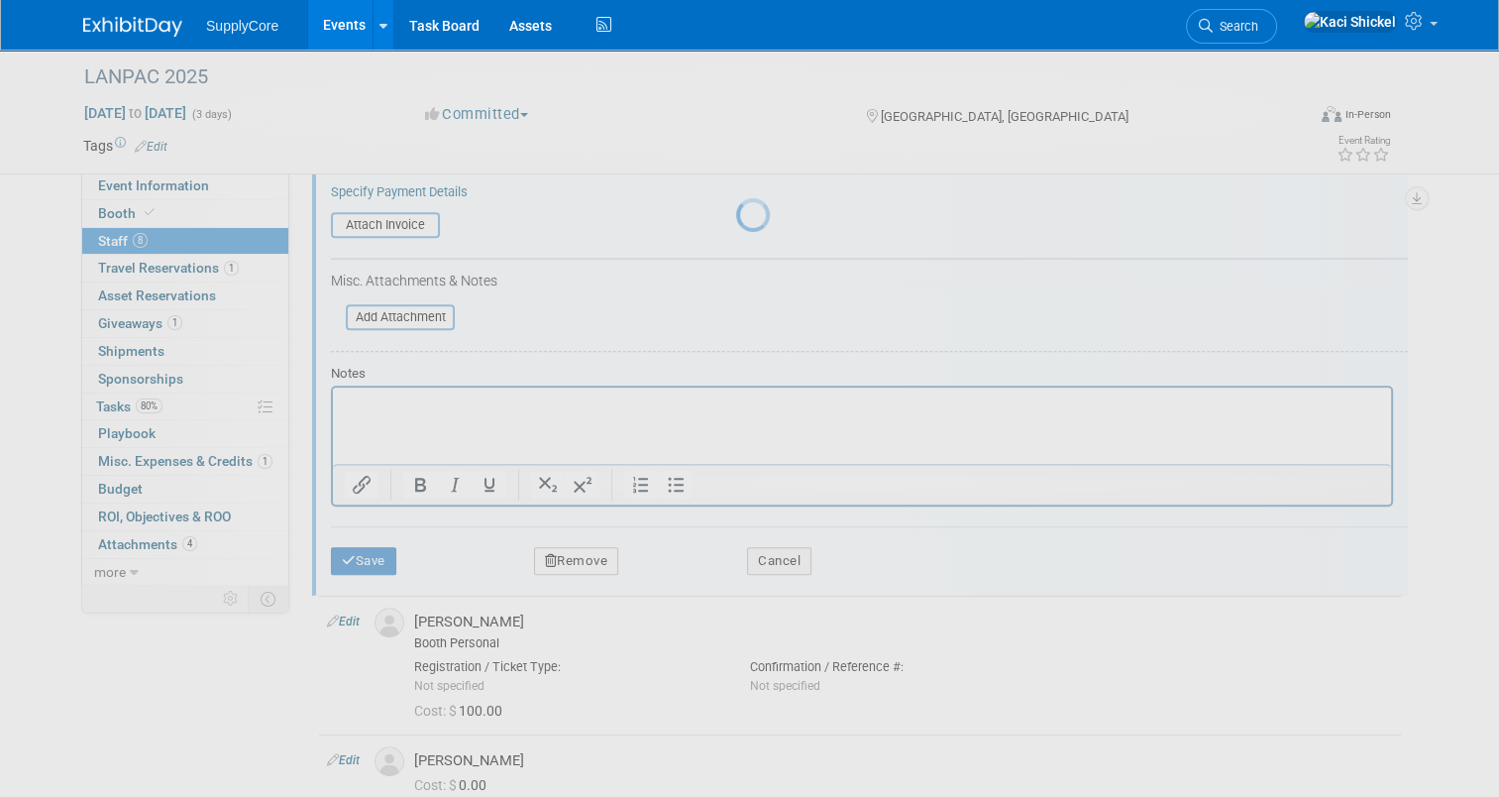
scroll to position [759, 0]
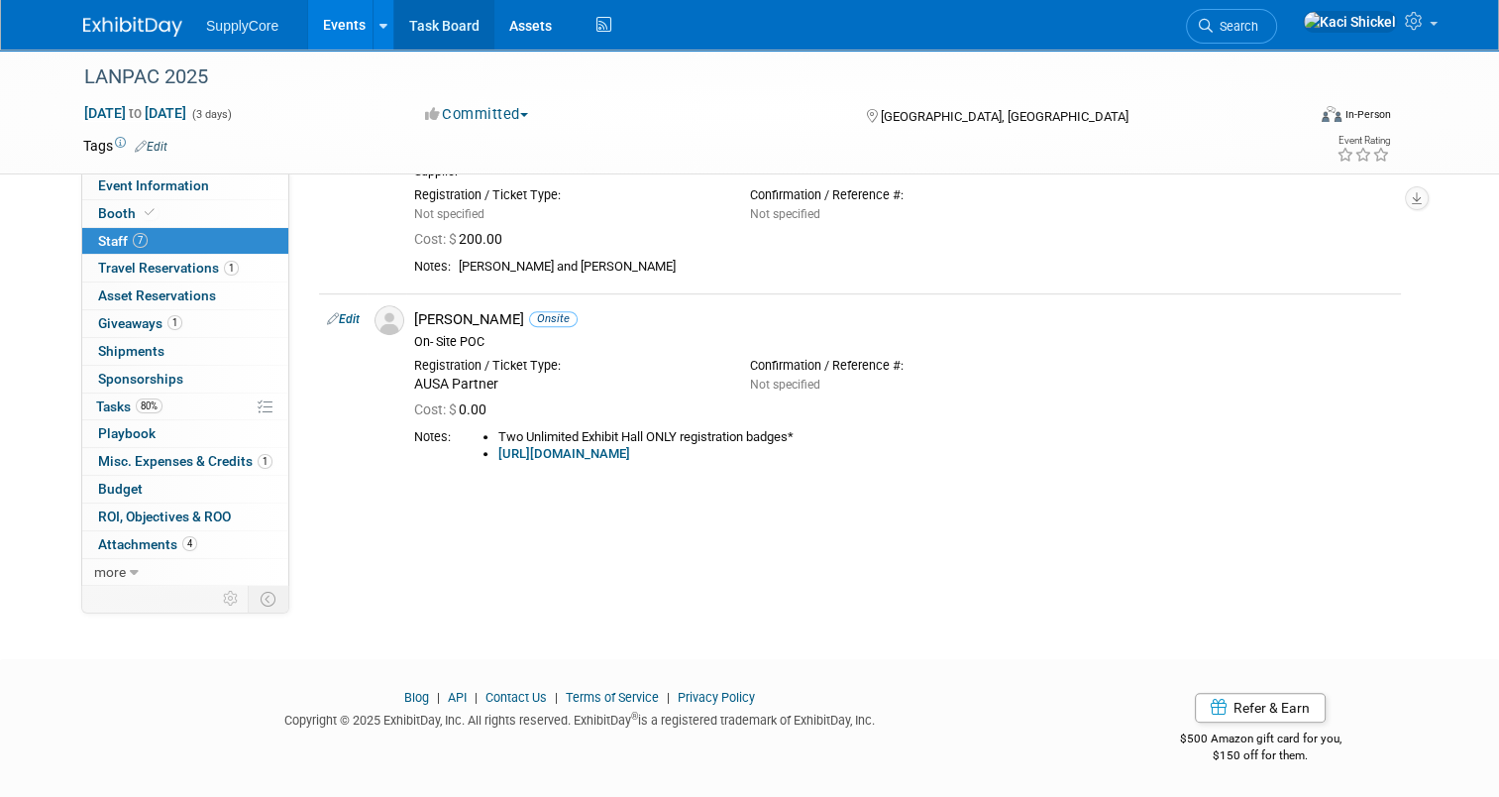
click at [424, 21] on link "Task Board" at bounding box center [444, 25] width 100 height 50
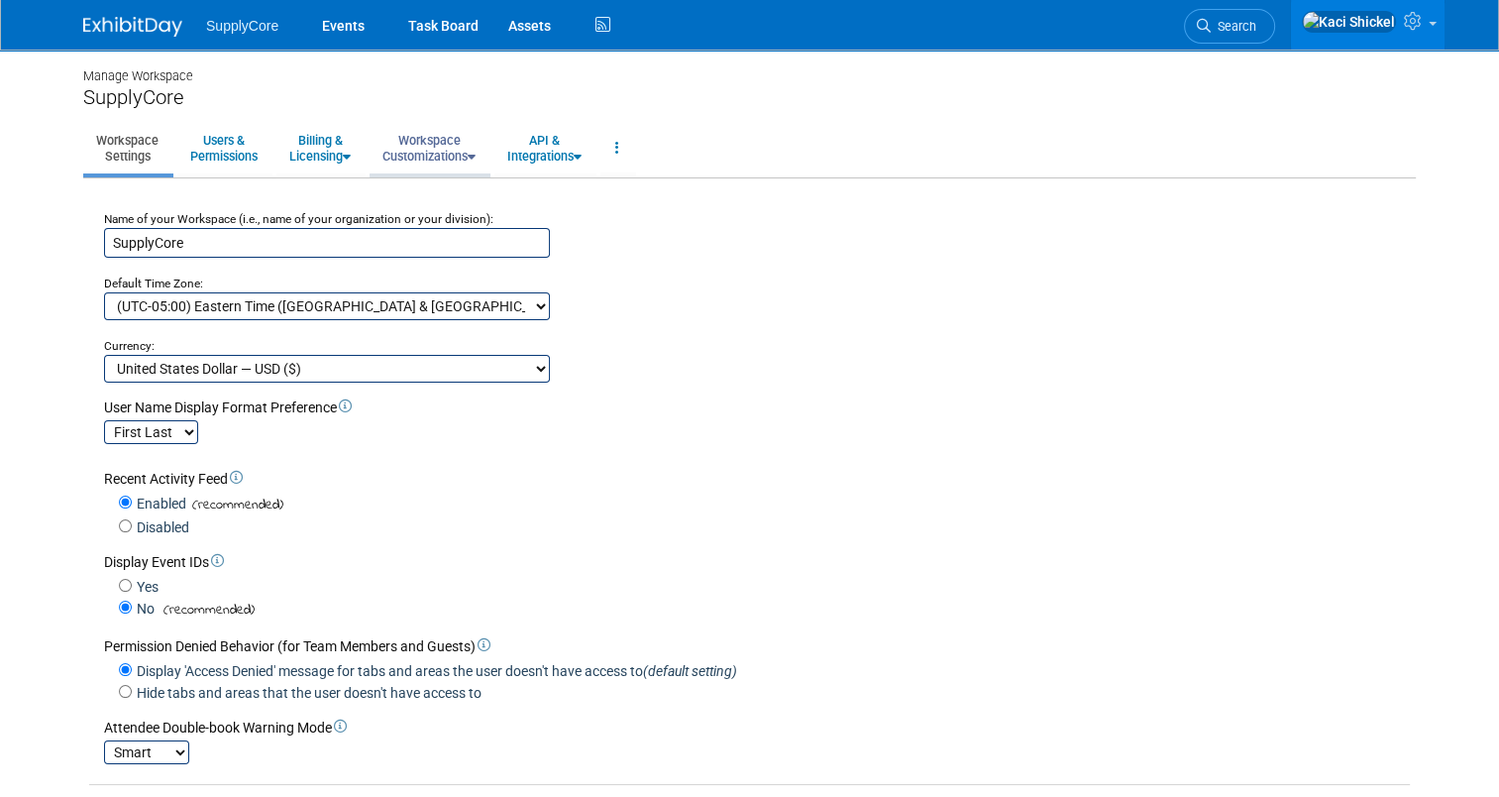
click at [431, 154] on link "Workspace Customizations" at bounding box center [429, 148] width 119 height 49
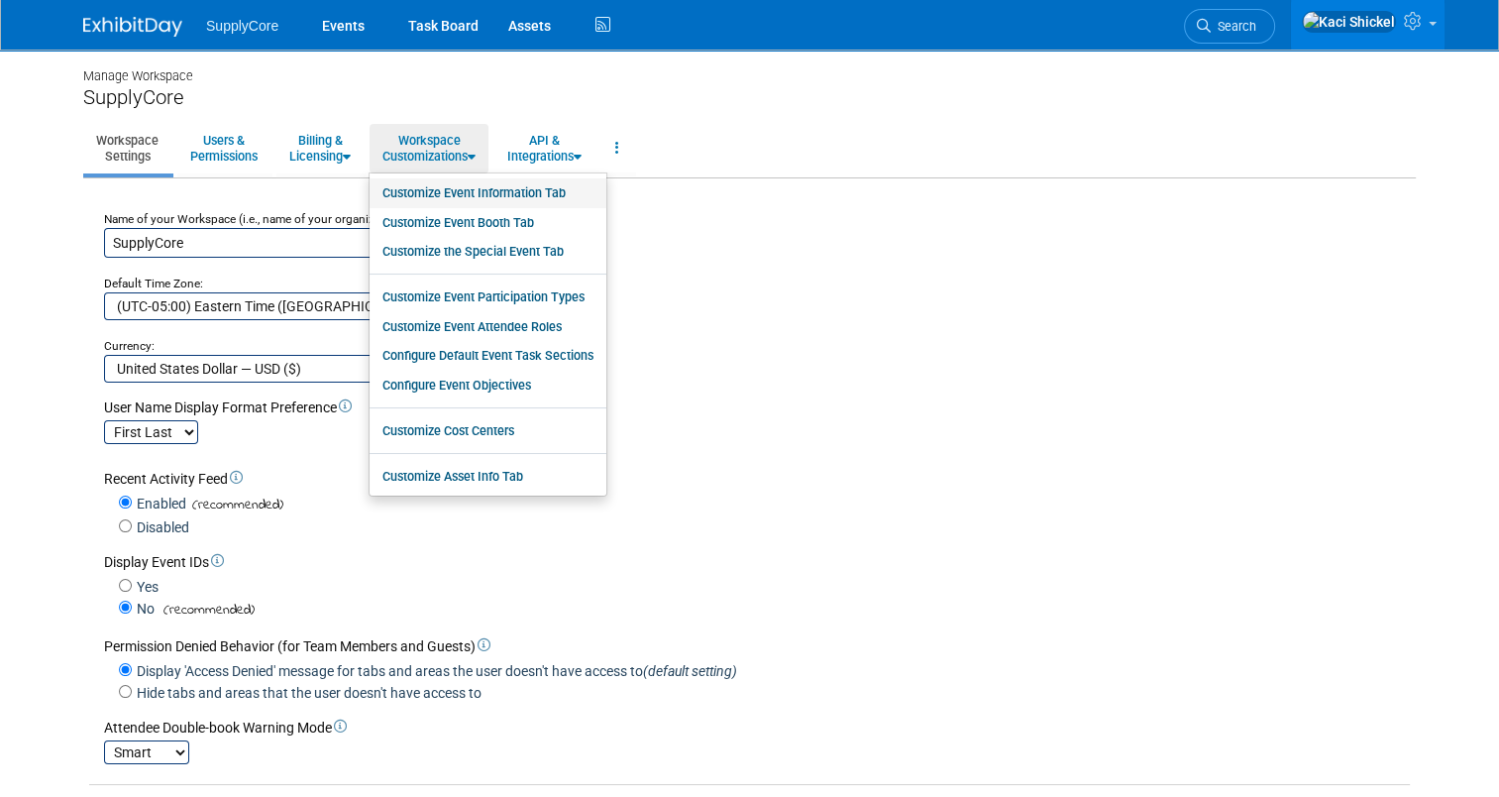
click at [425, 198] on link "Customize Event Information Tab" at bounding box center [488, 193] width 237 height 30
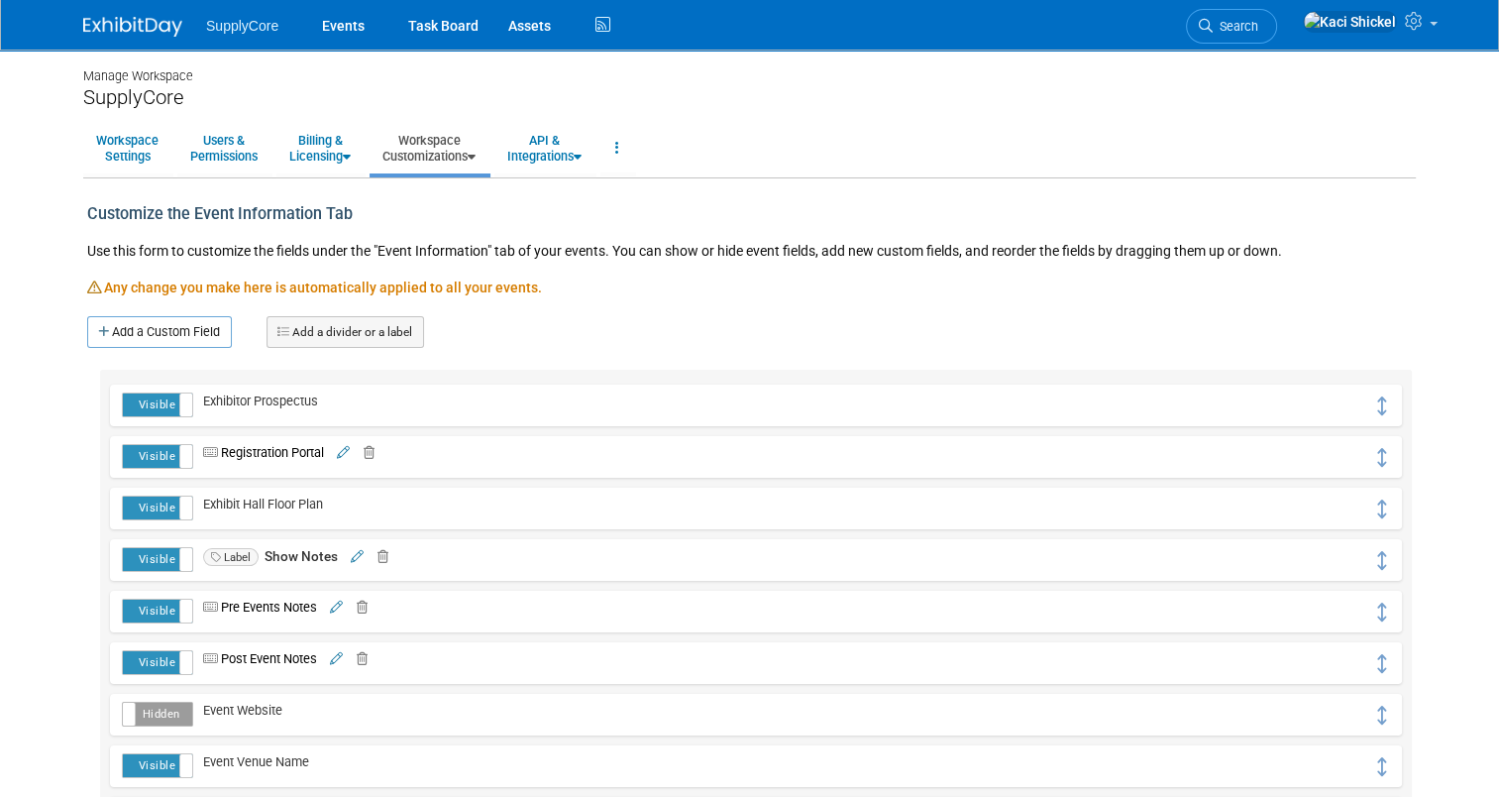
click at [435, 146] on link "Workspace Customizations" at bounding box center [429, 148] width 119 height 49
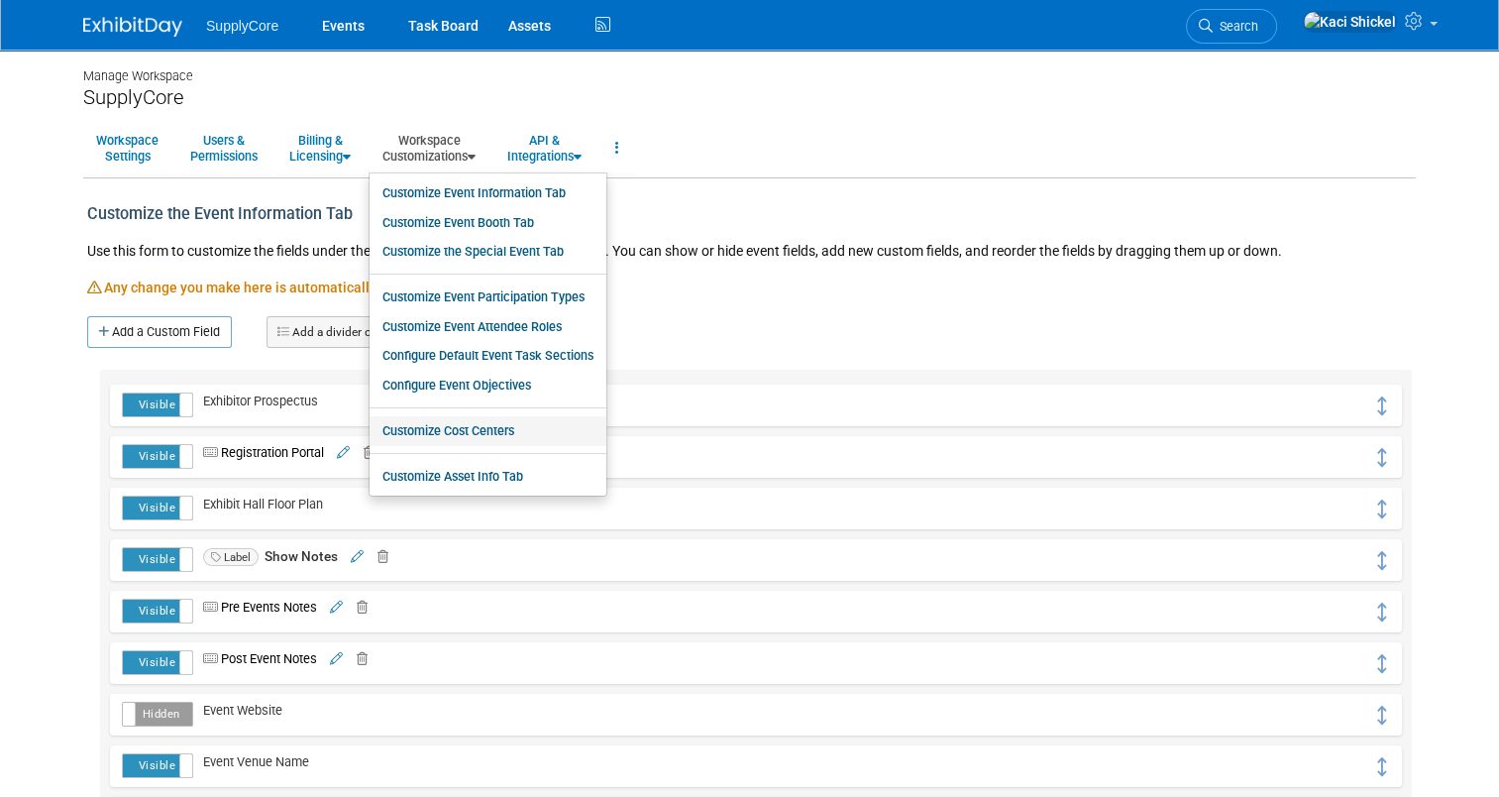
click at [463, 426] on link "Customize Cost Centers" at bounding box center [488, 431] width 237 height 30
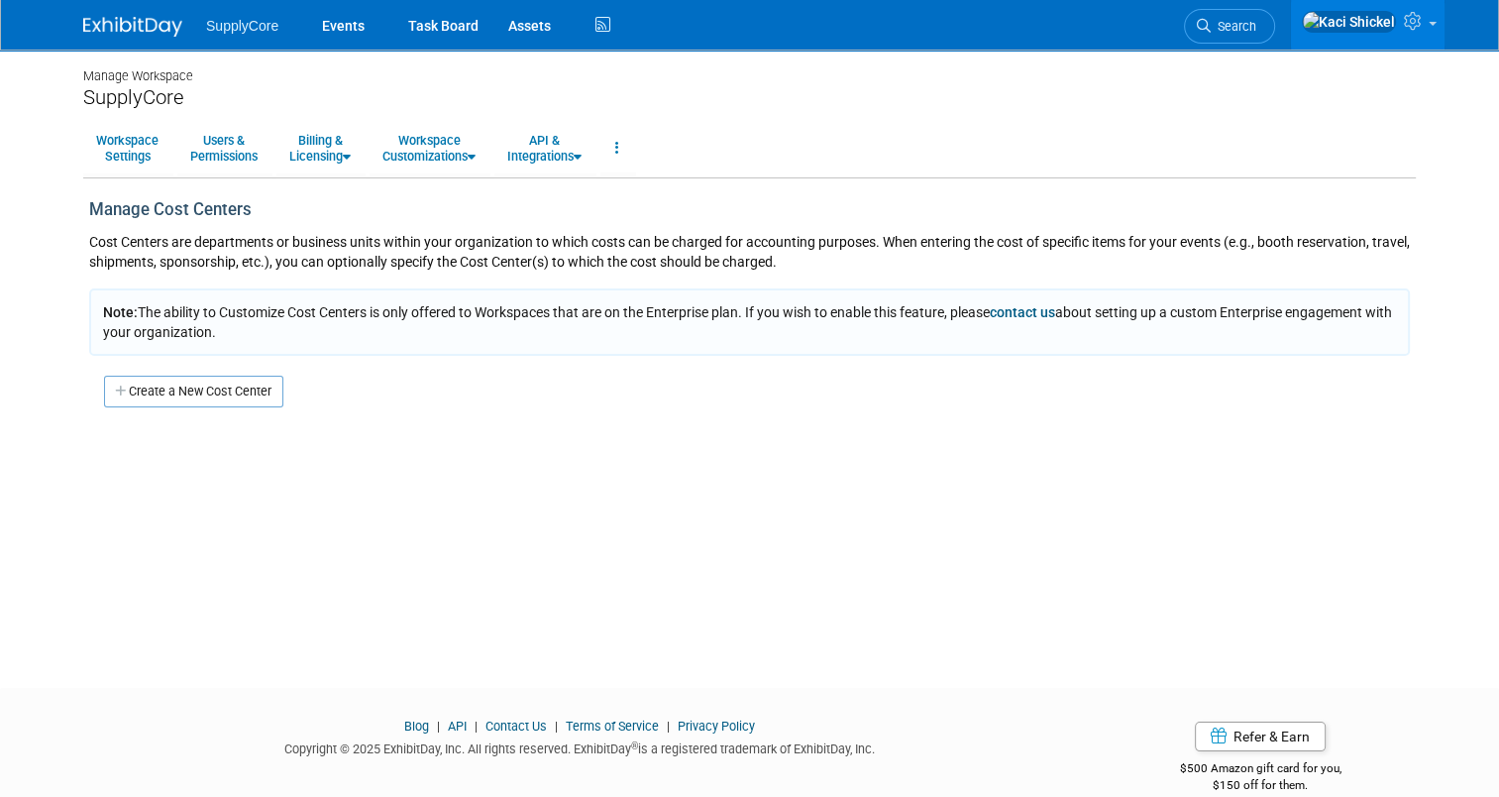
scroll to position [30, 0]
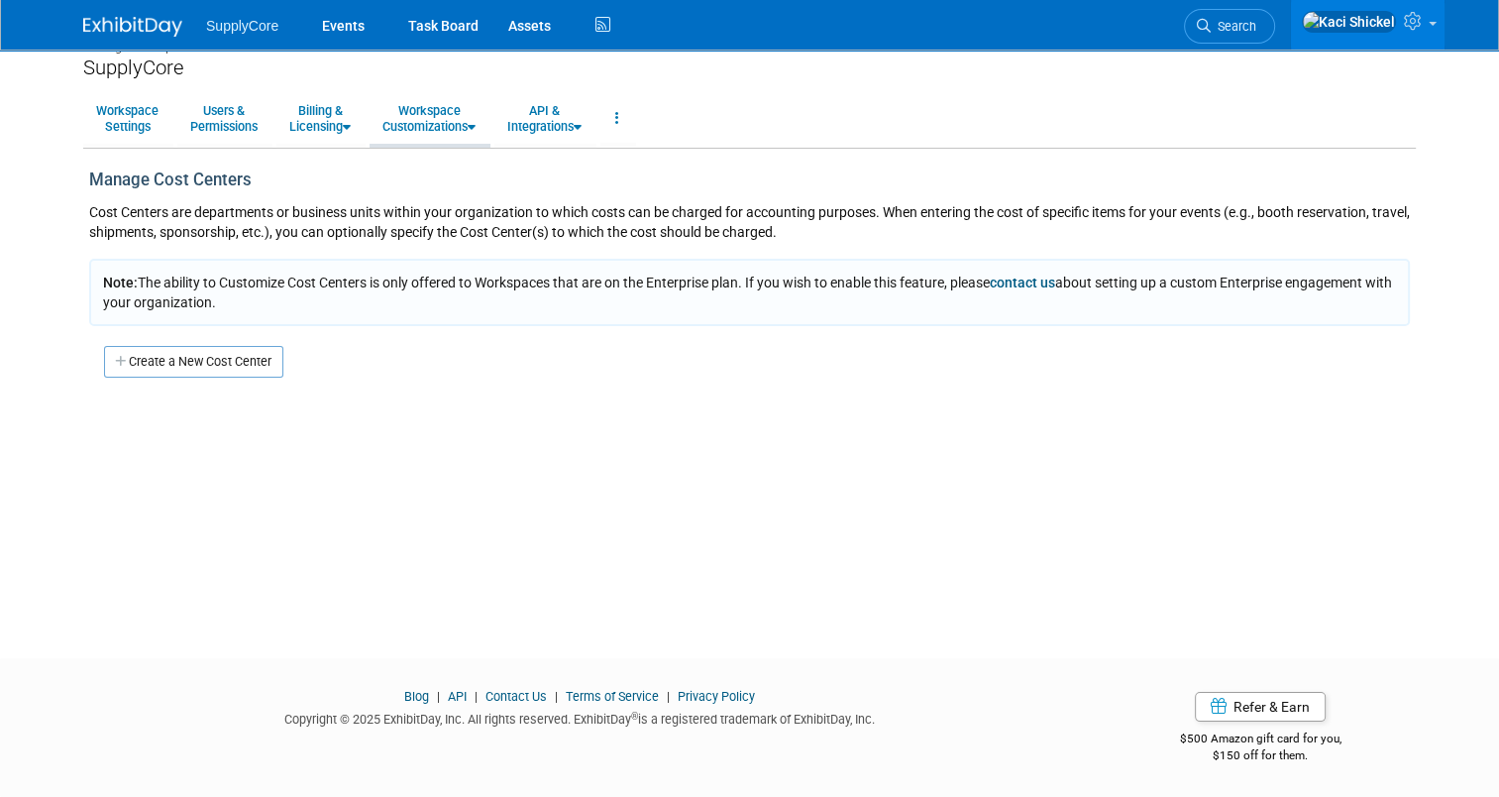
click at [457, 145] on li "Workspace Customizations Customize Event Information Tab Customize Event Booth …" at bounding box center [430, 120] width 121 height 53
click at [448, 127] on link "Workspace Customizations" at bounding box center [429, 118] width 119 height 49
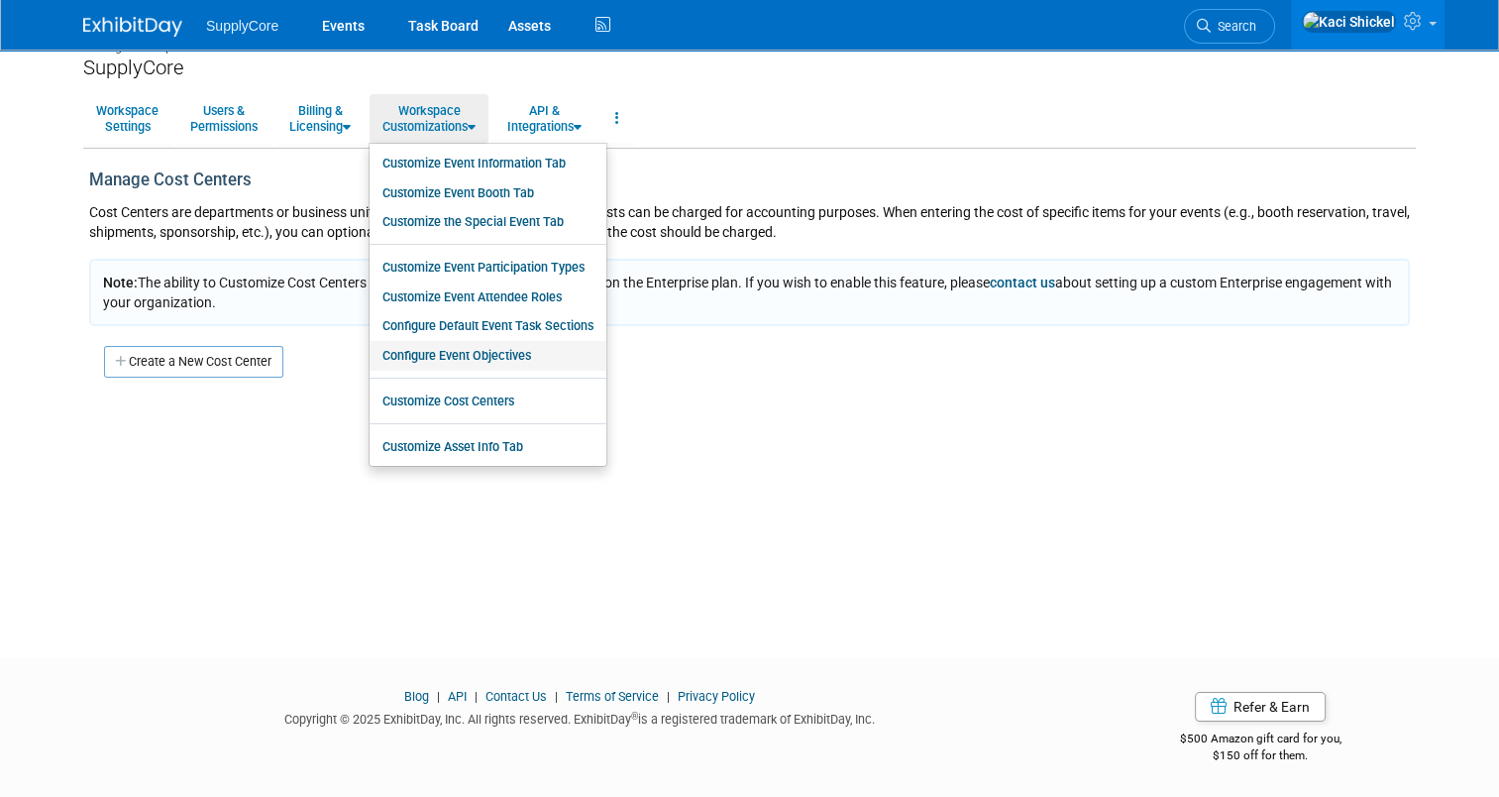
click at [464, 361] on link "Configure Event Objectives" at bounding box center [488, 356] width 237 height 30
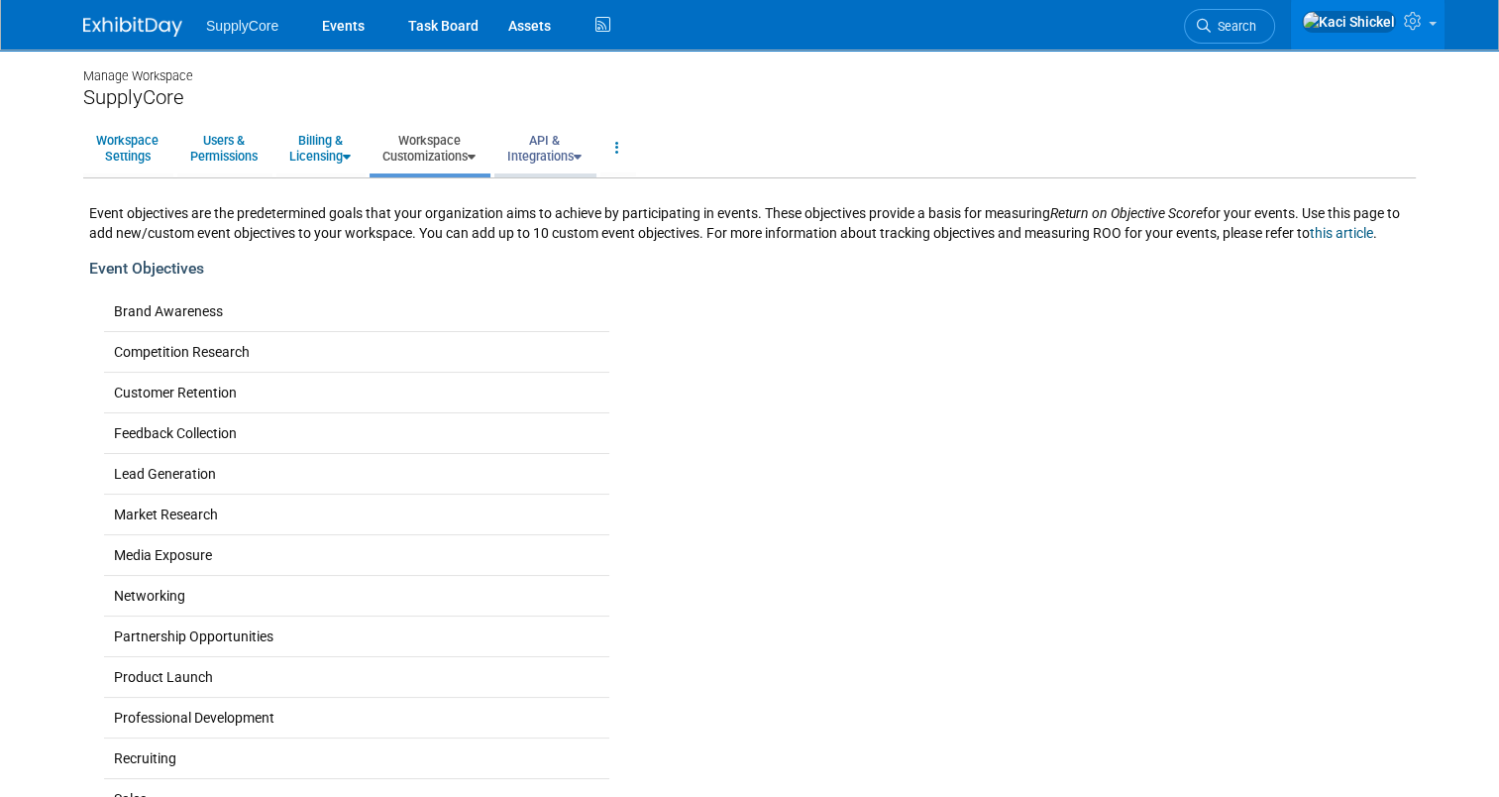
click at [531, 155] on link "API & Integrations" at bounding box center [544, 148] width 100 height 49
click at [668, 379] on div "Brand Awareness Competition Research Customer Retention Feedback Collection" at bounding box center [749, 595] width 1321 height 609
click at [556, 131] on link "API & Integrations" at bounding box center [544, 148] width 100 height 49
click at [570, 187] on link "API Access" at bounding box center [572, 193] width 157 height 30
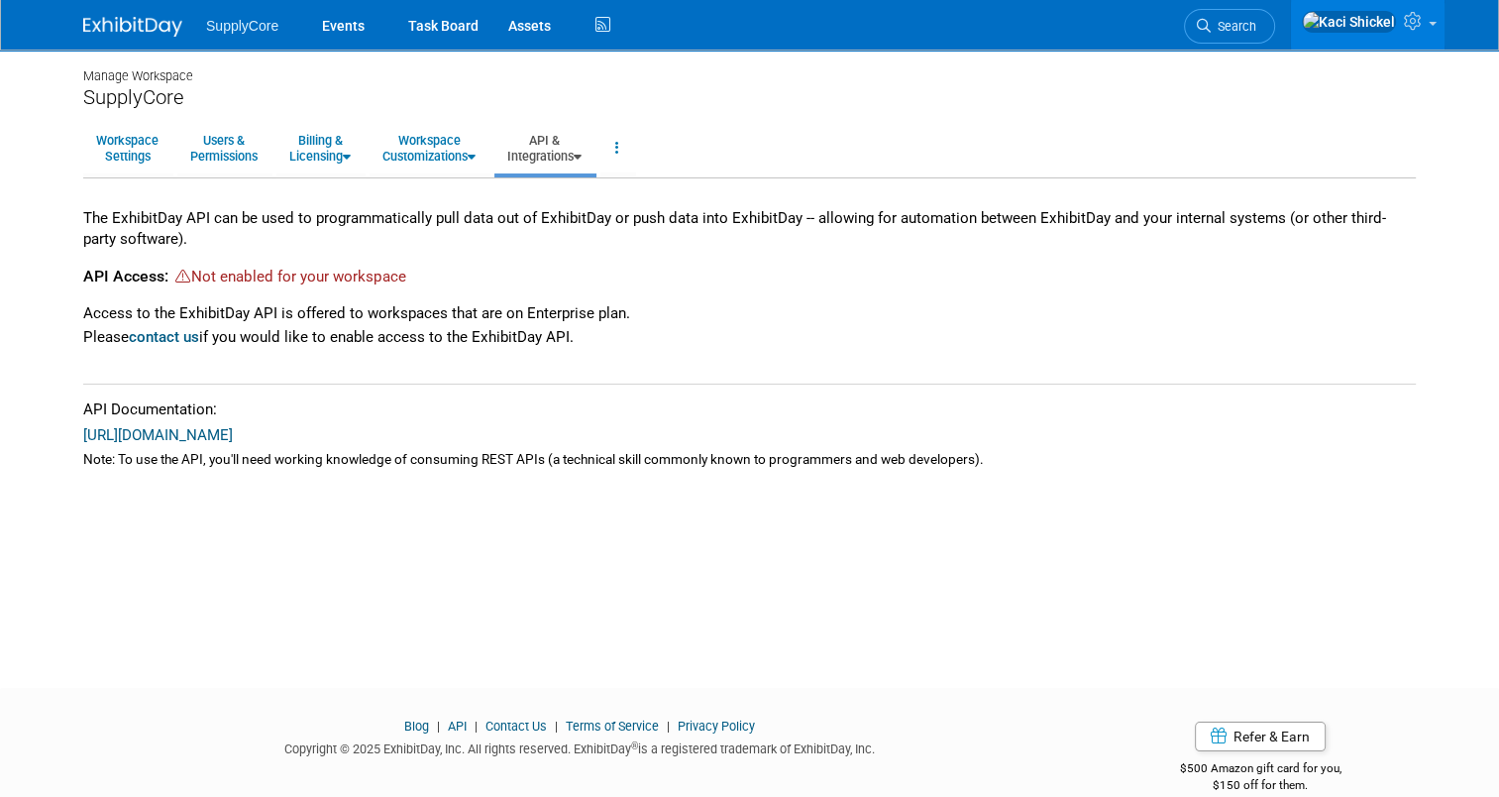
click at [570, 187] on div "The ExhibitDay API can be used to programmatically pull data out of ExhibitDay …" at bounding box center [749, 323] width 1333 height 291
click at [1439, 35] on link at bounding box center [1368, 25] width 154 height 50
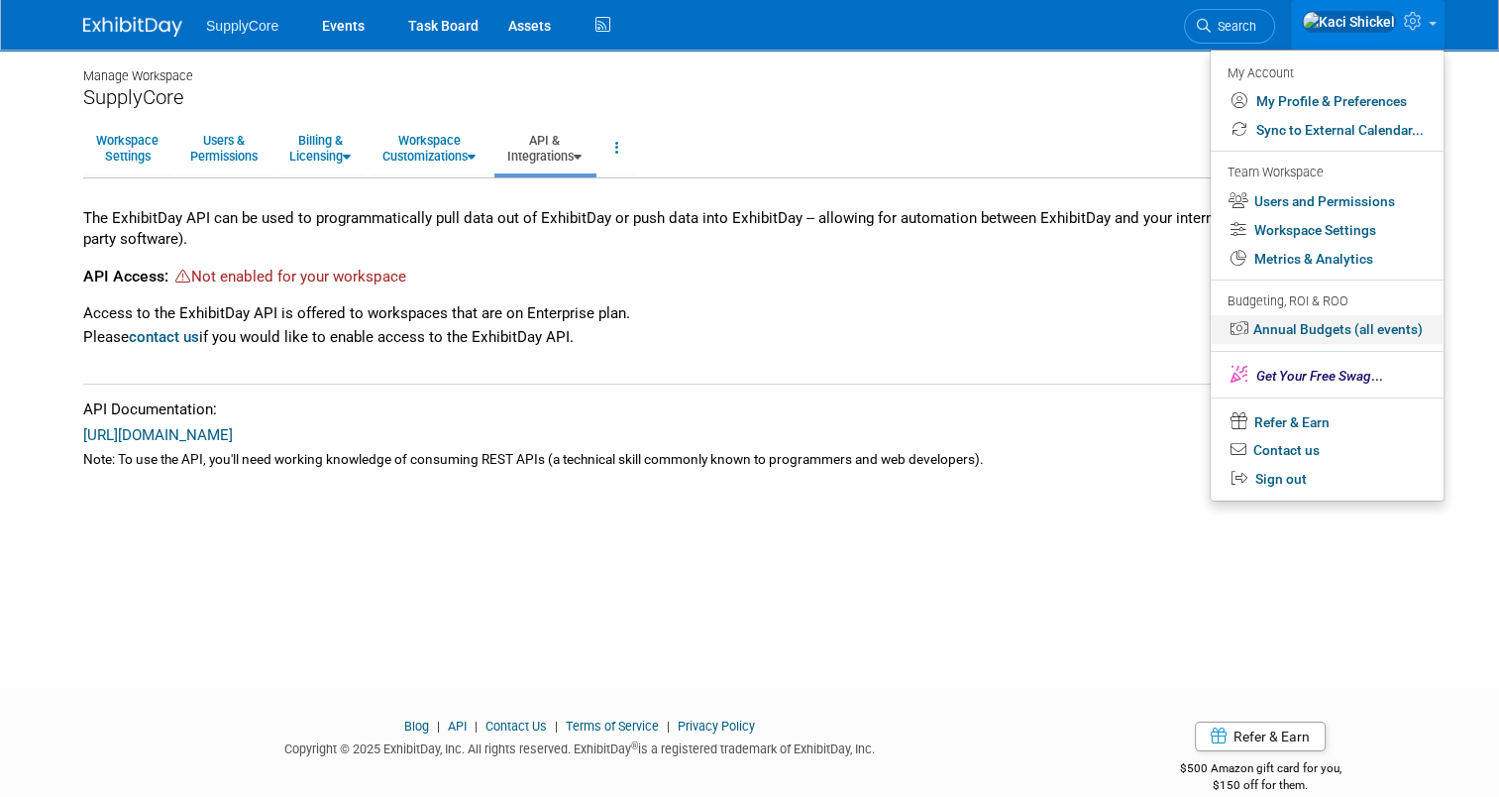
click at [1352, 336] on link "Annual Budgets (all events)" at bounding box center [1327, 329] width 233 height 29
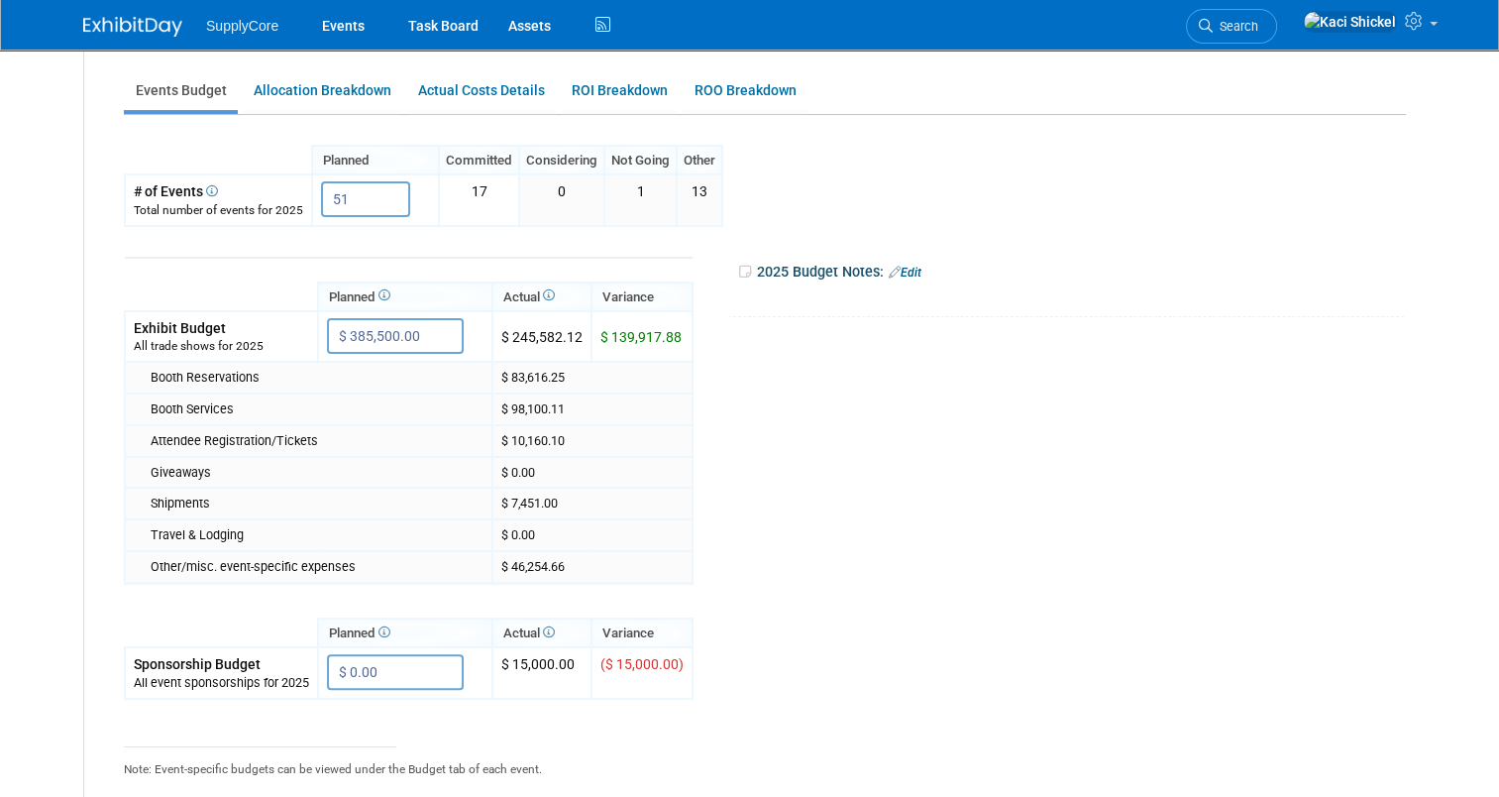
scroll to position [372, 0]
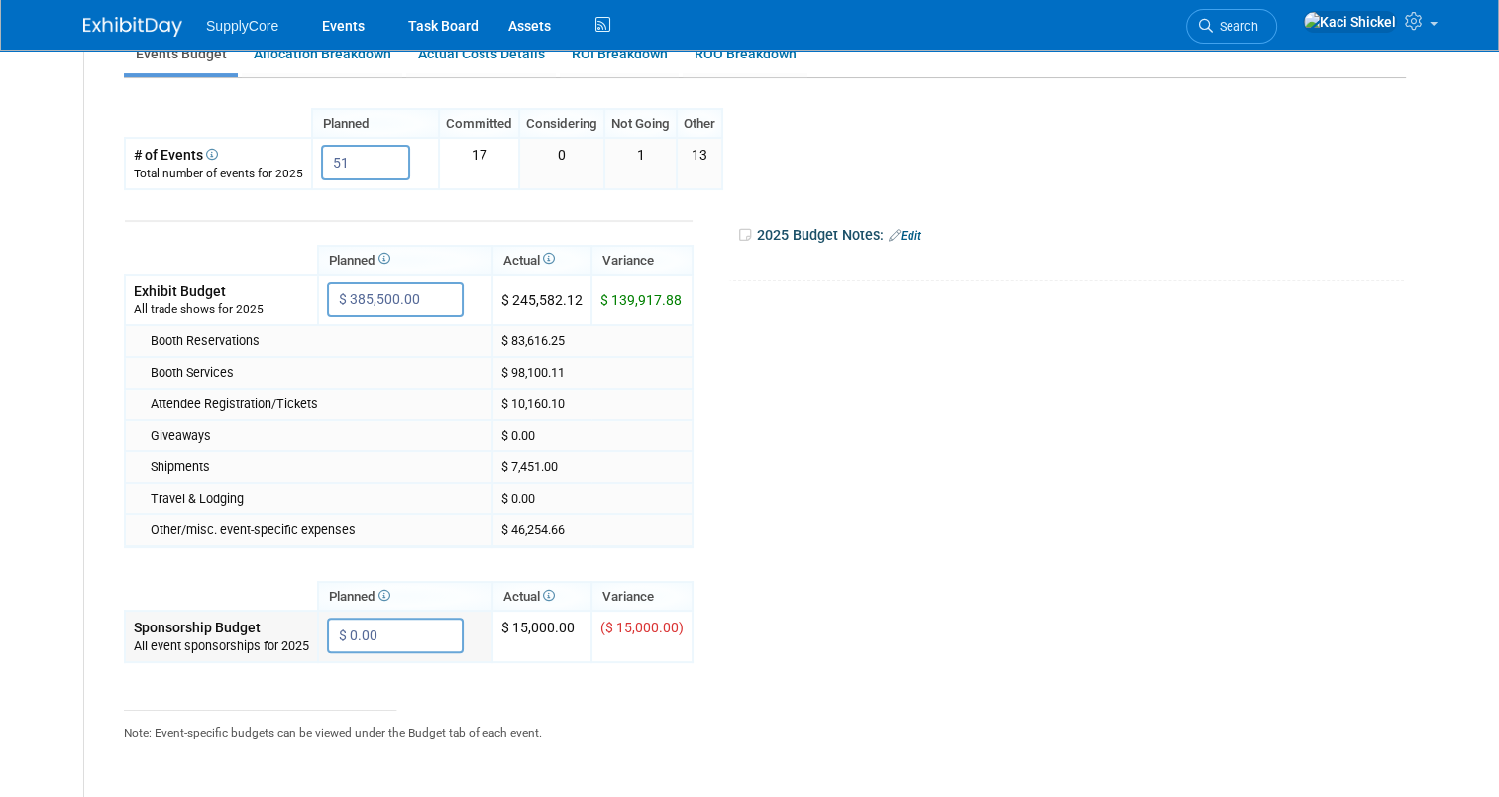
click at [370, 626] on input "$ 0.00" at bounding box center [395, 635] width 137 height 36
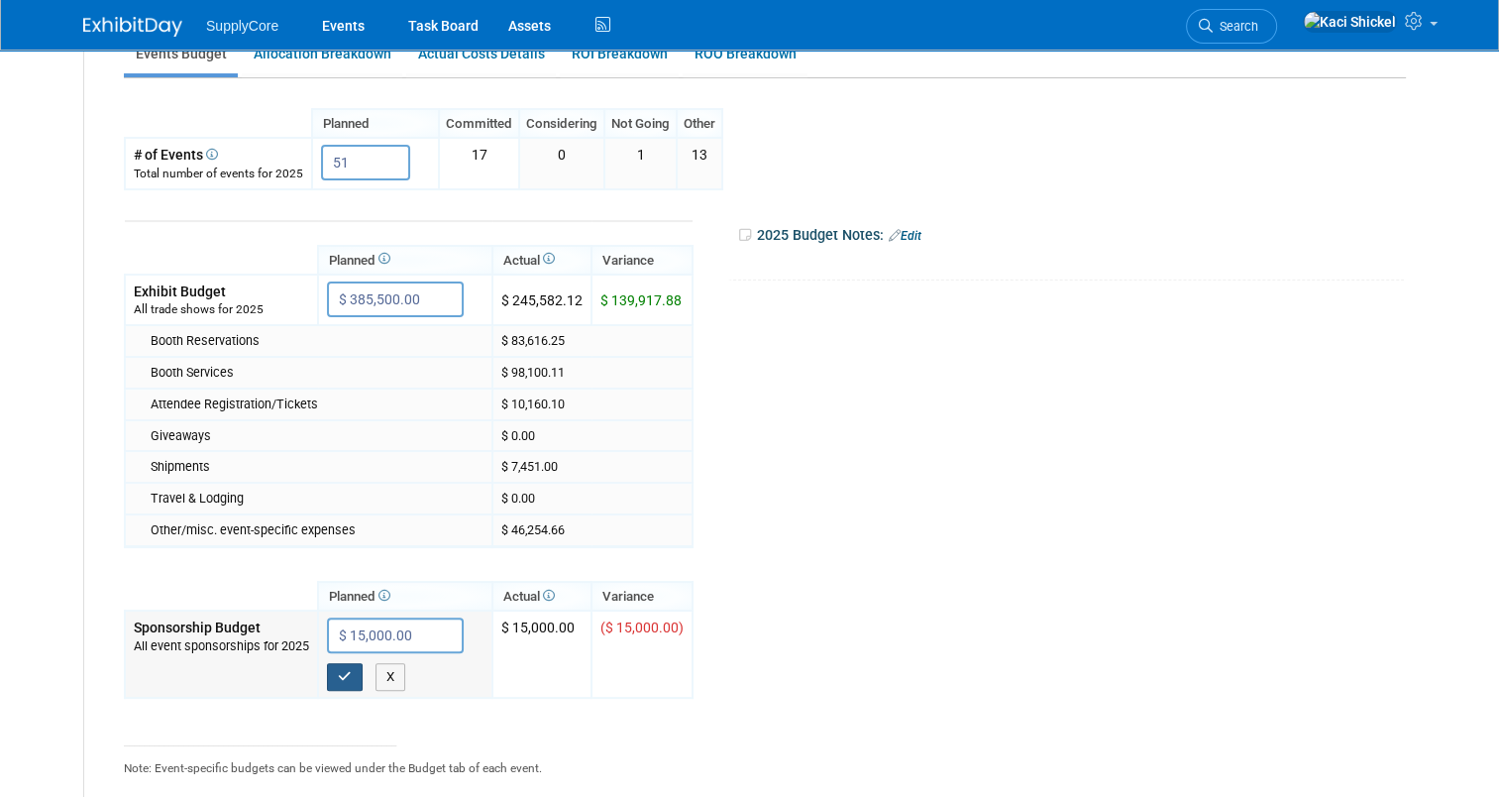
click at [338, 674] on icon "button" at bounding box center [345, 676] width 14 height 13
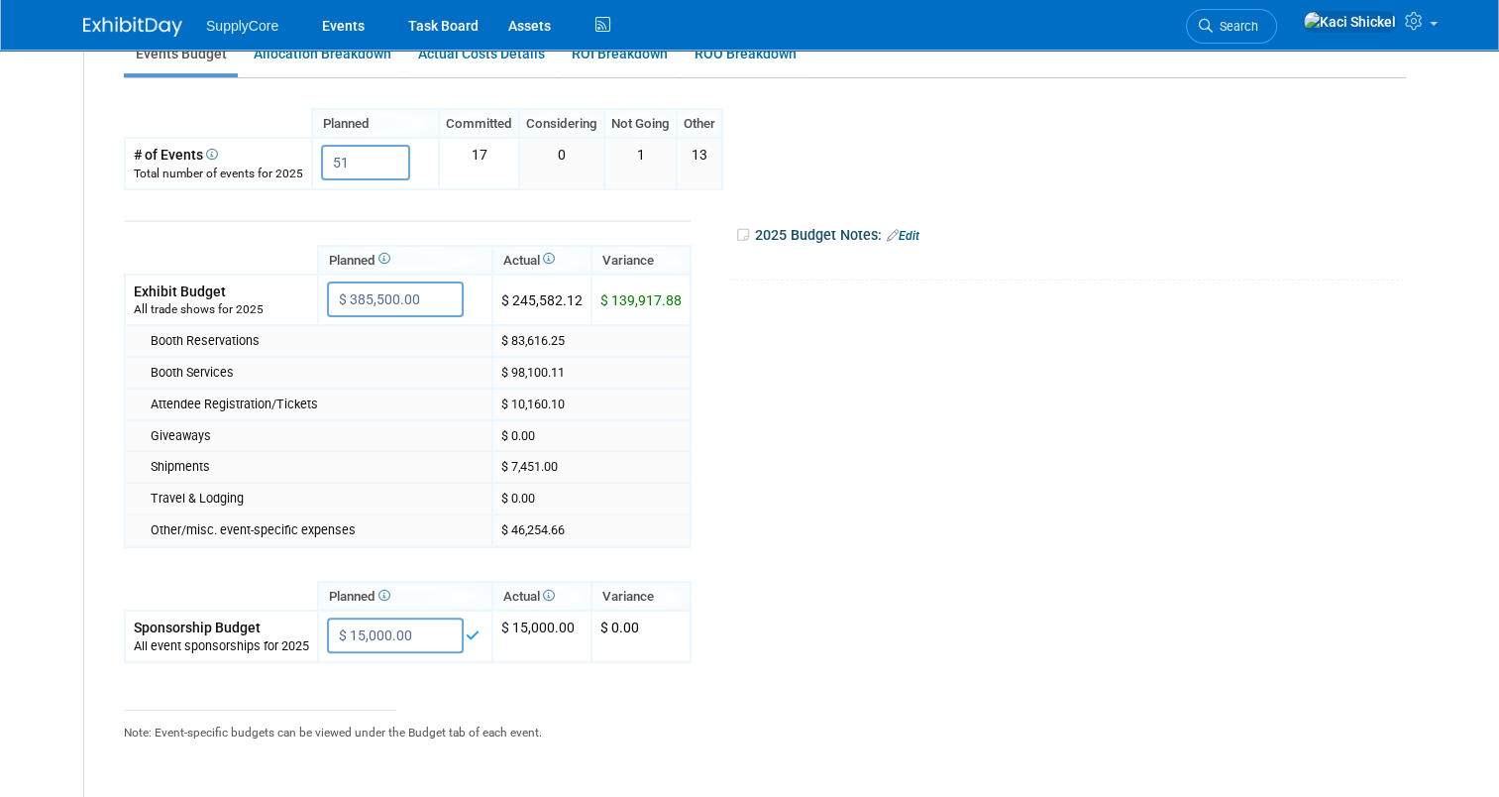
click at [890, 584] on tr "Planned Actual X X" at bounding box center [760, 499] width 1272 height 618
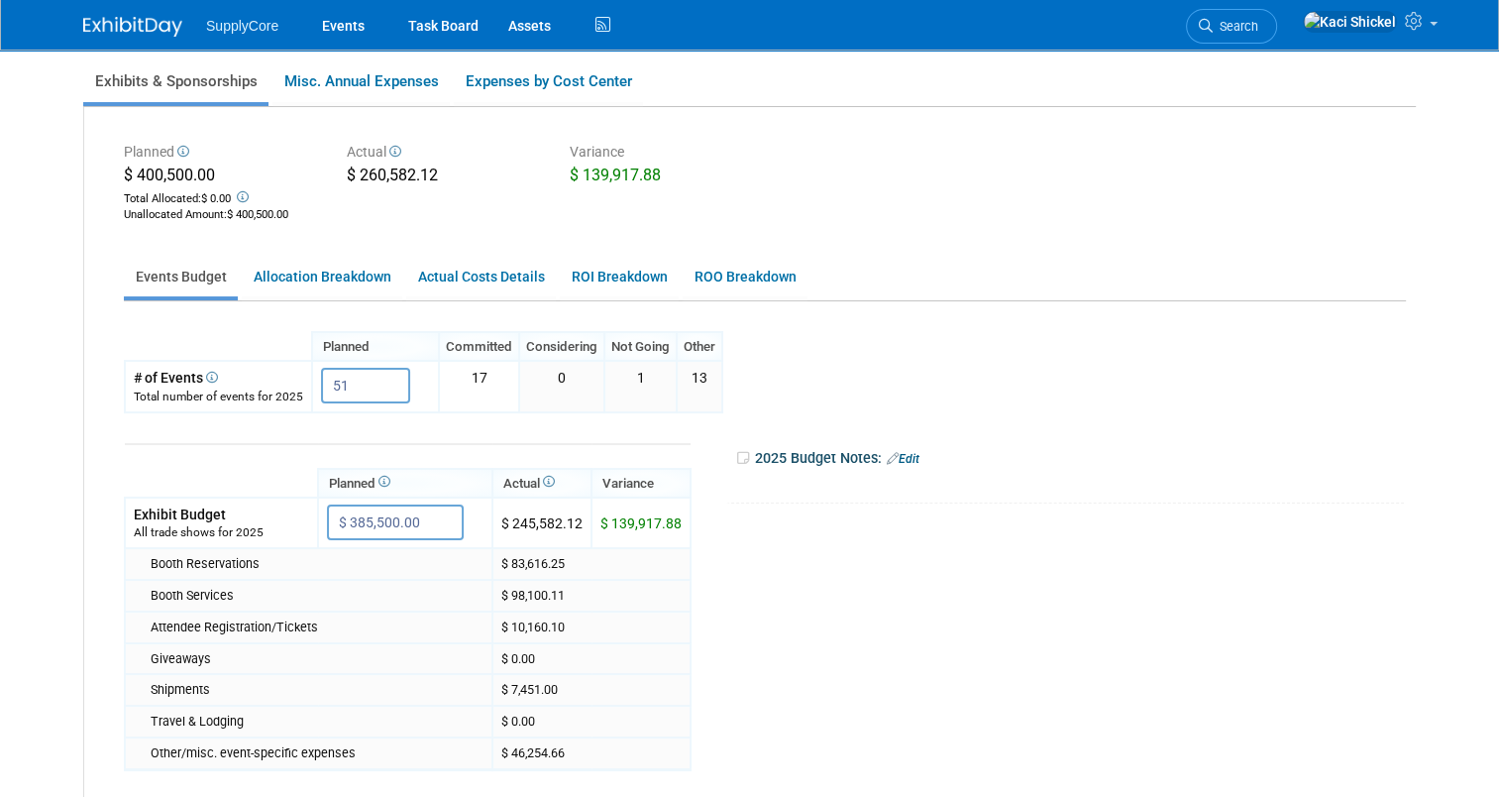
scroll to position [147, 0]
click at [285, 277] on link "Allocation Breakdown" at bounding box center [322, 279] width 161 height 39
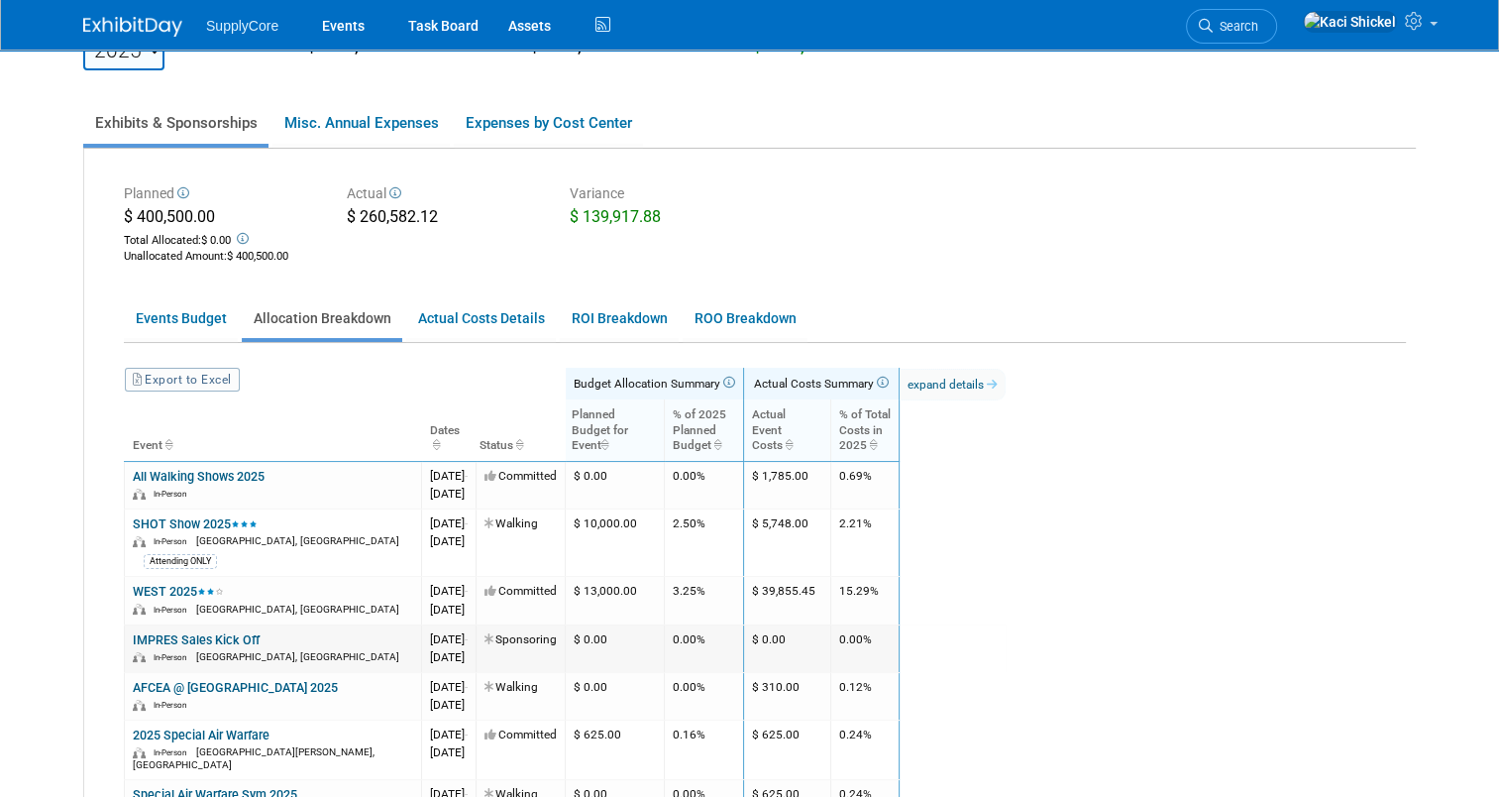
scroll to position [0, 0]
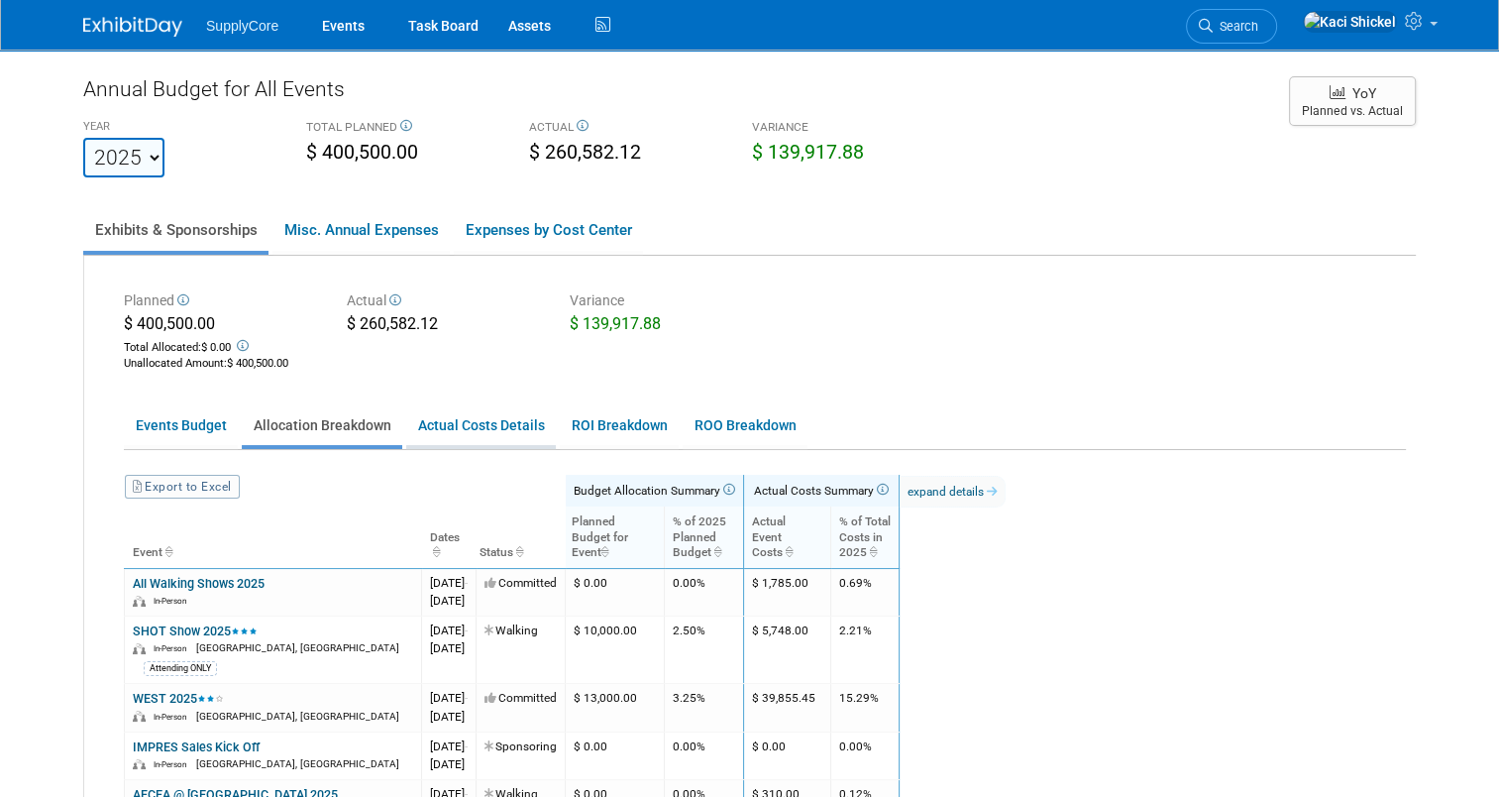
click at [467, 421] on link "Actual Costs Details" at bounding box center [481, 425] width 150 height 39
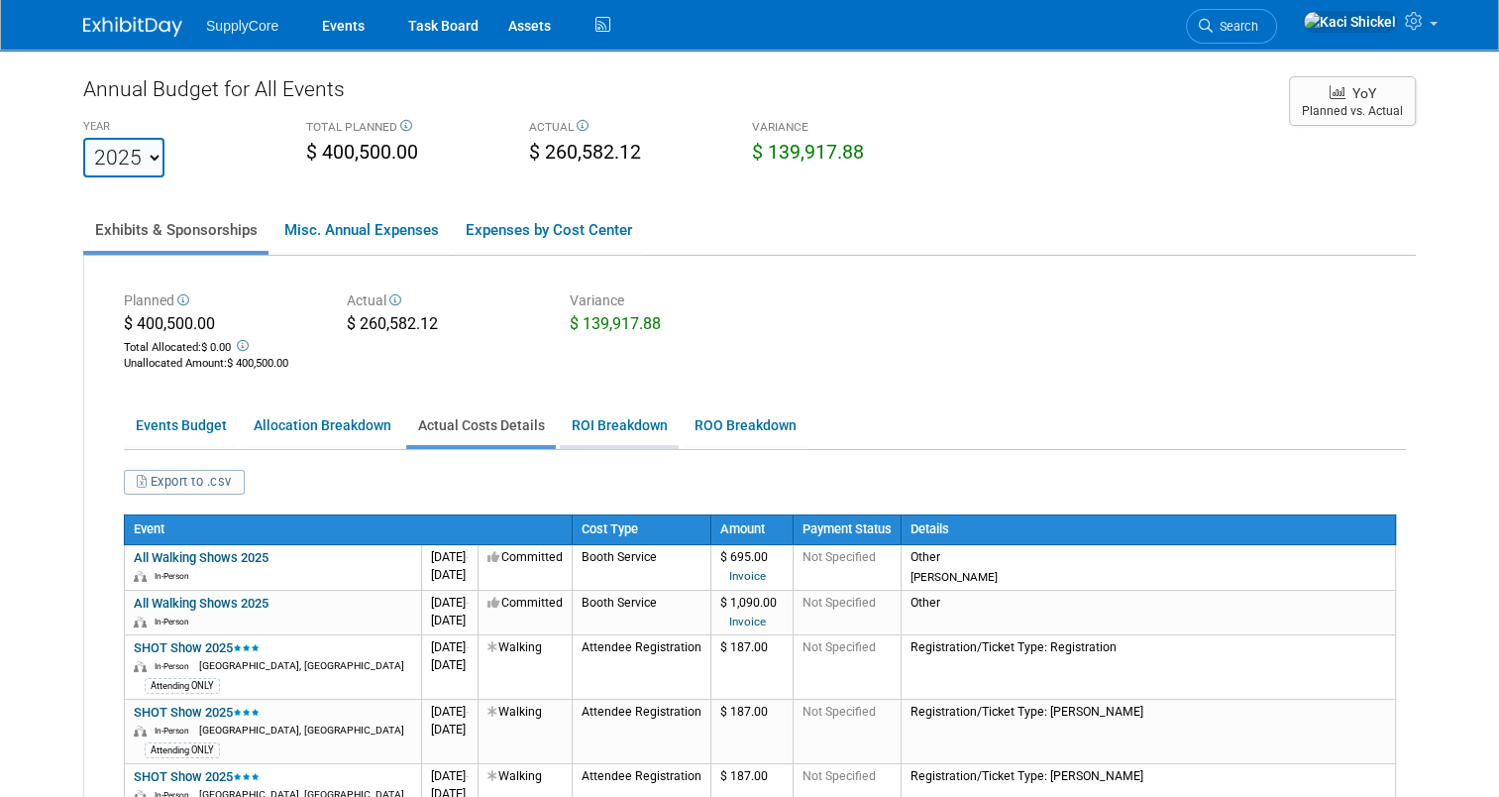
click at [615, 412] on link "ROI Breakdown" at bounding box center [619, 425] width 119 height 39
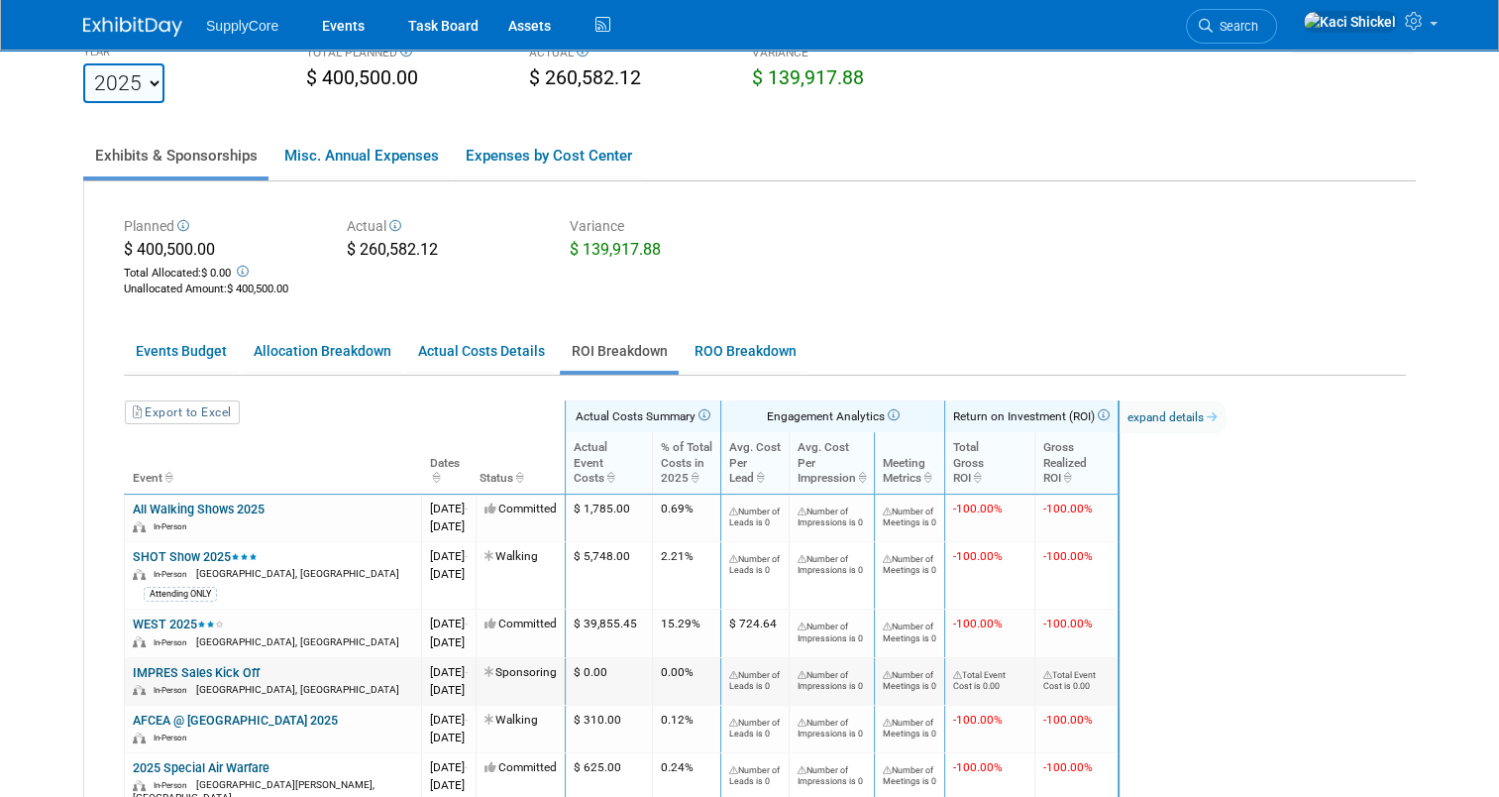
scroll to position [67, 0]
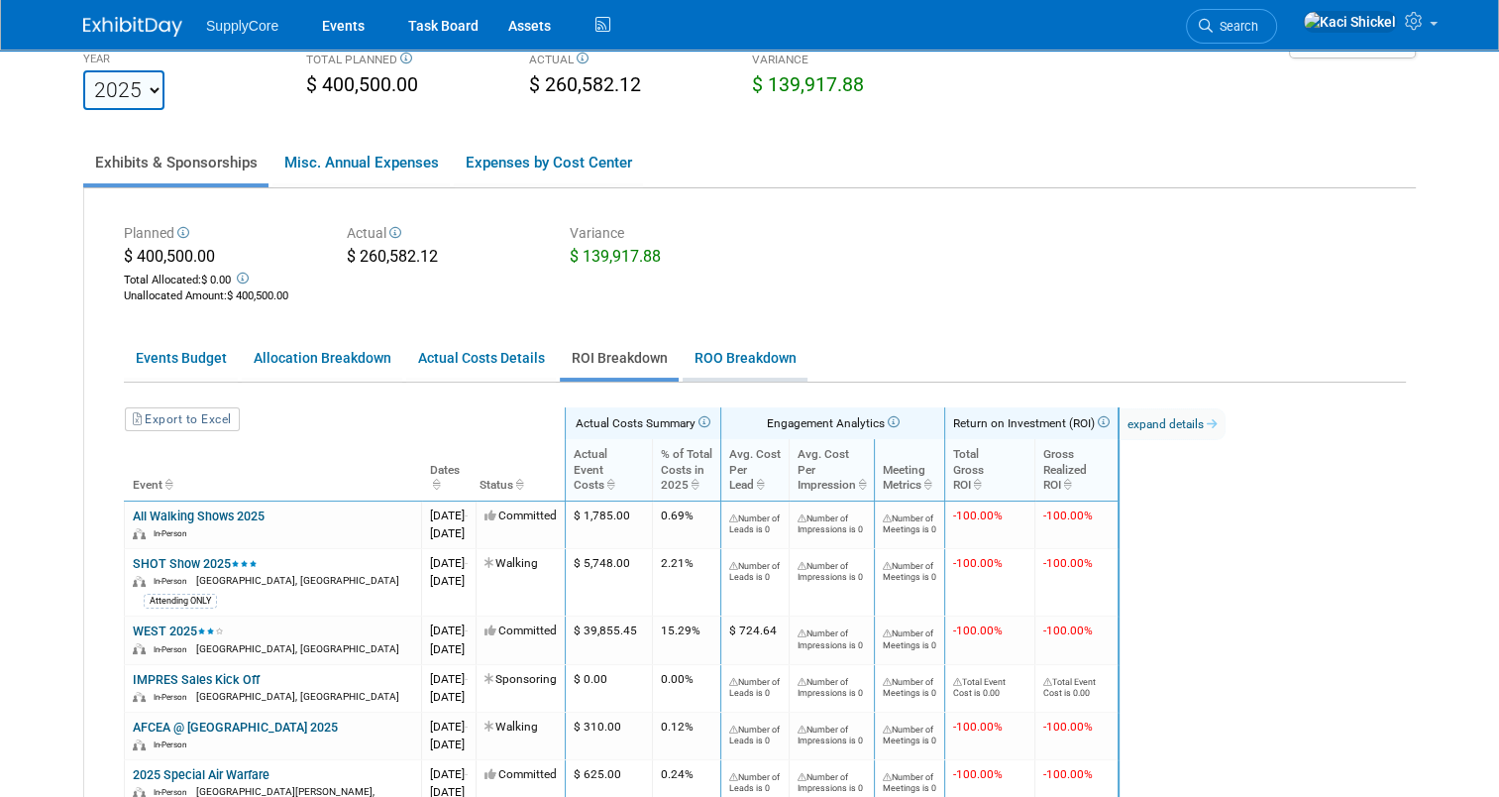
click at [690, 347] on link "ROO Breakdown" at bounding box center [745, 358] width 125 height 39
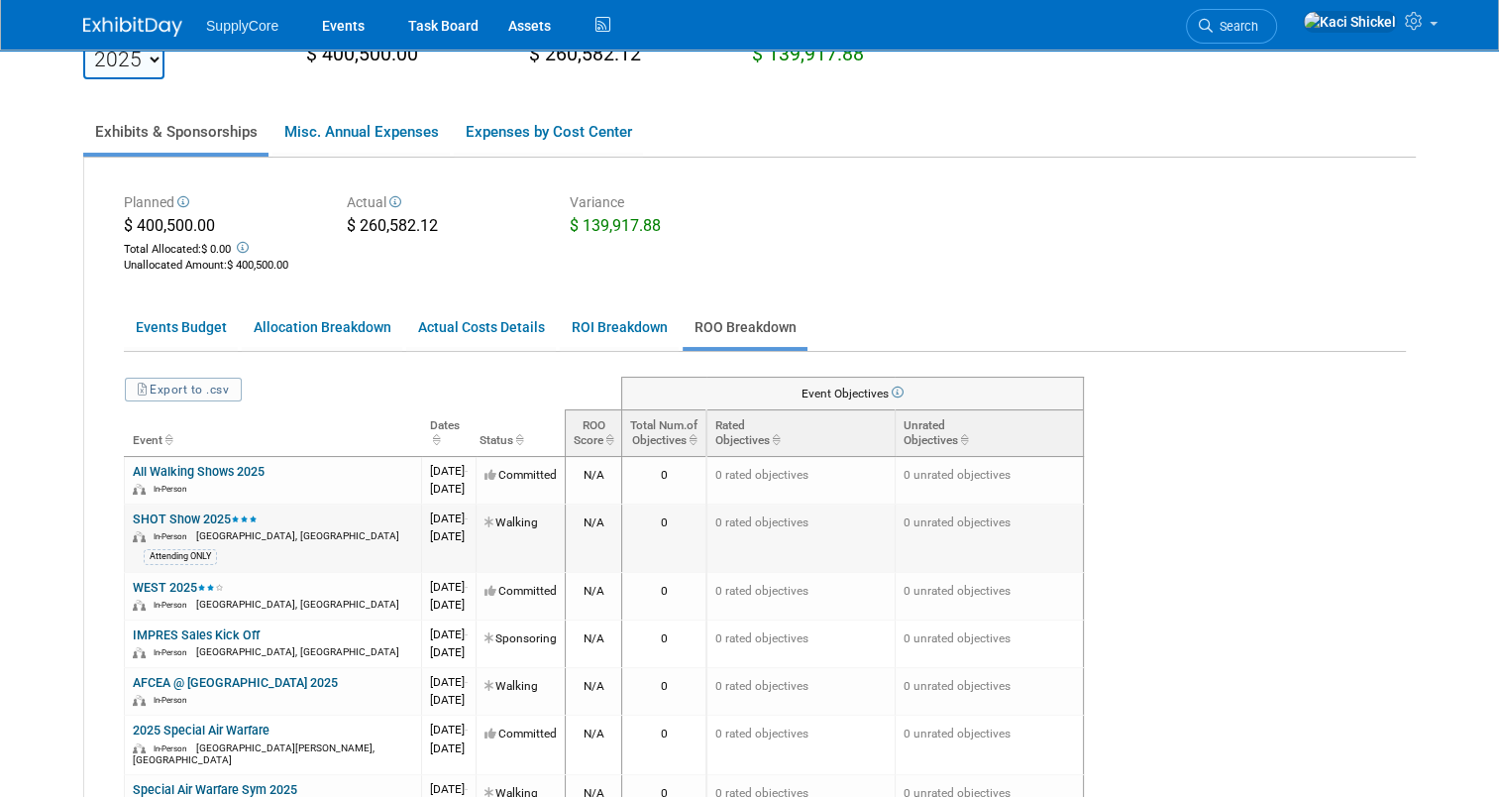
scroll to position [0, 0]
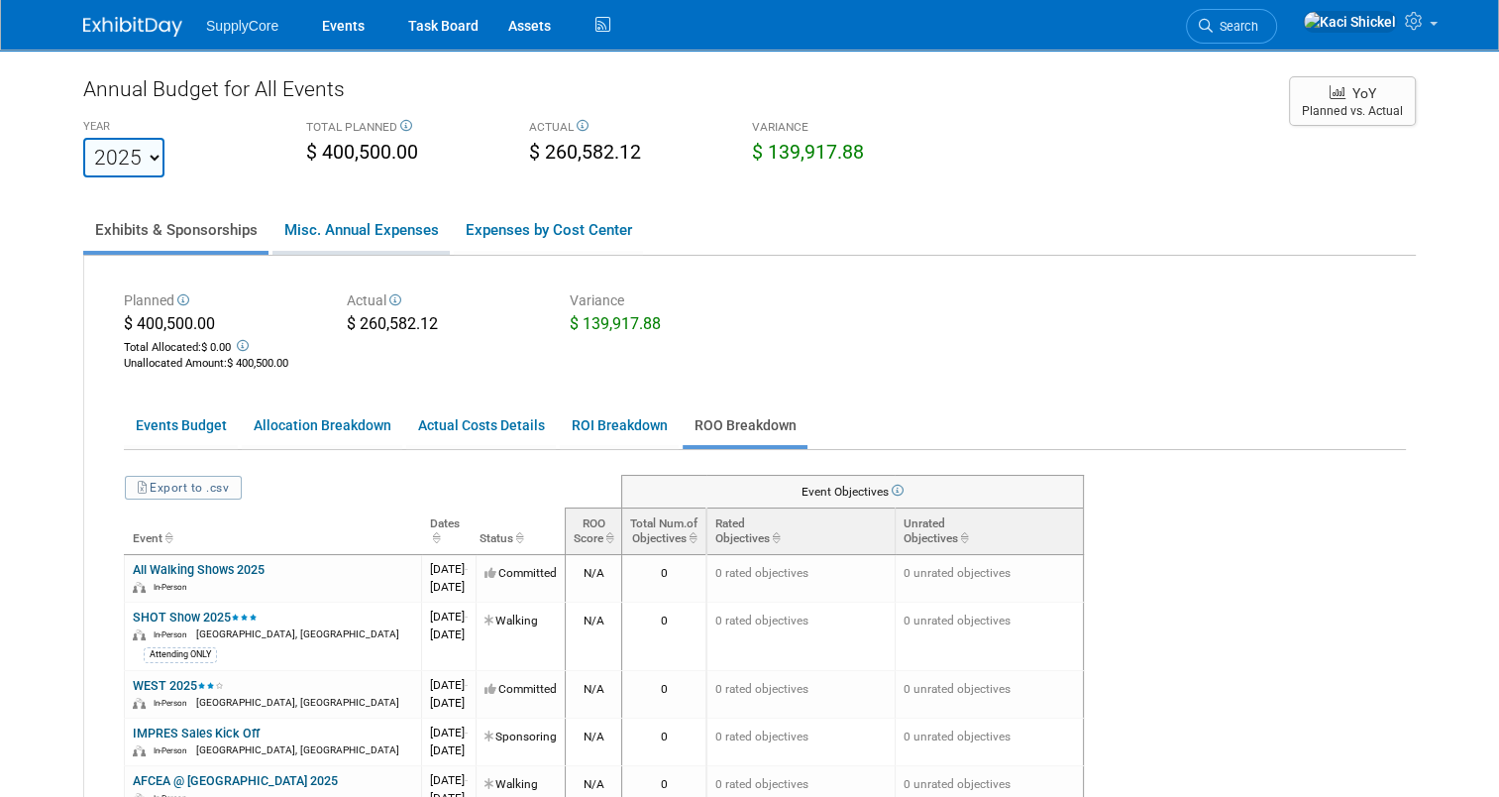
click at [367, 238] on link "Misc. Annual Expenses" at bounding box center [361, 230] width 177 height 42
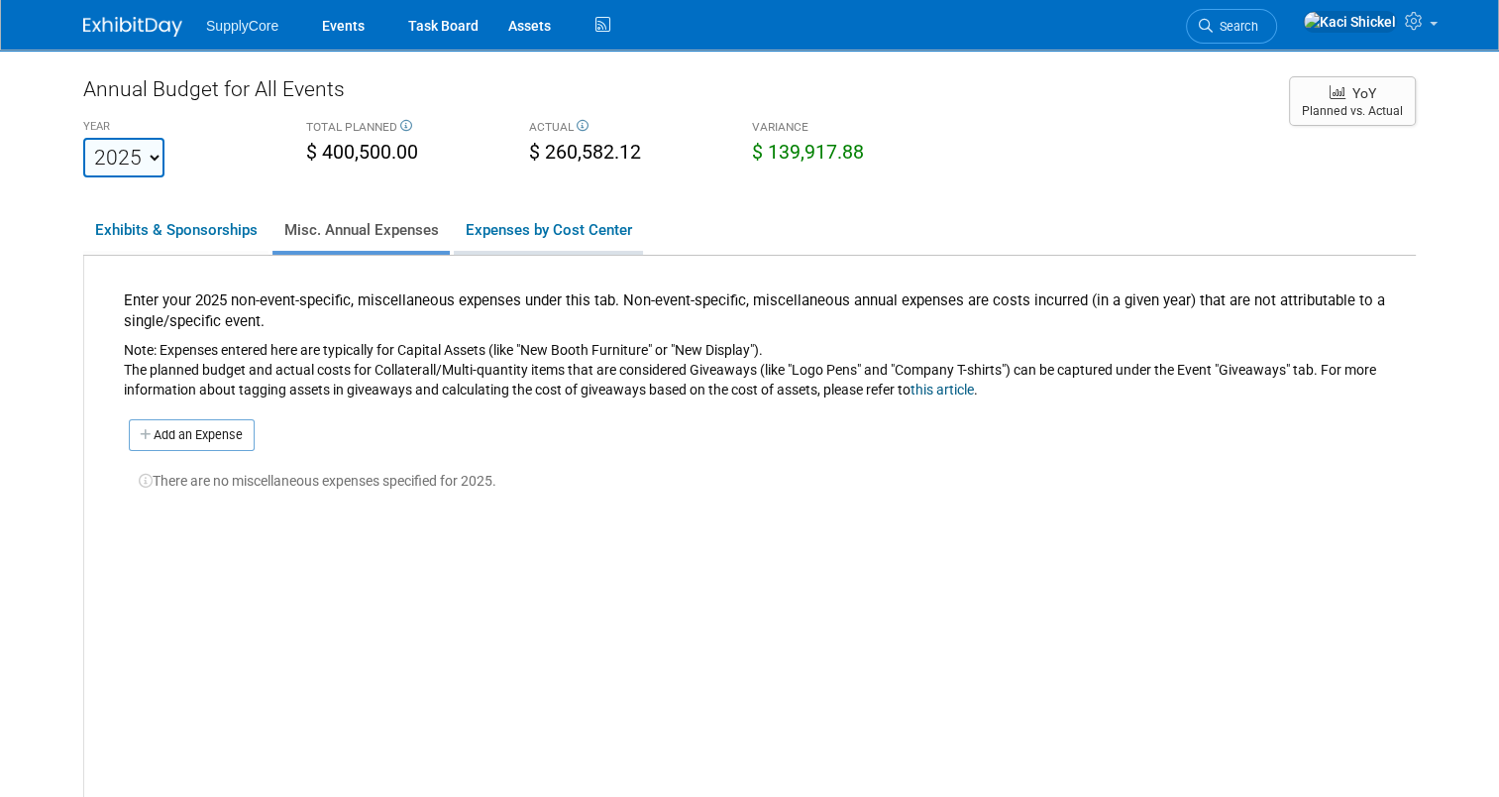
click at [507, 250] on link "Expenses by Cost Center" at bounding box center [548, 230] width 189 height 42
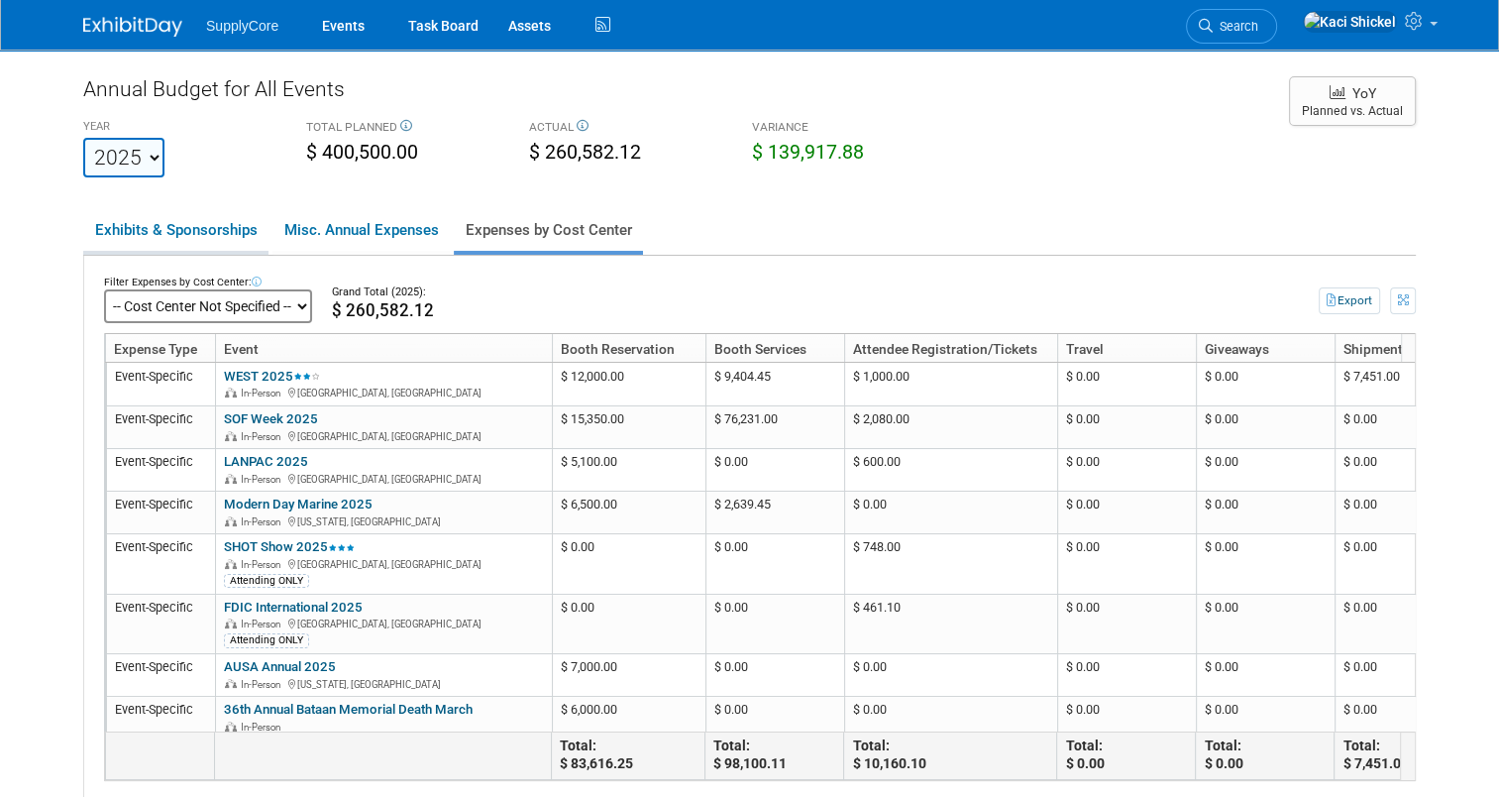
click at [136, 245] on link "Exhibits & Sponsorships" at bounding box center [175, 230] width 185 height 42
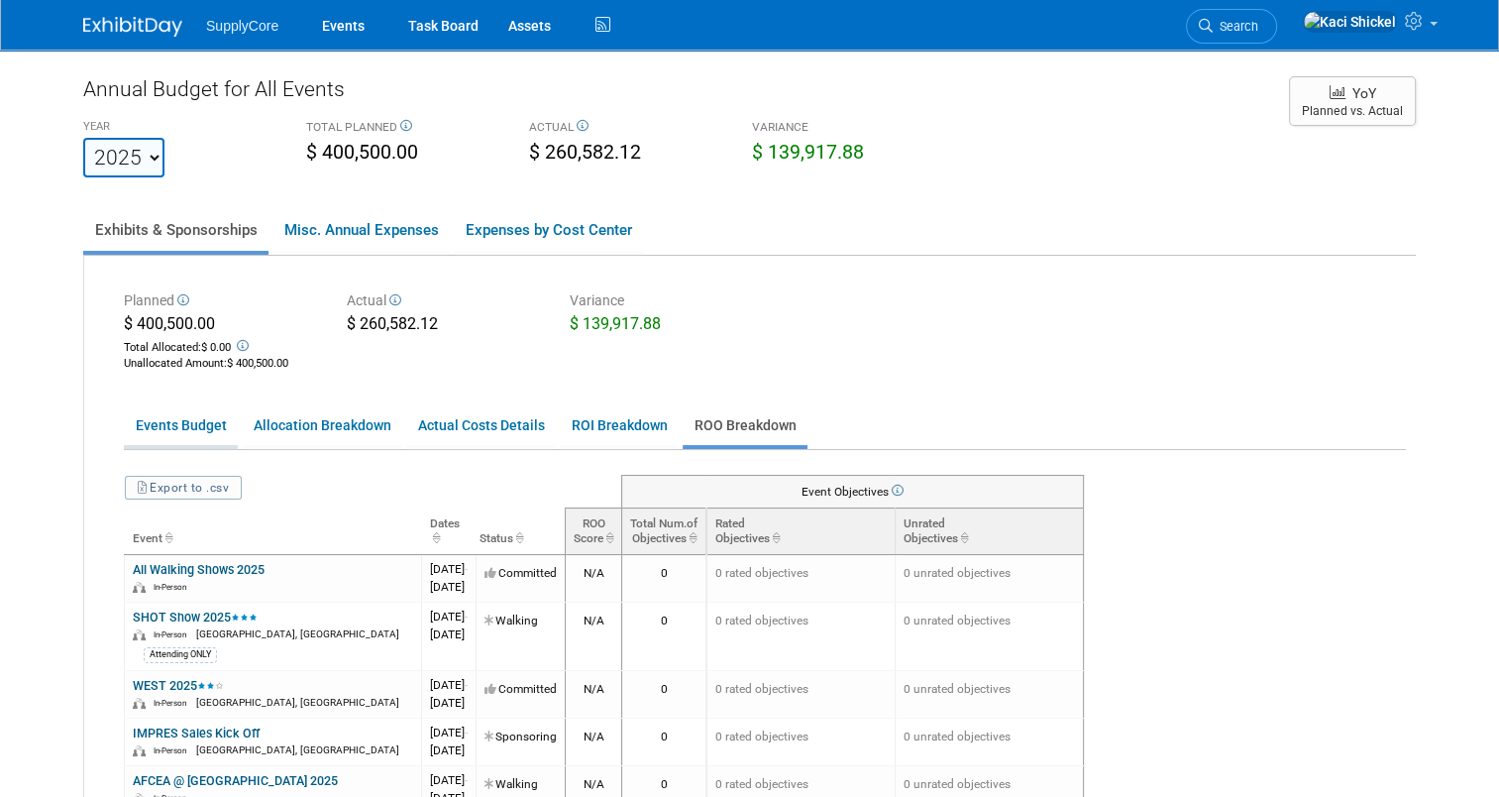
click at [159, 419] on link "Events Budget" at bounding box center [181, 425] width 114 height 39
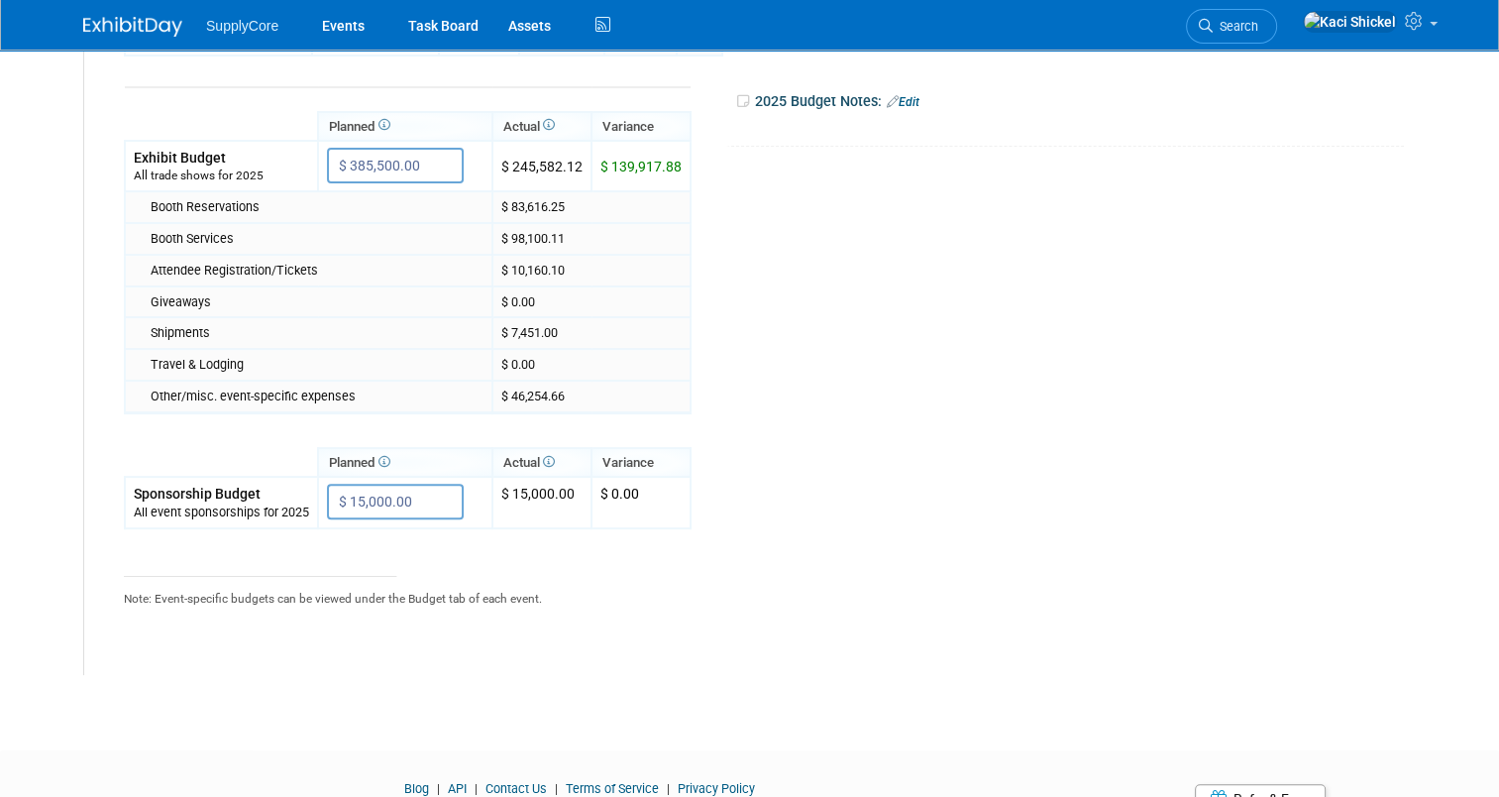
scroll to position [506, 0]
click at [406, 493] on input "$ 15,000.00" at bounding box center [395, 501] width 137 height 36
type input "$"
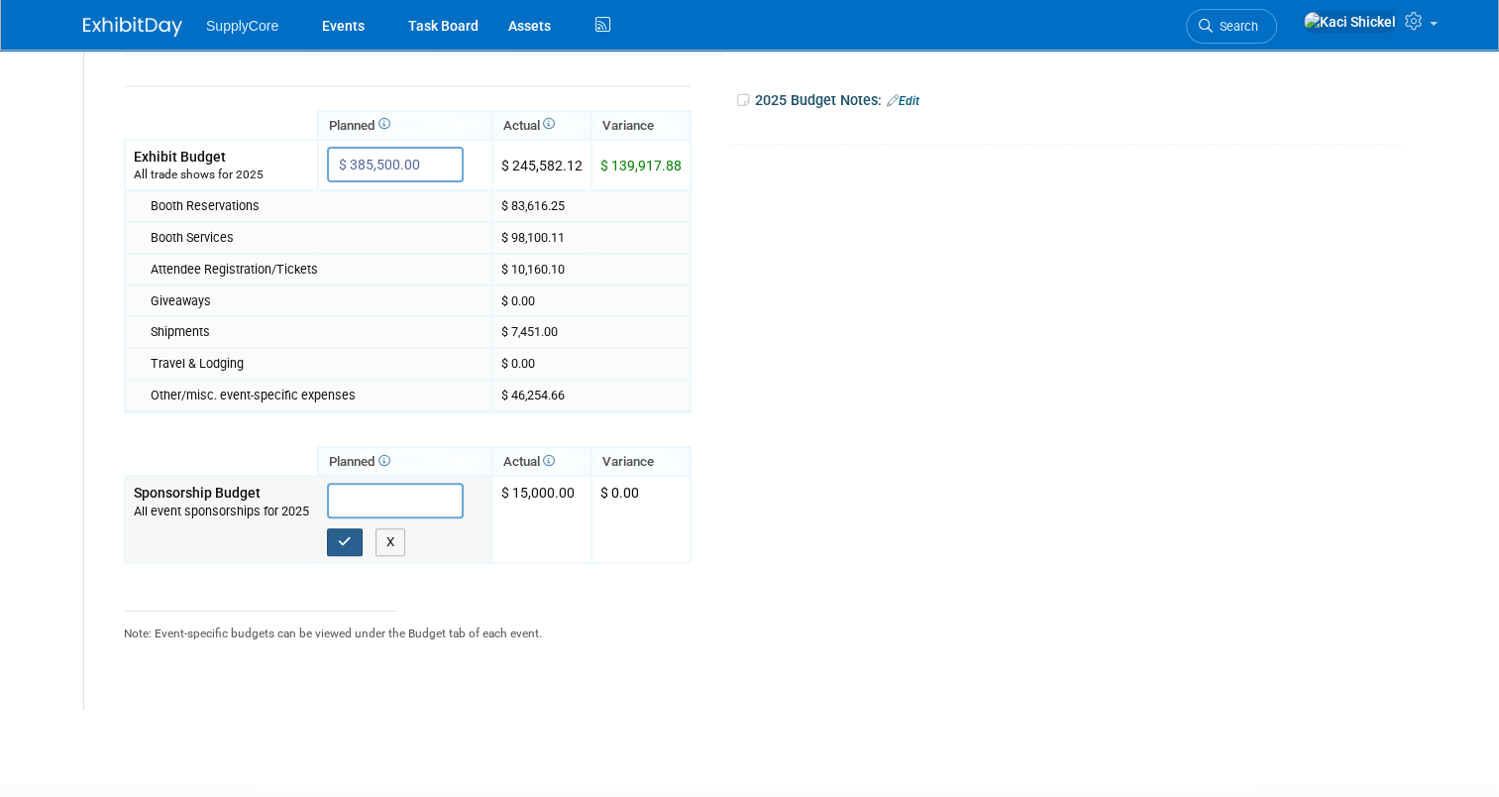
click at [338, 540] on icon "button" at bounding box center [345, 541] width 14 height 13
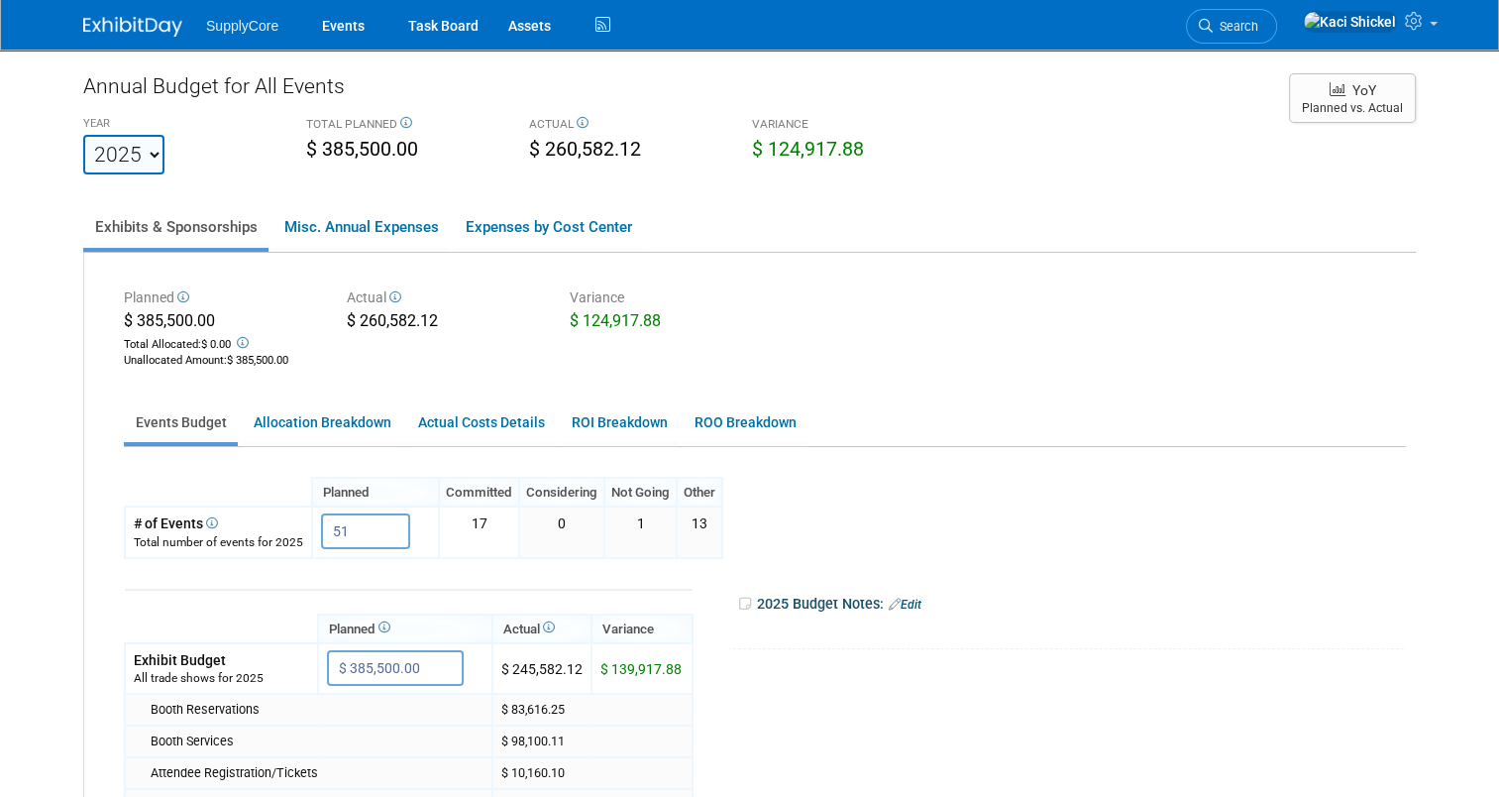
scroll to position [0, 0]
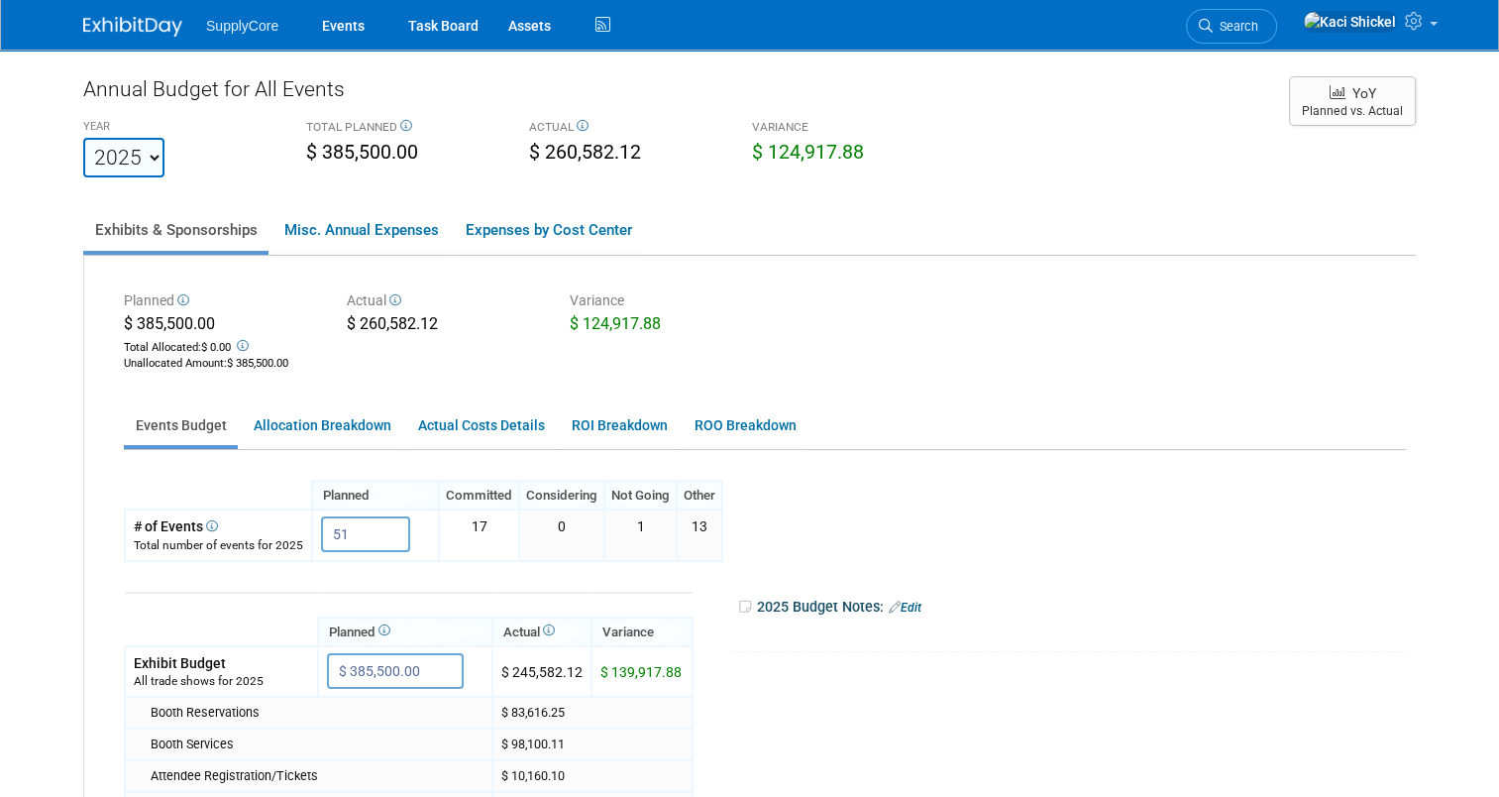
click at [334, 179] on div "Annual Budget for All Events YEAR 2021 2022 2023 2024 2025 2026 2027 2028 2029 …" at bounding box center [749, 627] width 1333 height 1106
click at [358, 36] on link "Events" at bounding box center [343, 25] width 72 height 50
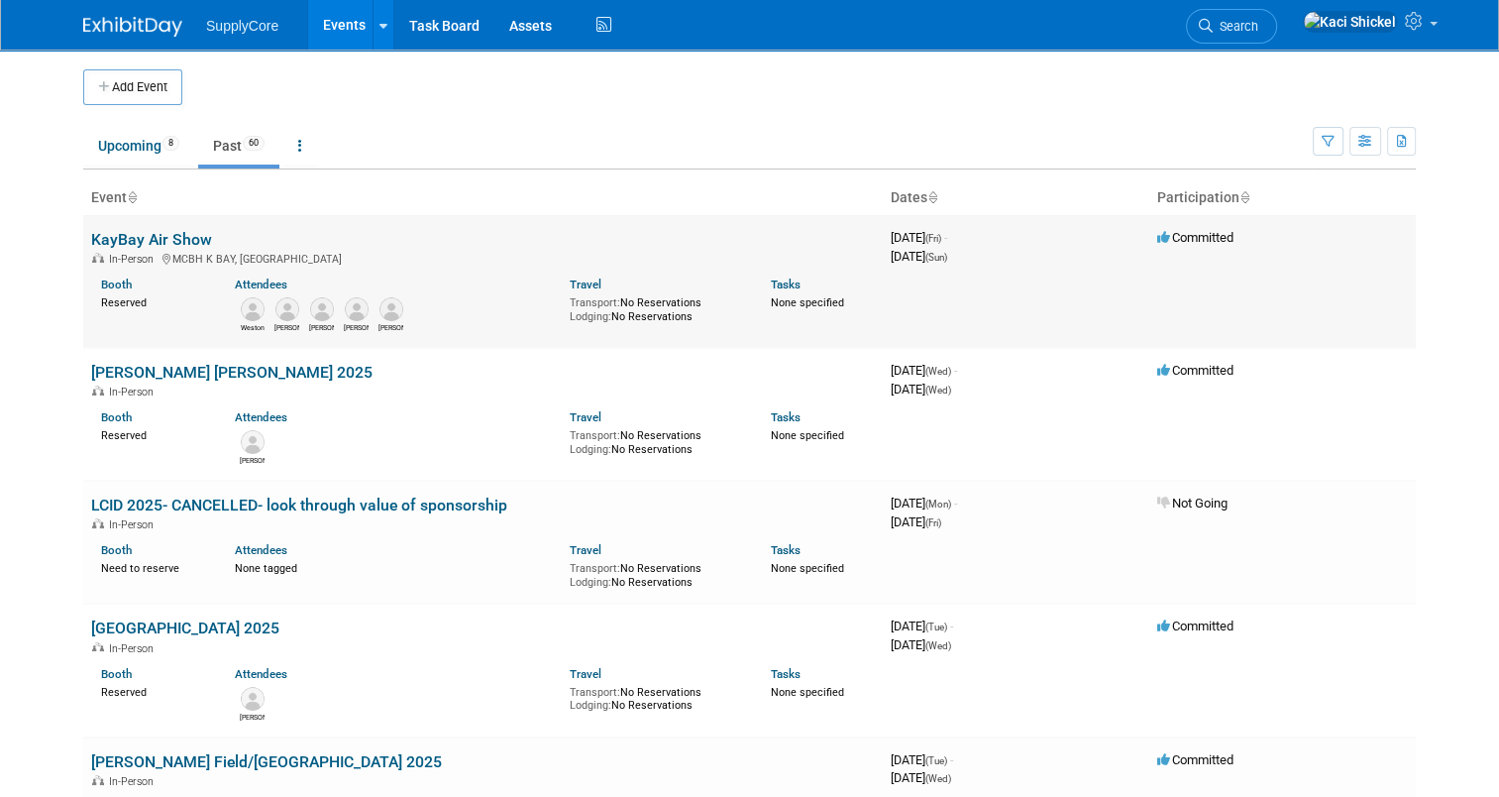
click at [132, 238] on link "KayBay Air Show" at bounding box center [151, 239] width 121 height 19
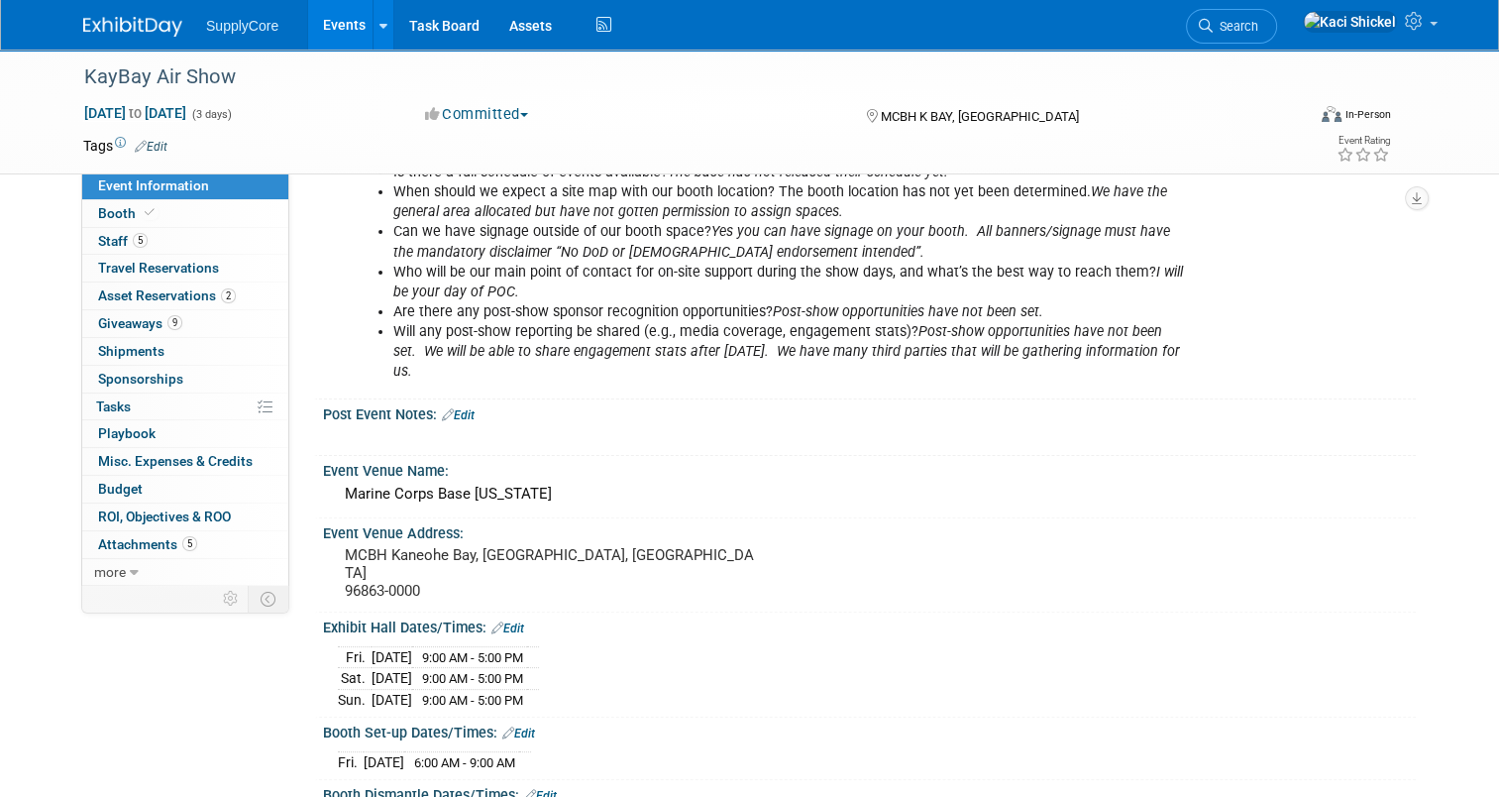
scroll to position [654, 0]
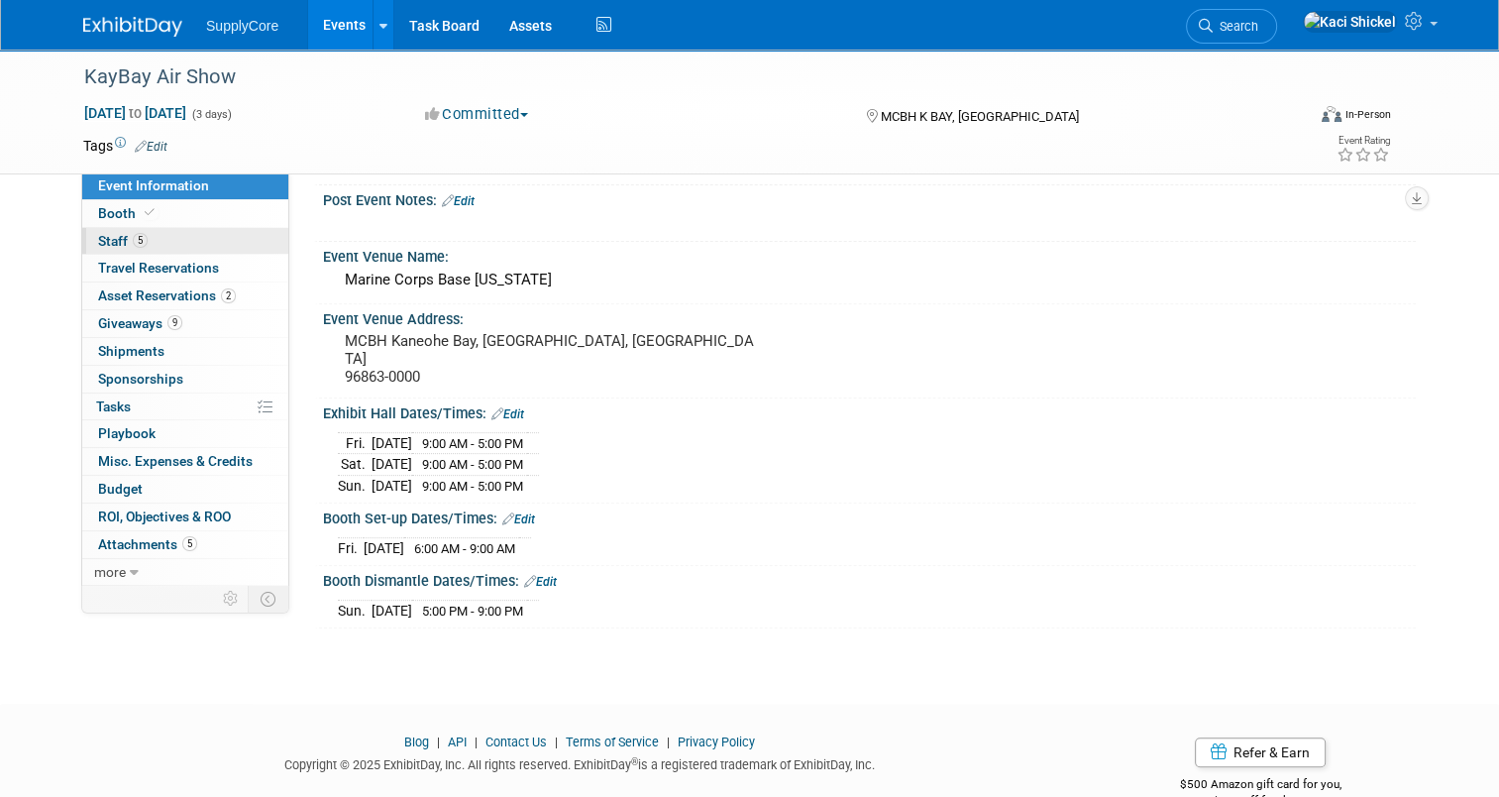
click at [149, 230] on link "5 Staff 5" at bounding box center [185, 241] width 206 height 27
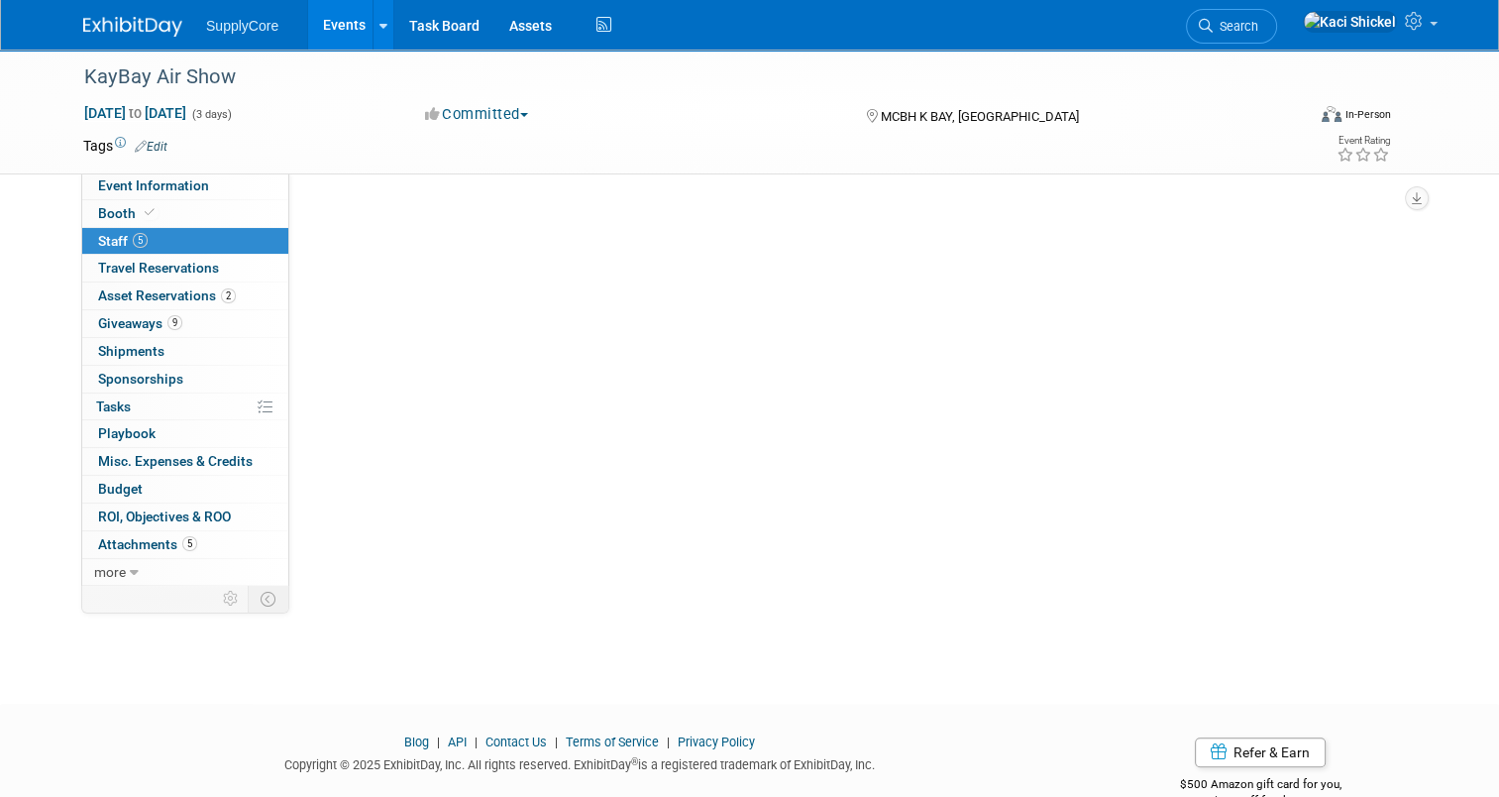
scroll to position [0, 0]
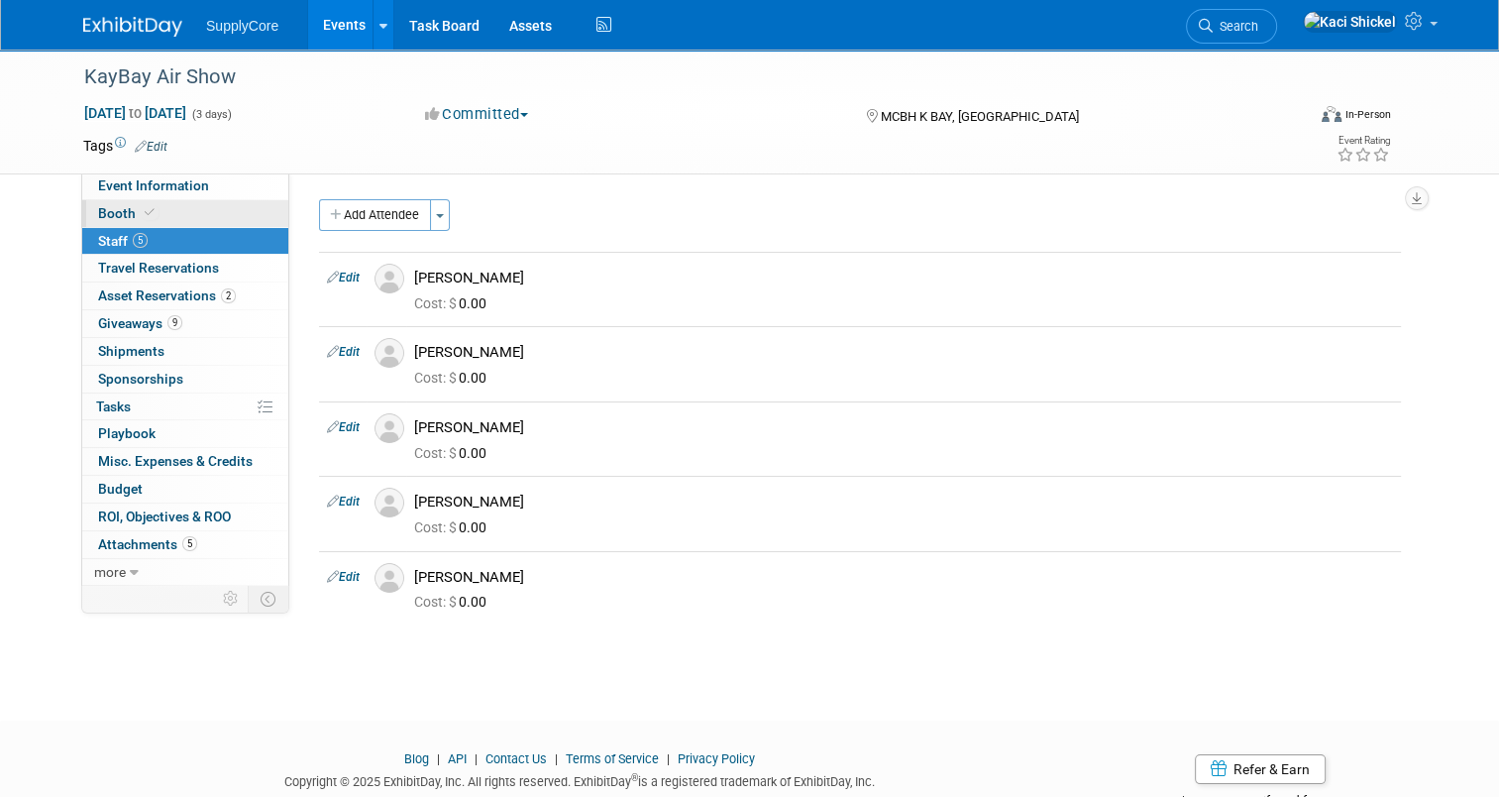
click at [151, 202] on link "Booth" at bounding box center [185, 213] width 206 height 27
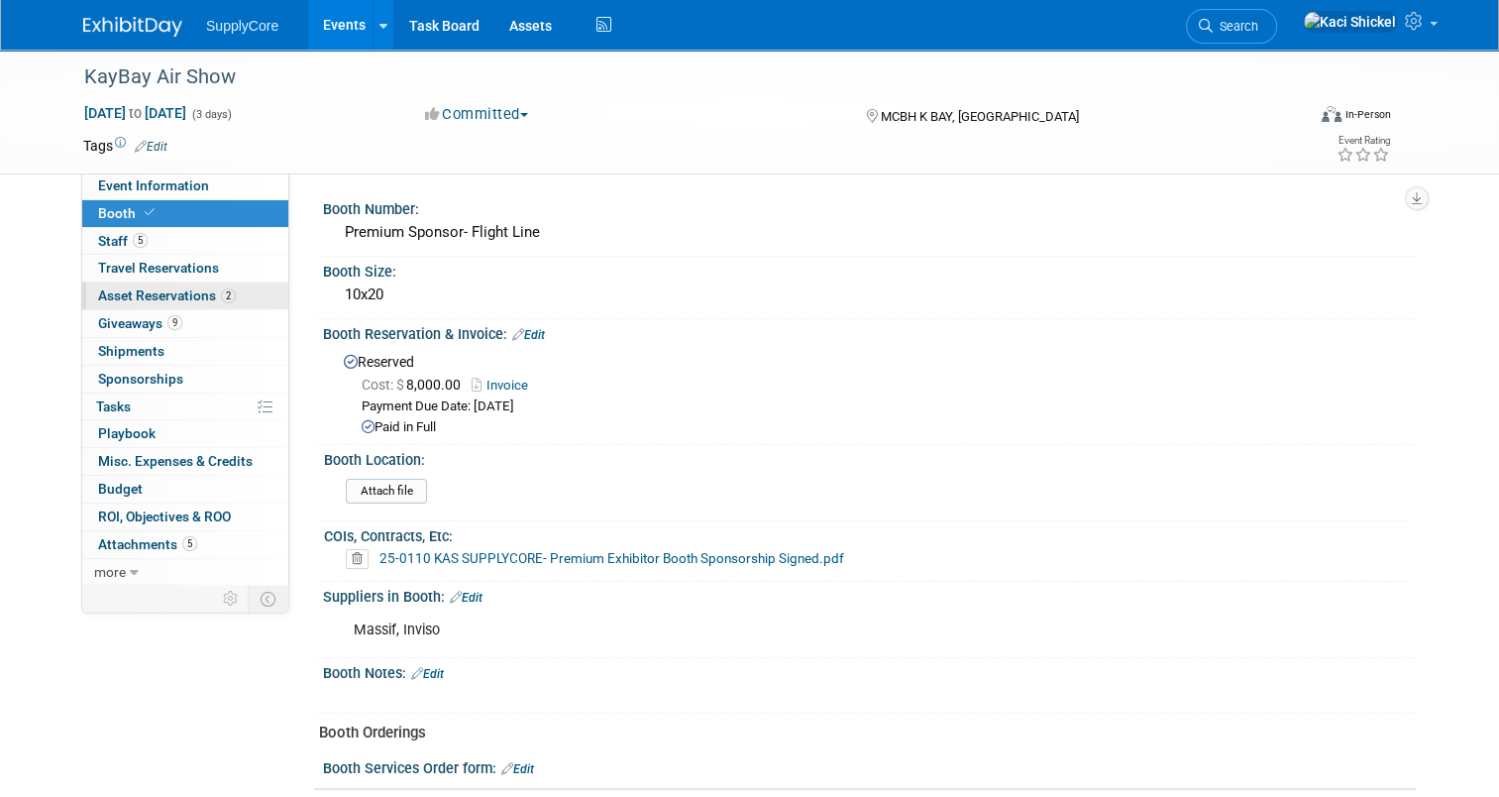
click at [173, 290] on span "Asset Reservations 2" at bounding box center [167, 295] width 138 height 16
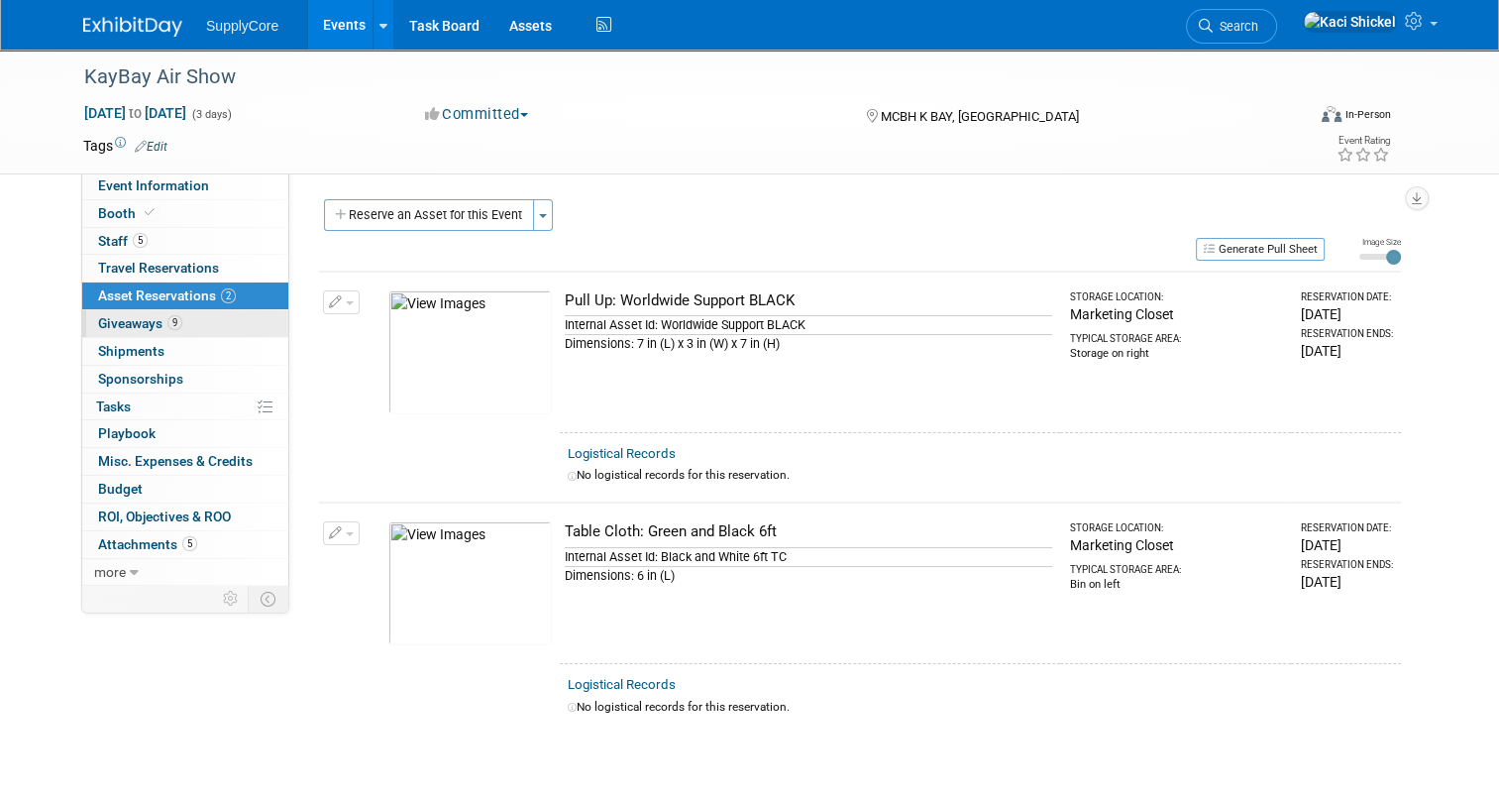
click at [174, 311] on link "9 Giveaways 9" at bounding box center [185, 323] width 206 height 27
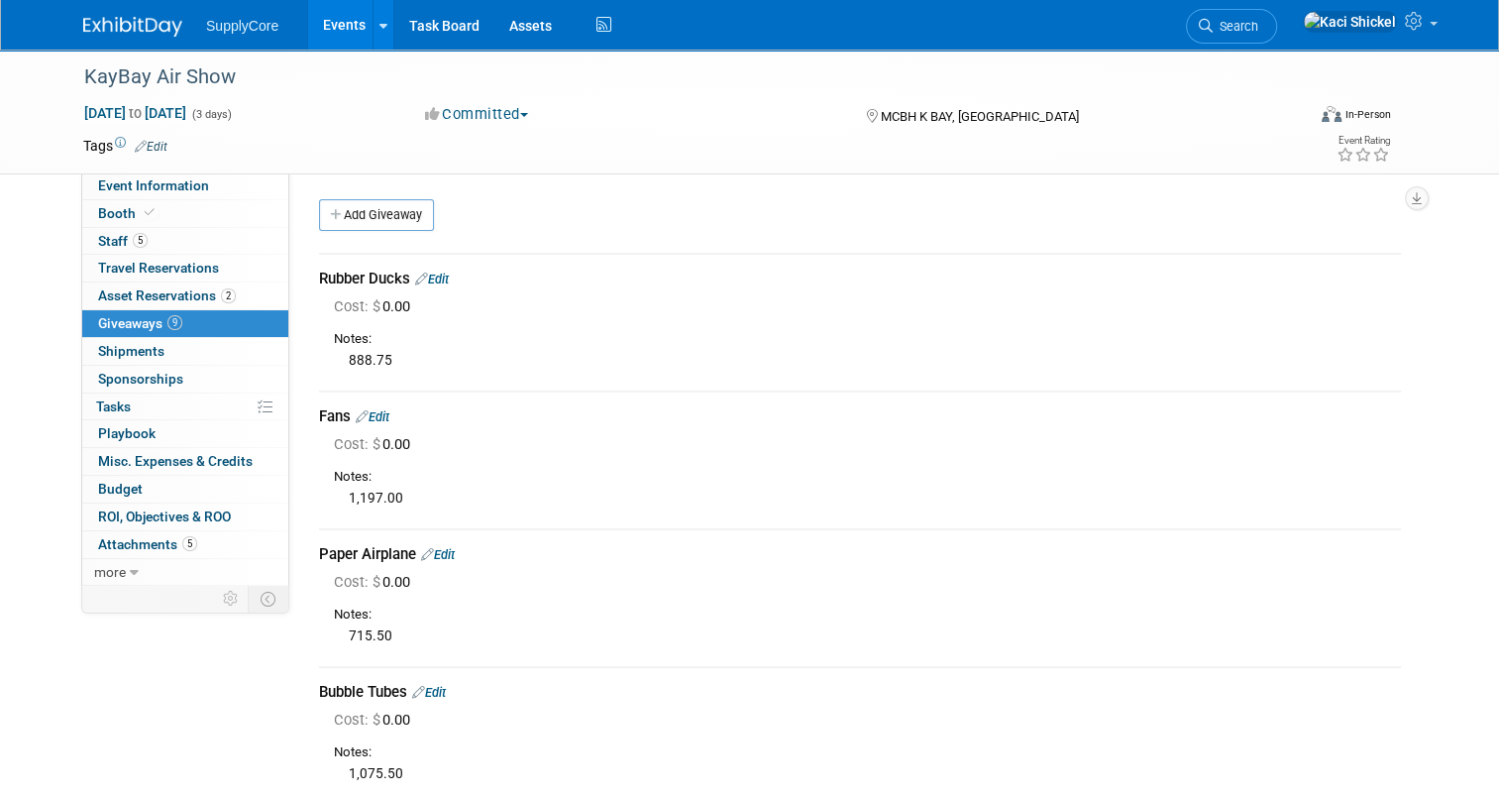
click at [118, 26] on img at bounding box center [132, 27] width 99 height 20
